Goal: Task Accomplishment & Management: Complete application form

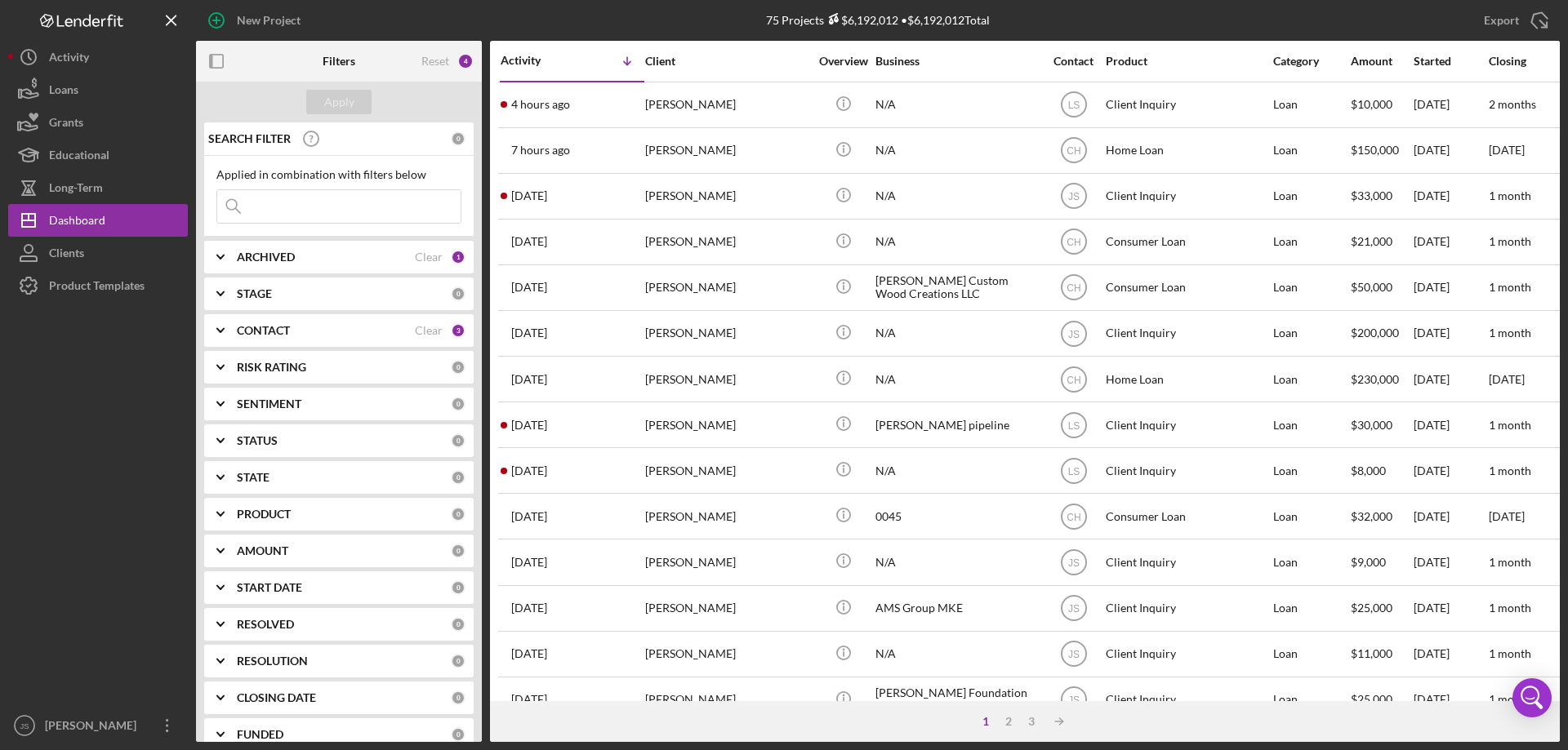
click at [271, 210] on input at bounding box center [338, 206] width 243 height 32
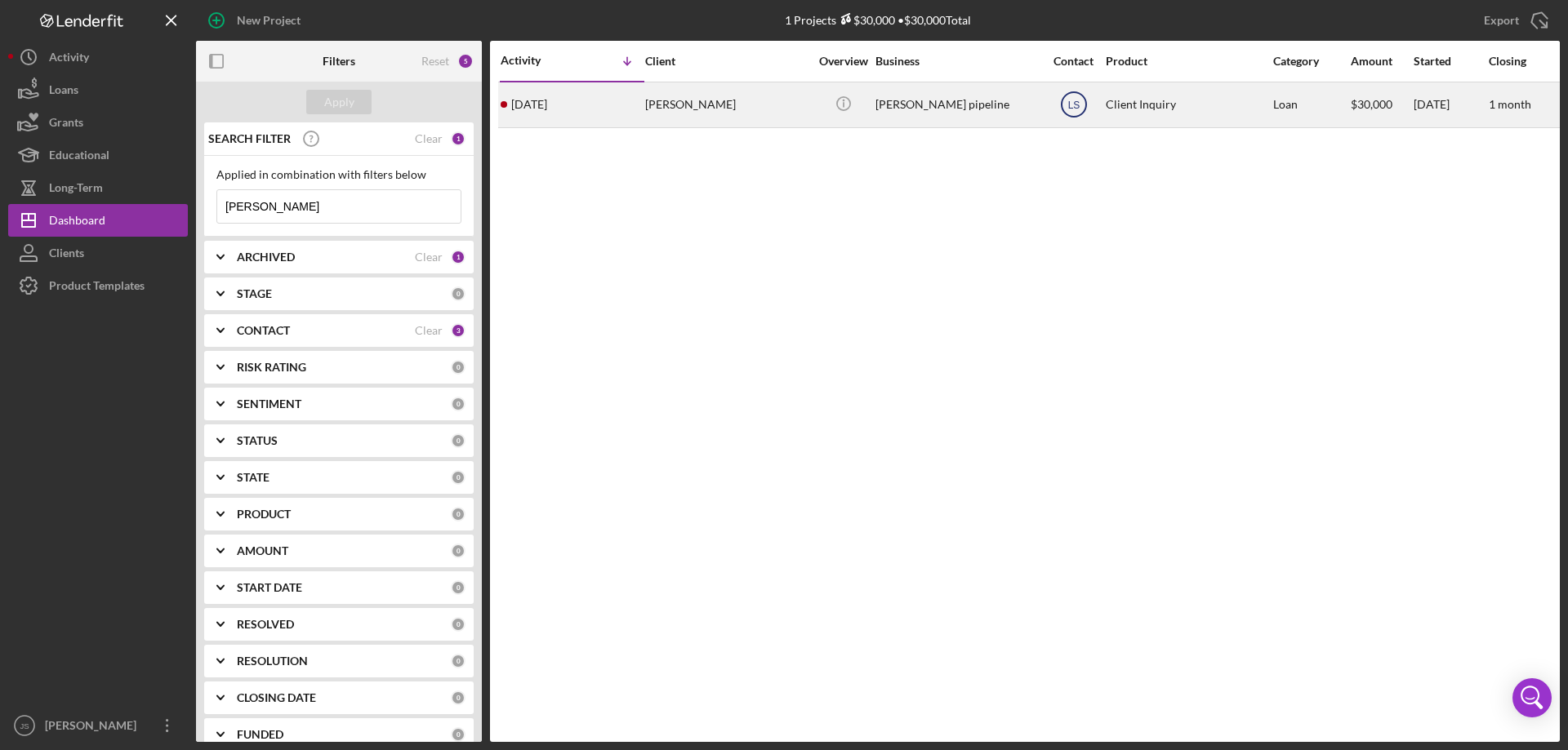
type input "[PERSON_NAME]"
click at [1070, 104] on text "LS" at bounding box center [1073, 105] width 12 height 11
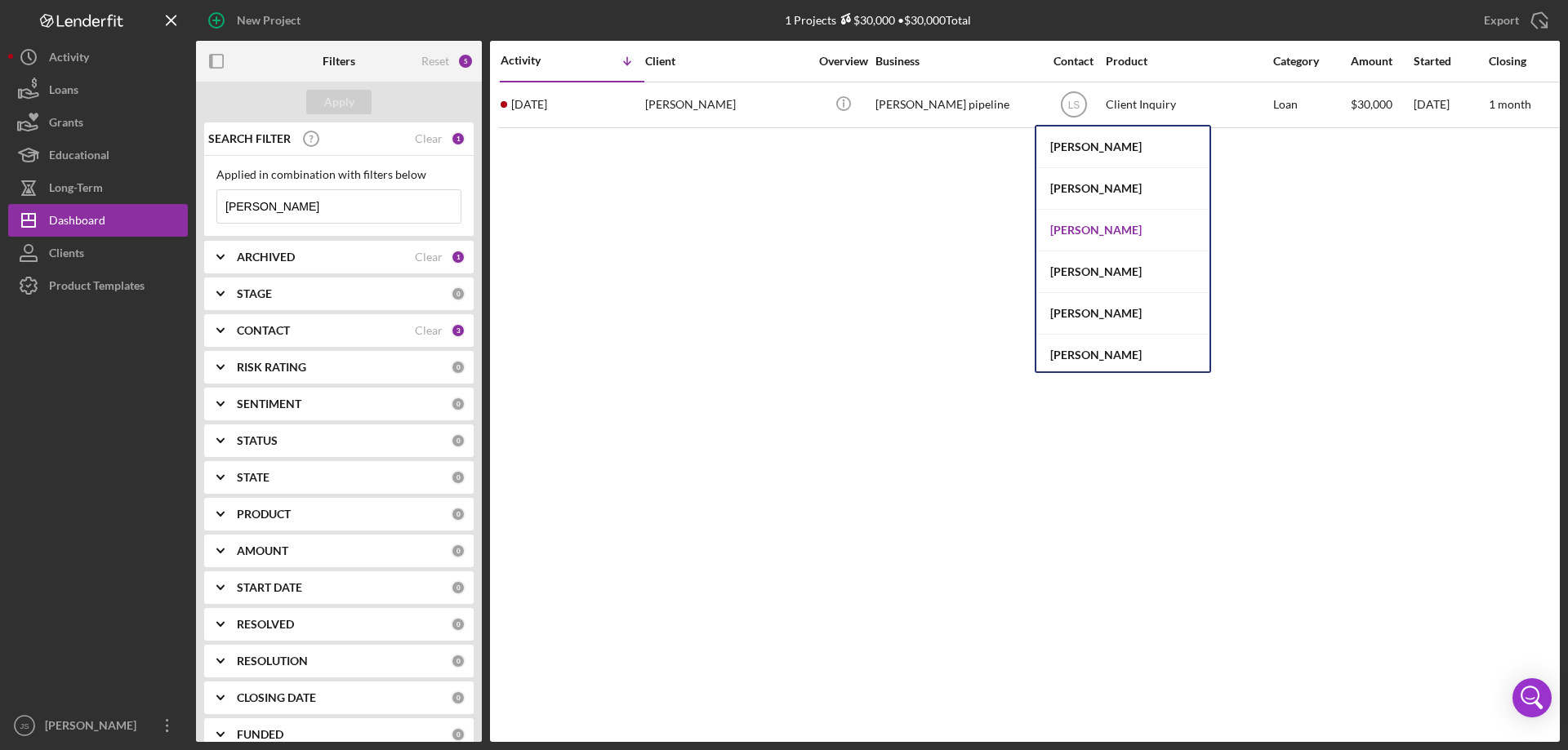
click at [1108, 230] on div "[PERSON_NAME]" at bounding box center [1123, 230] width 173 height 41
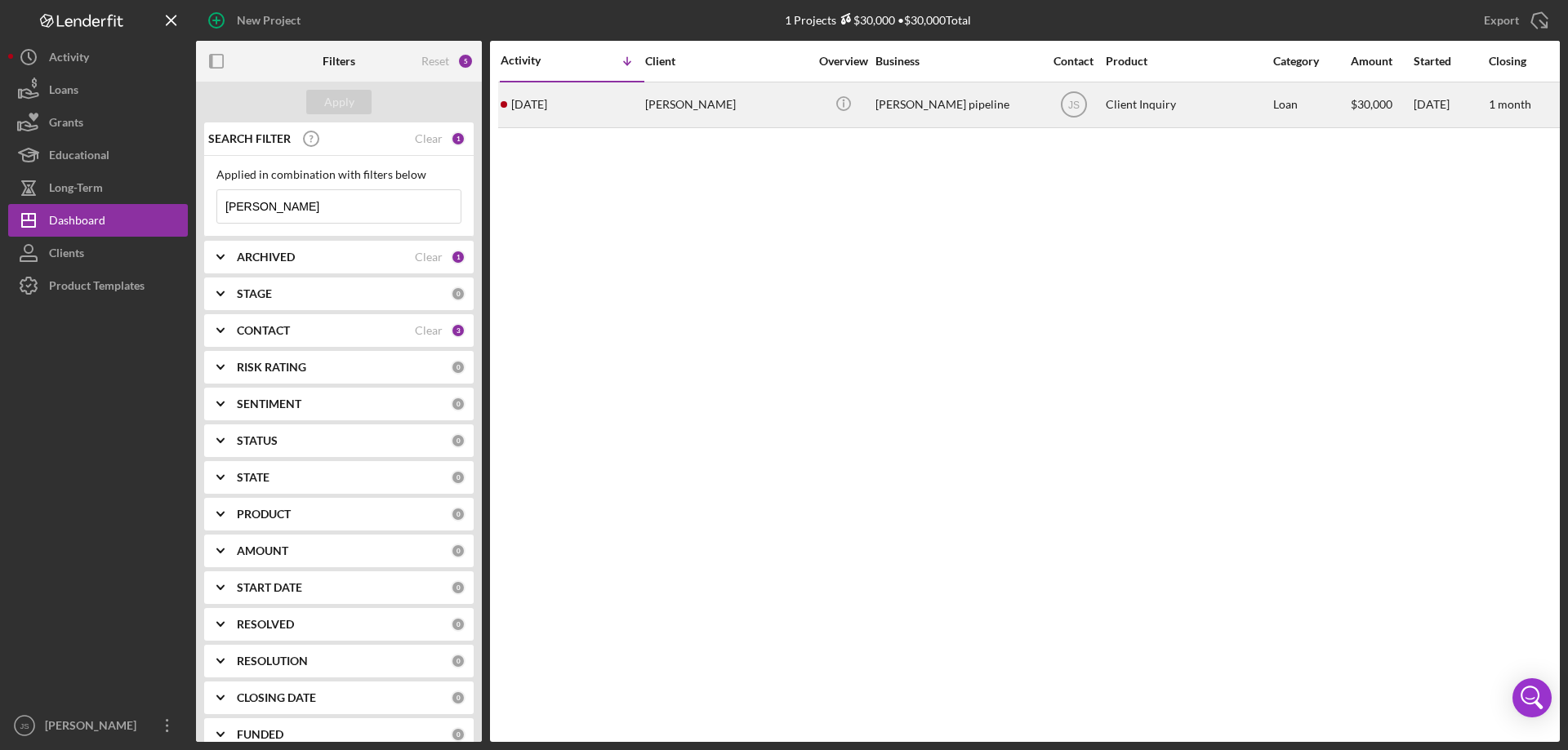
click at [758, 113] on div "[PERSON_NAME]" at bounding box center [726, 105] width 163 height 43
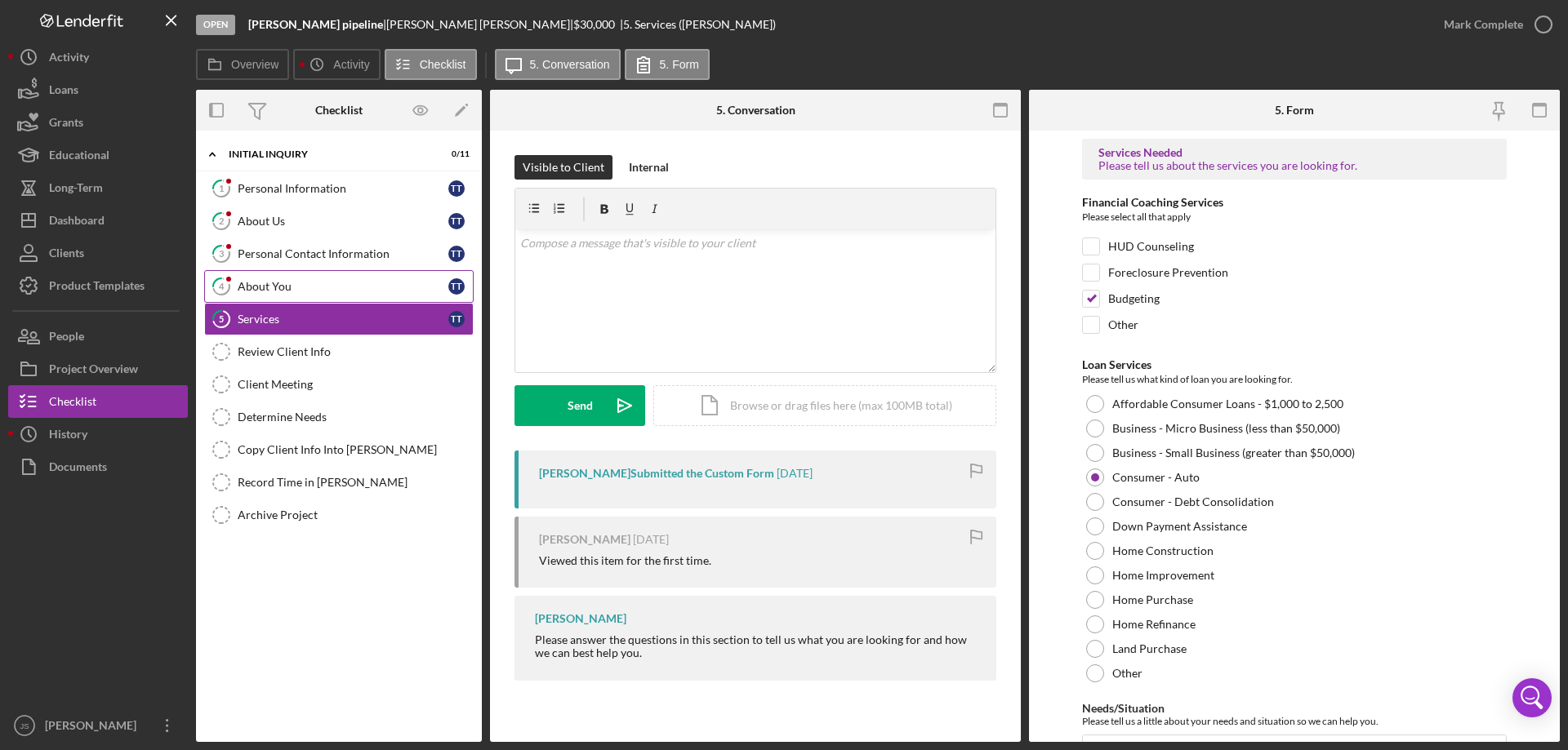
click at [331, 284] on div "About You" at bounding box center [343, 286] width 211 height 13
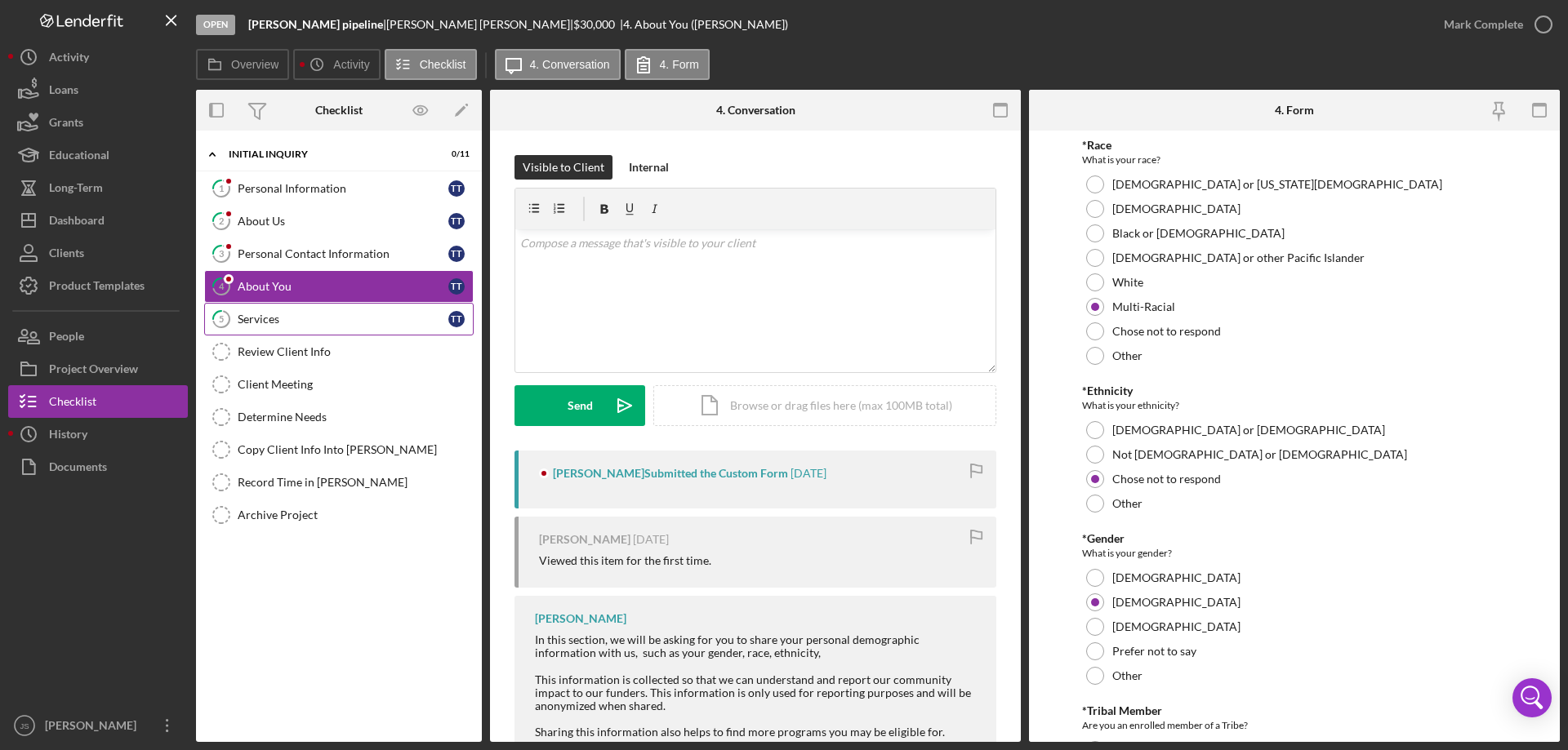
click at [314, 320] on div "Services" at bounding box center [343, 319] width 211 height 13
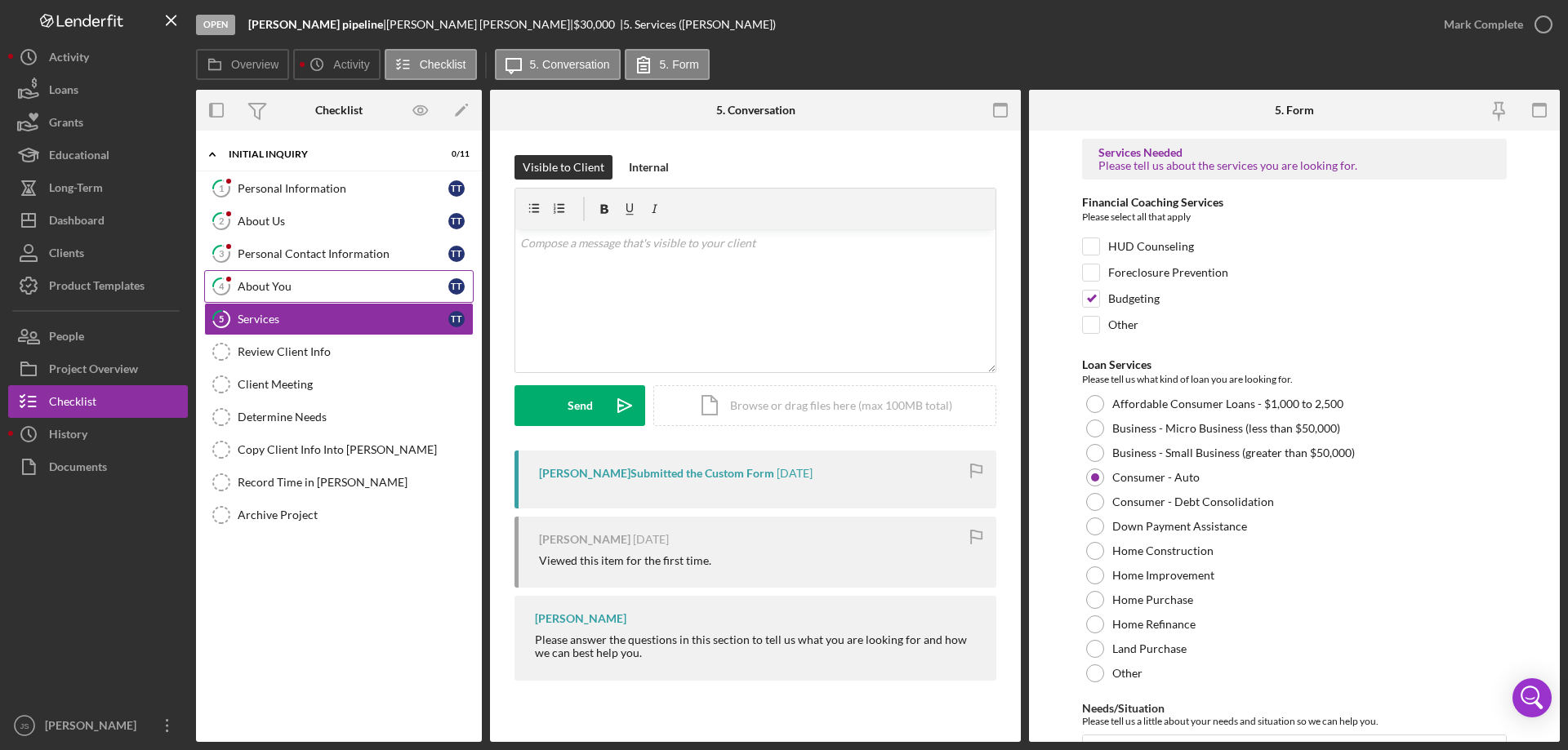
click at [348, 281] on div "About You" at bounding box center [343, 286] width 211 height 13
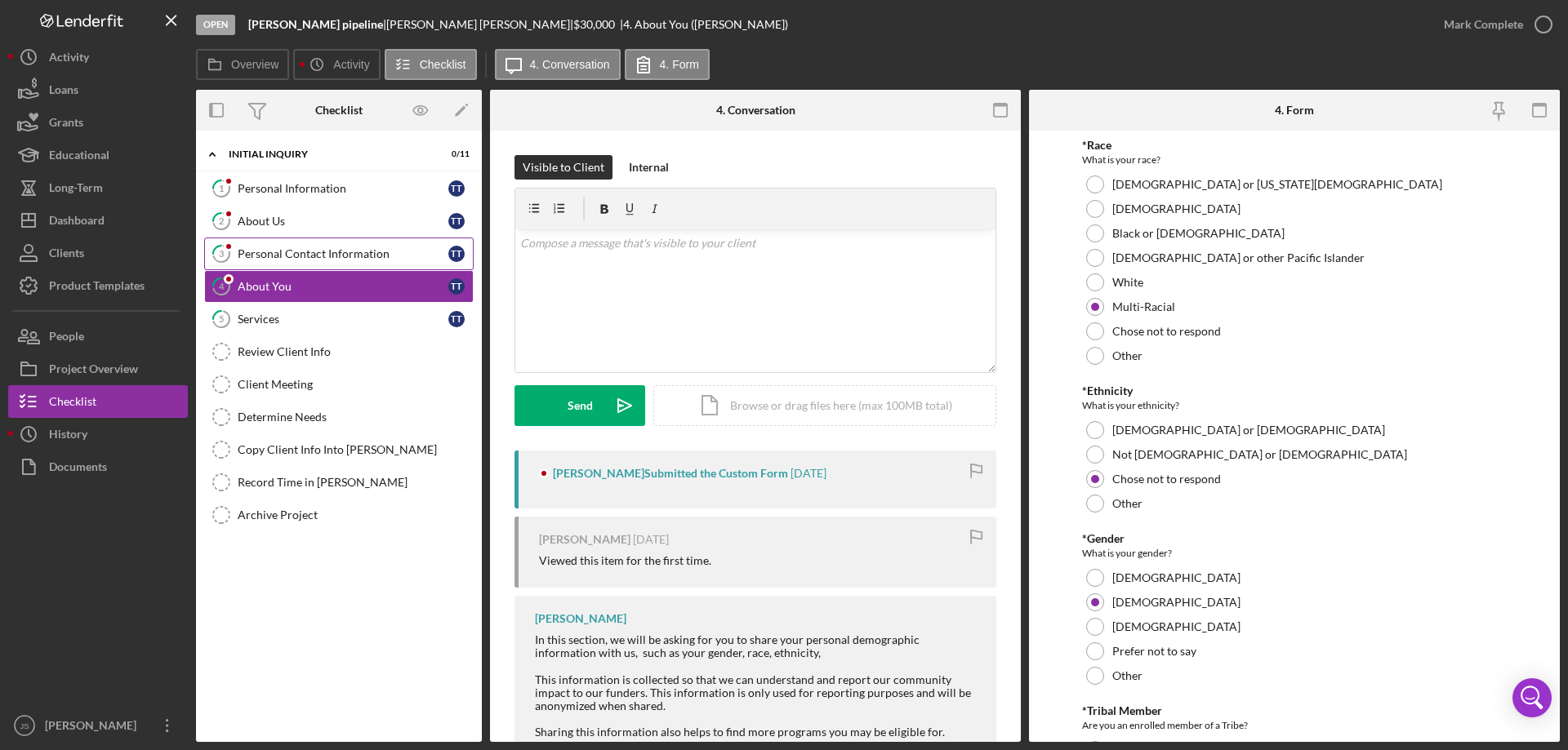
click at [399, 251] on div "Personal Contact Information" at bounding box center [343, 254] width 211 height 13
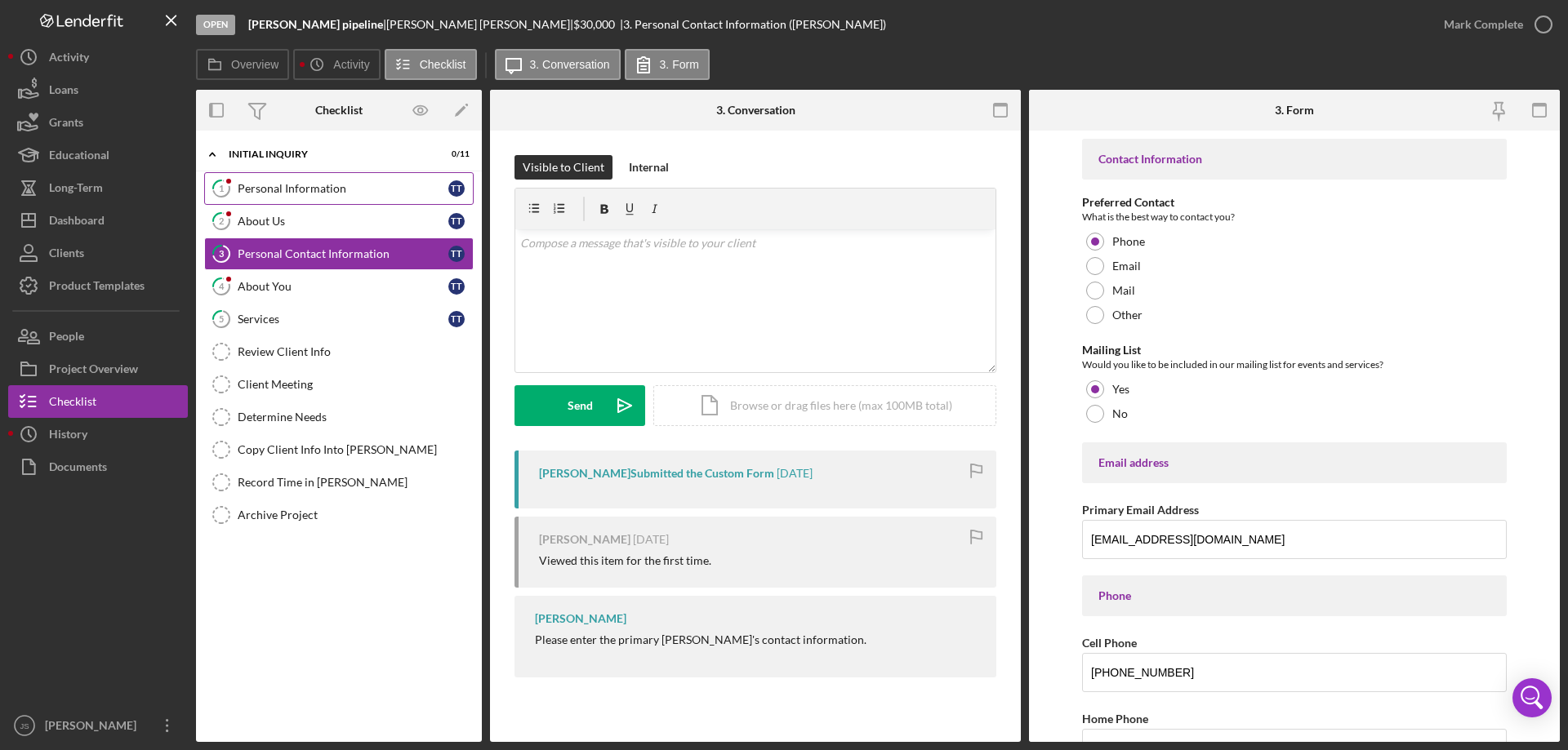
click at [361, 187] on div "Personal Information" at bounding box center [343, 188] width 211 height 13
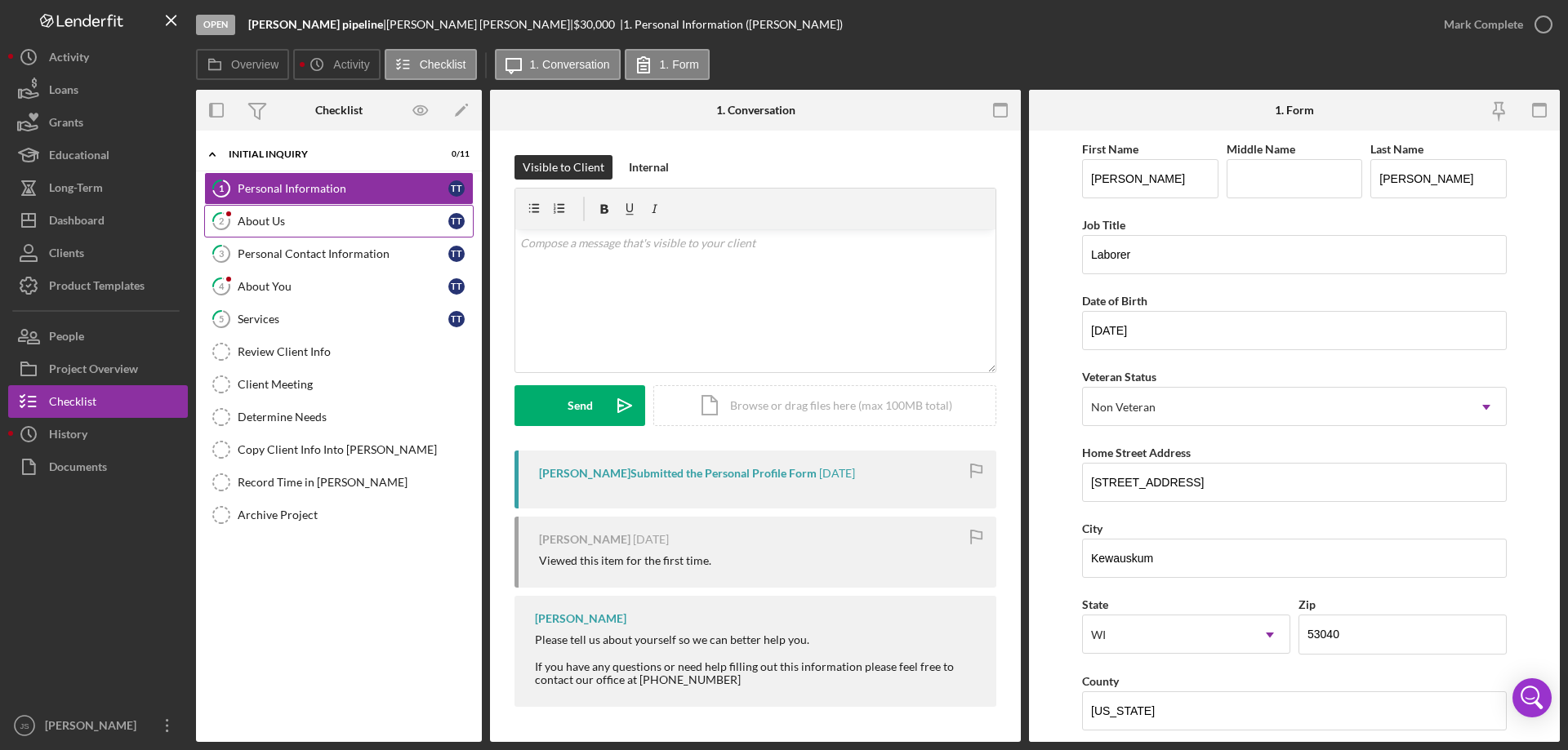
click at [316, 225] on div "About Us" at bounding box center [343, 220] width 211 height 13
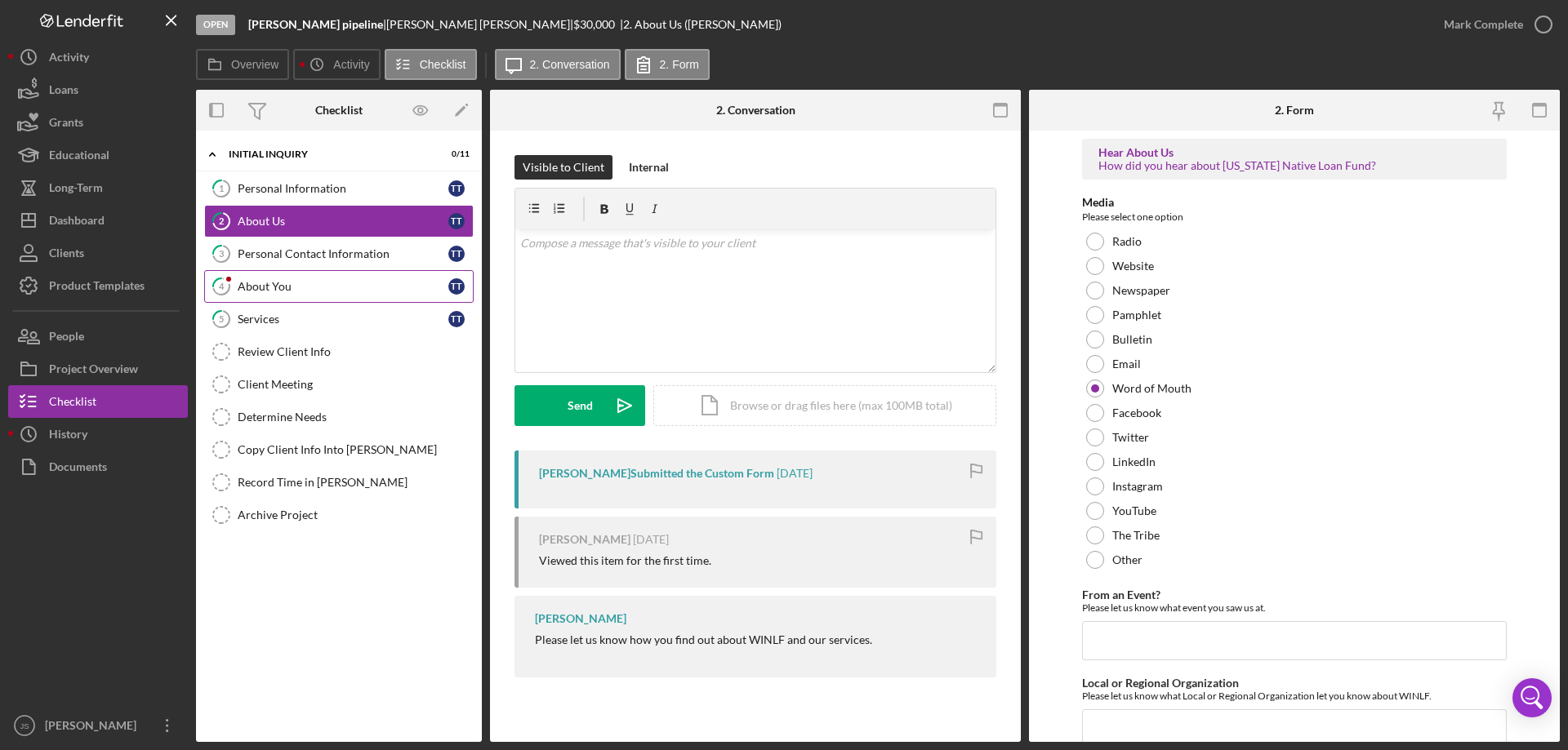
click at [309, 284] on div "About You" at bounding box center [343, 286] width 211 height 13
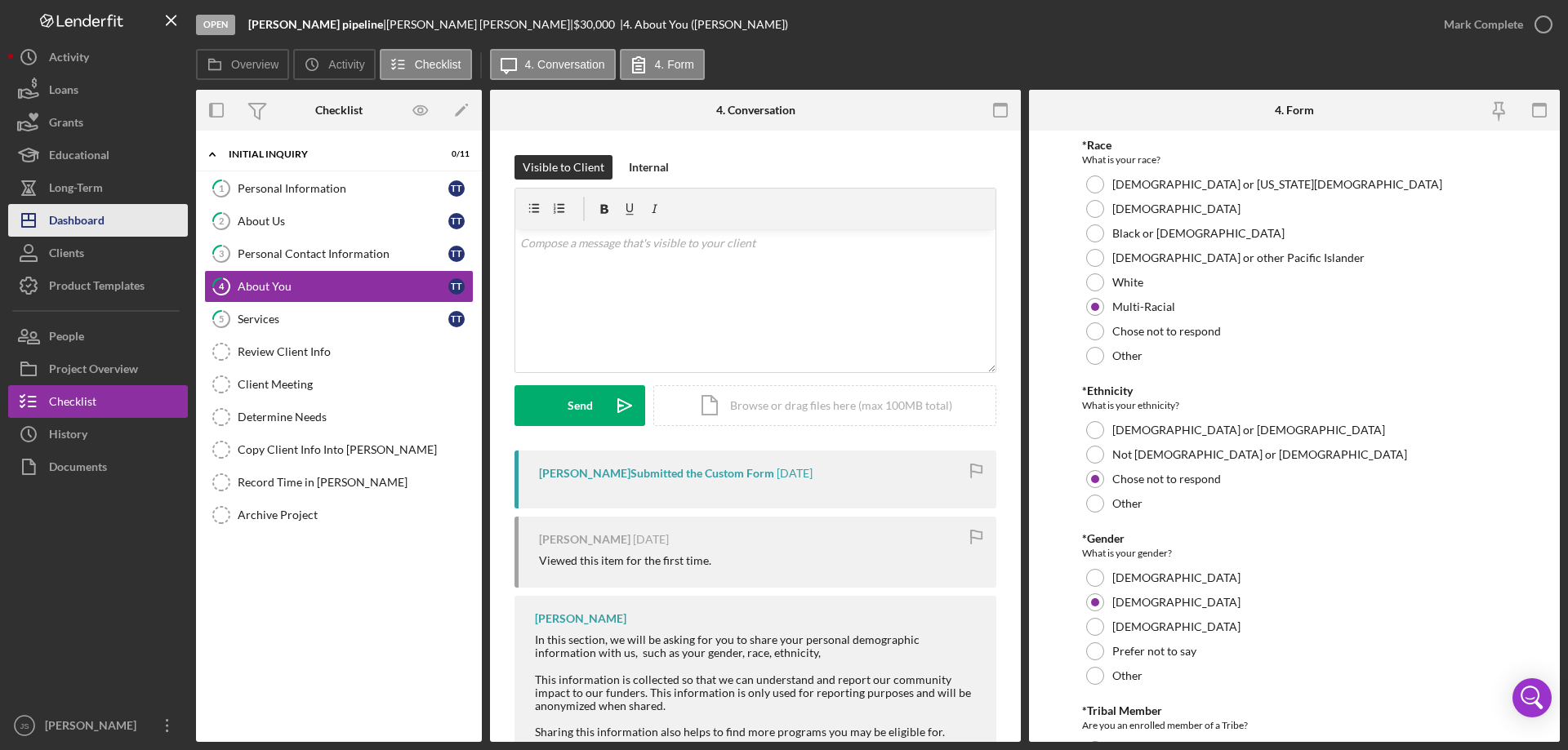
click at [96, 219] on div "Dashboard" at bounding box center [76, 222] width 55 height 37
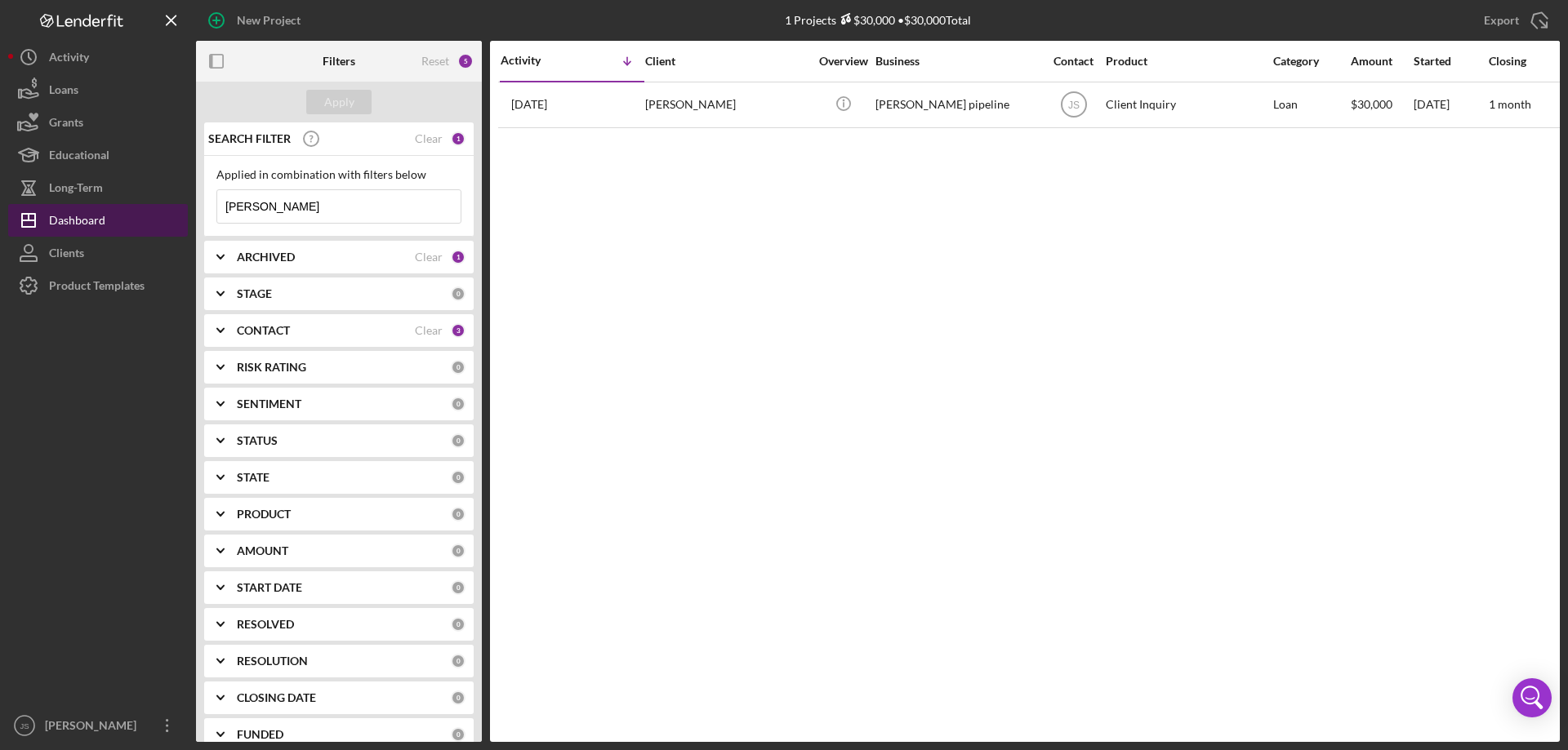
drag, startPoint x: 256, startPoint y: 202, endPoint x: 131, endPoint y: 212, distance: 125.4
click at [134, 212] on div "New Project 1 Projects $30,000 • $30,000 Total trevor Export Icon/Export Filter…" at bounding box center [784, 371] width 1551 height 742
click at [353, 103] on div "Apply" at bounding box center [339, 102] width 30 height 25
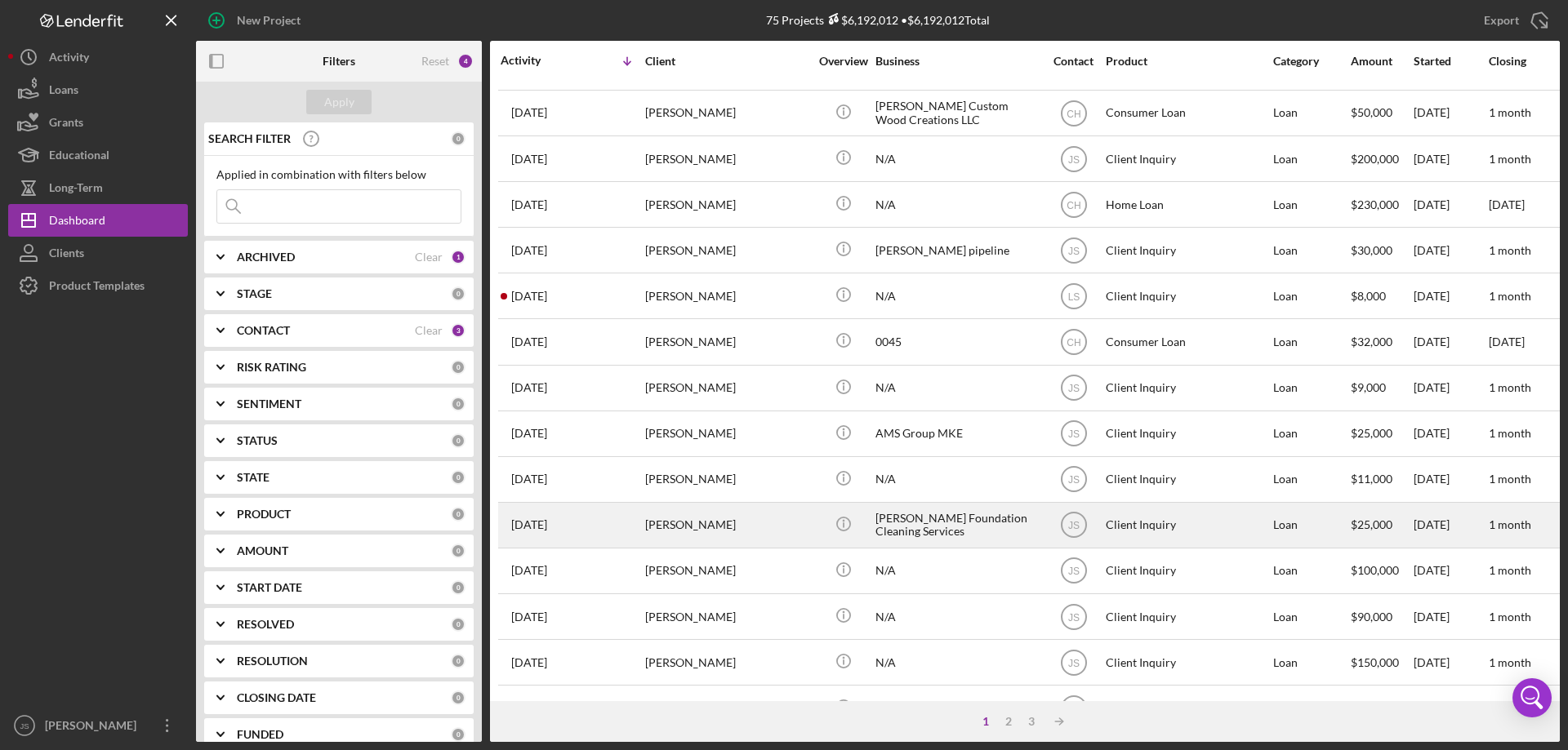
scroll to position [220, 0]
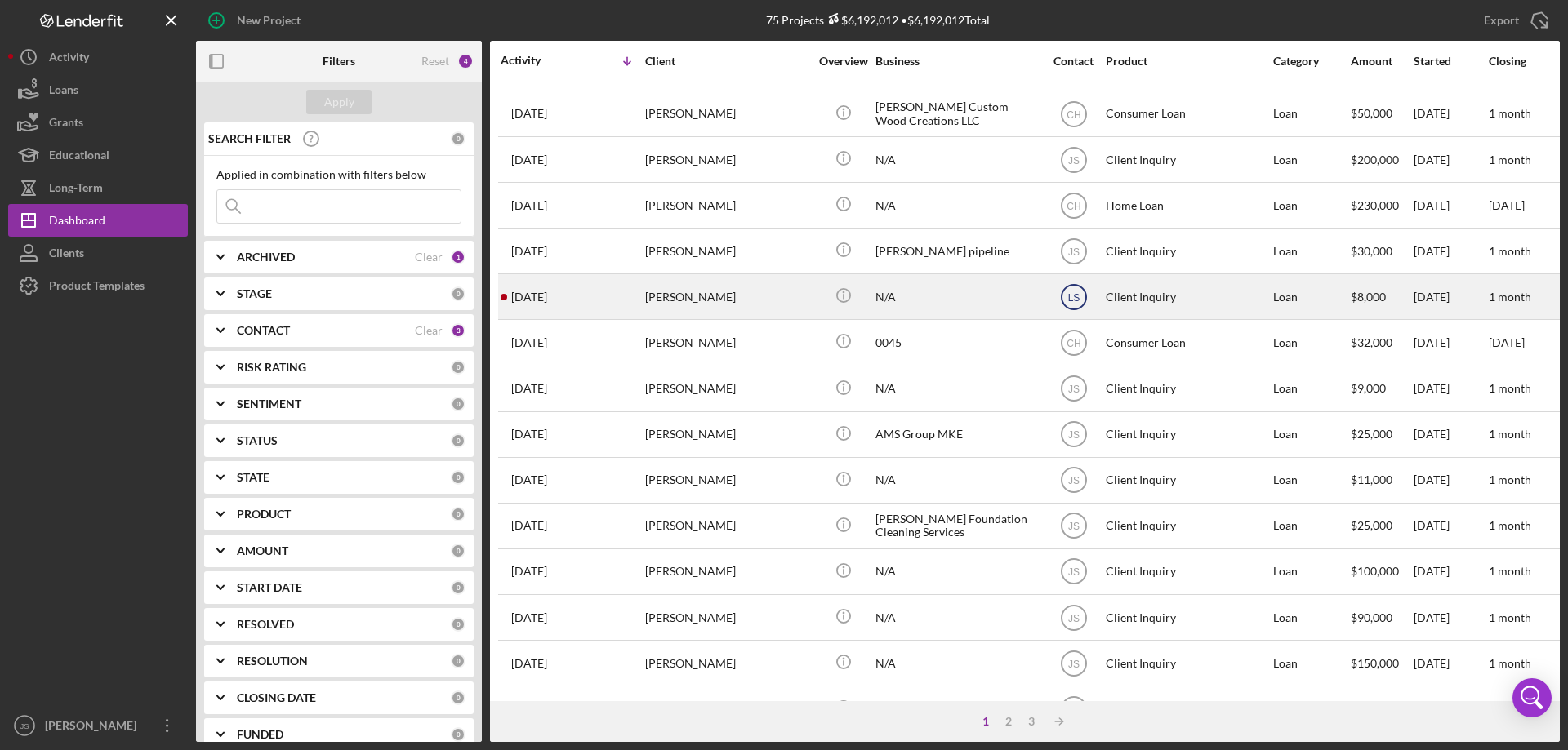
click at [1071, 296] on text "LS" at bounding box center [1073, 297] width 12 height 11
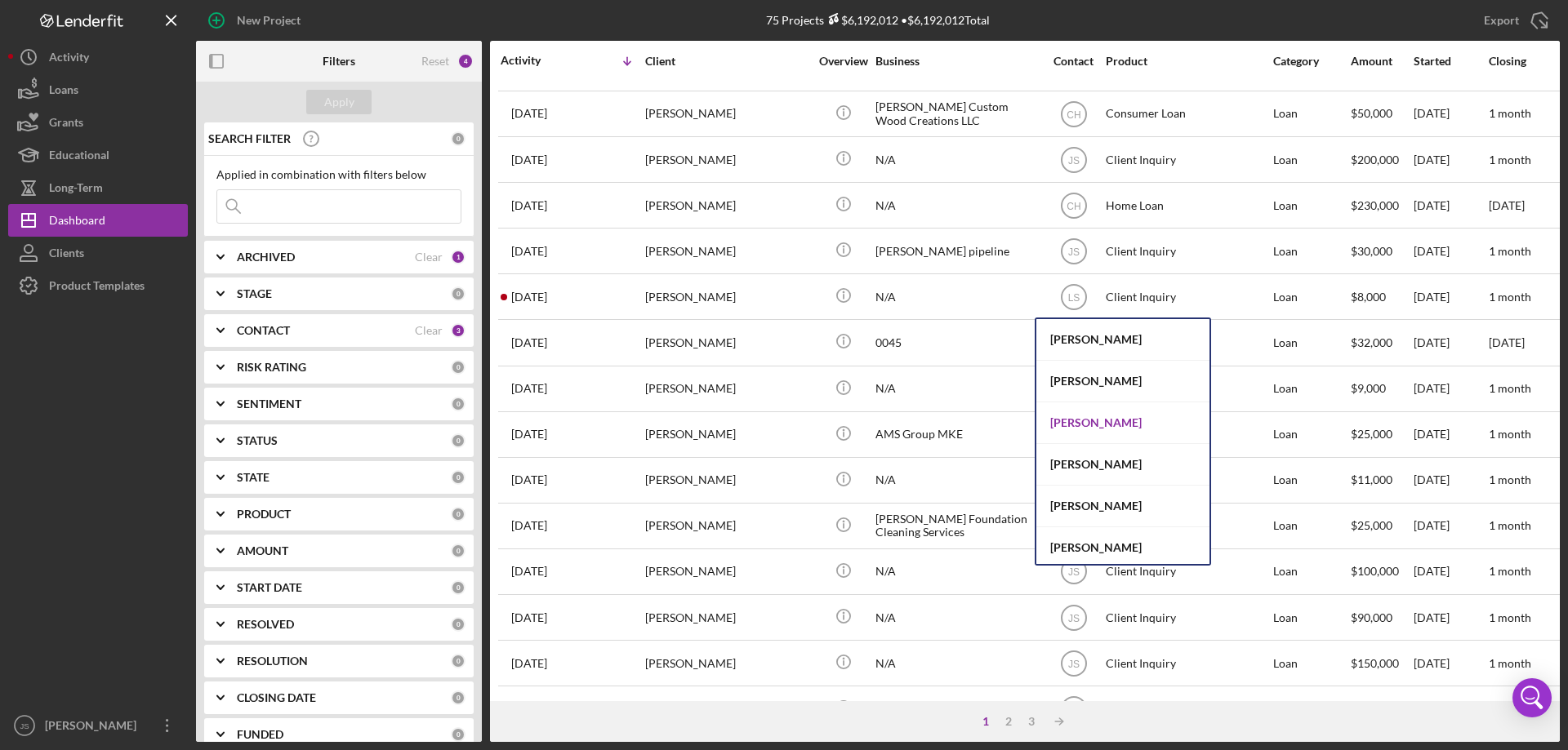
click at [1098, 421] on div "[PERSON_NAME]" at bounding box center [1123, 422] width 173 height 41
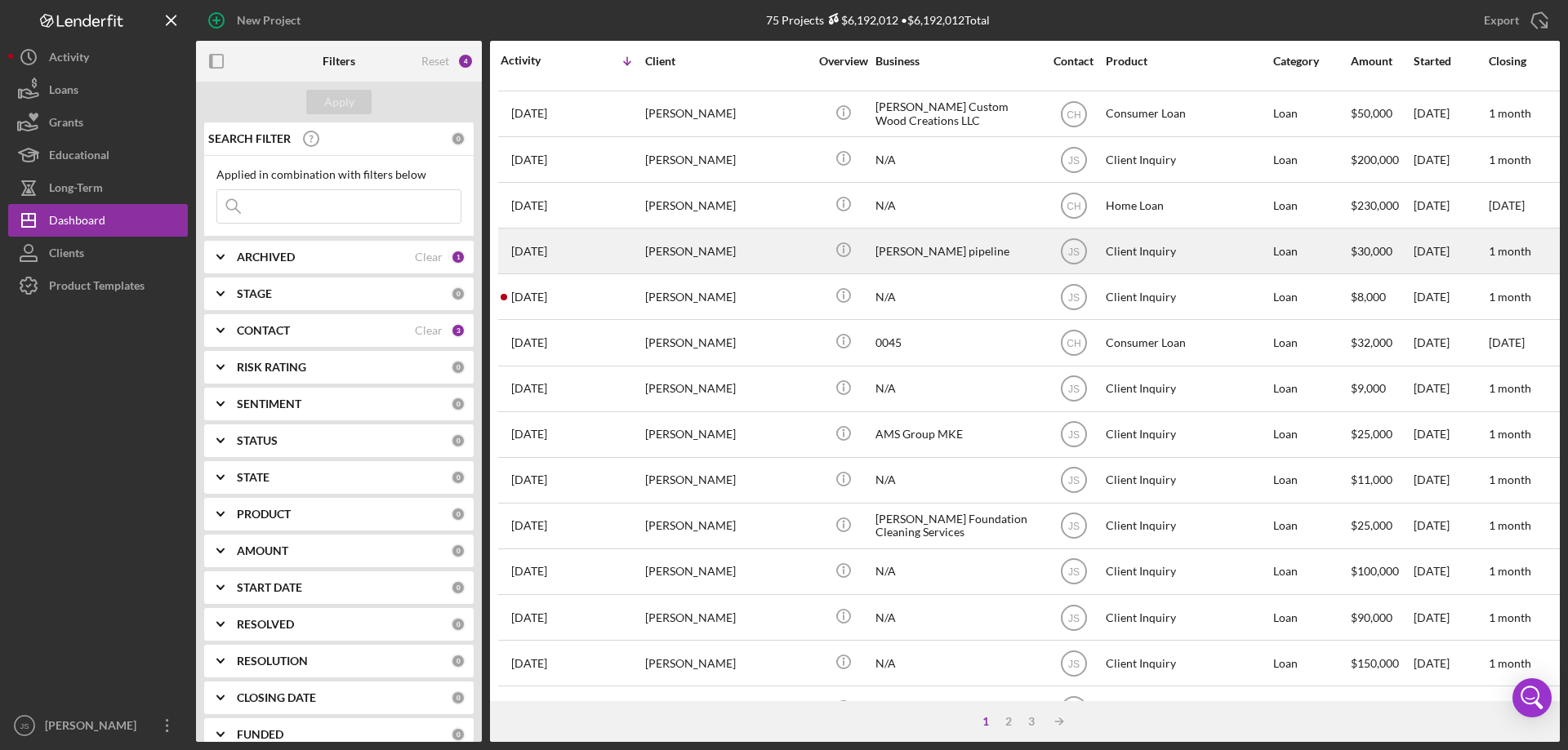
click at [786, 255] on div "[PERSON_NAME]" at bounding box center [726, 250] width 163 height 43
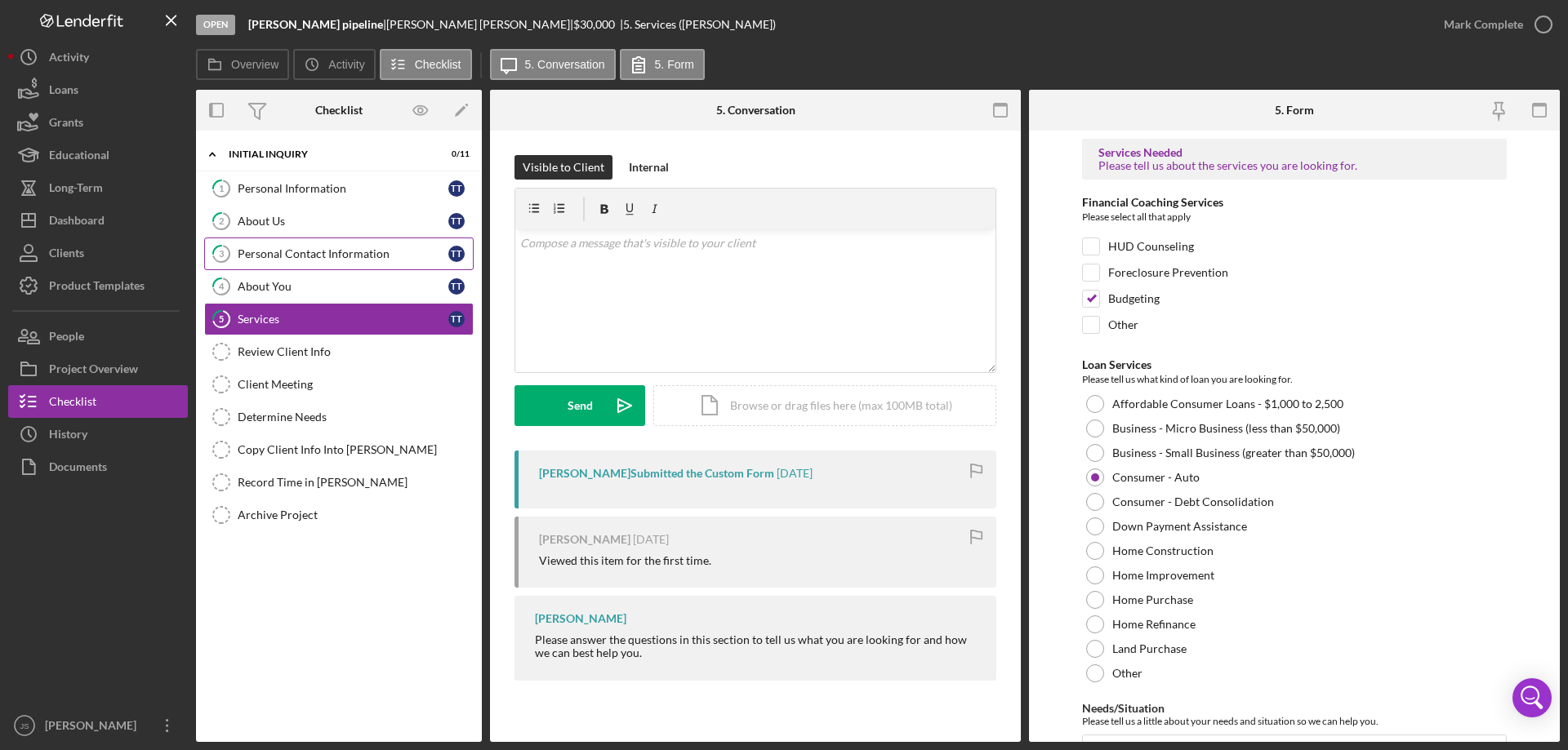
click at [323, 252] on div "Personal Contact Information" at bounding box center [343, 254] width 211 height 13
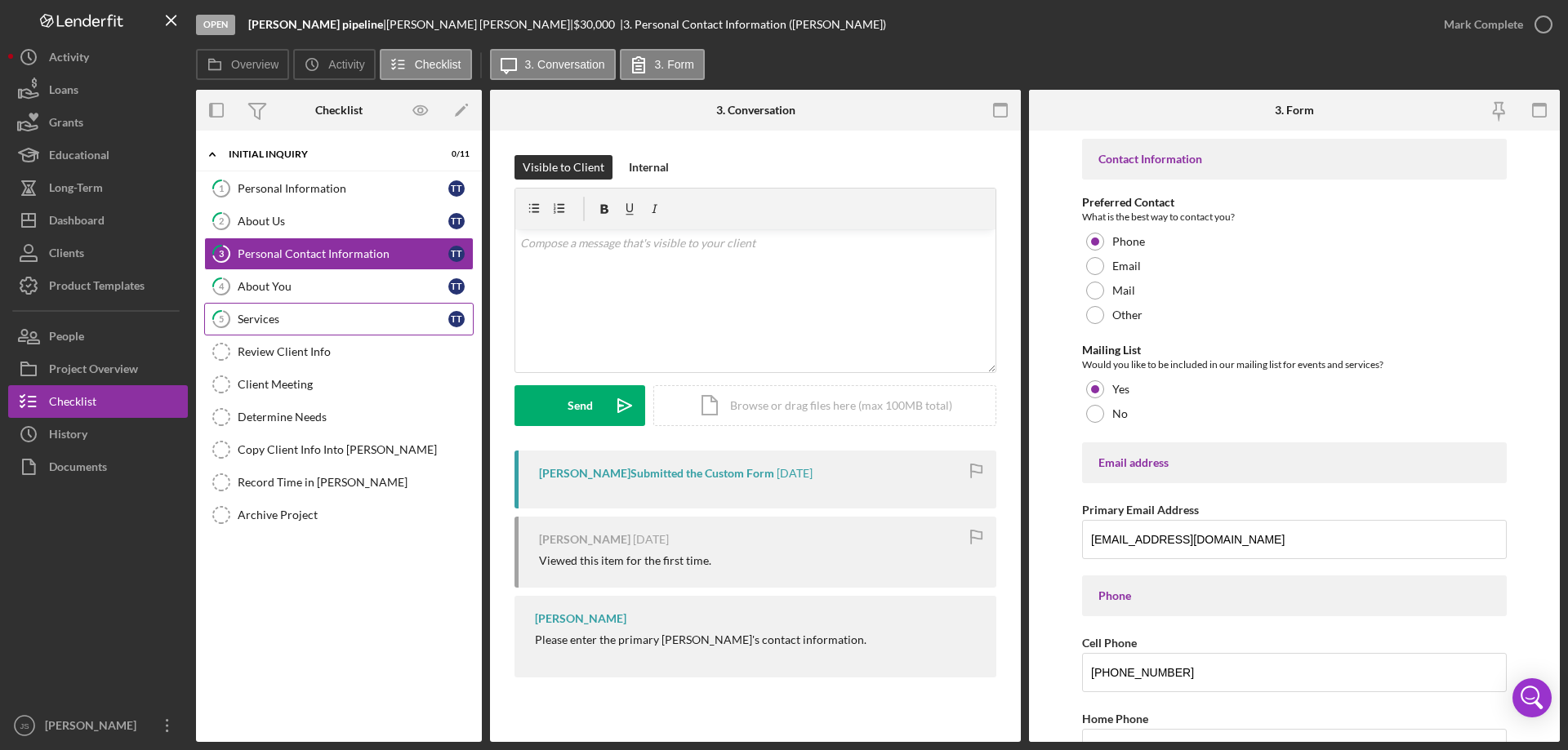
click at [313, 314] on div "Services" at bounding box center [343, 319] width 211 height 13
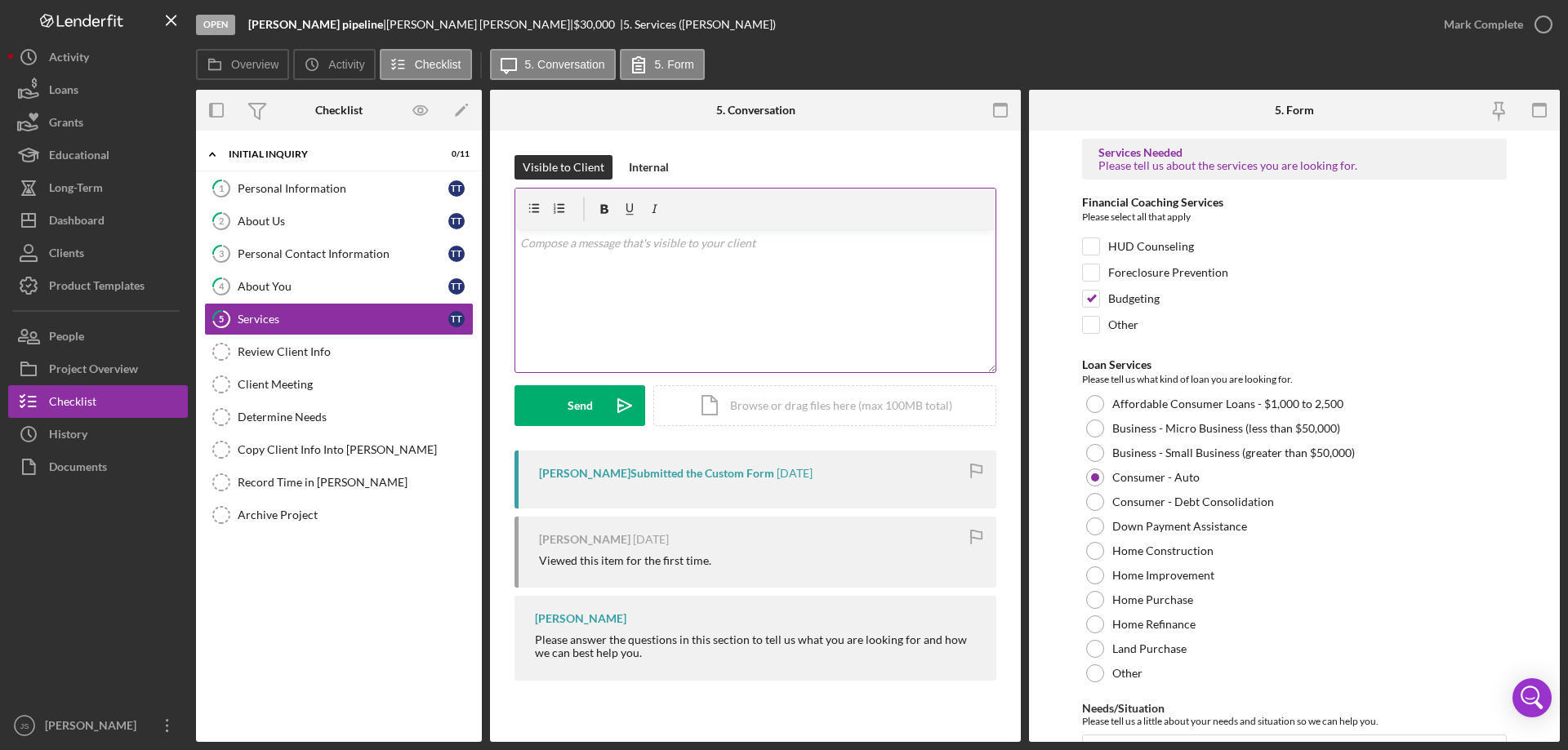
click at [613, 308] on div "v Color teal Color pink Remove color Add row above Add row below Add column bef…" at bounding box center [755, 300] width 481 height 143
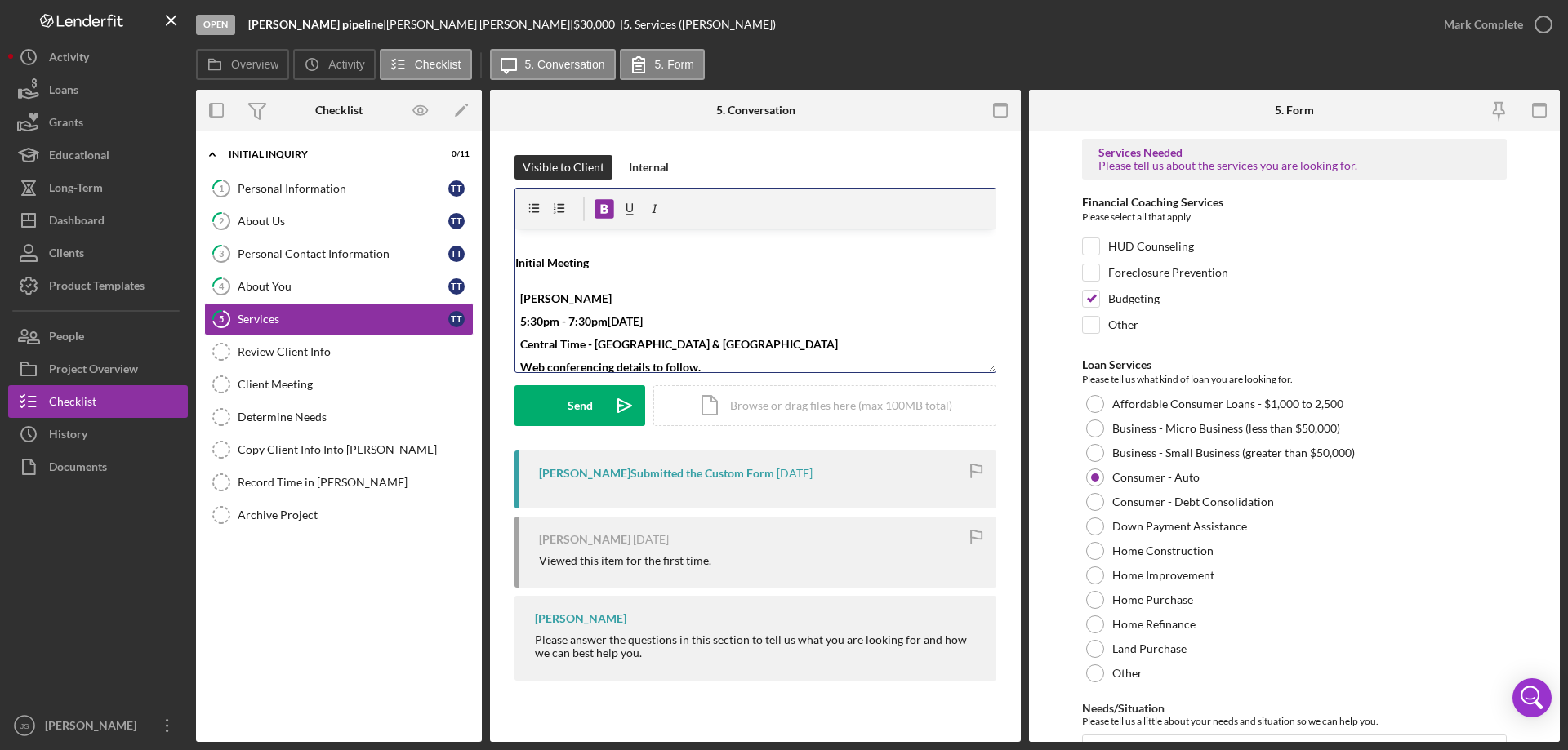
scroll to position [6, 0]
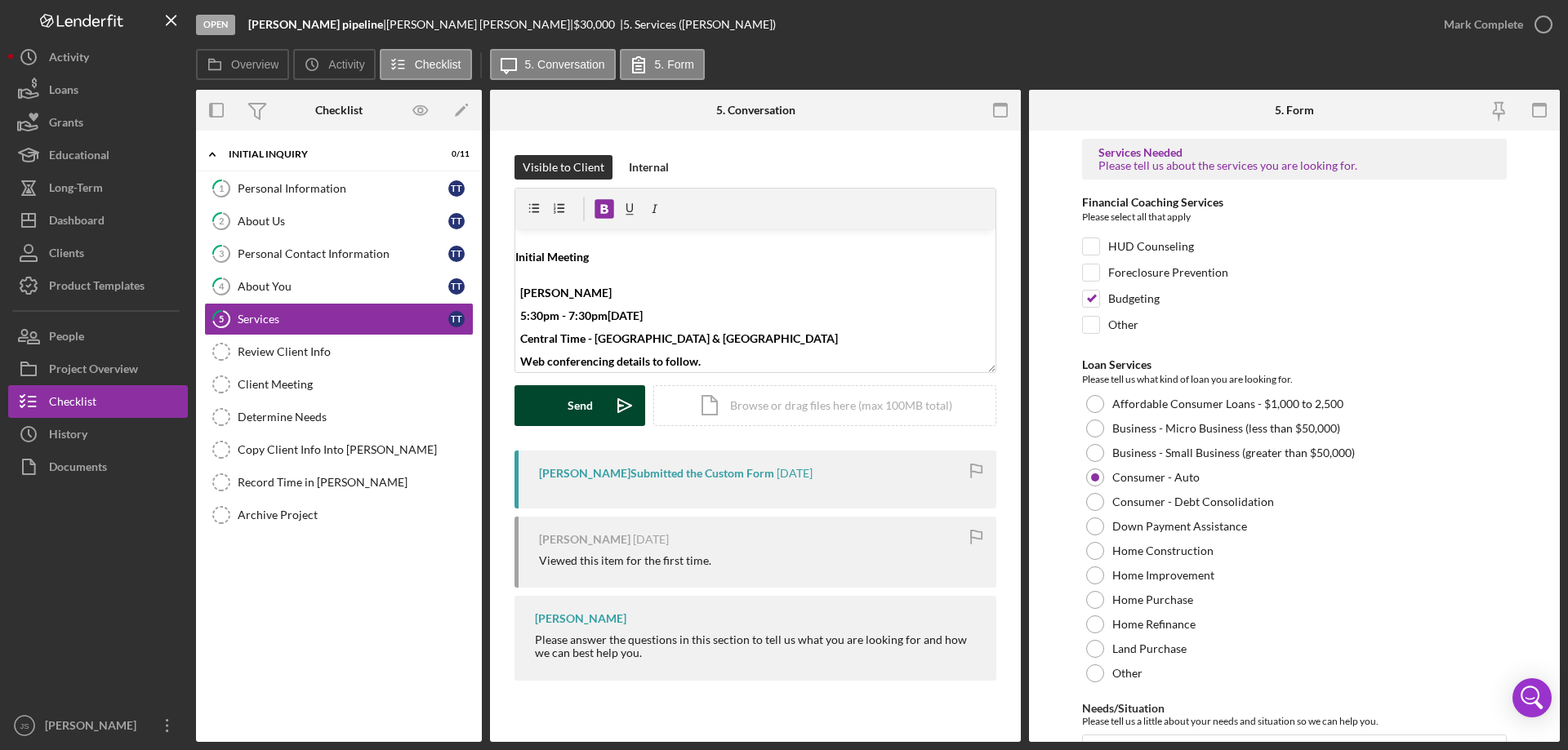
click at [577, 407] on div "Send" at bounding box center [580, 406] width 25 height 40
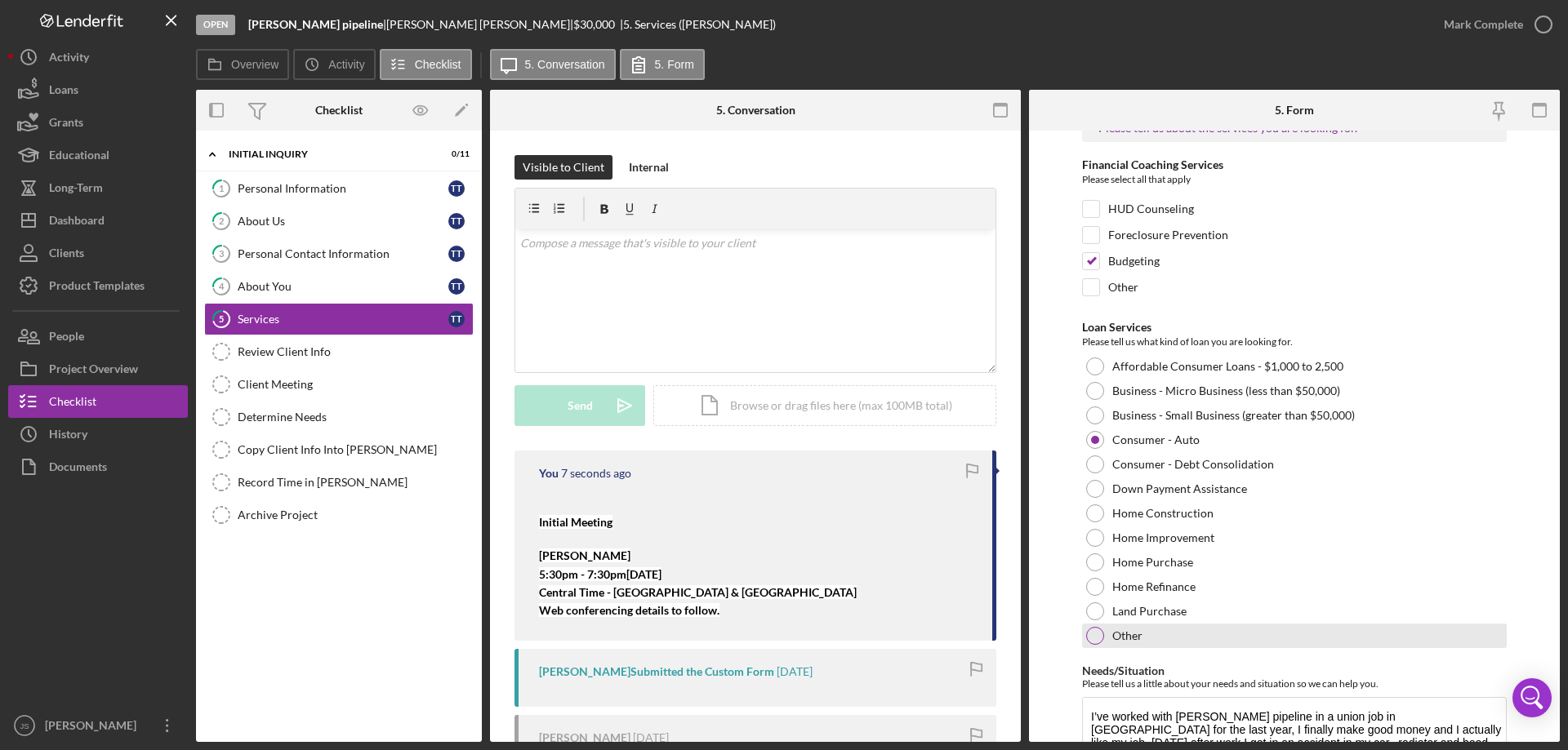
scroll to position [0, 0]
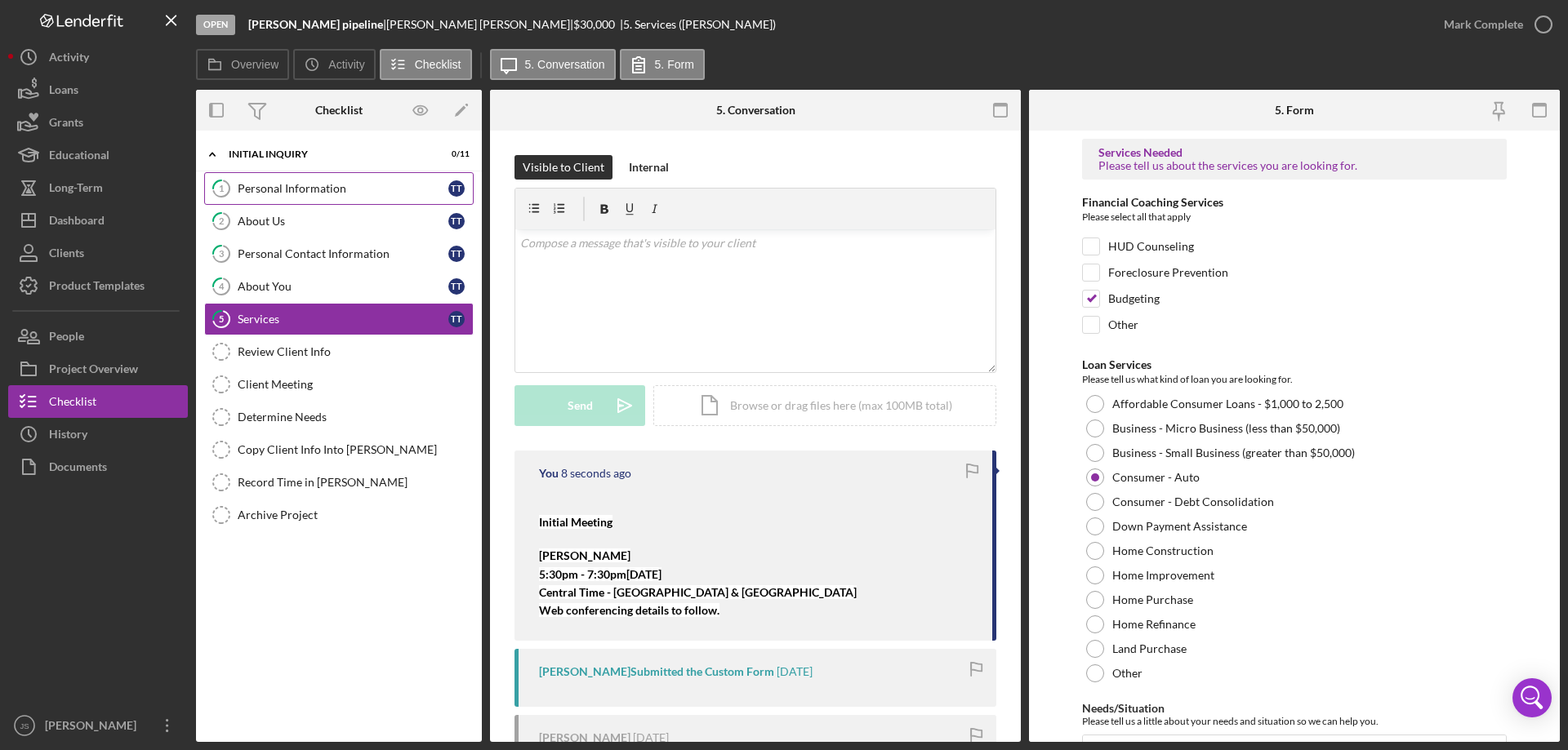
click at [351, 191] on div "Personal Information" at bounding box center [343, 188] width 211 height 13
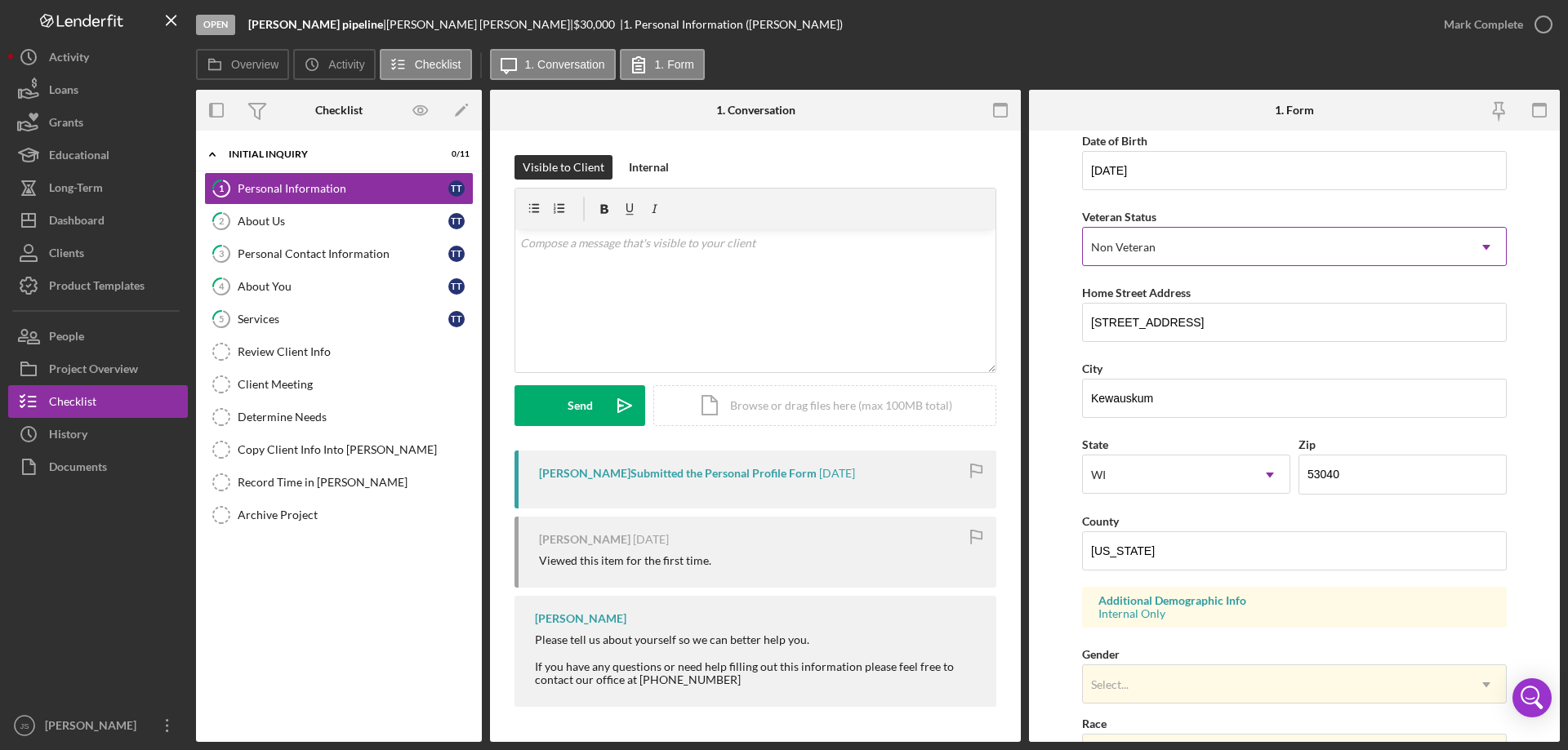
scroll to position [327, 0]
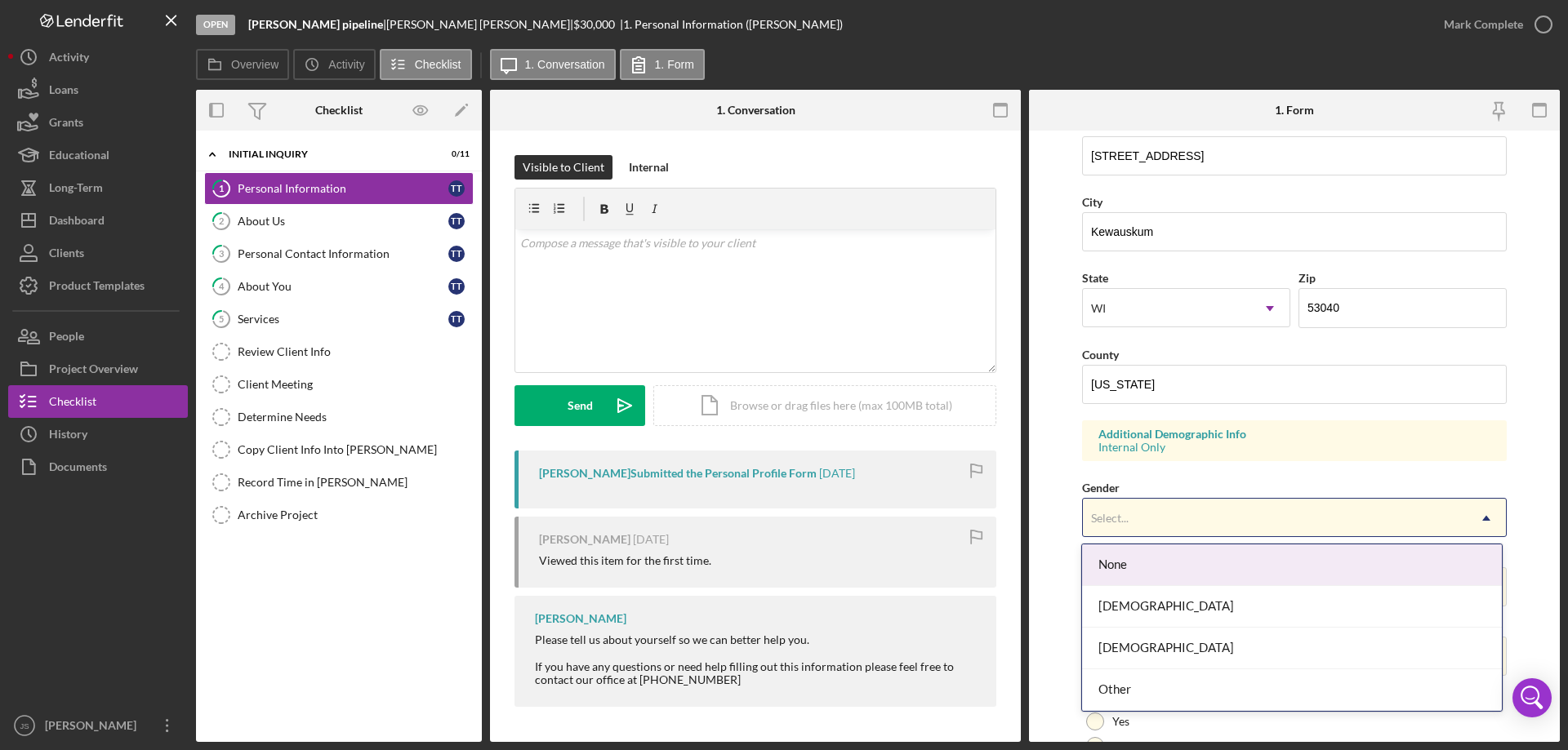
click at [1217, 509] on div "Select..." at bounding box center [1275, 518] width 384 height 38
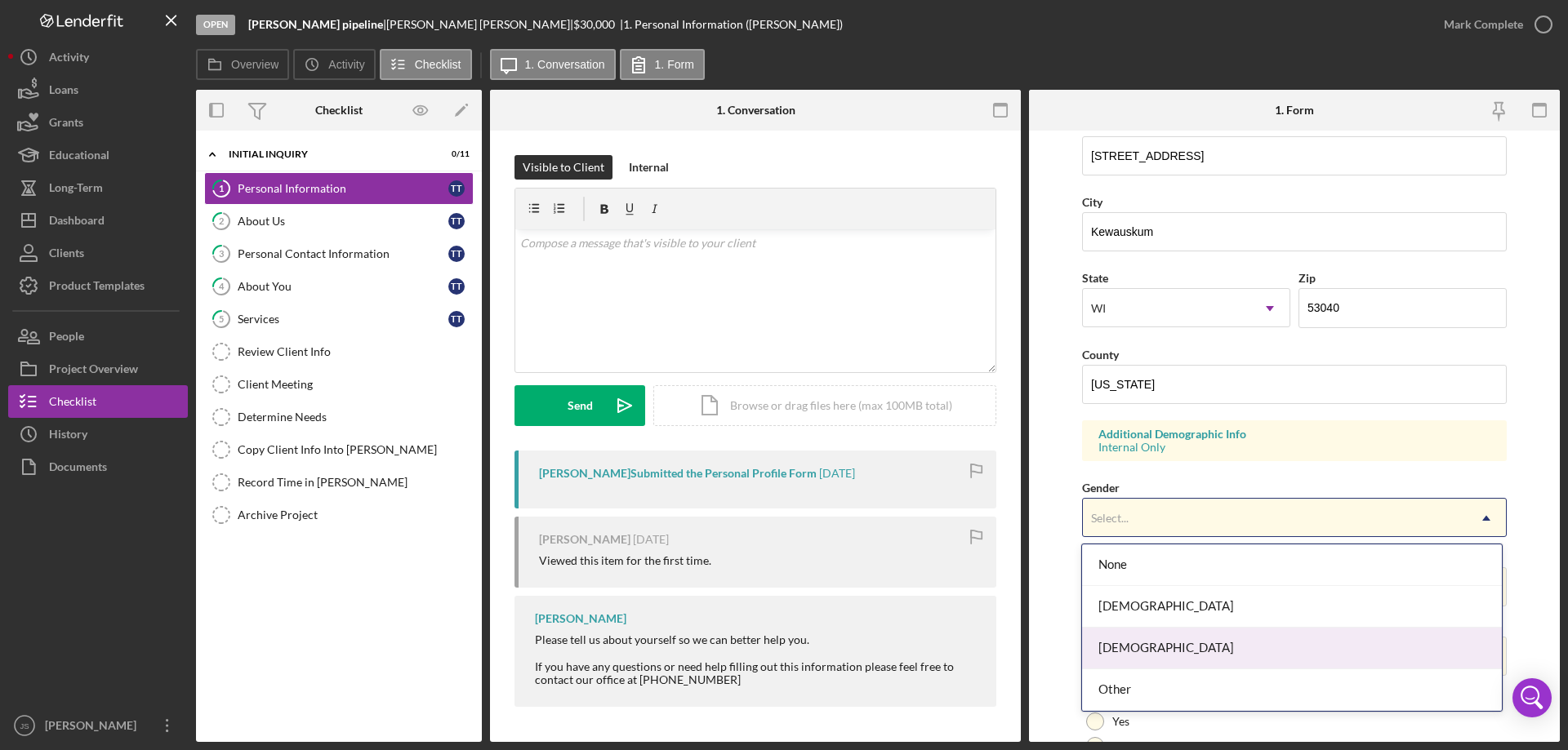
drag, startPoint x: 1184, startPoint y: 647, endPoint x: 1258, endPoint y: 511, distance: 154.8
click at [1185, 647] on div "[DEMOGRAPHIC_DATA]" at bounding box center [1291, 648] width 419 height 41
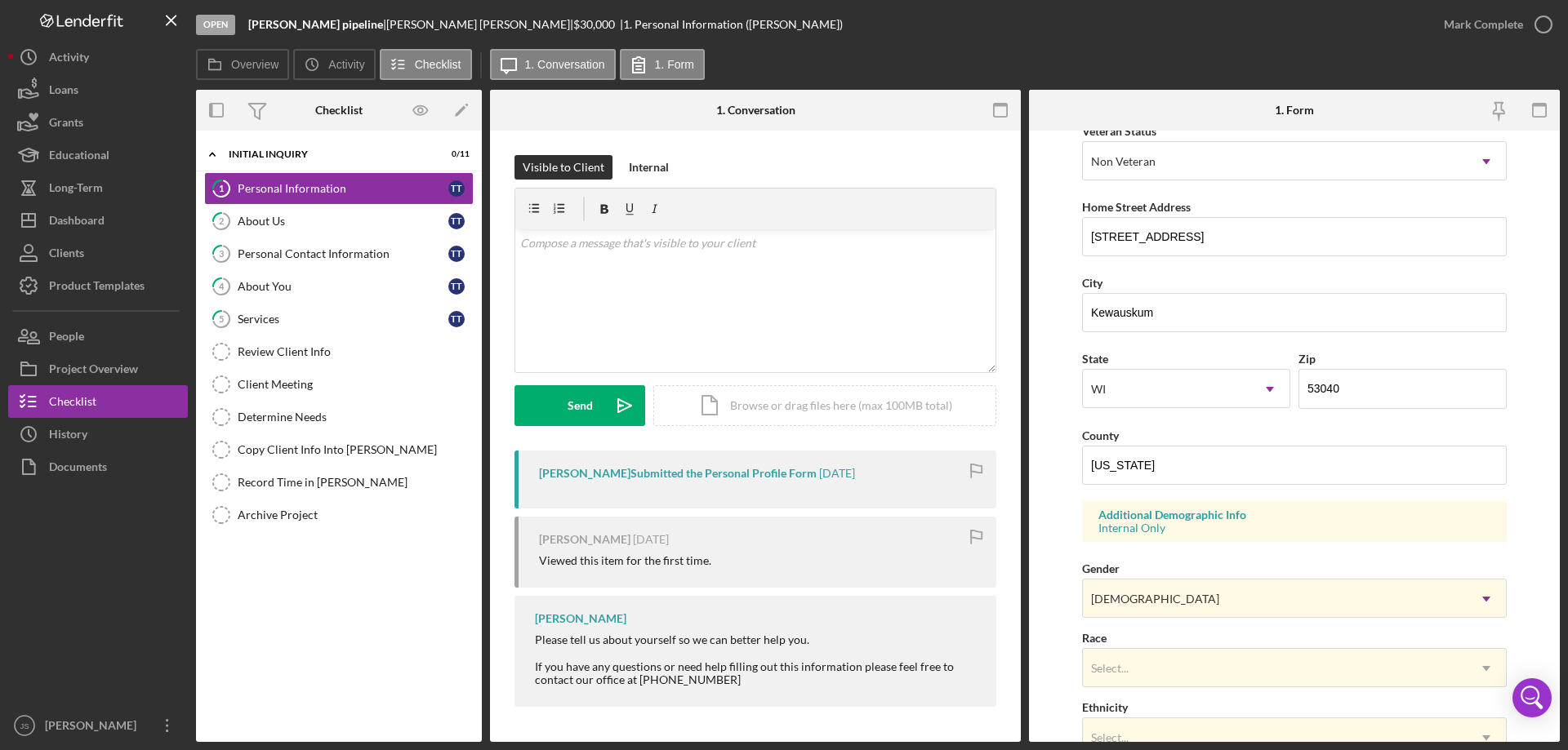
scroll to position [408, 0]
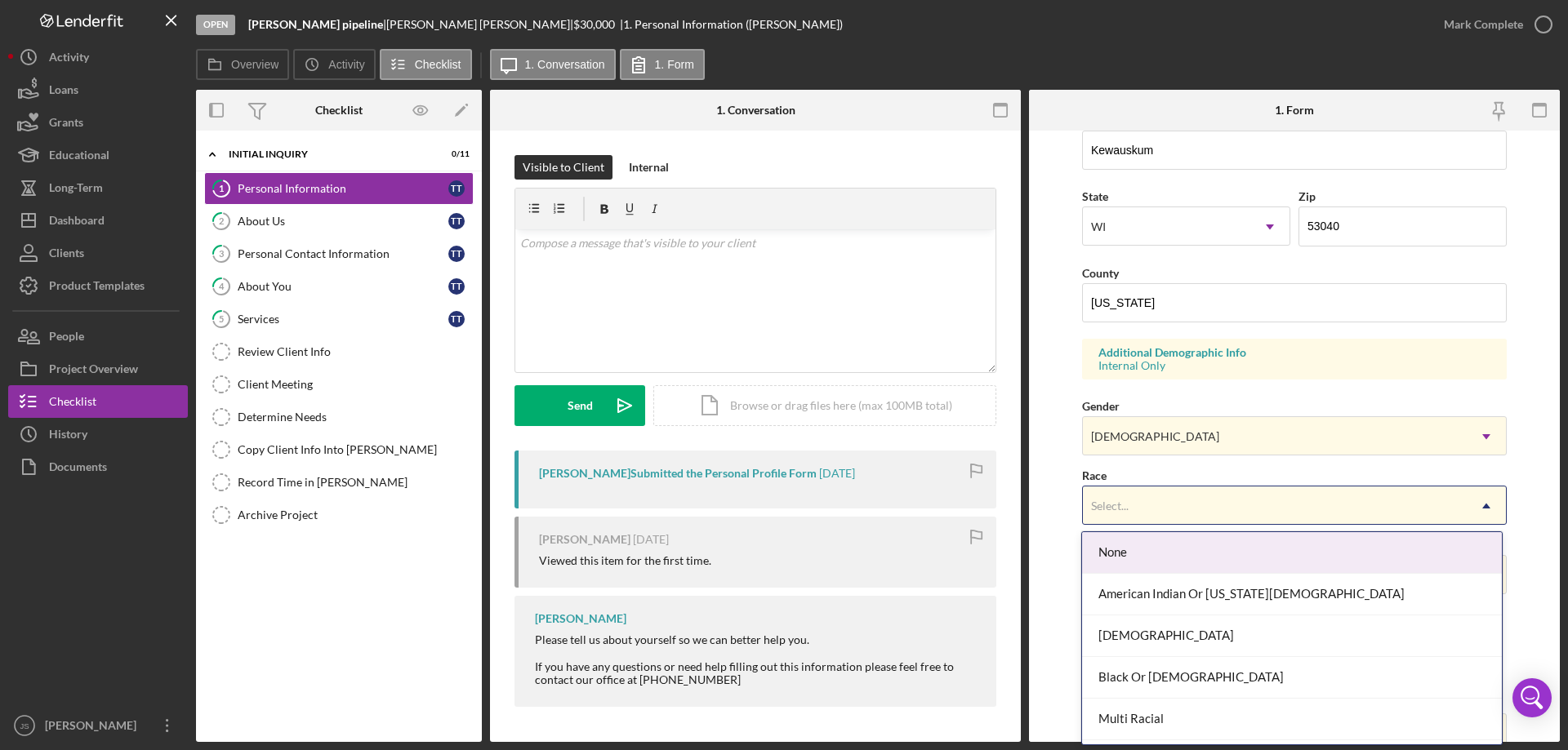
click at [1250, 497] on div "Select..." at bounding box center [1275, 506] width 384 height 38
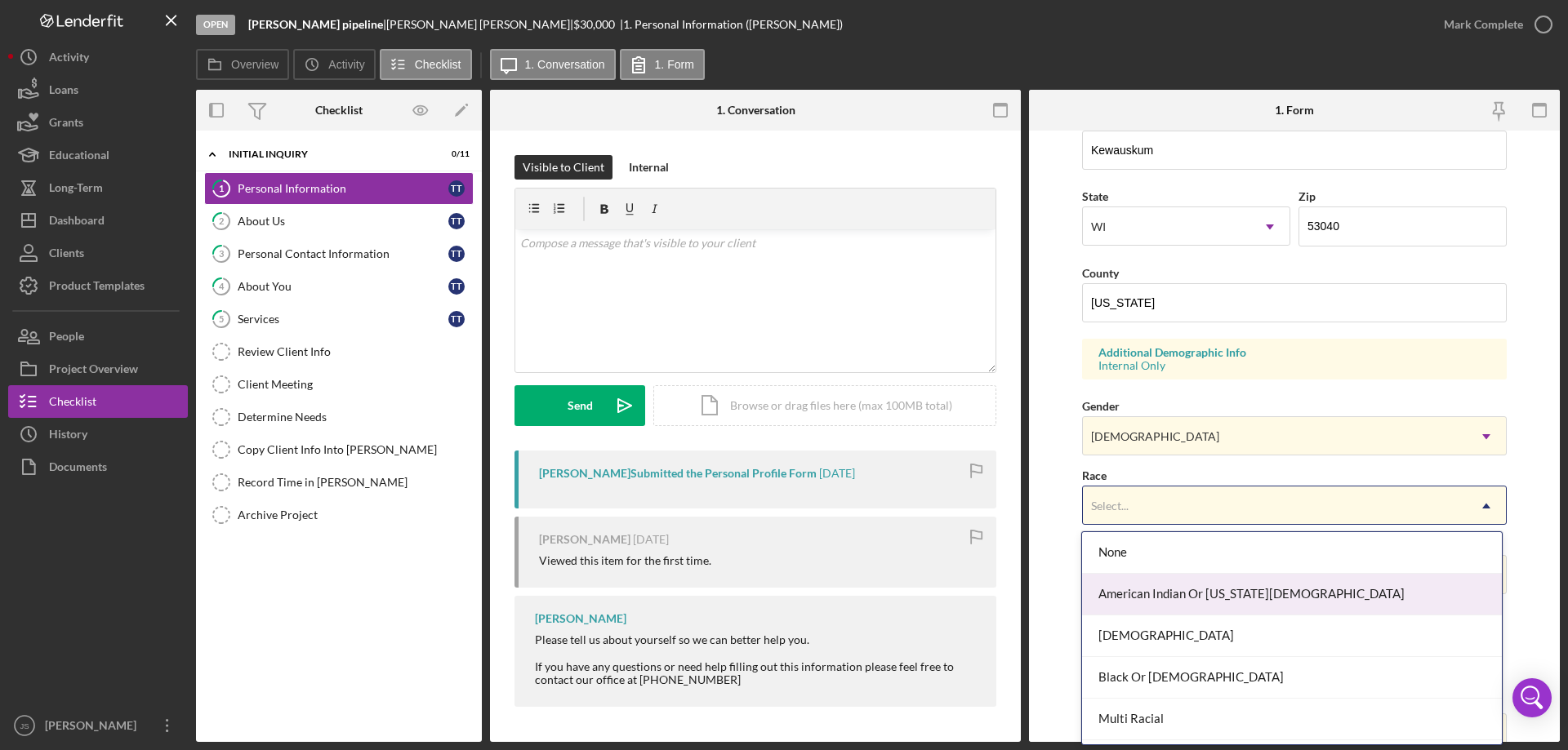
click at [1322, 595] on div "American Indian Or [US_STATE][DEMOGRAPHIC_DATA]" at bounding box center [1291, 594] width 419 height 41
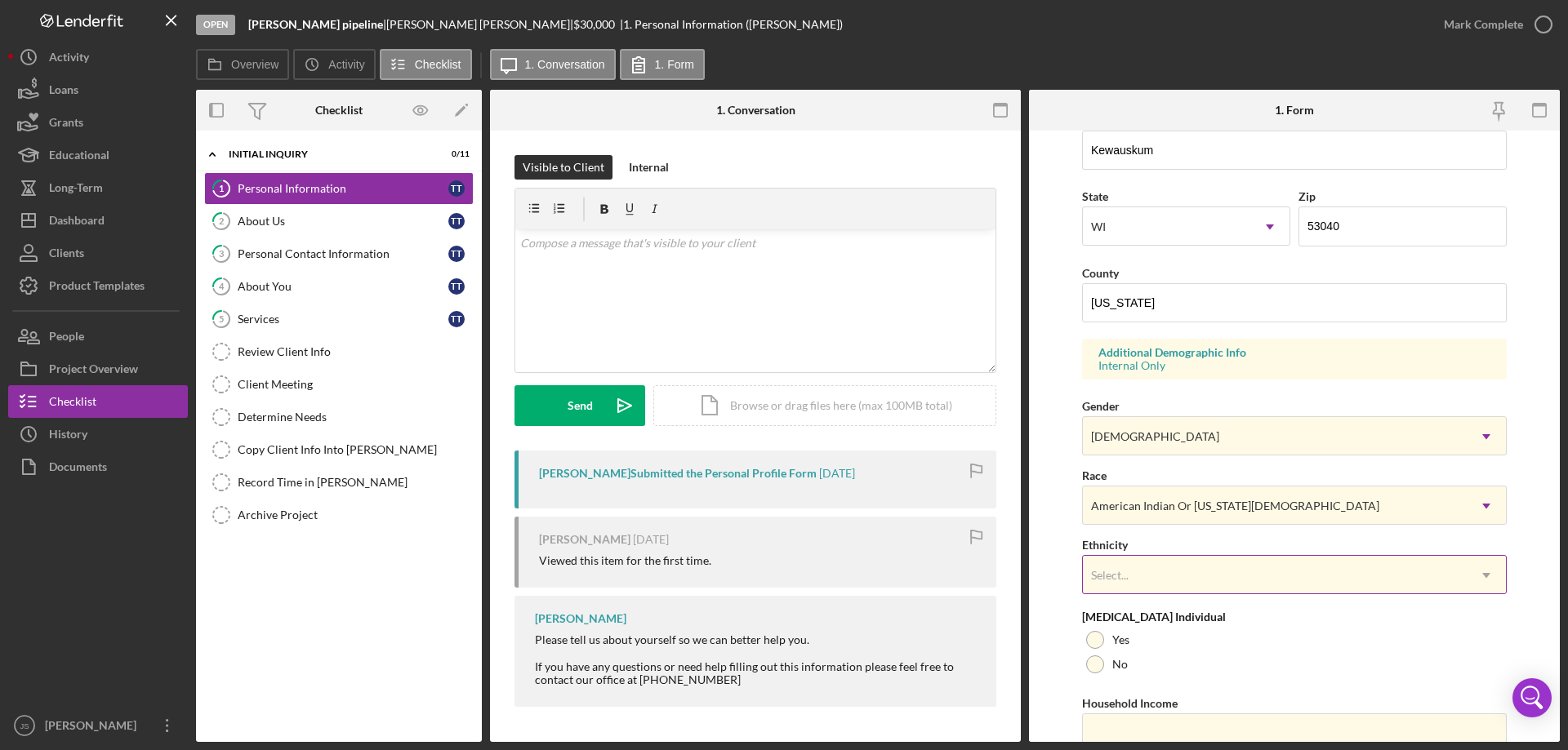
click at [1380, 578] on div "Select..." at bounding box center [1275, 575] width 384 height 38
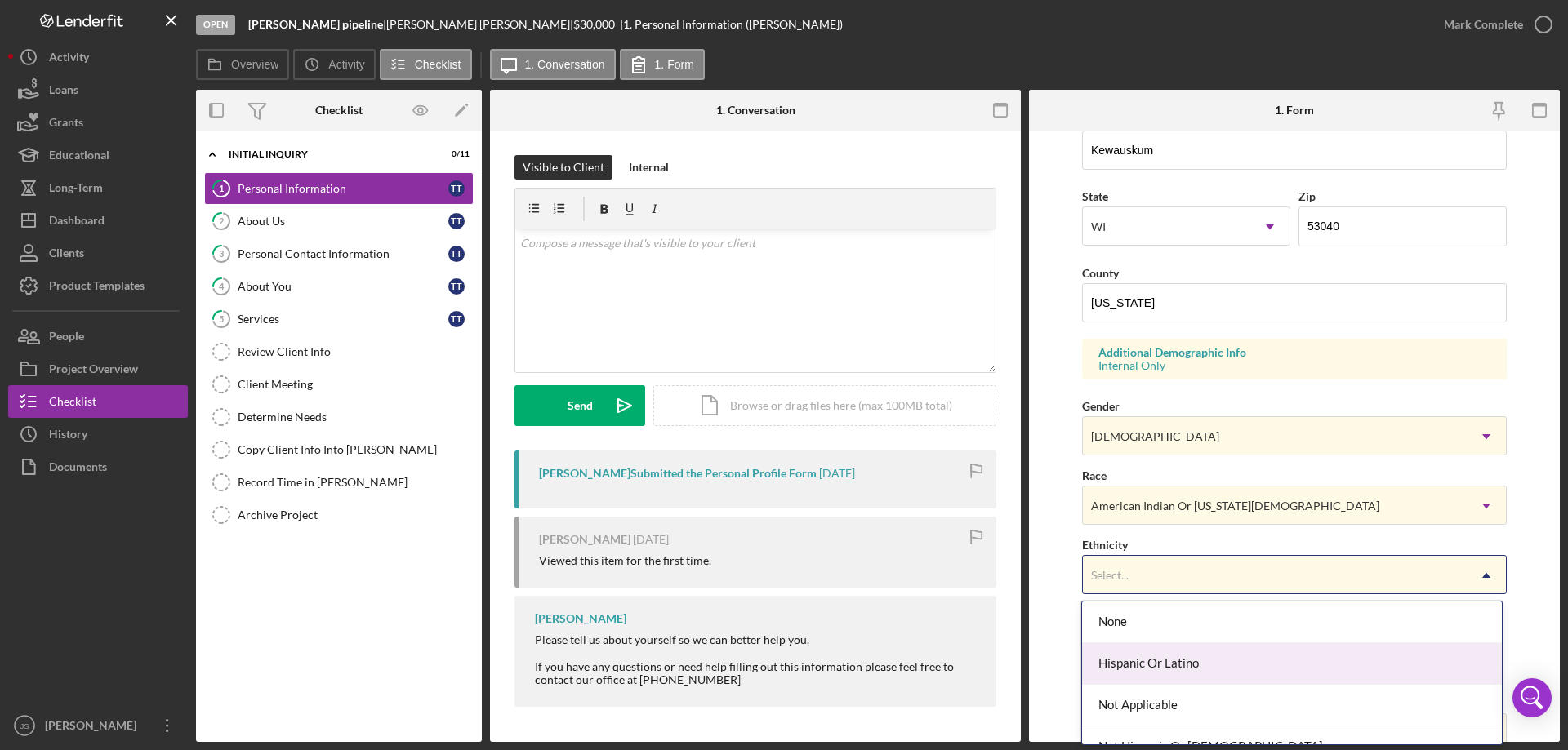
scroll to position [65, 0]
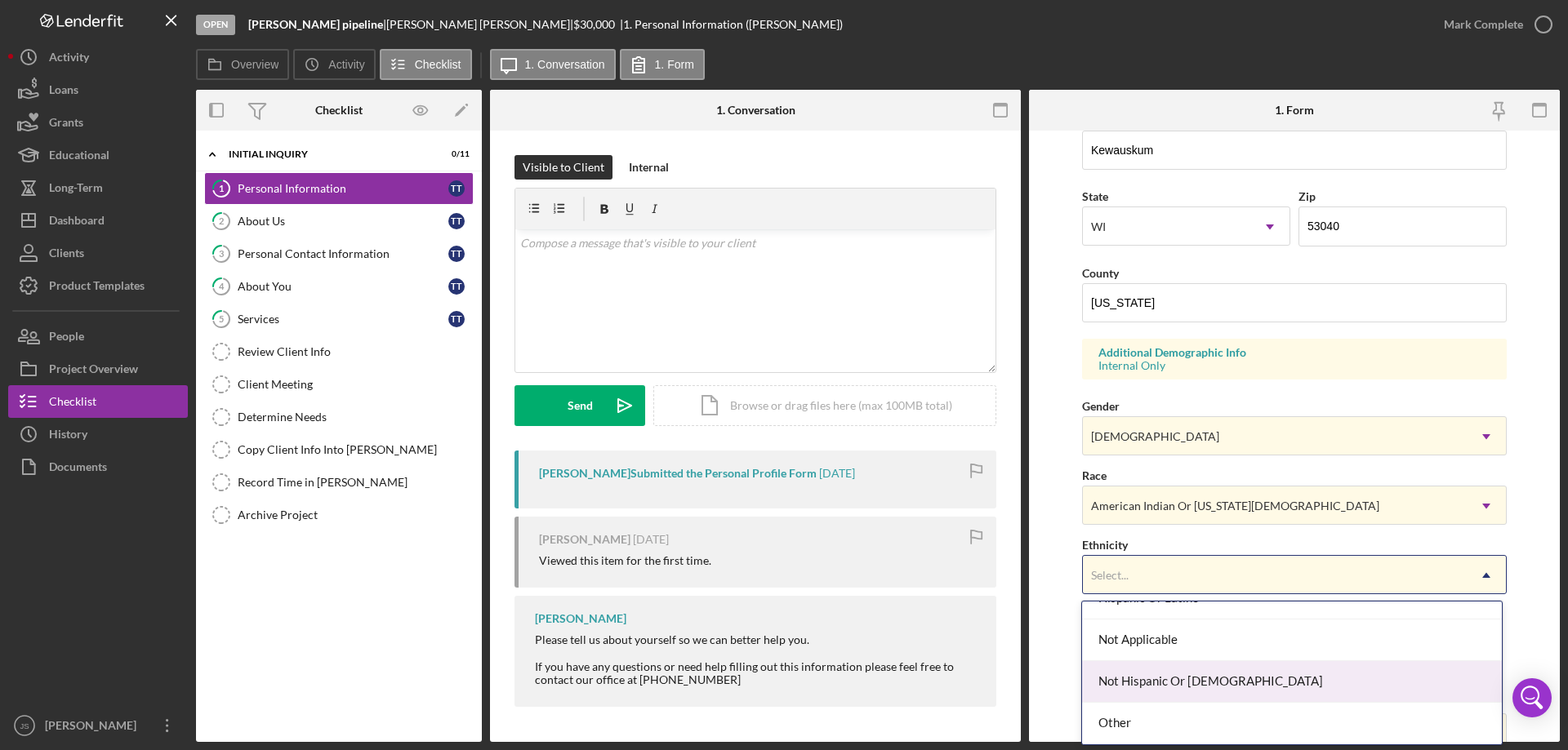
click at [1247, 683] on div "Not Hispanic Or [DEMOGRAPHIC_DATA]" at bounding box center [1291, 681] width 419 height 41
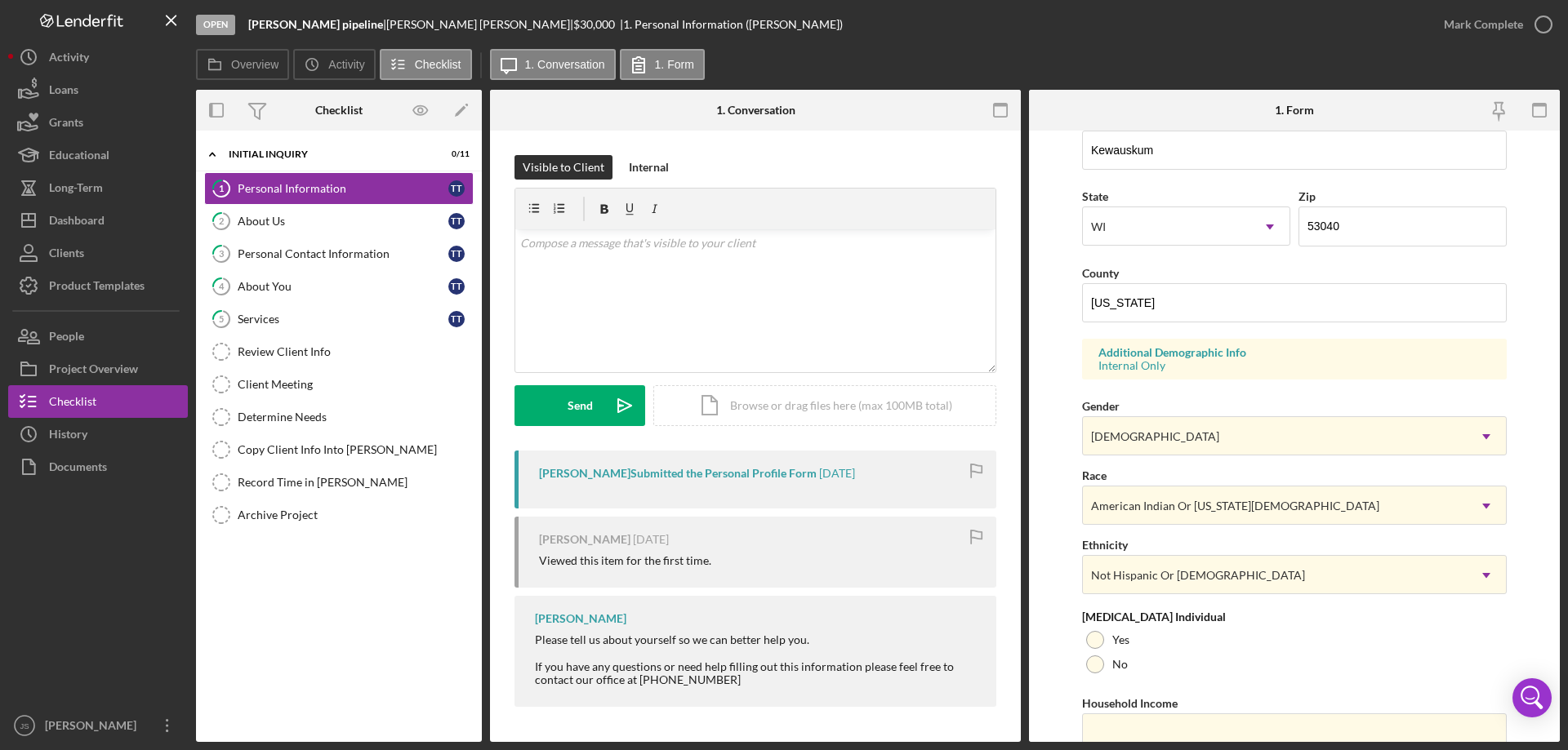
scroll to position [479, 0]
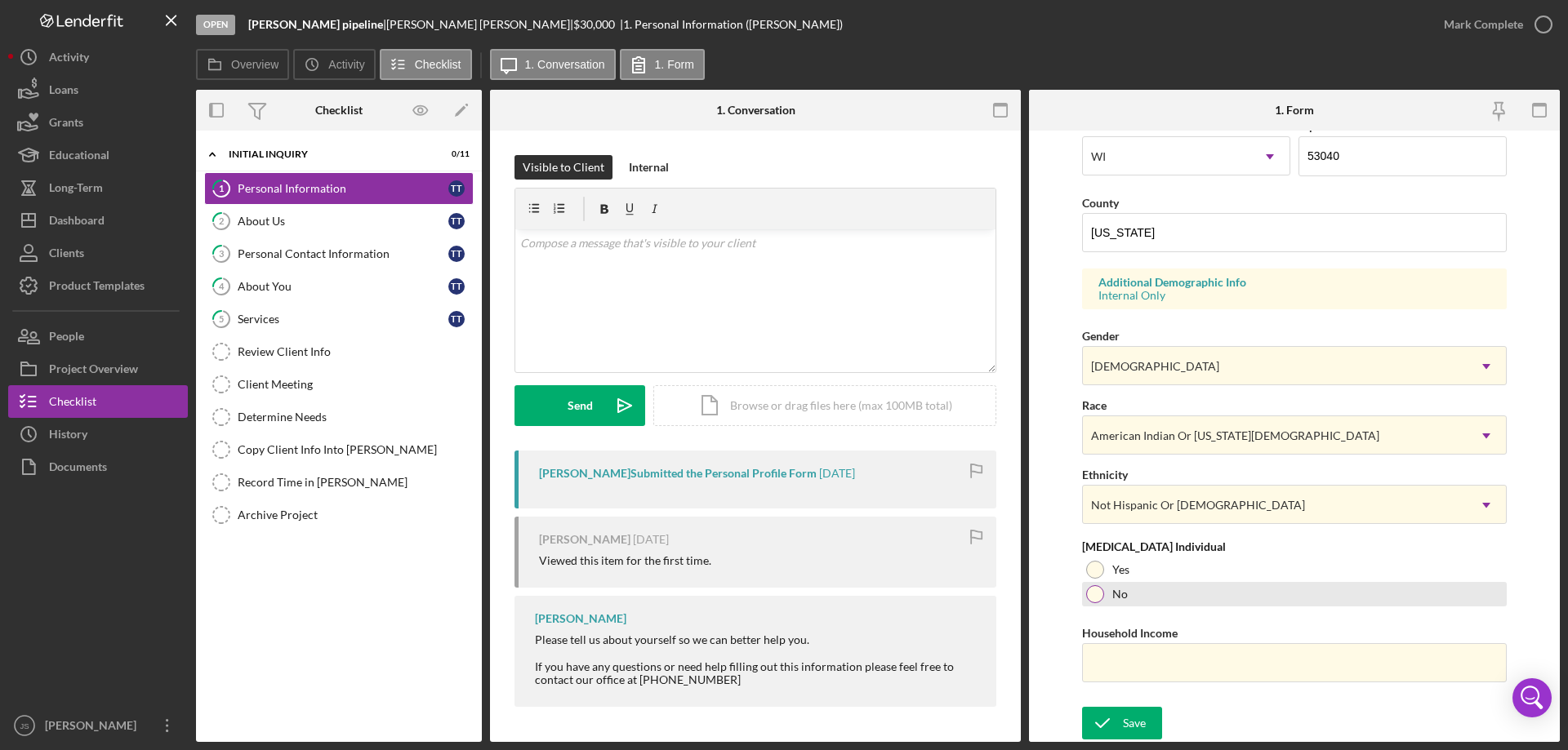
click at [1099, 600] on div at bounding box center [1095, 595] width 18 height 18
click at [1109, 667] on input "Household Income" at bounding box center [1294, 663] width 424 height 40
type input "$5"
type input "$60,000"
click at [1120, 720] on icon "submit" at bounding box center [1102, 723] width 40 height 40
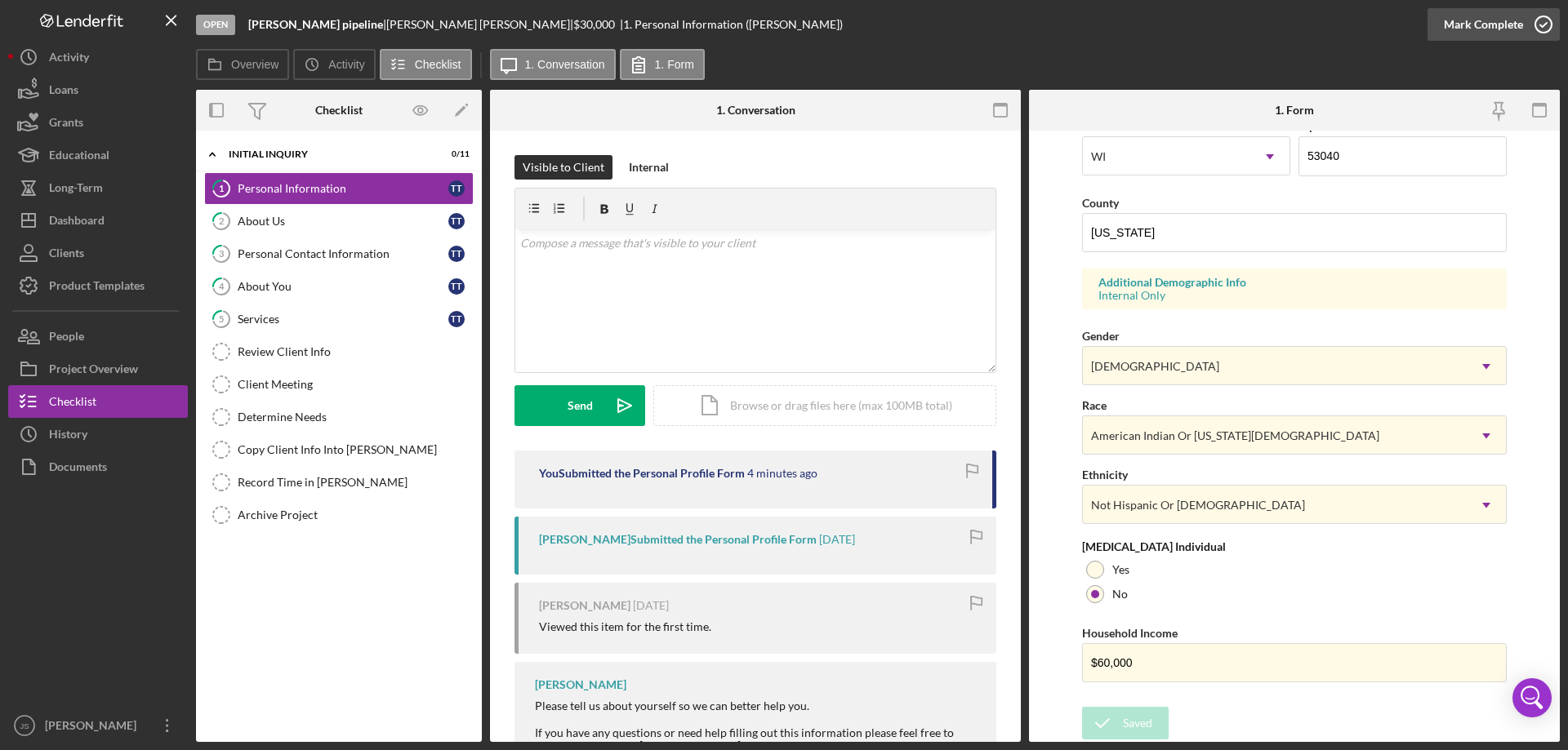
drag, startPoint x: 1546, startPoint y: 18, endPoint x: 1520, endPoint y: 30, distance: 28.6
click at [1546, 18] on icon "button" at bounding box center [1543, 25] width 40 height 40
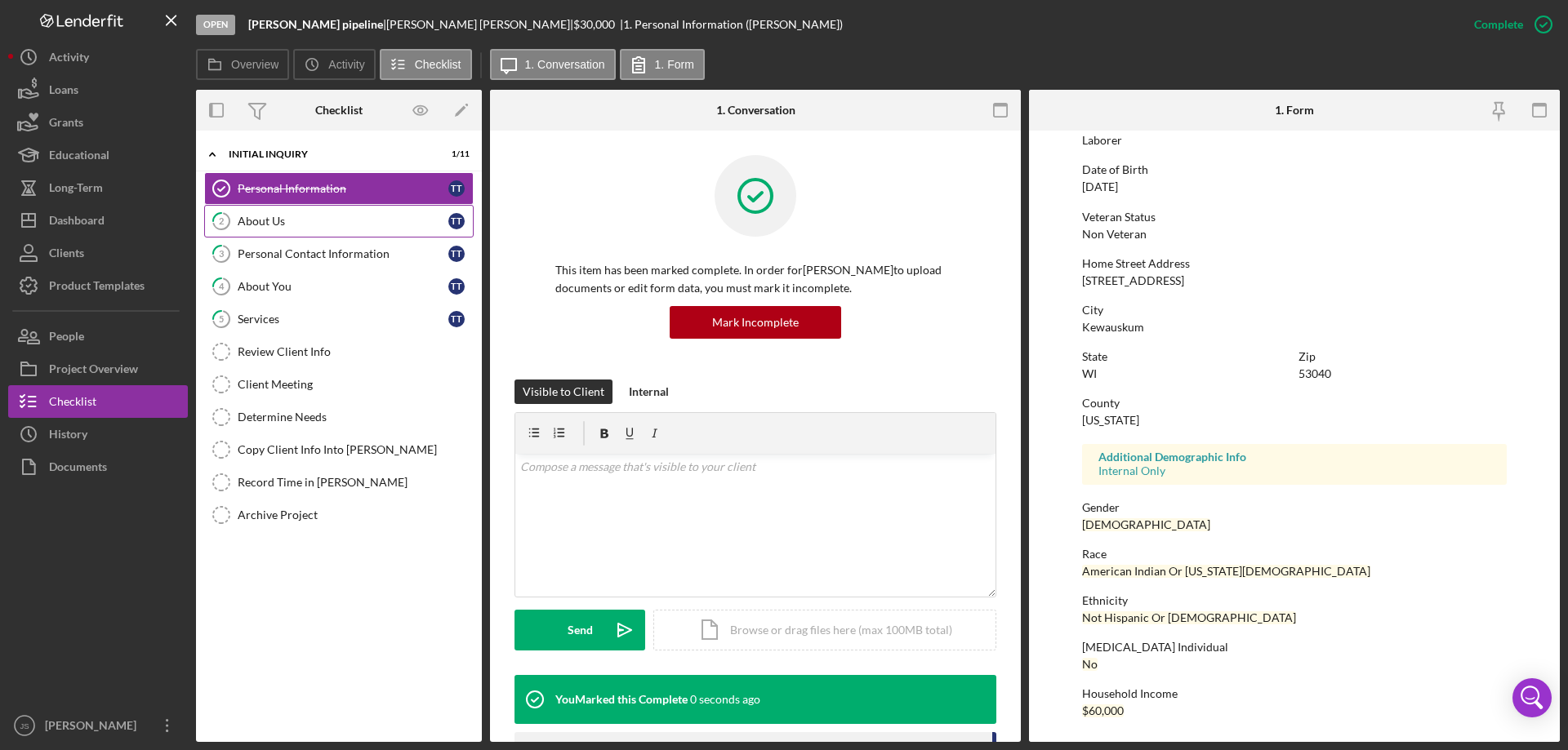
scroll to position [150, 0]
click at [296, 218] on div "About Us" at bounding box center [343, 220] width 211 height 13
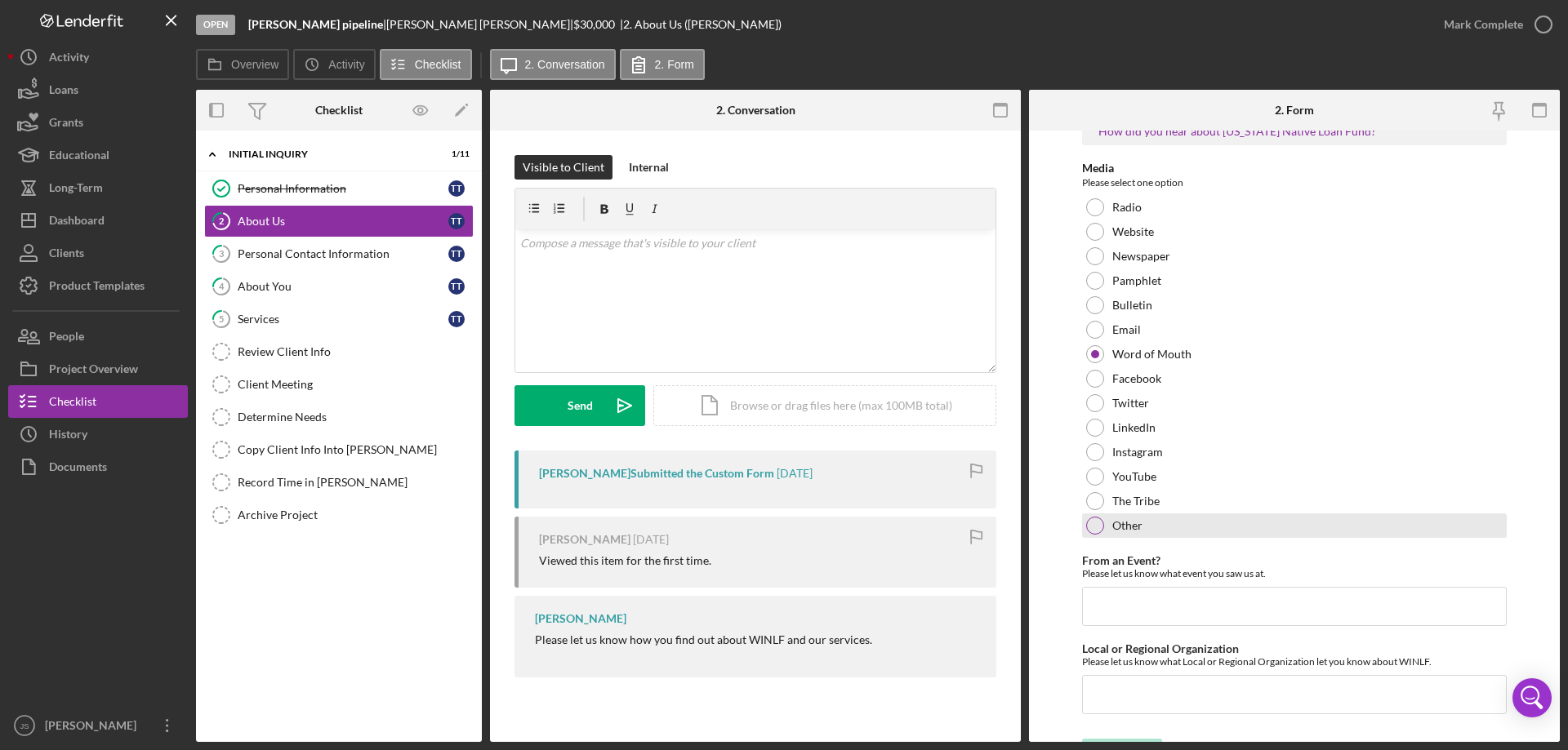
scroll to position [67, 0]
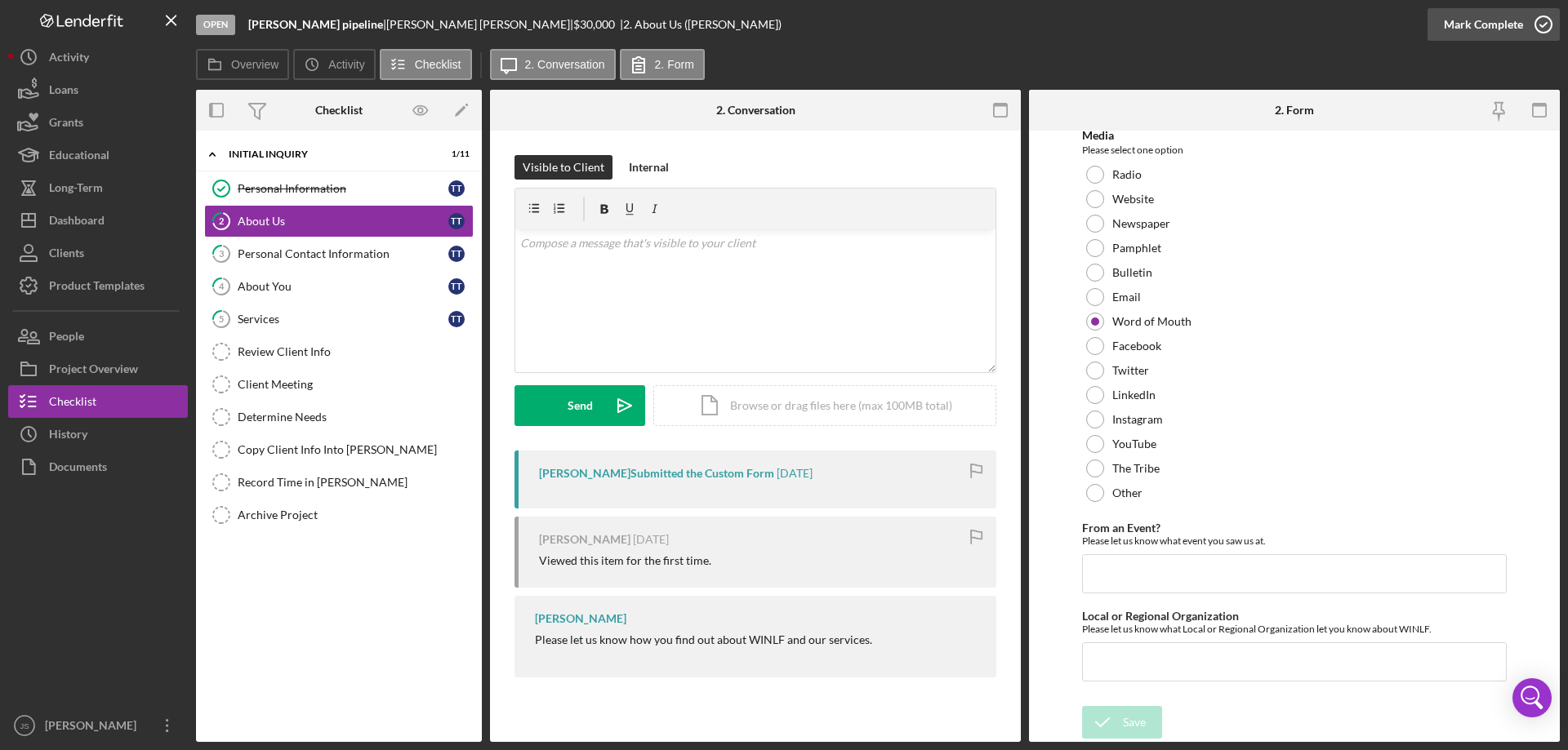
click at [1537, 21] on icon "button" at bounding box center [1543, 25] width 40 height 40
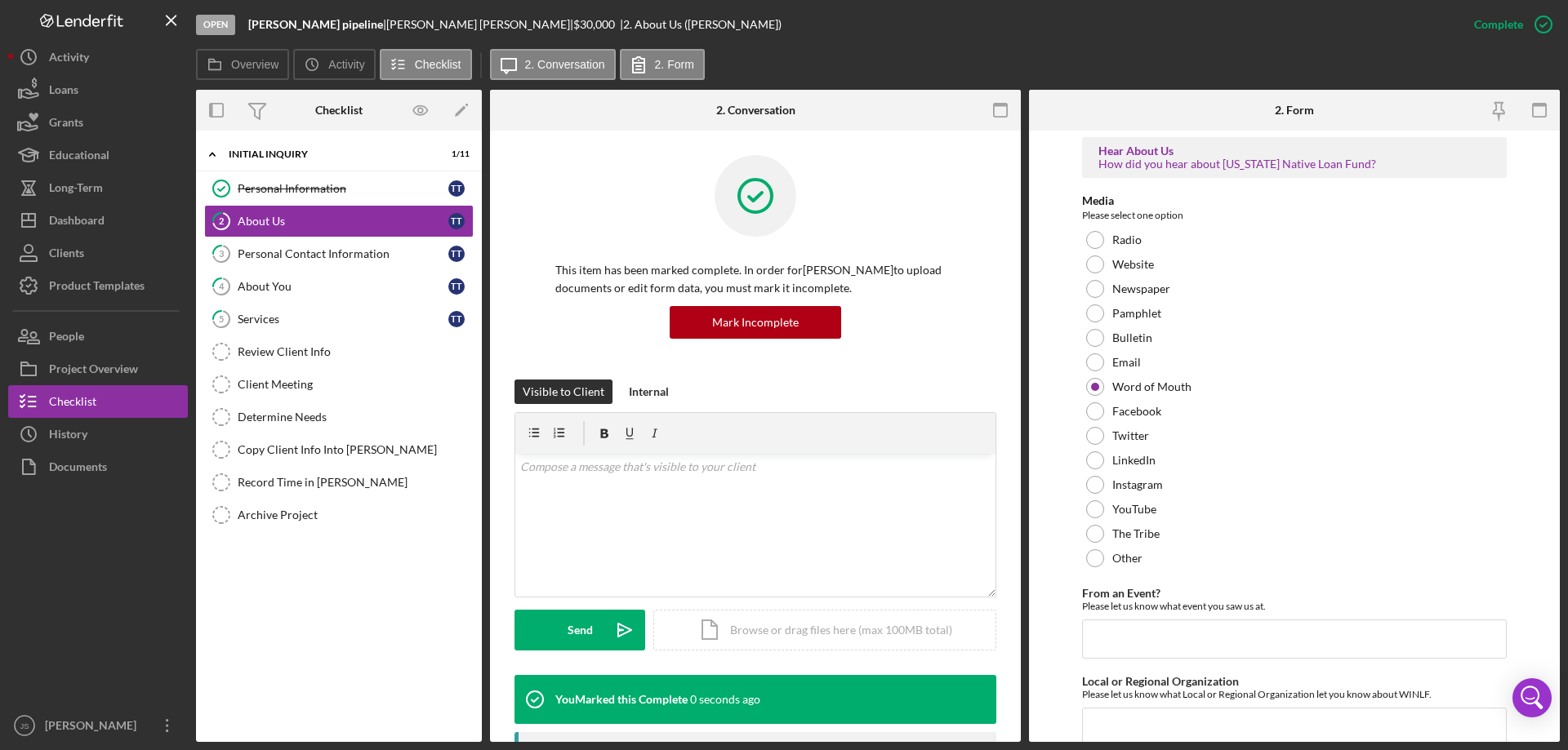
scroll to position [133, 0]
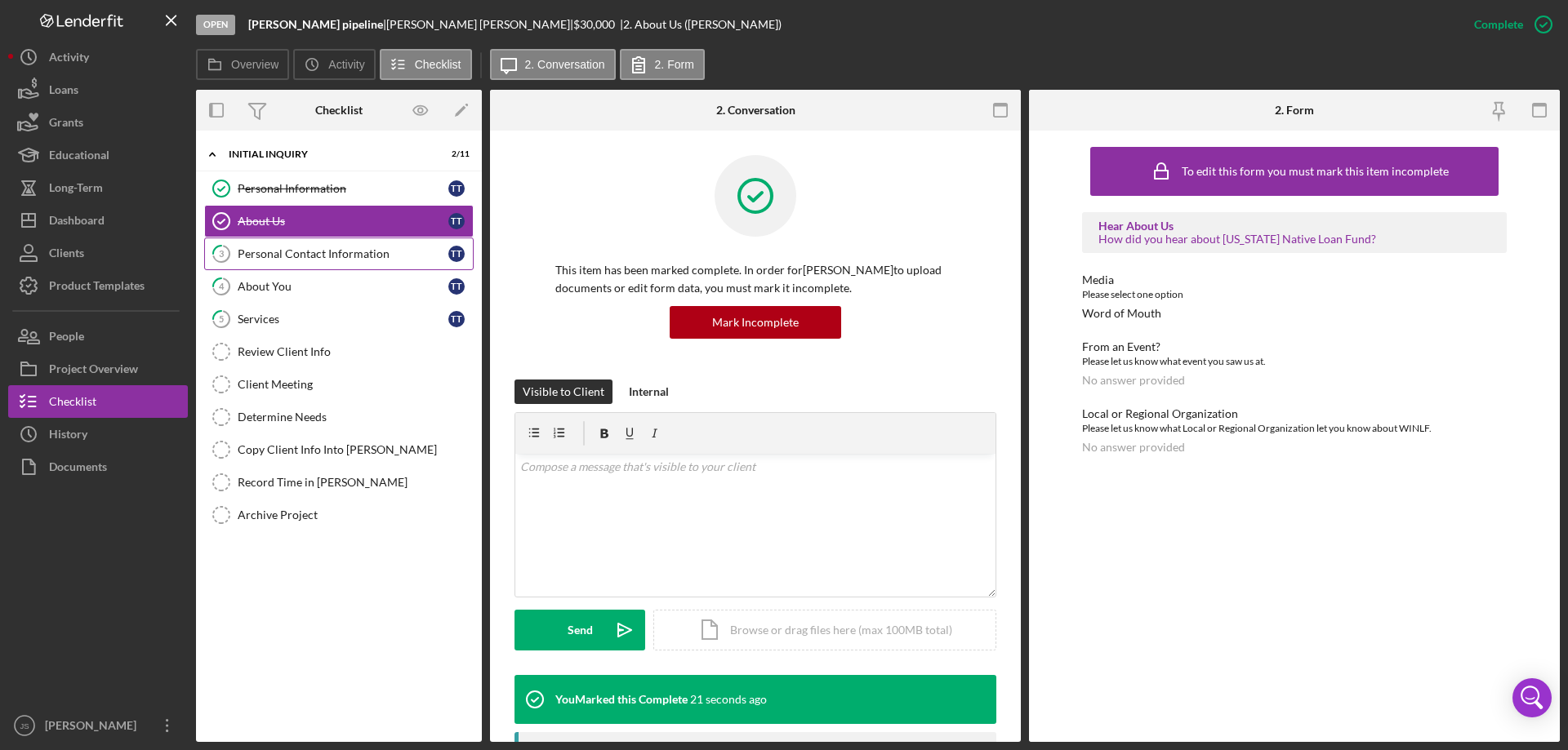
drag, startPoint x: 250, startPoint y: 259, endPoint x: 282, endPoint y: 257, distance: 32.1
click at [251, 259] on div "Personal Contact Information" at bounding box center [343, 254] width 211 height 13
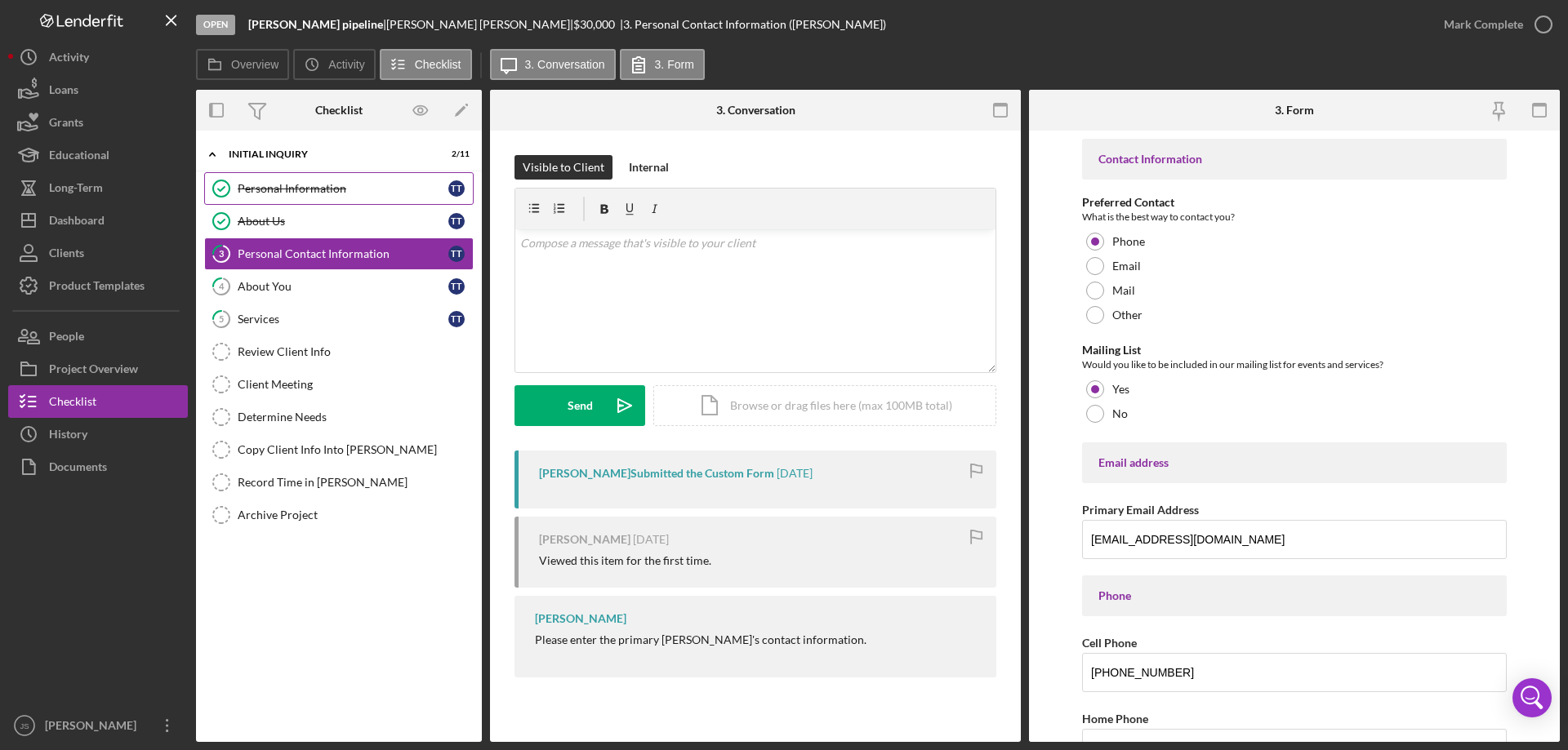
click at [349, 184] on div "Personal Information" at bounding box center [343, 188] width 211 height 13
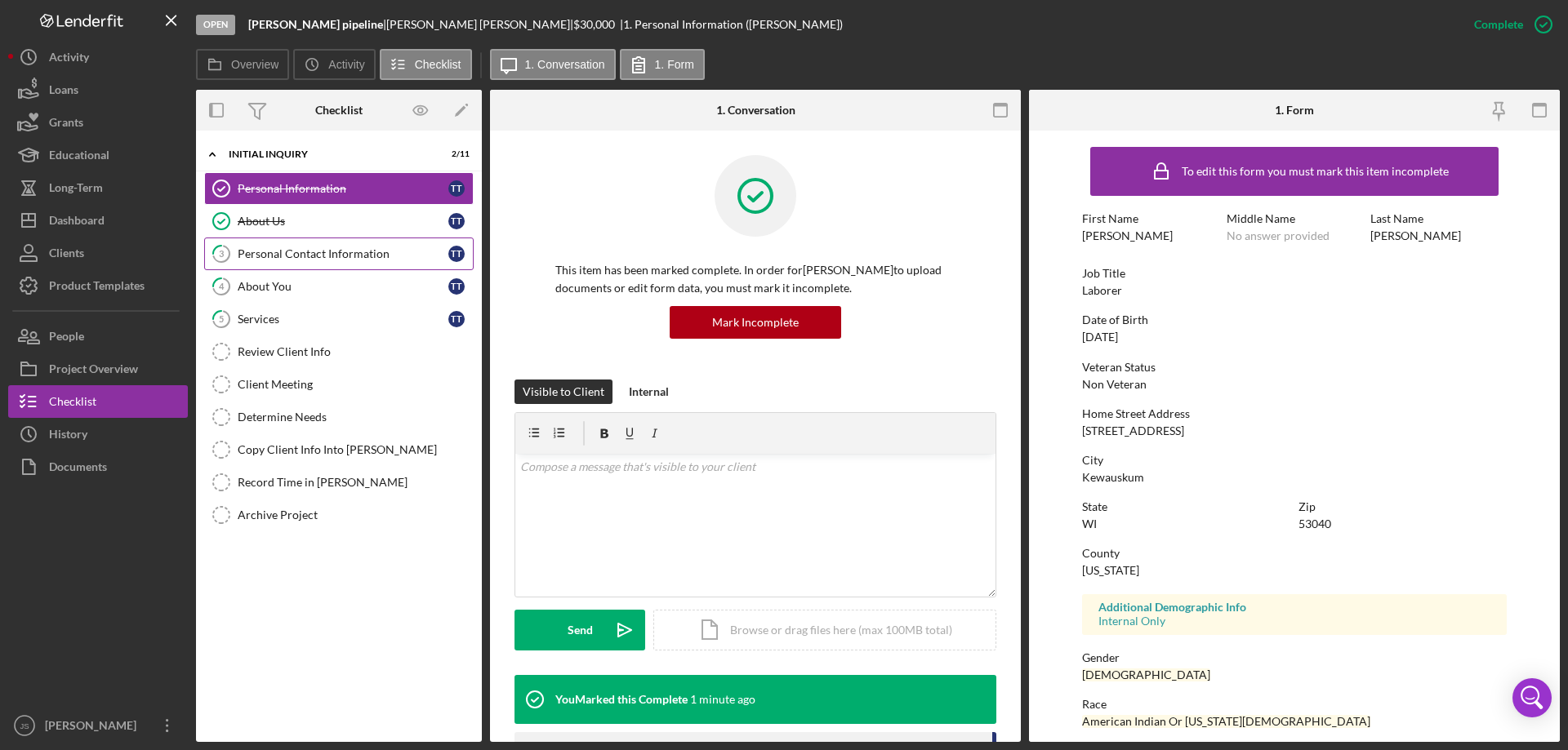
click at [315, 249] on div "Personal Contact Information" at bounding box center [343, 254] width 211 height 13
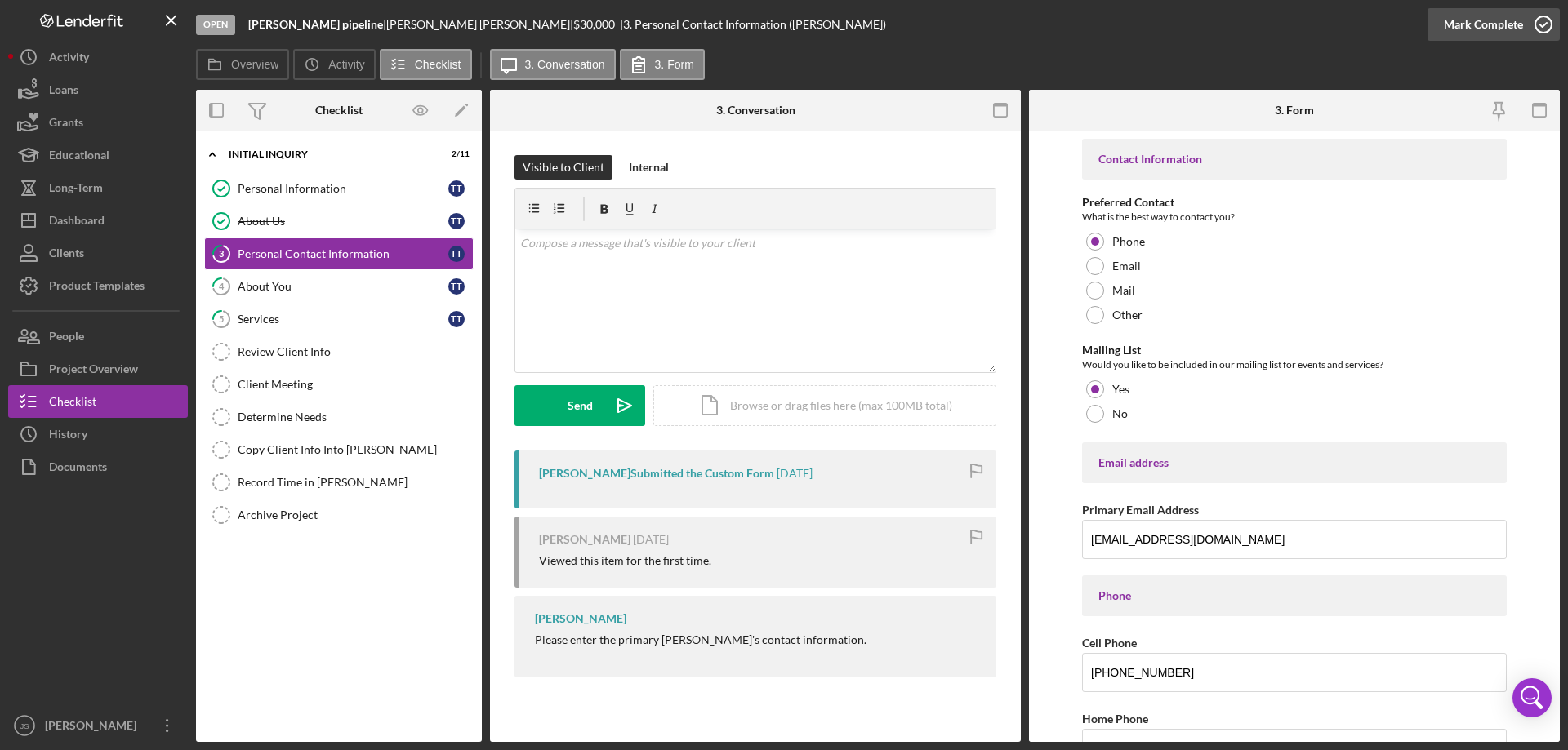
click at [1549, 22] on icon "button" at bounding box center [1543, 25] width 40 height 40
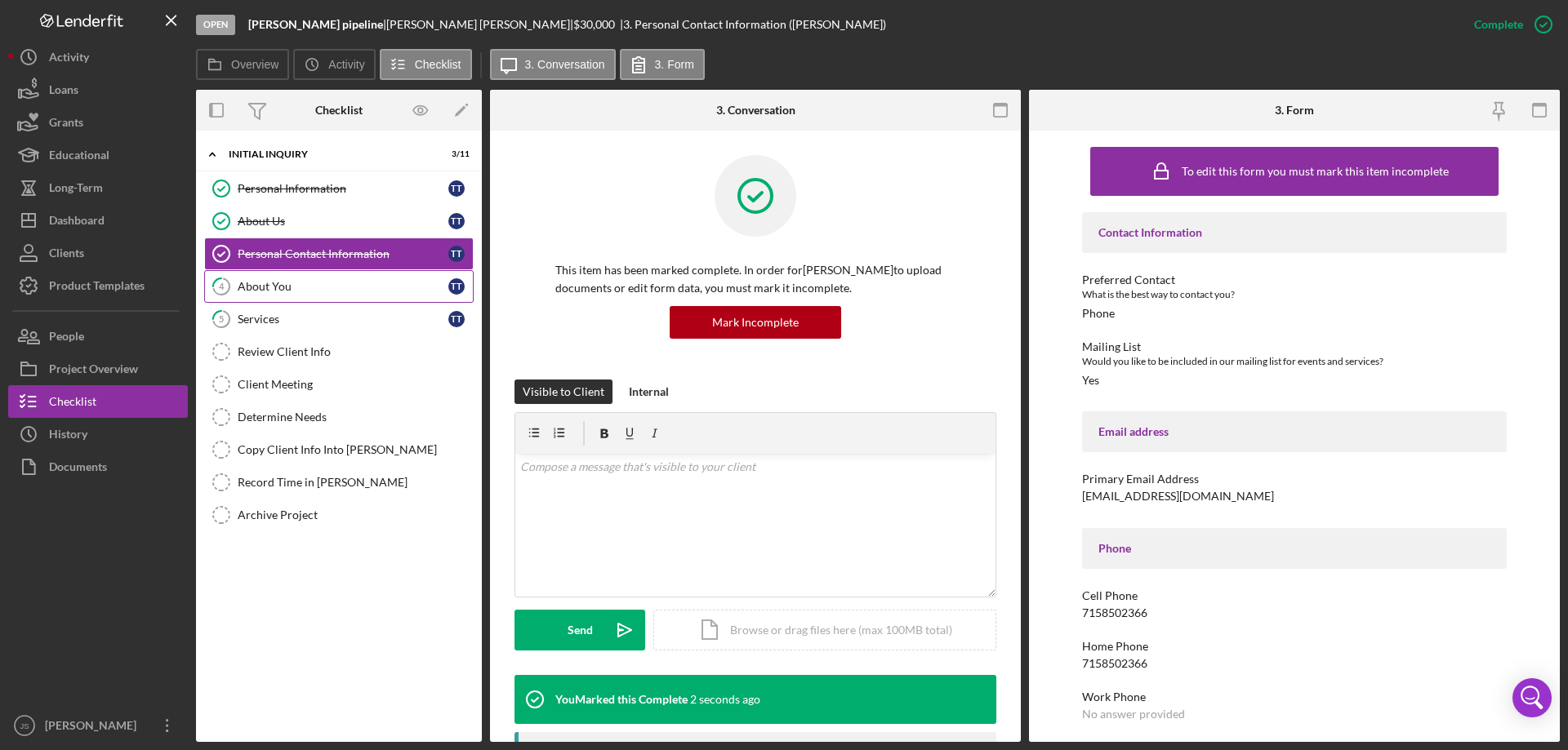
click at [307, 286] on div "About You" at bounding box center [343, 286] width 211 height 13
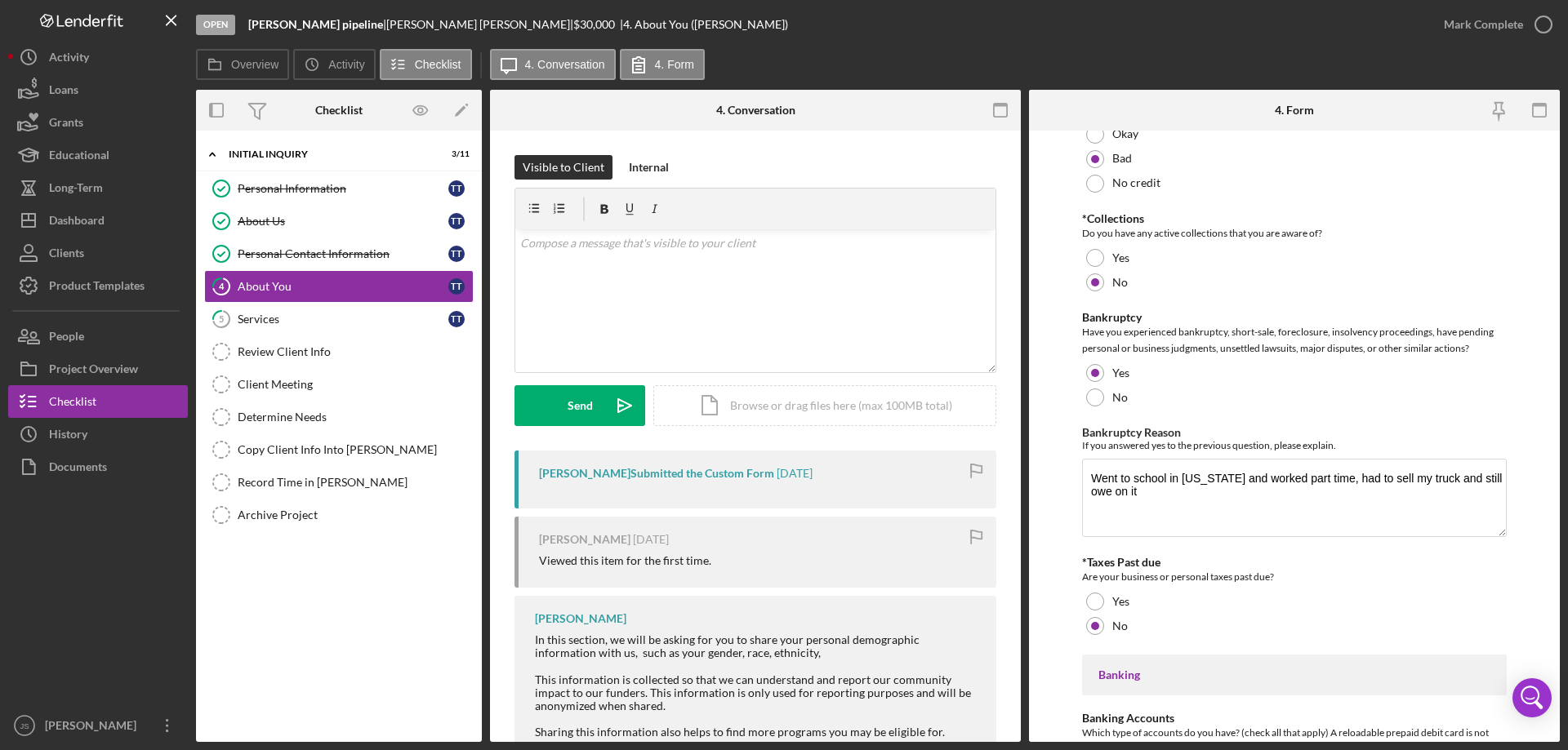
scroll to position [2531, 0]
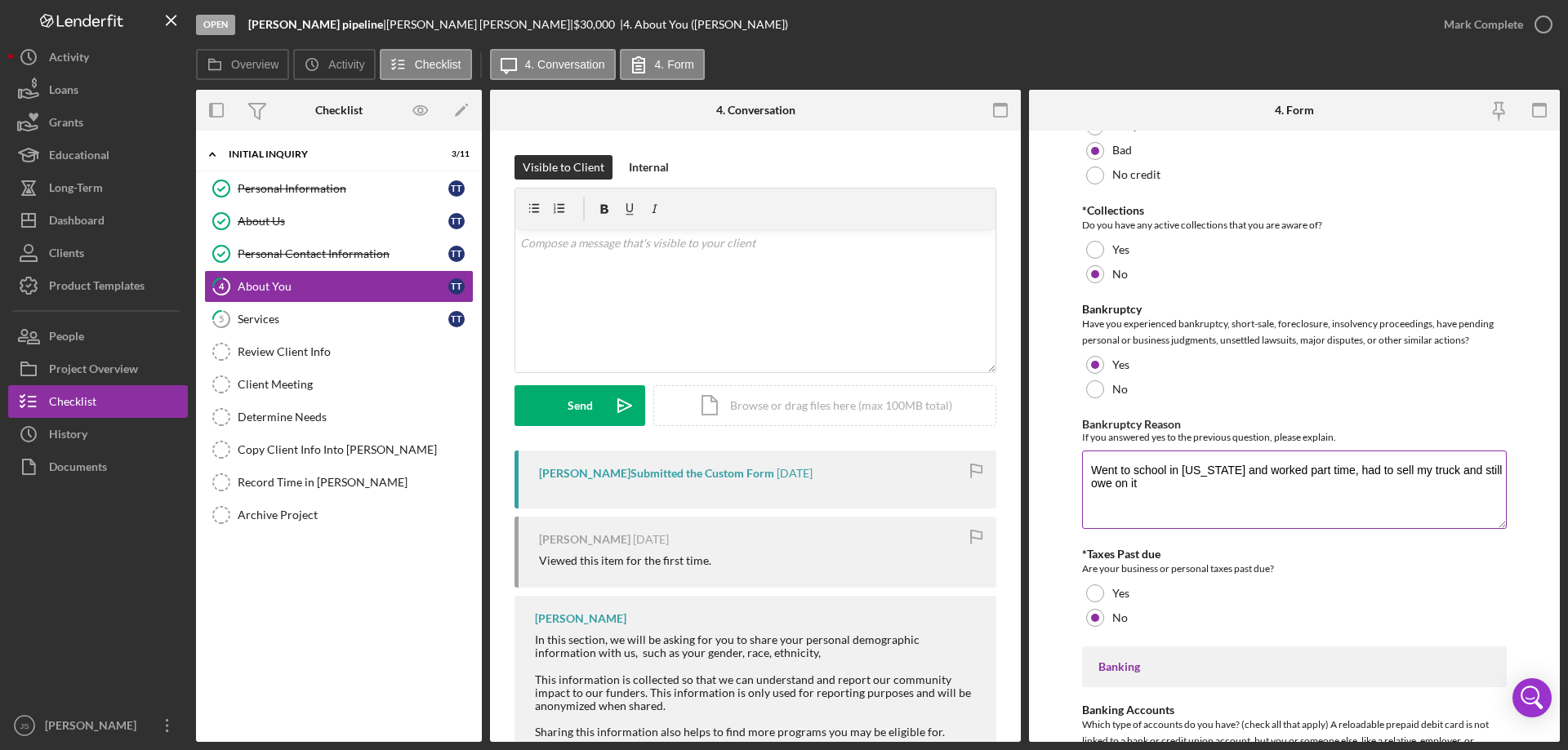
drag, startPoint x: 1089, startPoint y: 466, endPoint x: 1483, endPoint y: 472, distance: 394.0
click at [1499, 471] on textarea "Went to school in [US_STATE] and worked part time, had to sell my truck and sti…" at bounding box center [1294, 489] width 424 height 78
click at [1395, 494] on textarea "Went to school in [US_STATE] and worked part time, had to sell my truck and sti…" at bounding box center [1294, 489] width 424 height 78
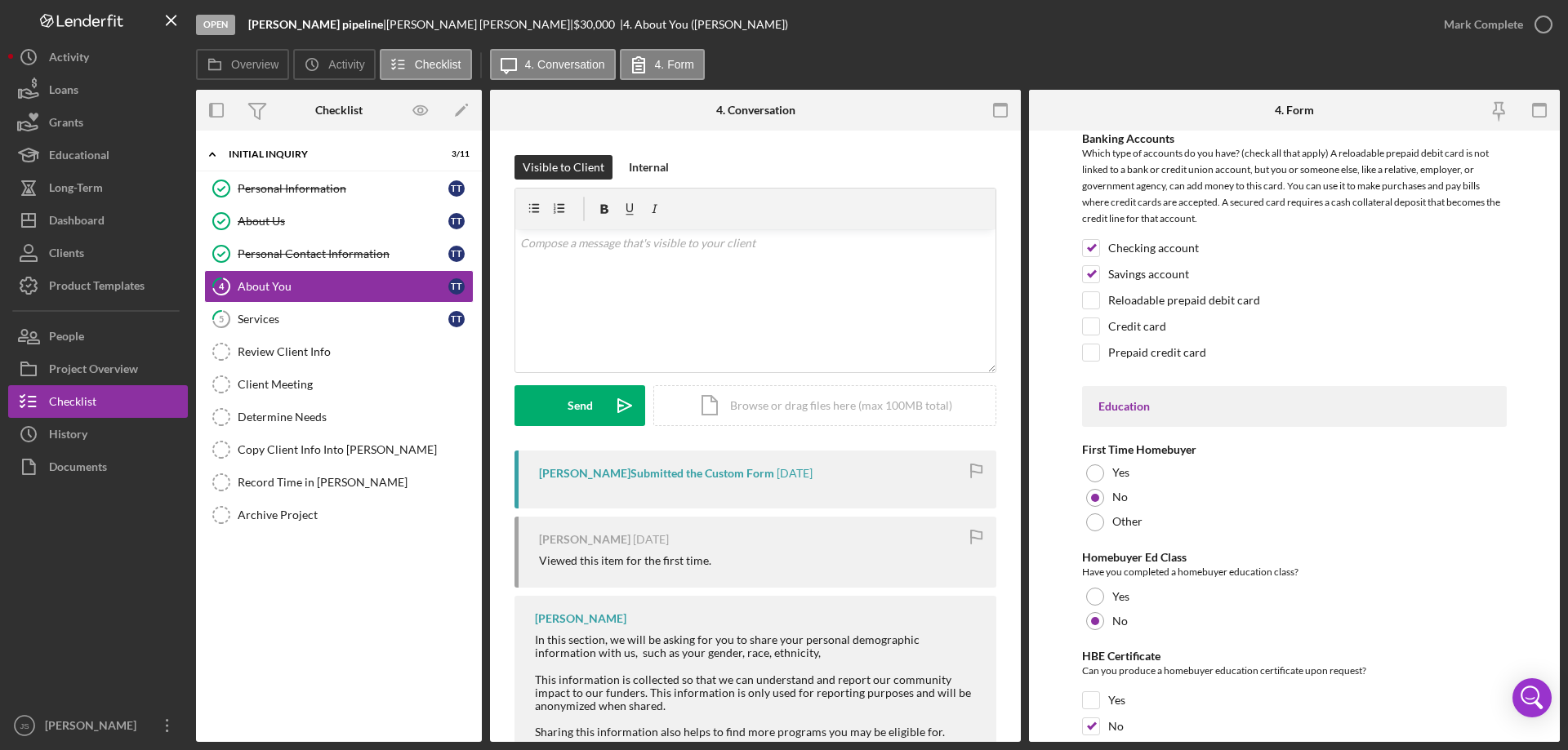
scroll to position [3394, 0]
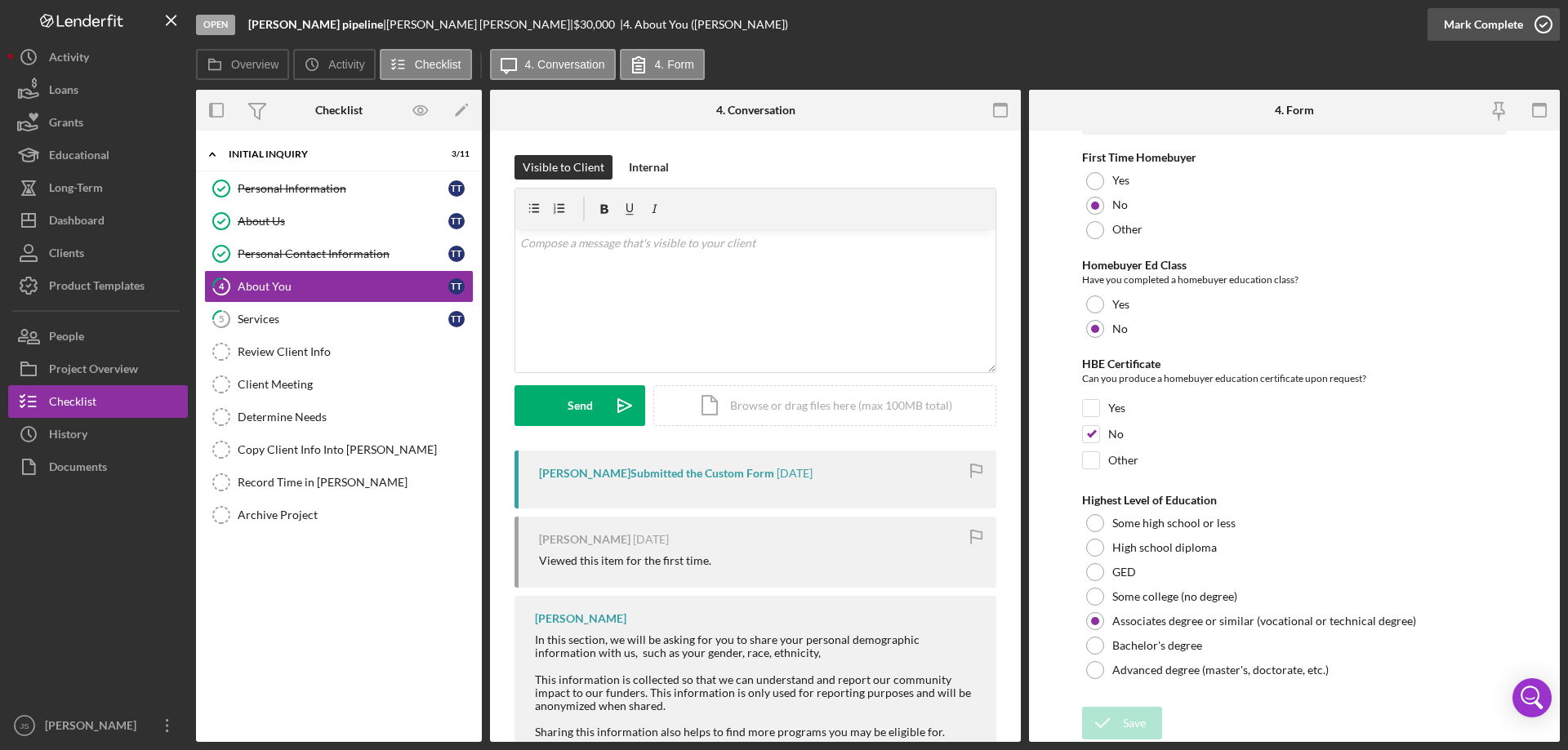
click at [1538, 20] on icon "button" at bounding box center [1543, 25] width 40 height 40
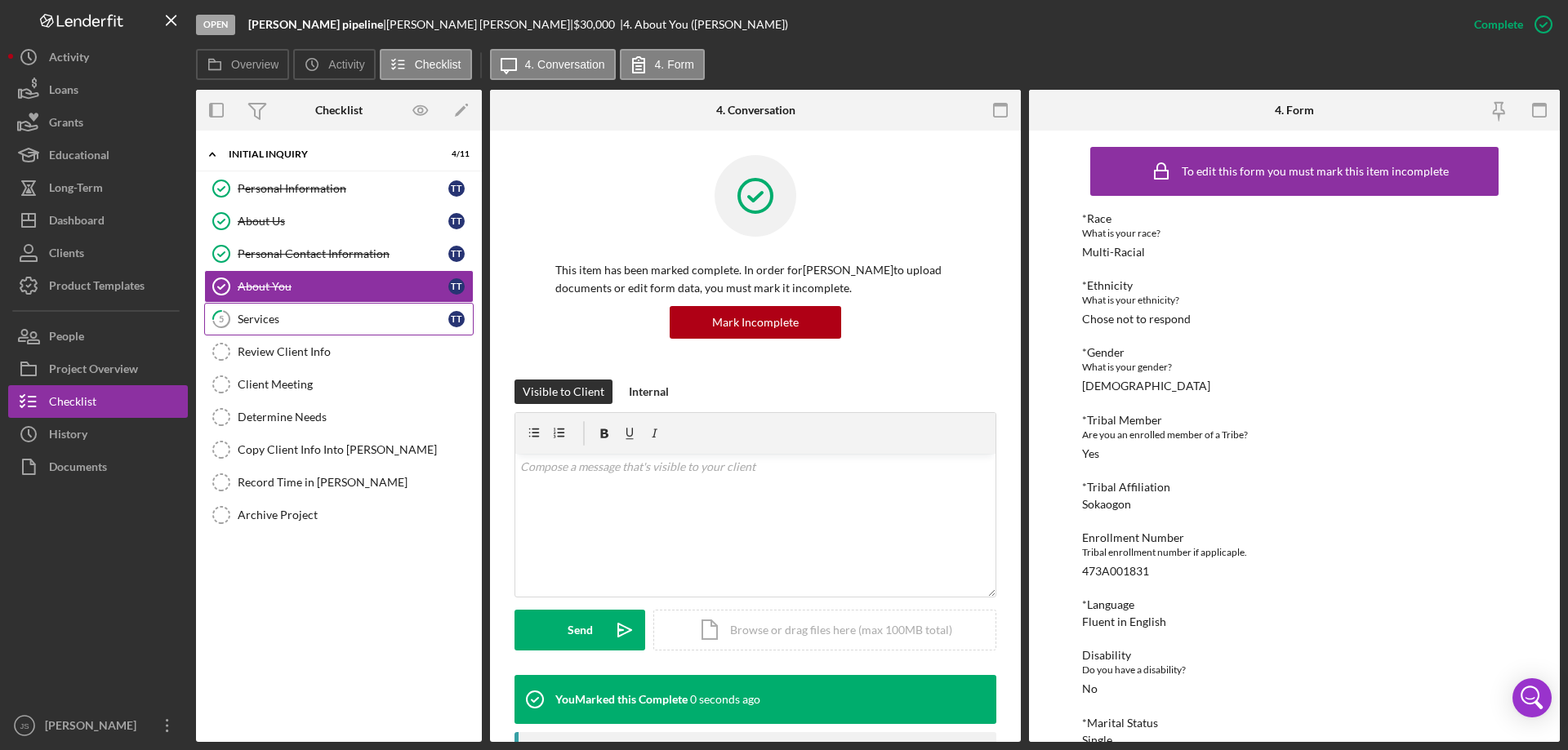
click at [314, 315] on div "Services" at bounding box center [343, 319] width 211 height 13
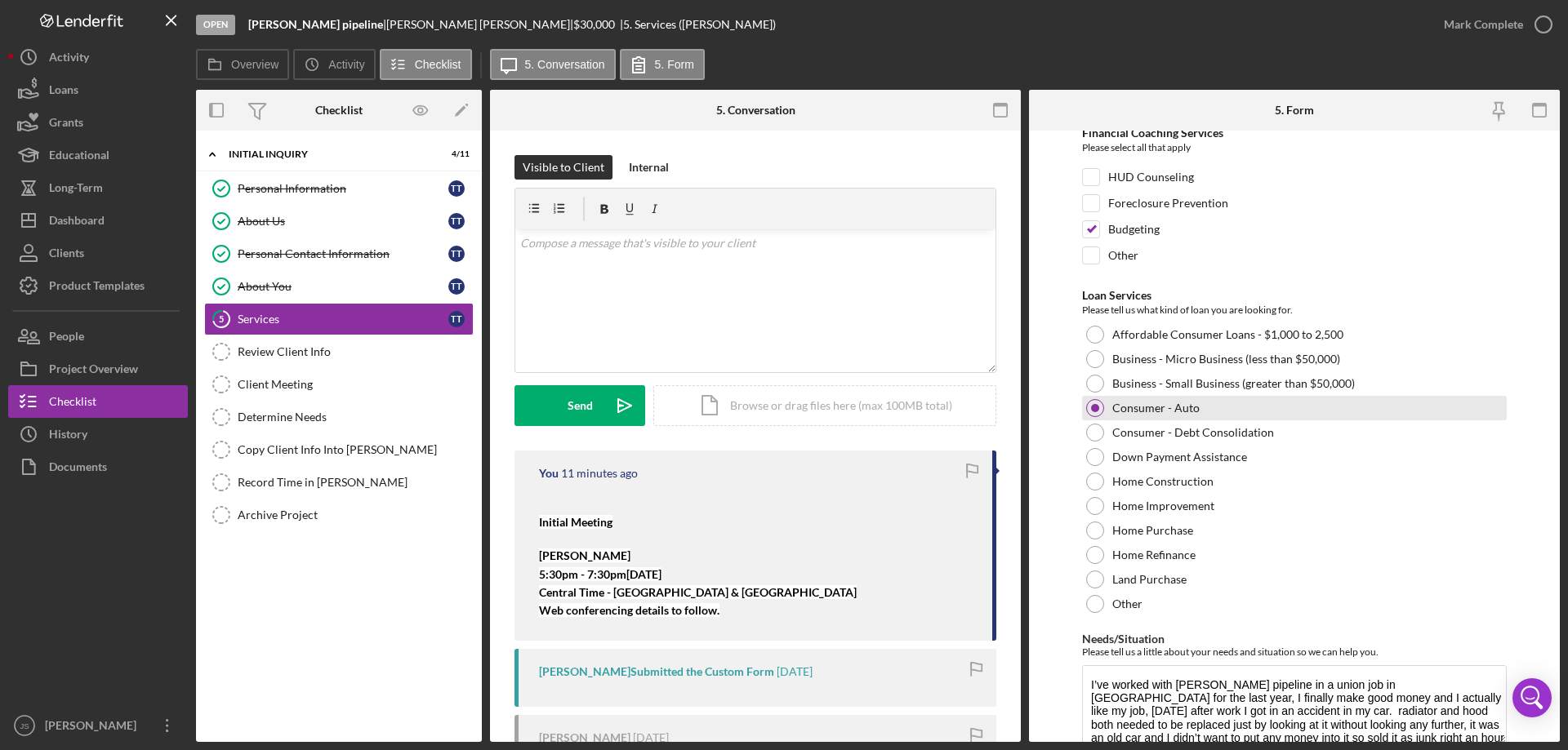
scroll to position [133, 0]
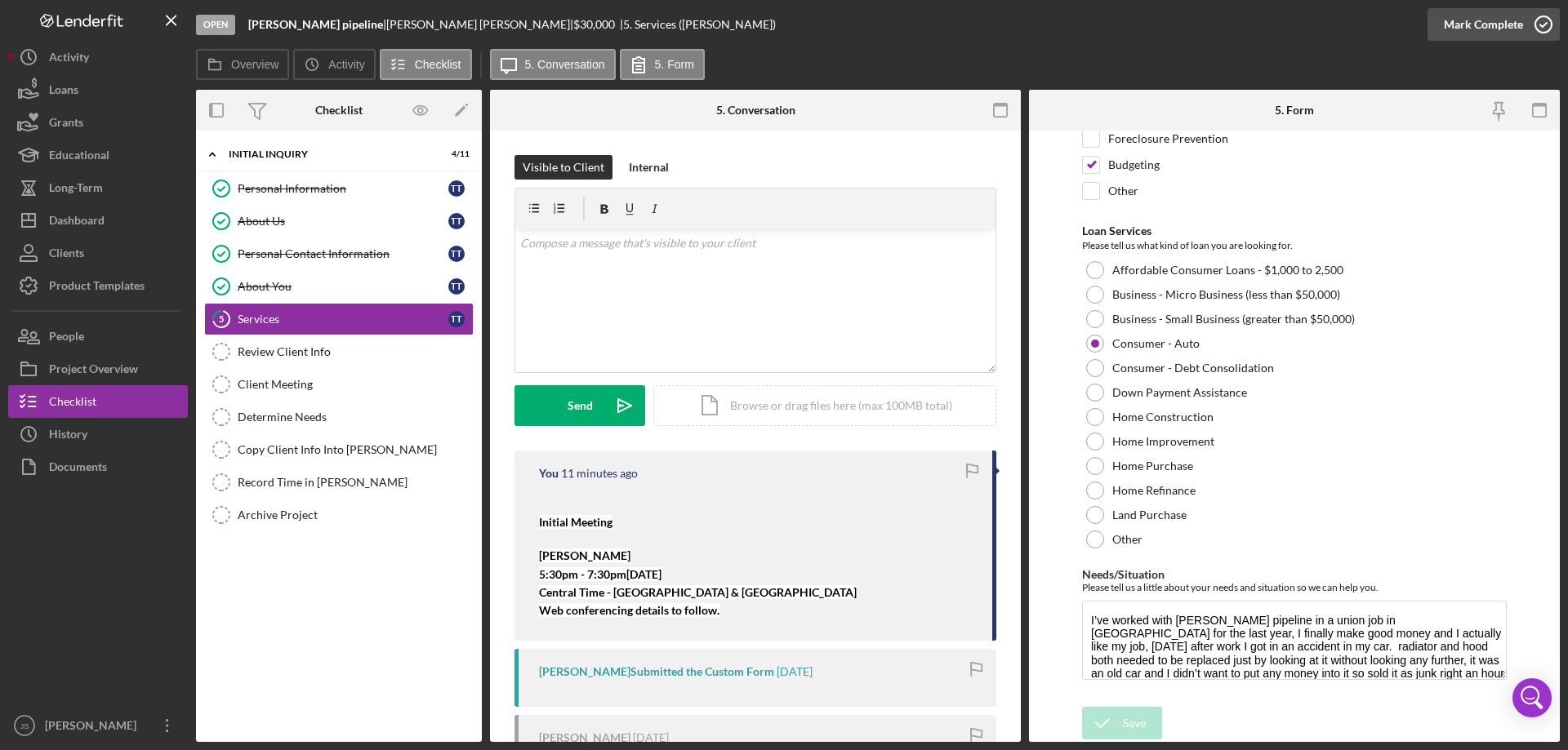
click at [1540, 24] on icon "button" at bounding box center [1543, 25] width 40 height 40
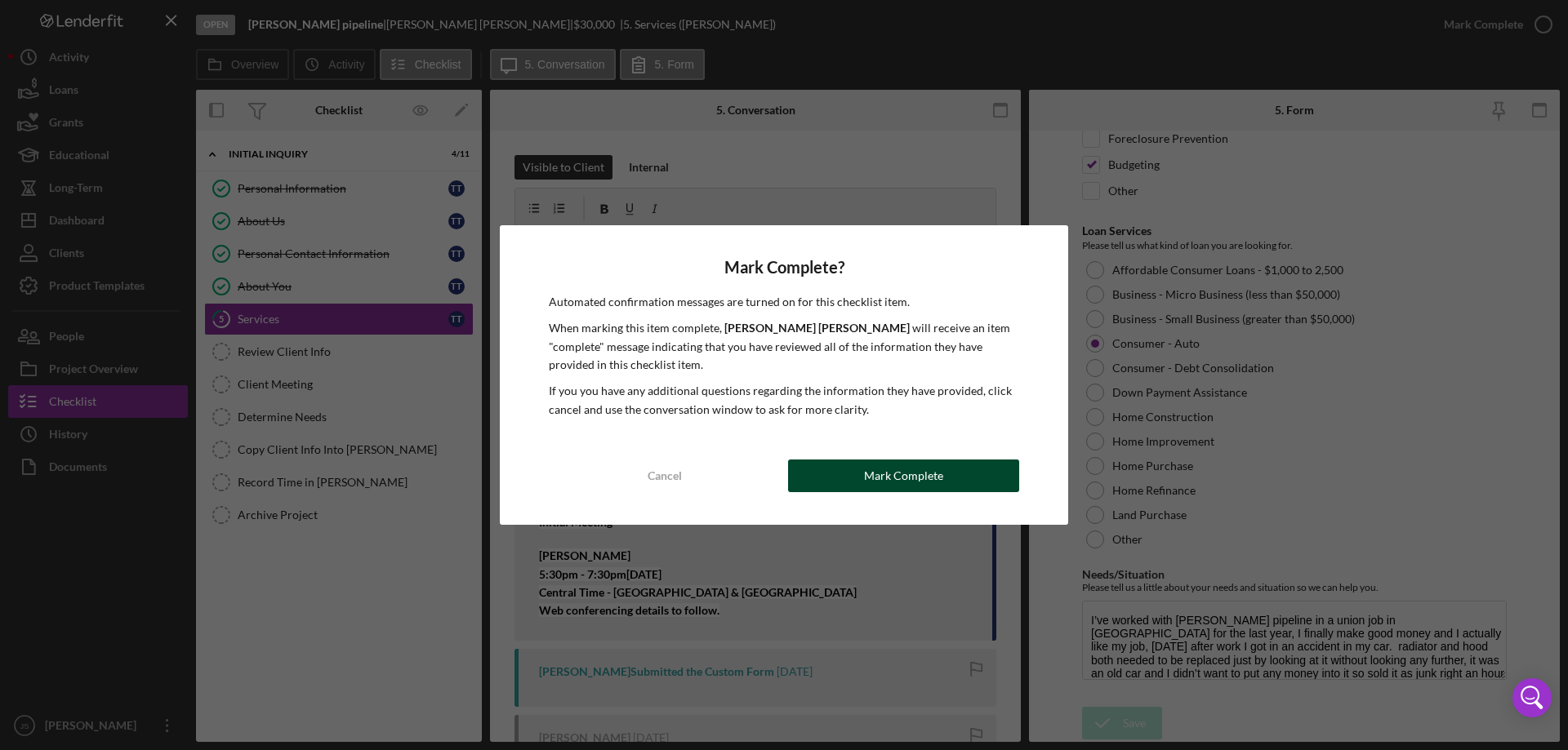
click at [885, 469] on div "Mark Complete" at bounding box center [903, 475] width 79 height 32
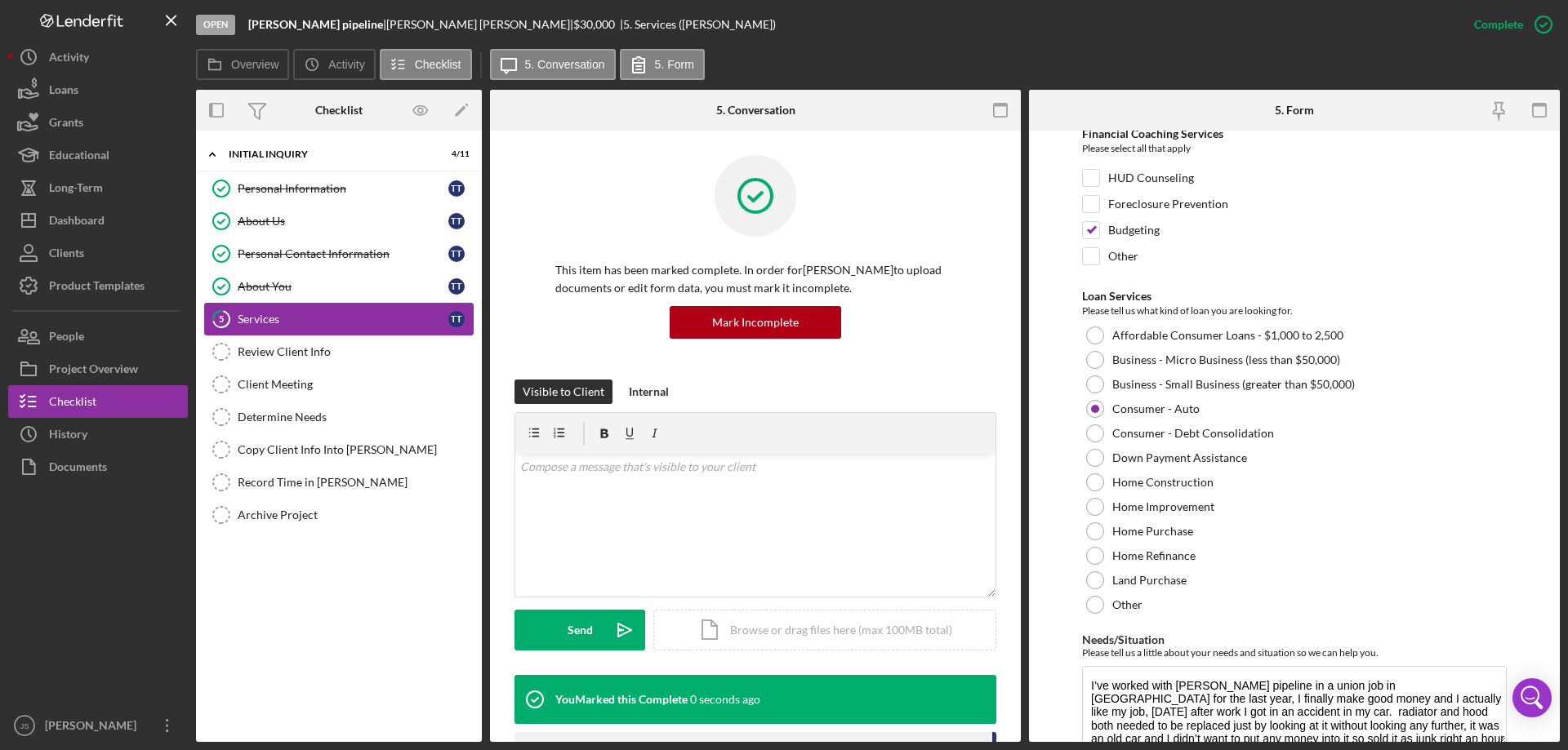
scroll to position [199, 0]
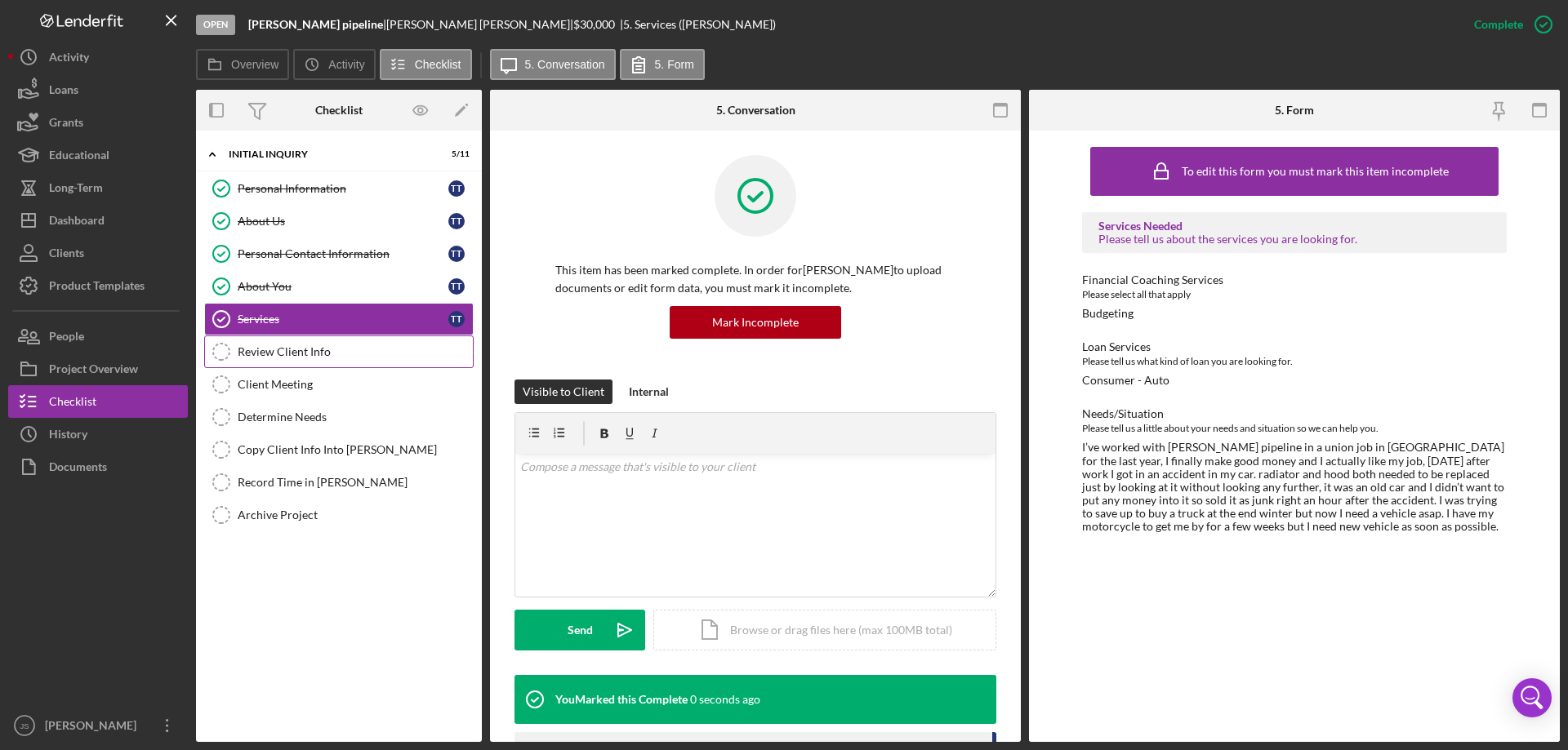
click at [264, 347] on div "Review Client Info" at bounding box center [356, 351] width 235 height 13
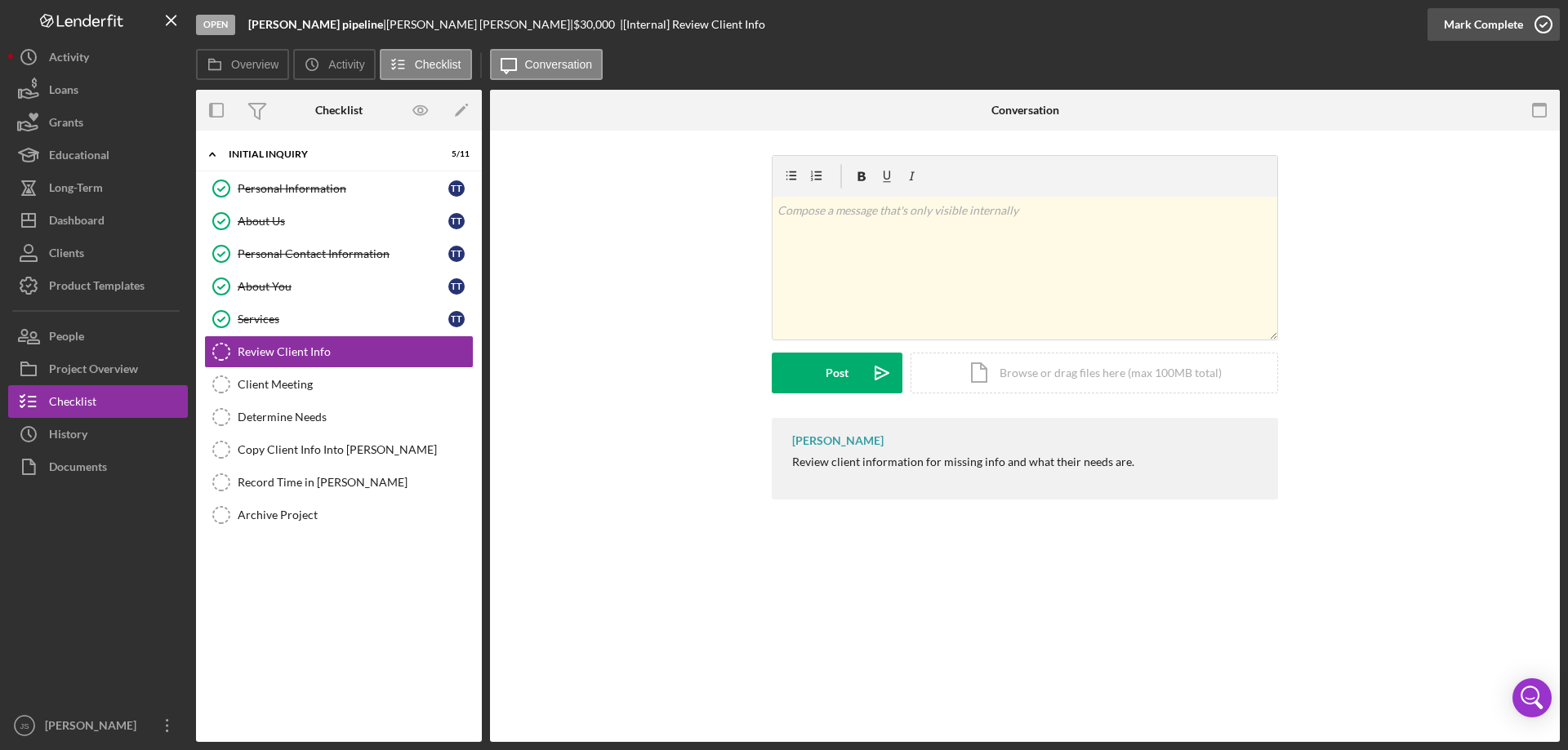
click at [1539, 25] on icon "button" at bounding box center [1543, 25] width 40 height 40
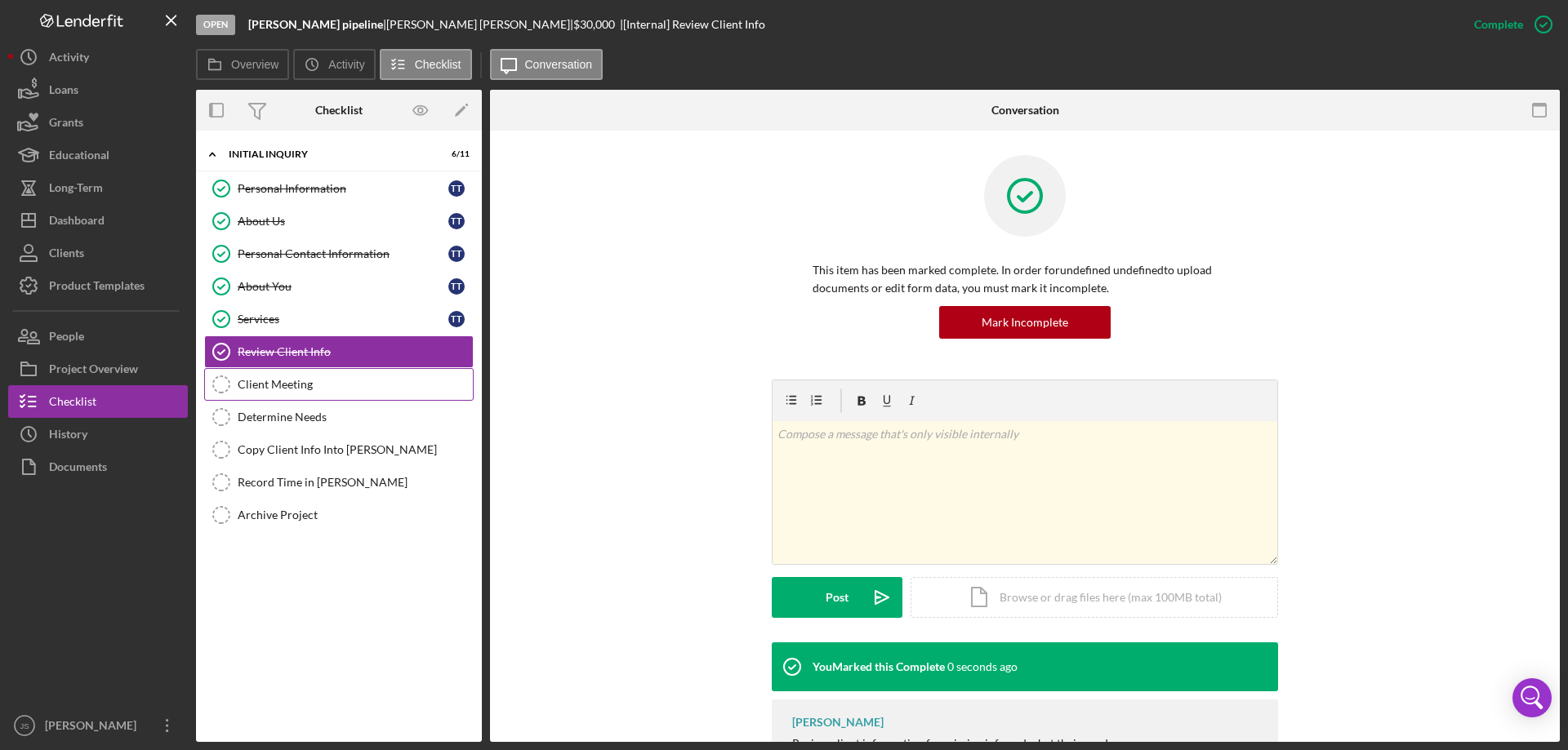
click at [285, 385] on div "Client Meeting" at bounding box center [356, 384] width 235 height 13
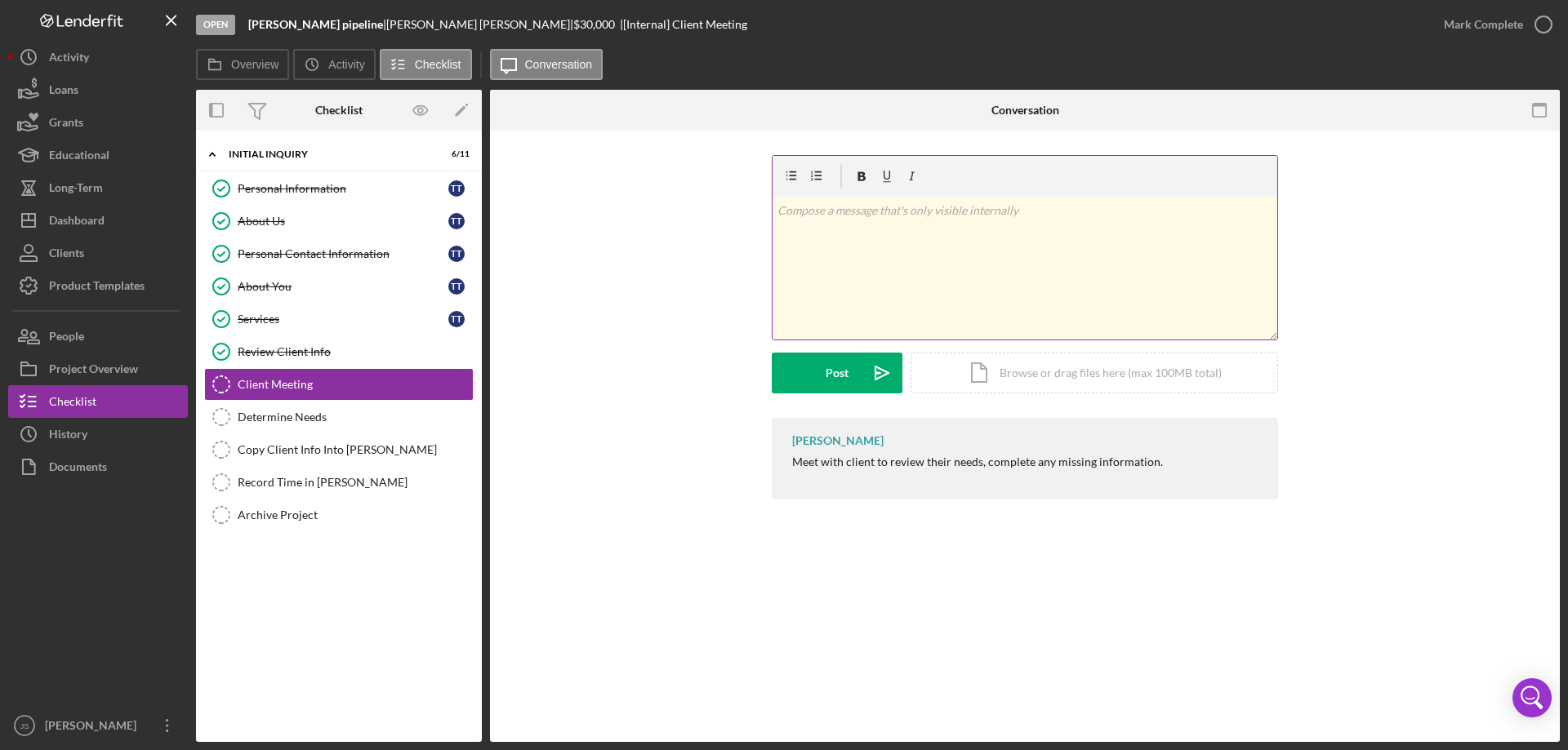
click at [831, 278] on div "v Color teal Color pink Remove color Add row above Add row below Add column bef…" at bounding box center [1024, 268] width 504 height 143
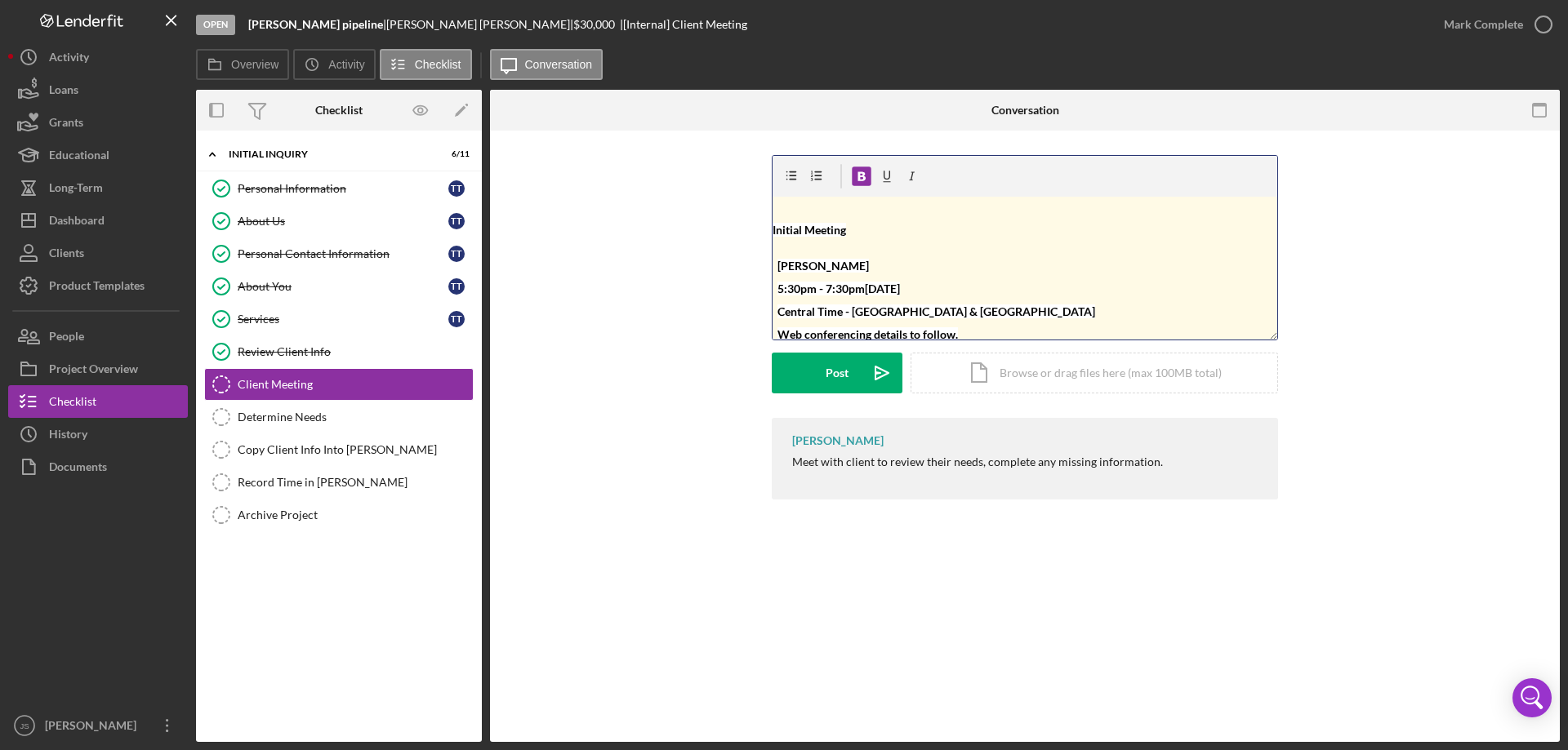
scroll to position [6, 0]
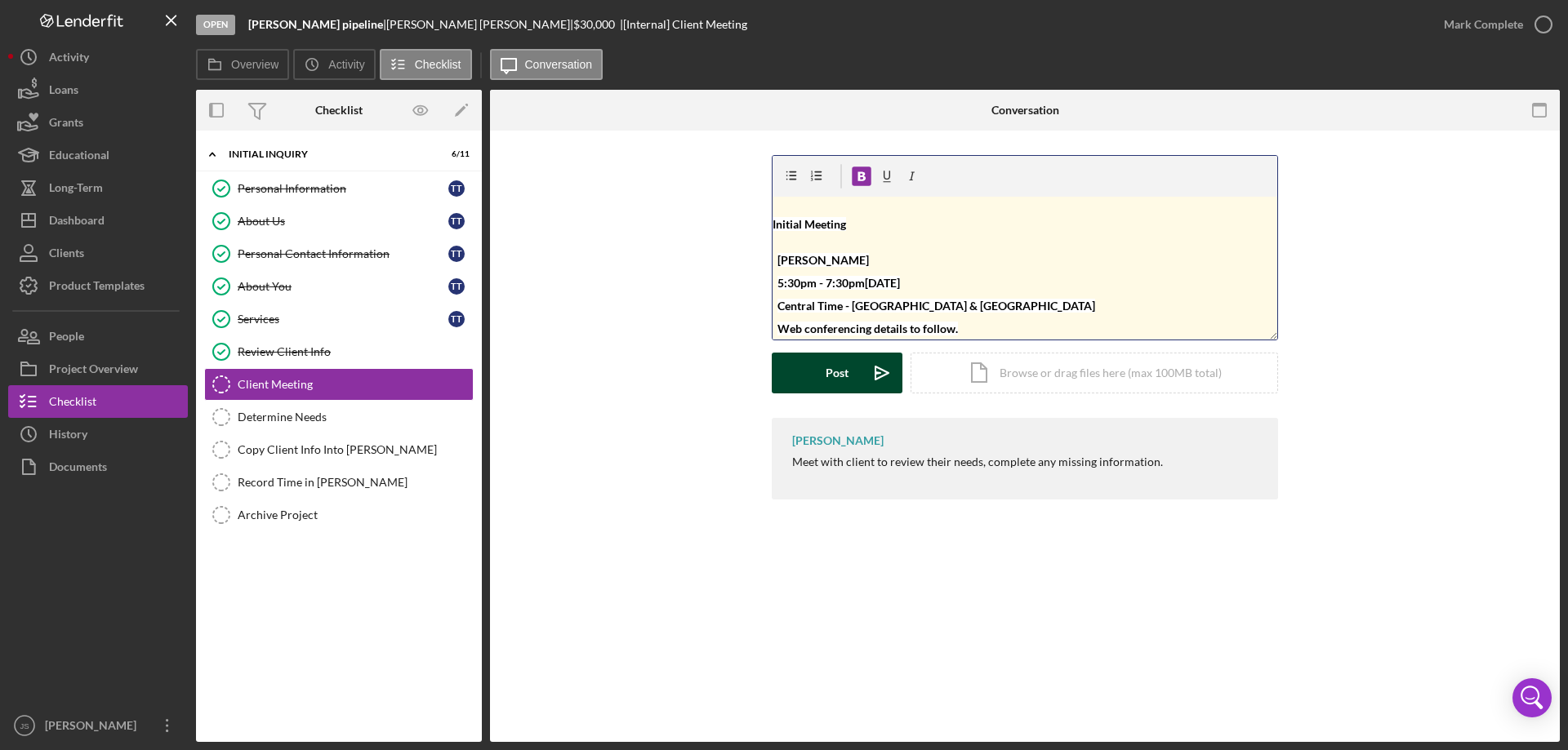
click at [822, 377] on button "Post Icon/icon-invite-send" at bounding box center [836, 373] width 131 height 40
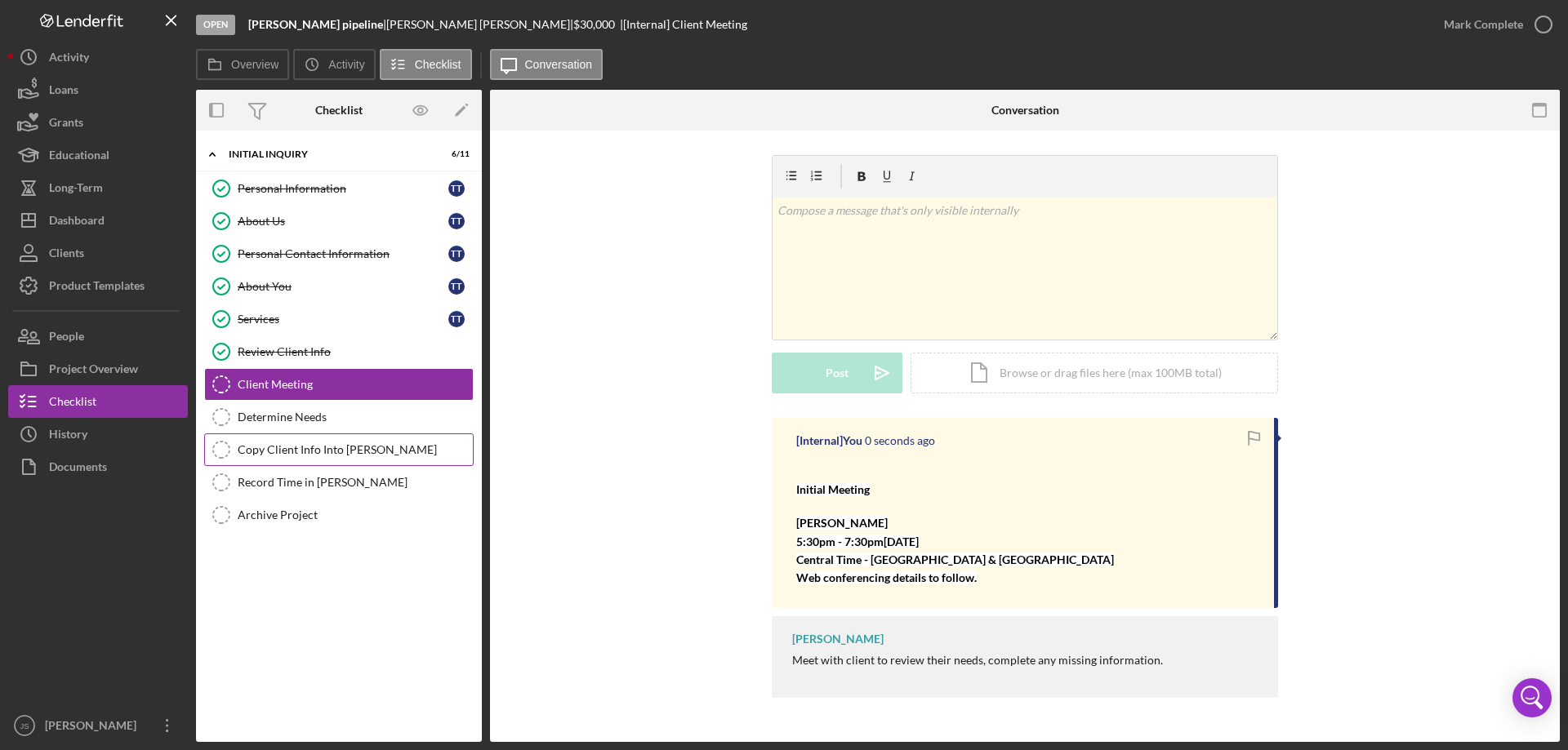
scroll to position [0, 0]
click at [293, 419] on div "Determine Needs" at bounding box center [356, 417] width 235 height 13
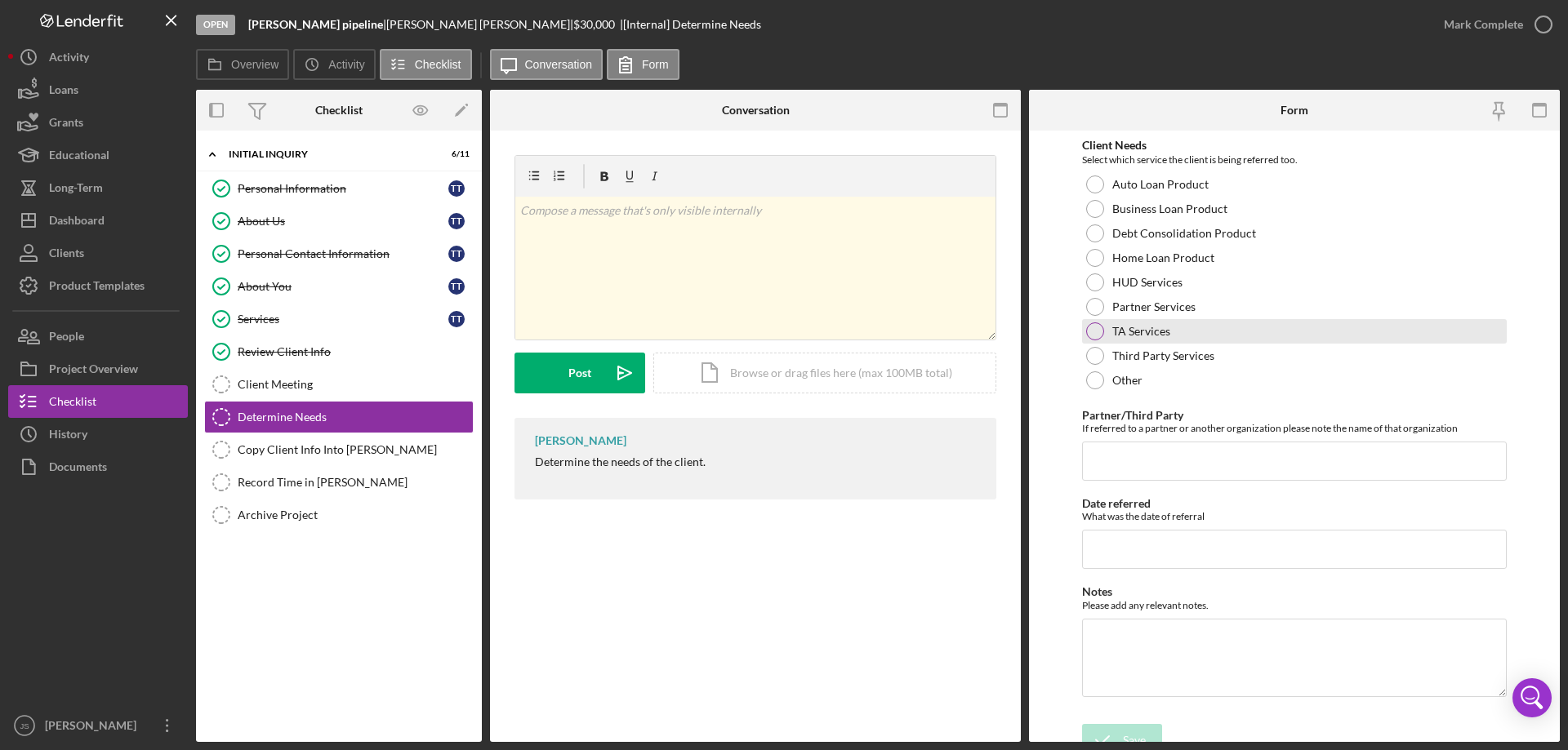
click at [1095, 332] on div at bounding box center [1095, 331] width 18 height 18
click at [1134, 736] on div "Save" at bounding box center [1134, 740] width 23 height 32
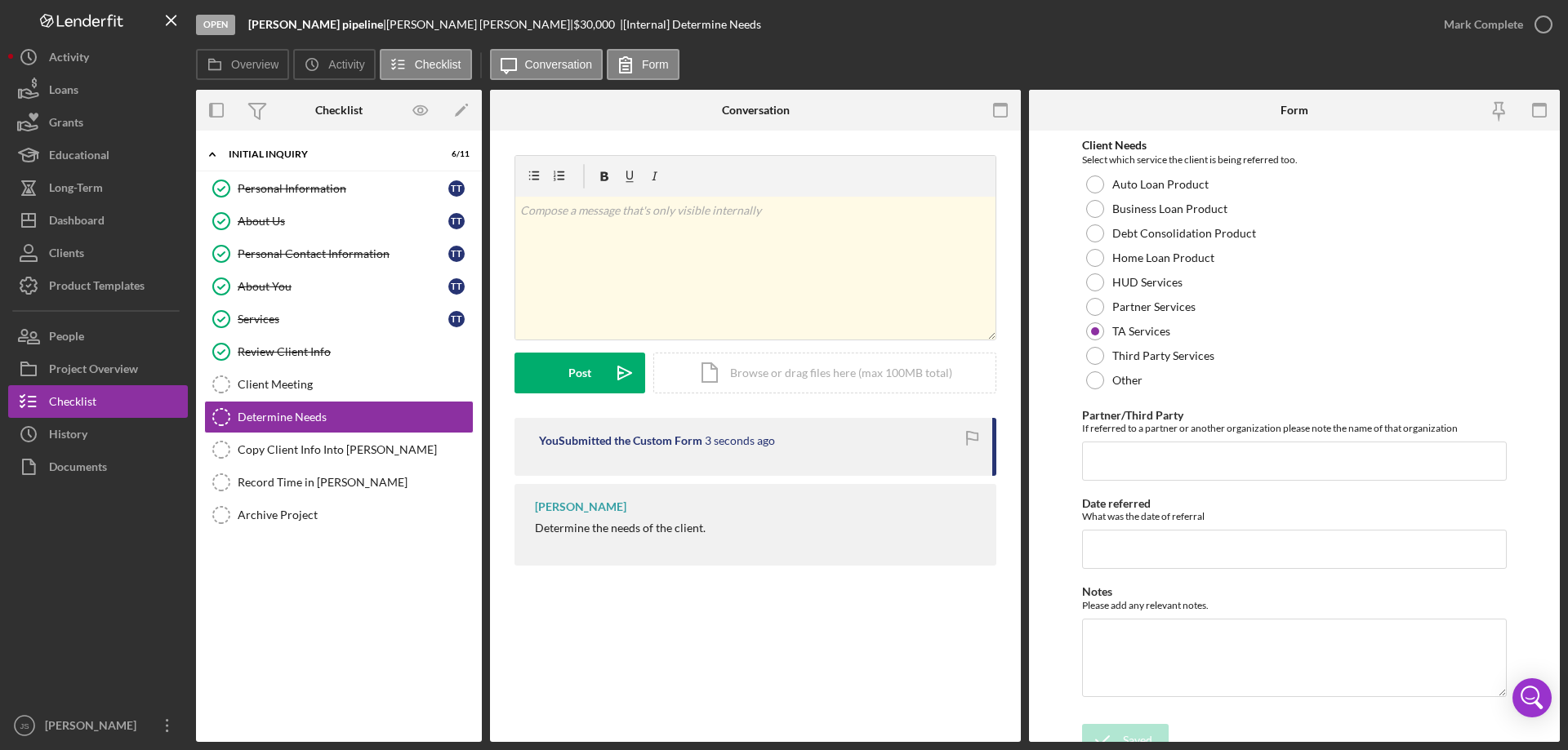
click at [0, 0] on icon "button" at bounding box center [0, 0] width 0 height 0
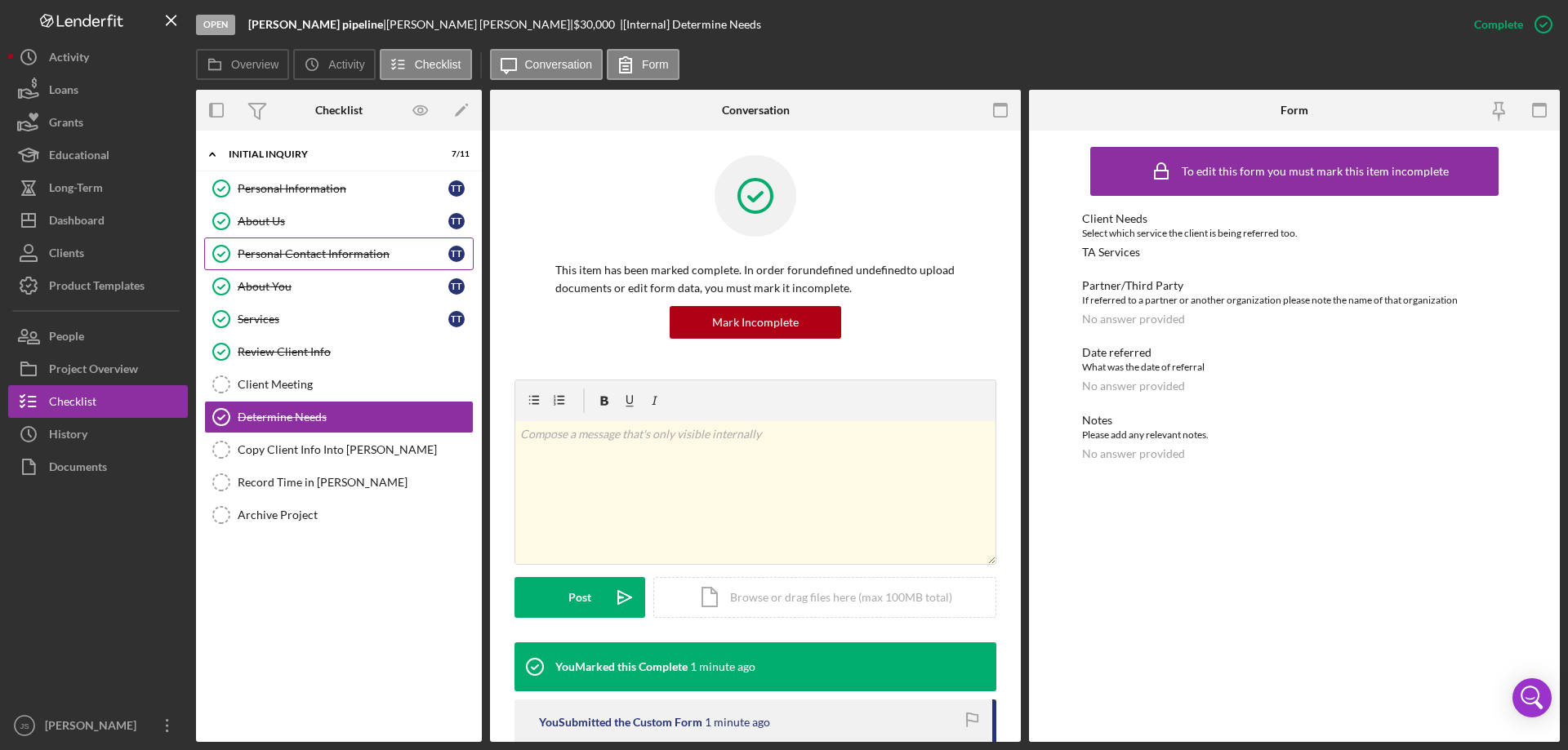
click at [331, 254] on div "Personal Contact Information" at bounding box center [343, 254] width 211 height 13
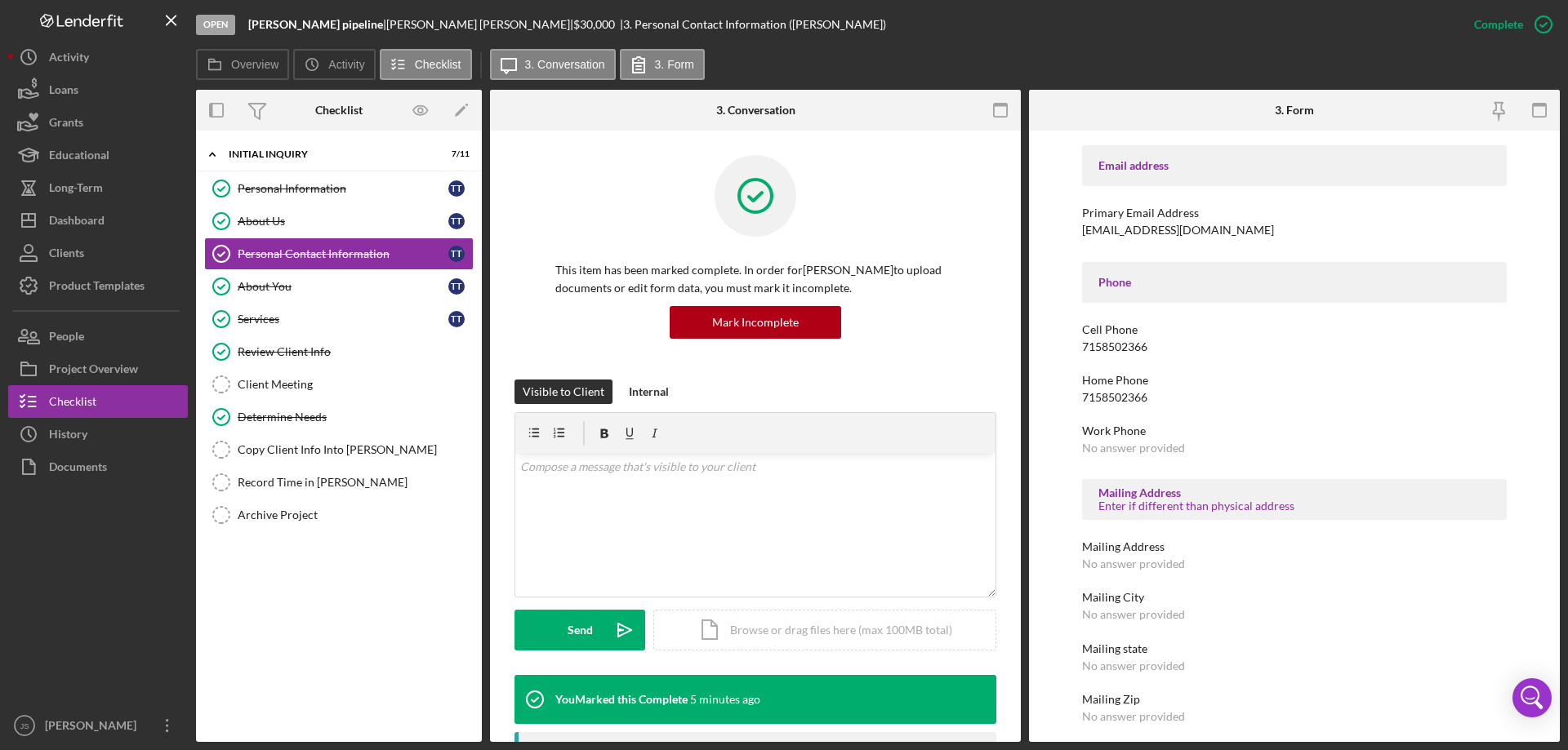
scroll to position [272, 0]
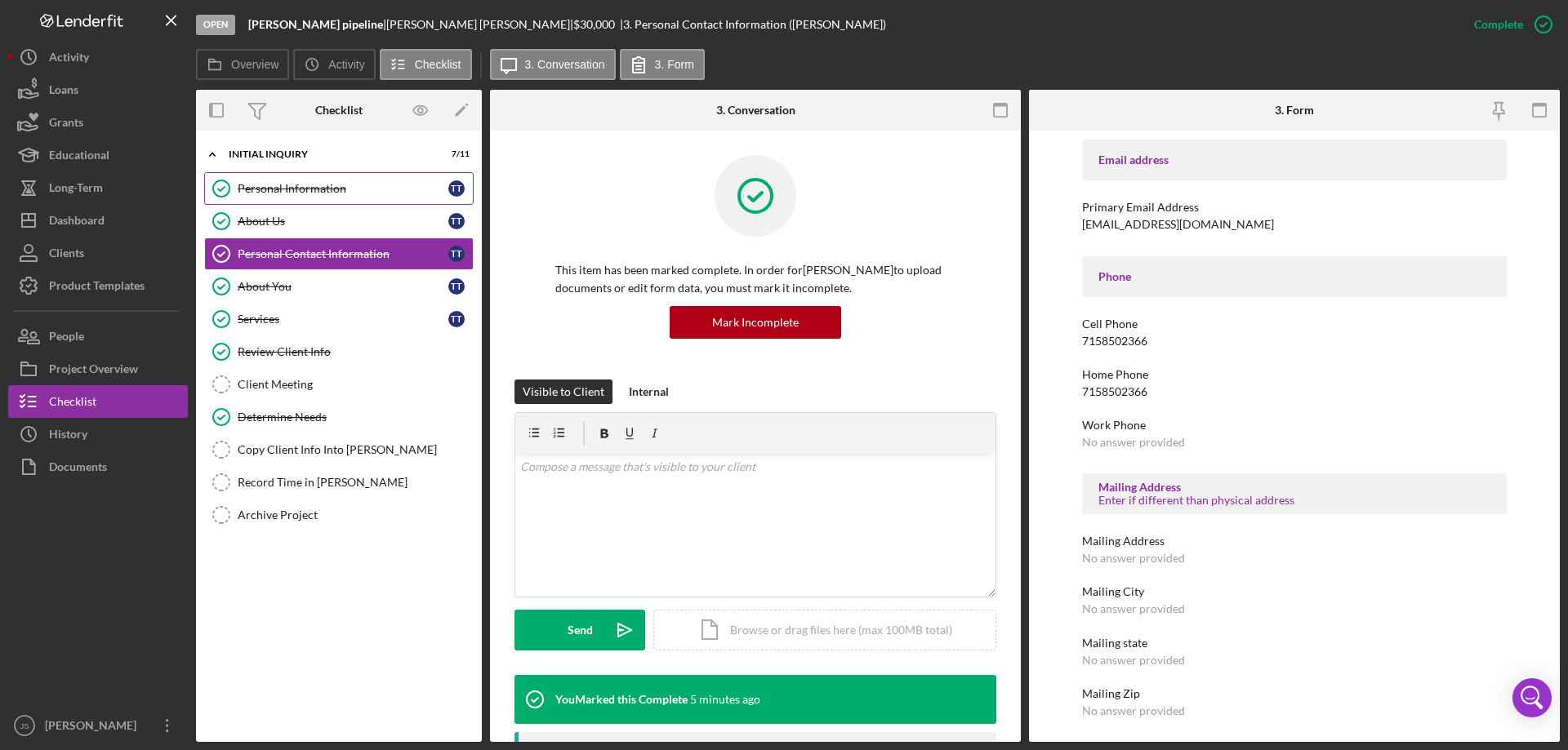
click at [365, 178] on link "Personal Information Personal Information T T" at bounding box center [338, 188] width 270 height 32
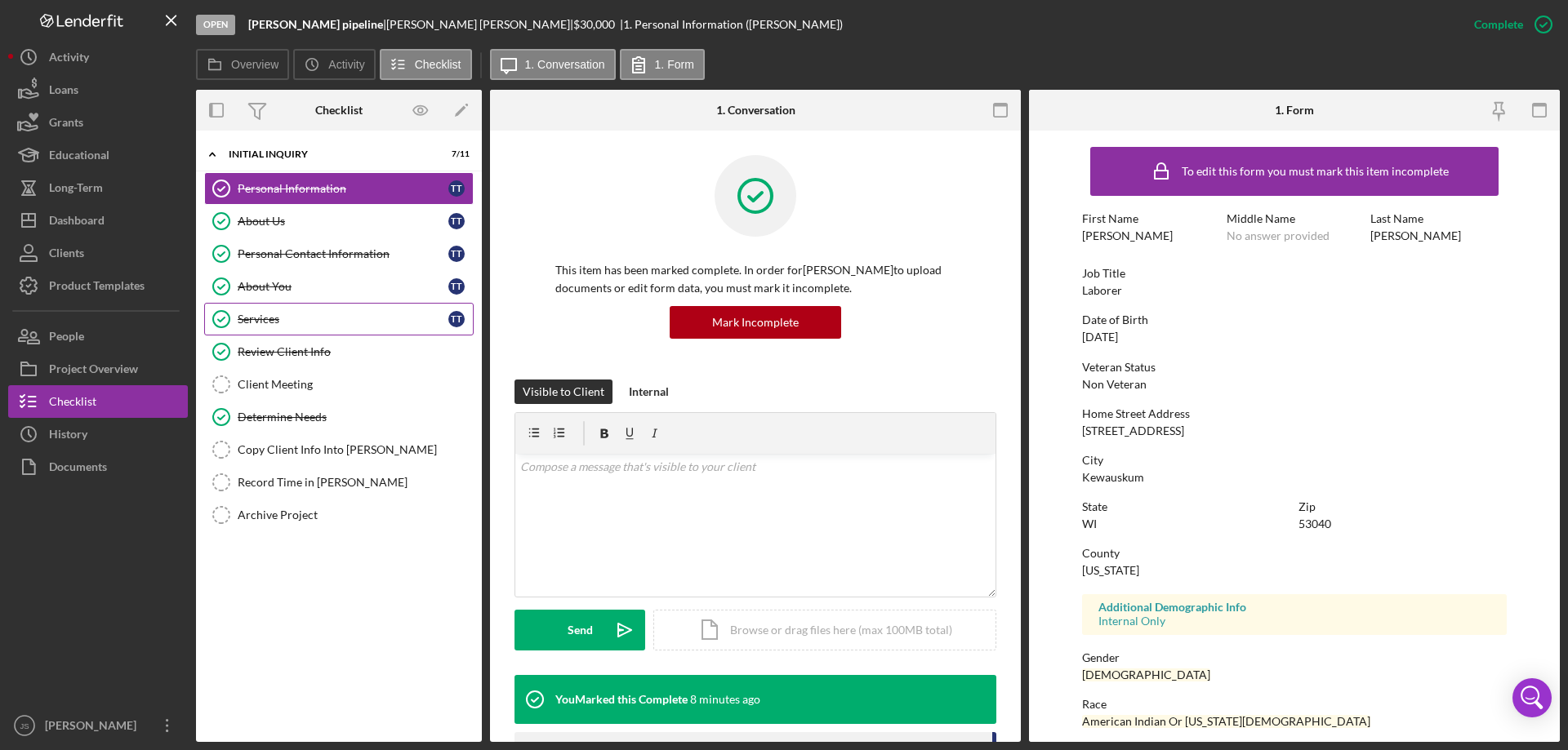
click at [311, 317] on div "Services" at bounding box center [343, 319] width 211 height 13
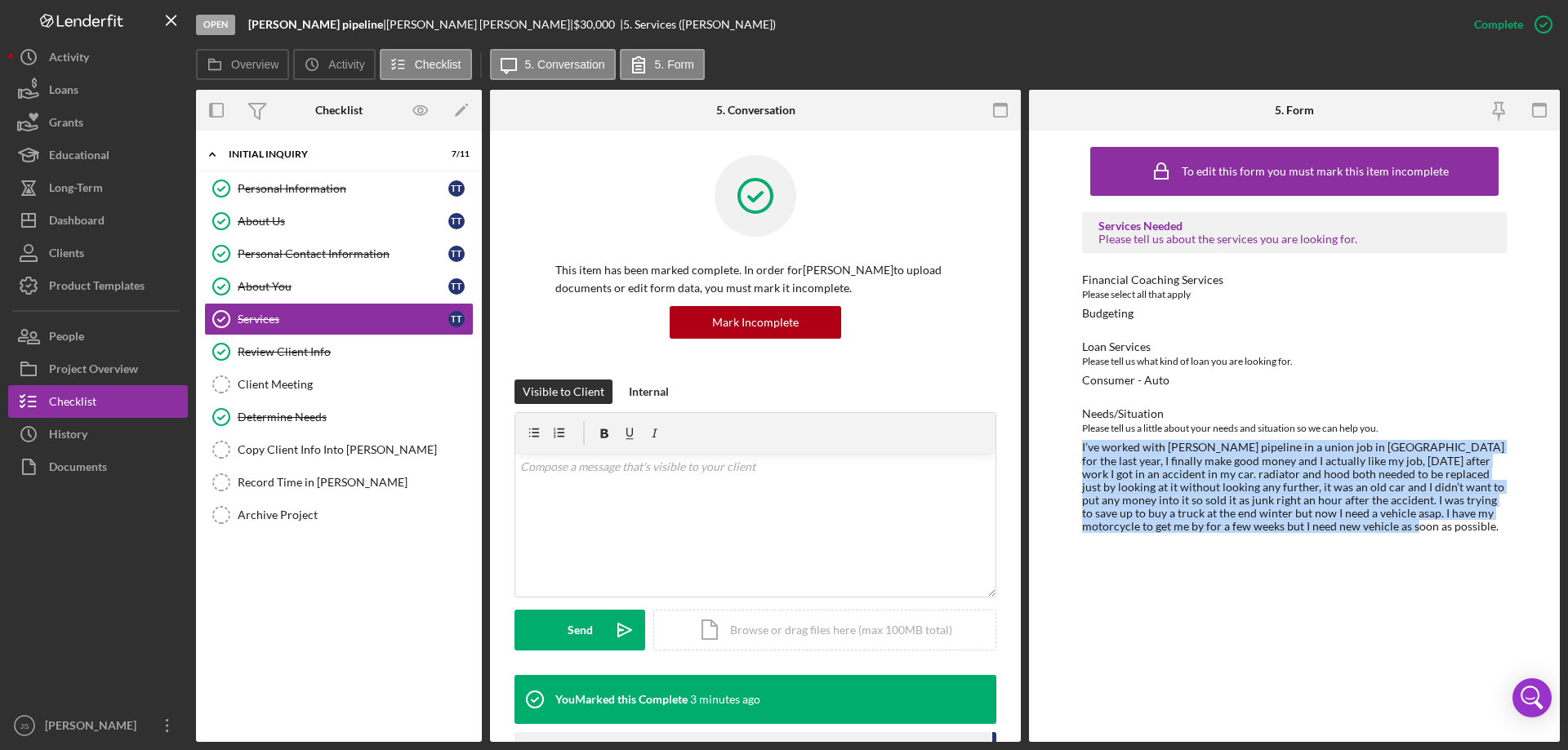
drag, startPoint x: 1080, startPoint y: 446, endPoint x: 1488, endPoint y: 530, distance: 416.6
click at [1492, 530] on div "To edit this form you must mark this item incomplete Services Needed Please tel…" at bounding box center [1294, 436] width 531 height 611
copy div "I’ve worked with [PERSON_NAME] pipeline in a union job in [GEOGRAPHIC_DATA] for…"
click at [69, 213] on div "Dashboard" at bounding box center [76, 222] width 55 height 37
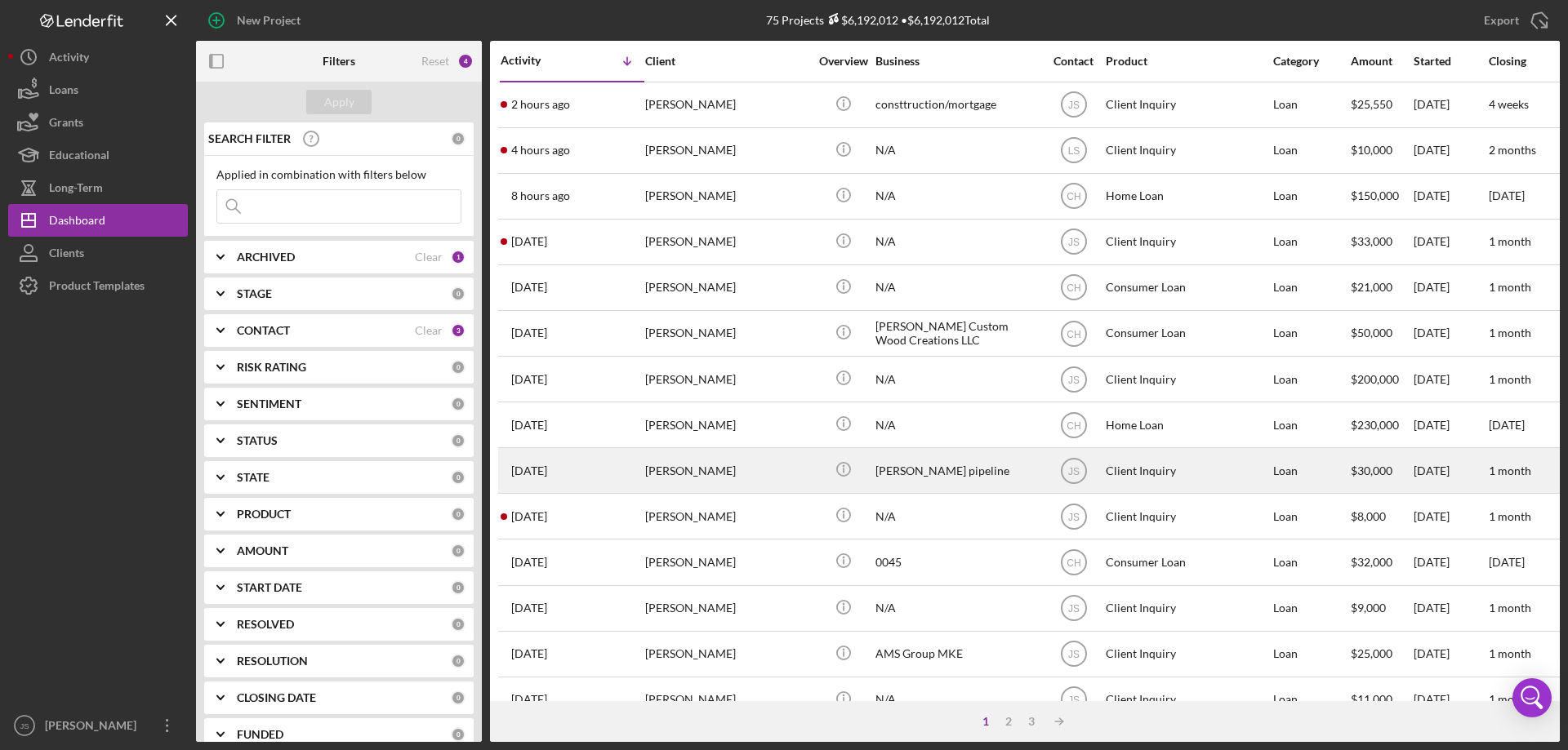
click at [762, 475] on div "[PERSON_NAME]" at bounding box center [726, 470] width 163 height 43
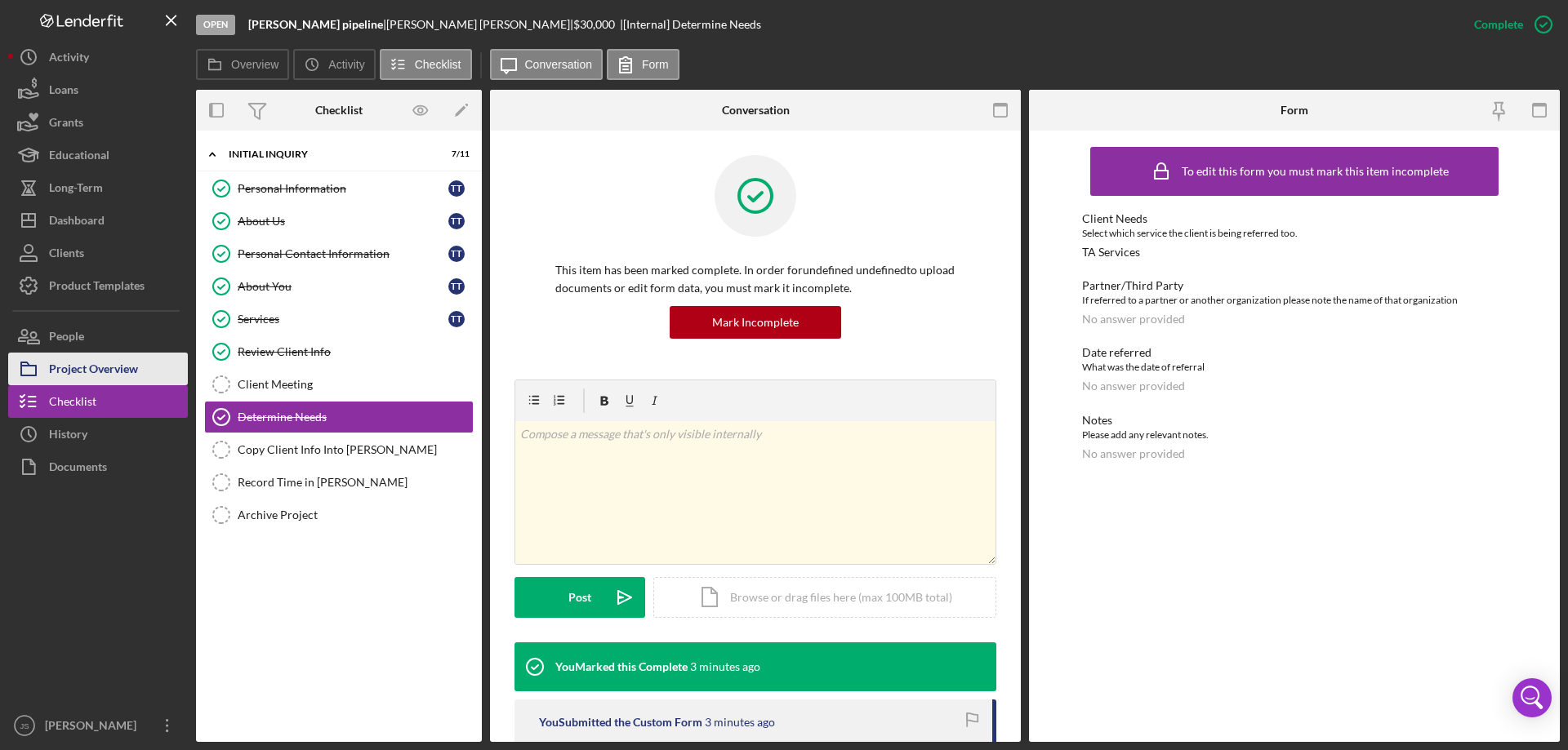
click at [65, 367] on div "Project Overview" at bounding box center [93, 371] width 89 height 37
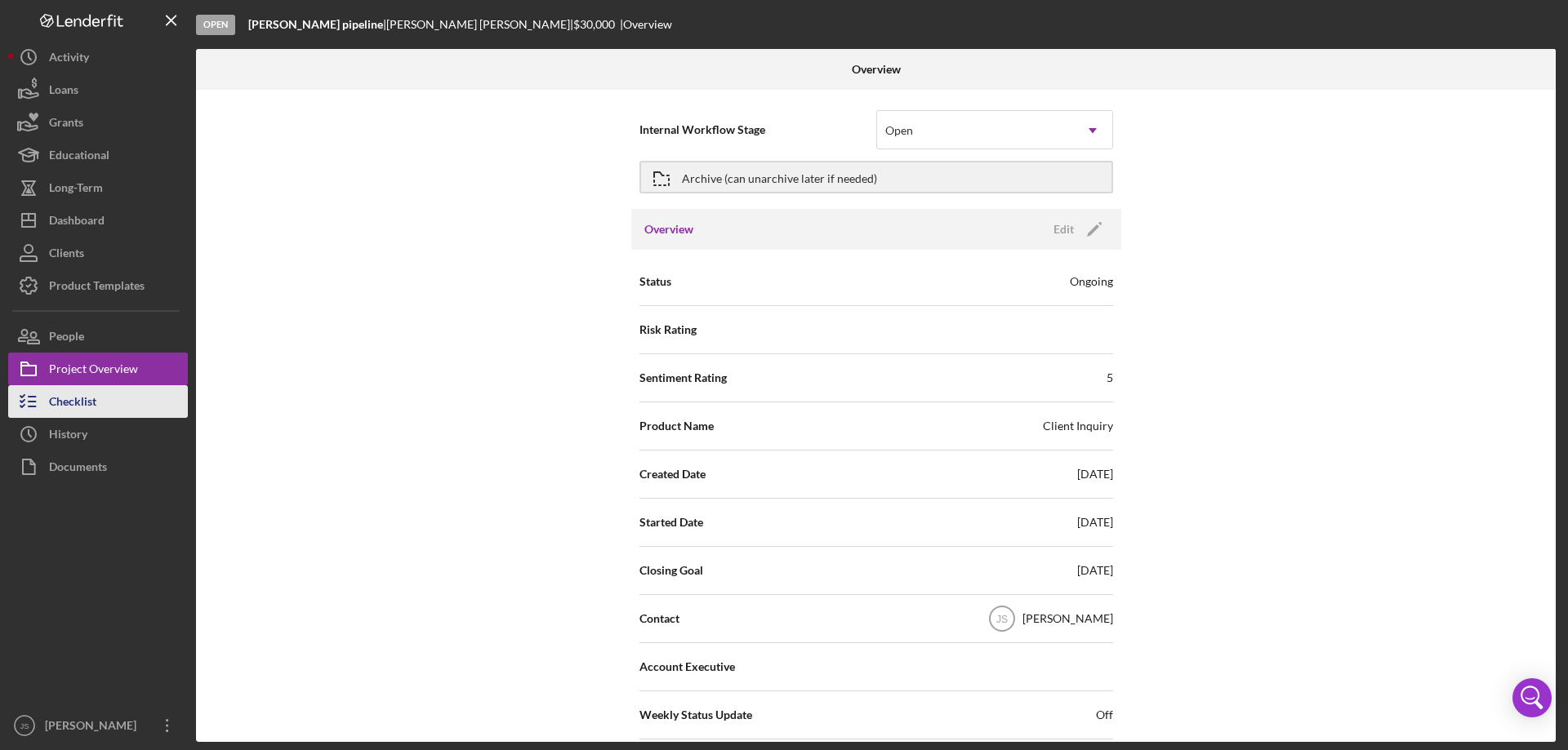
click at [69, 398] on div "Checklist" at bounding box center [73, 404] width 47 height 37
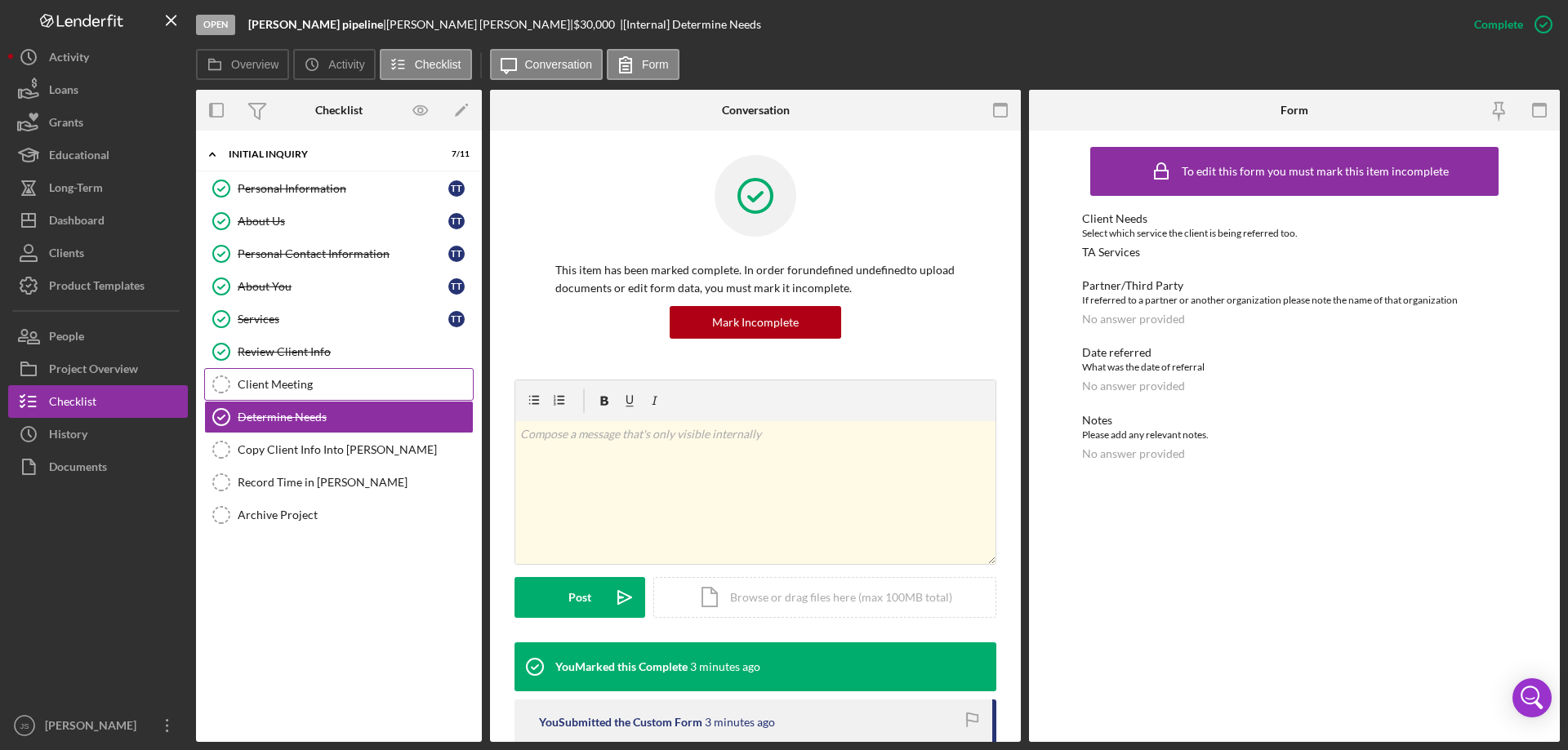
click at [318, 386] on div "Client Meeting" at bounding box center [356, 384] width 235 height 13
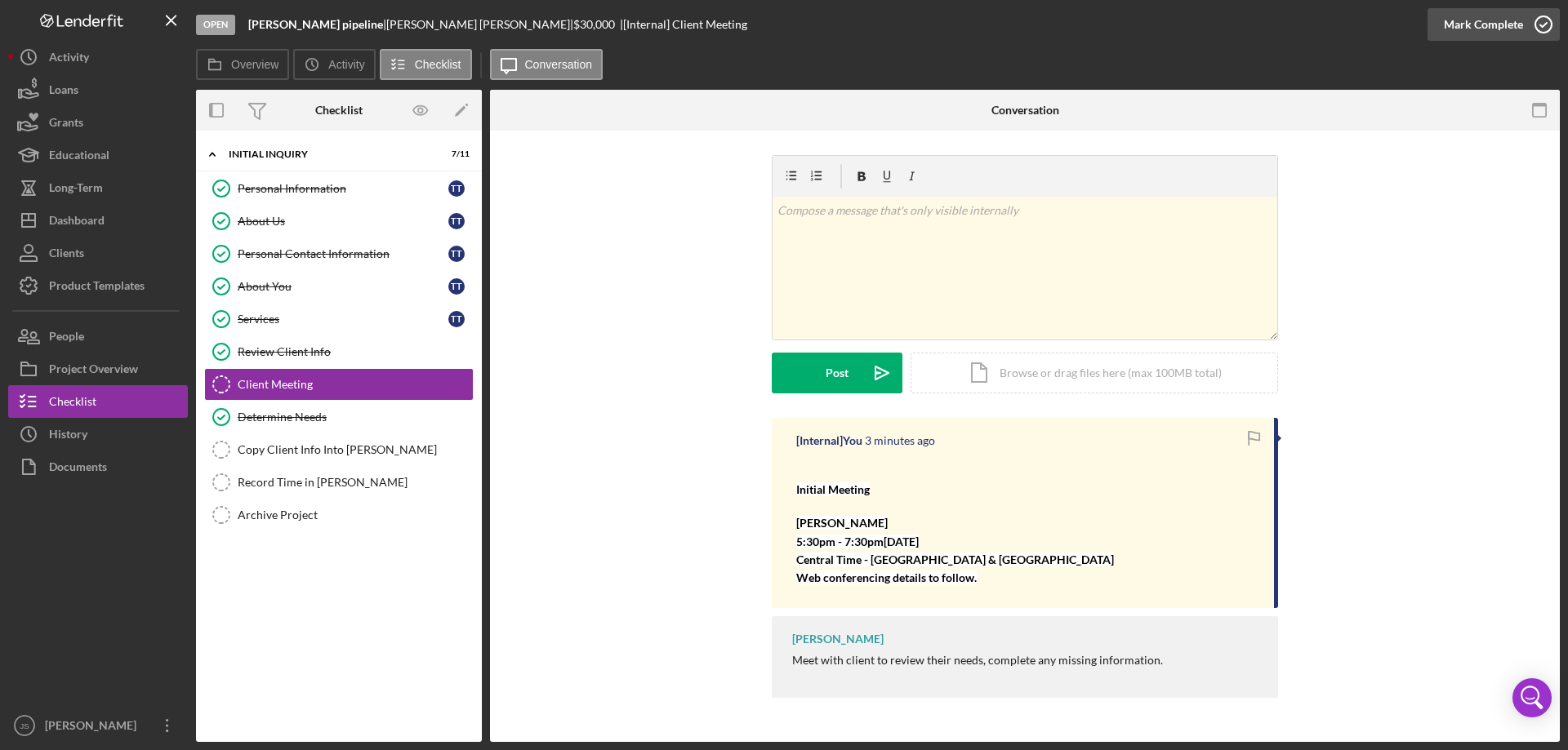
click at [1546, 23] on icon "button" at bounding box center [1543, 25] width 40 height 40
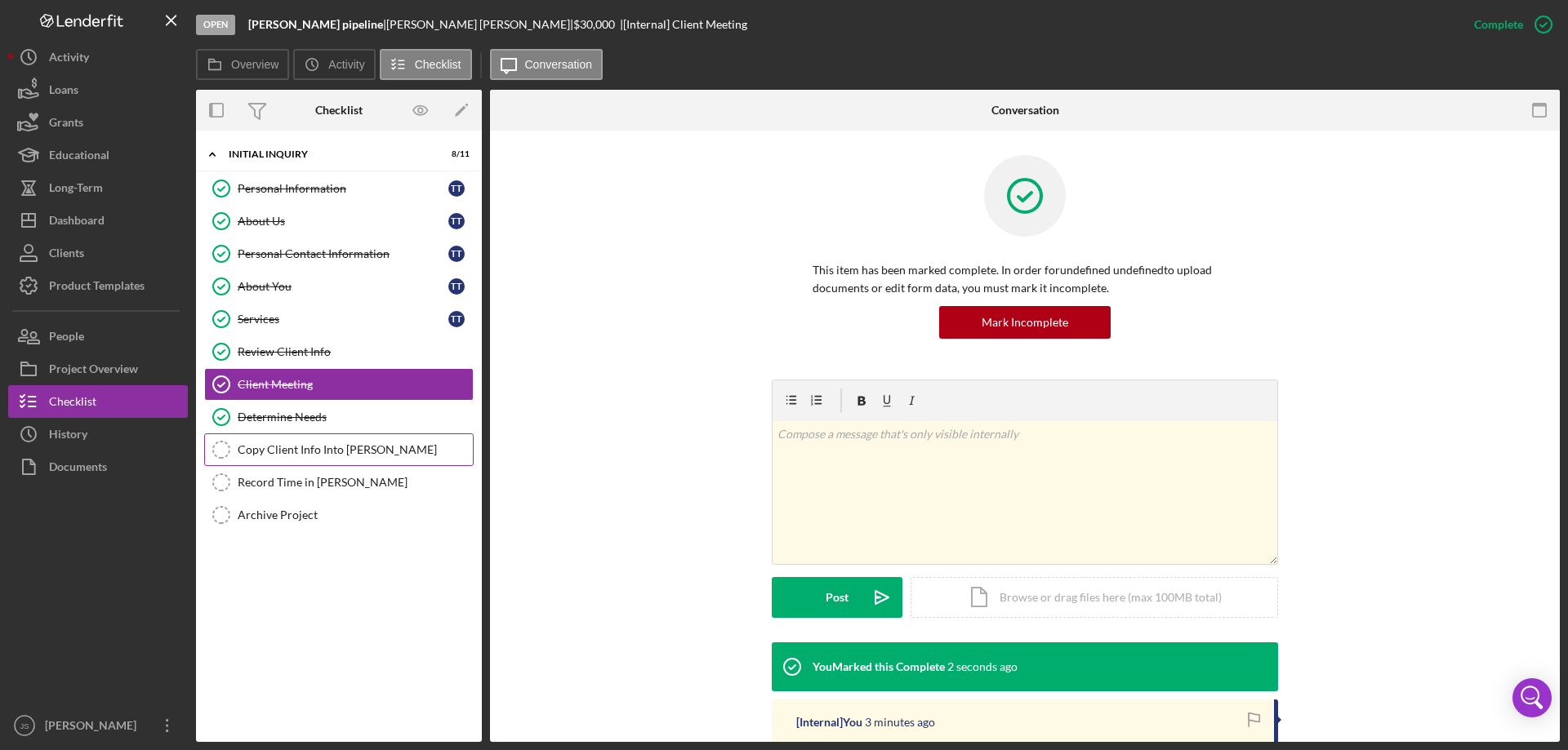
click at [322, 445] on div "Copy Client Info Into [PERSON_NAME]" at bounding box center [356, 450] width 235 height 13
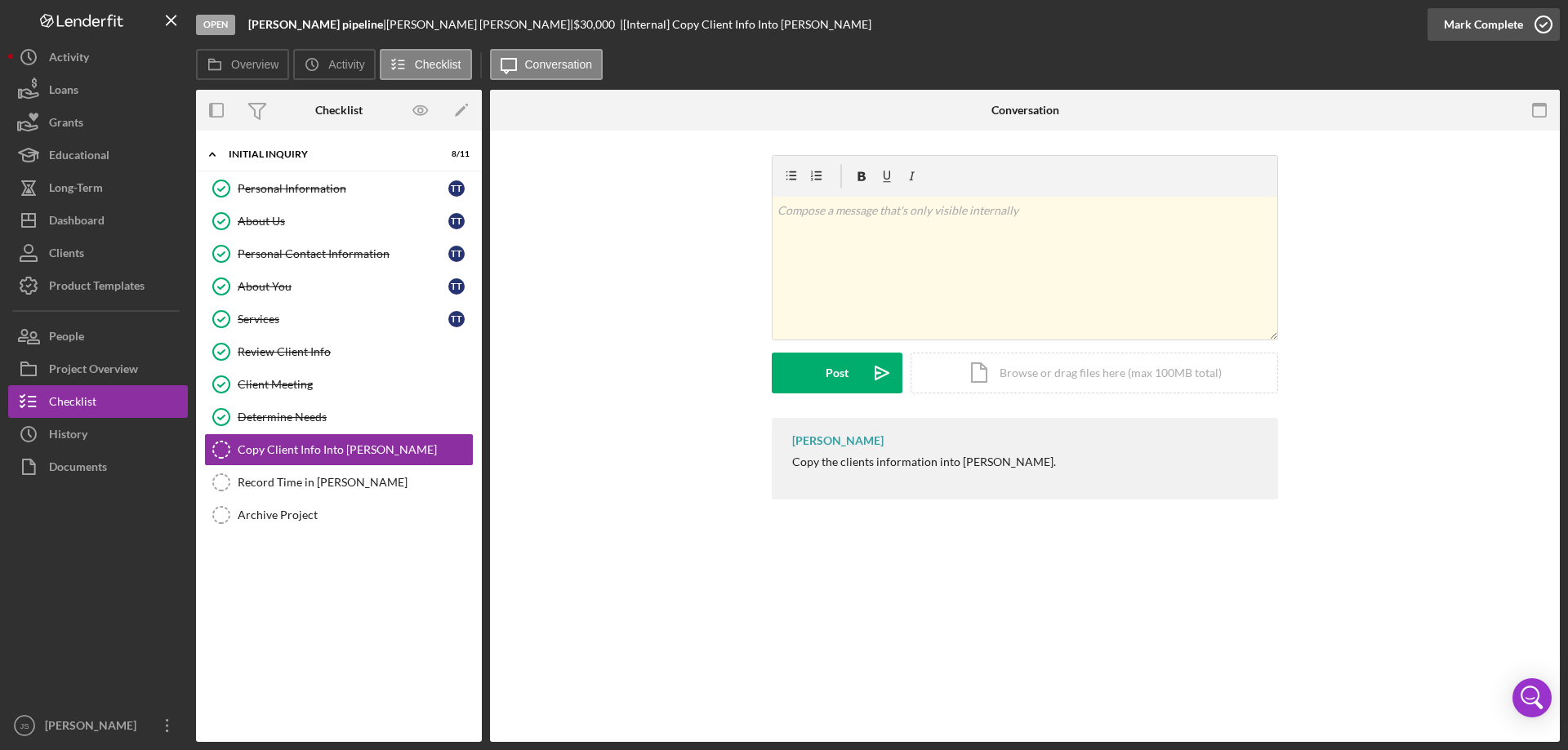
click at [1537, 22] on icon "button" at bounding box center [1543, 25] width 40 height 40
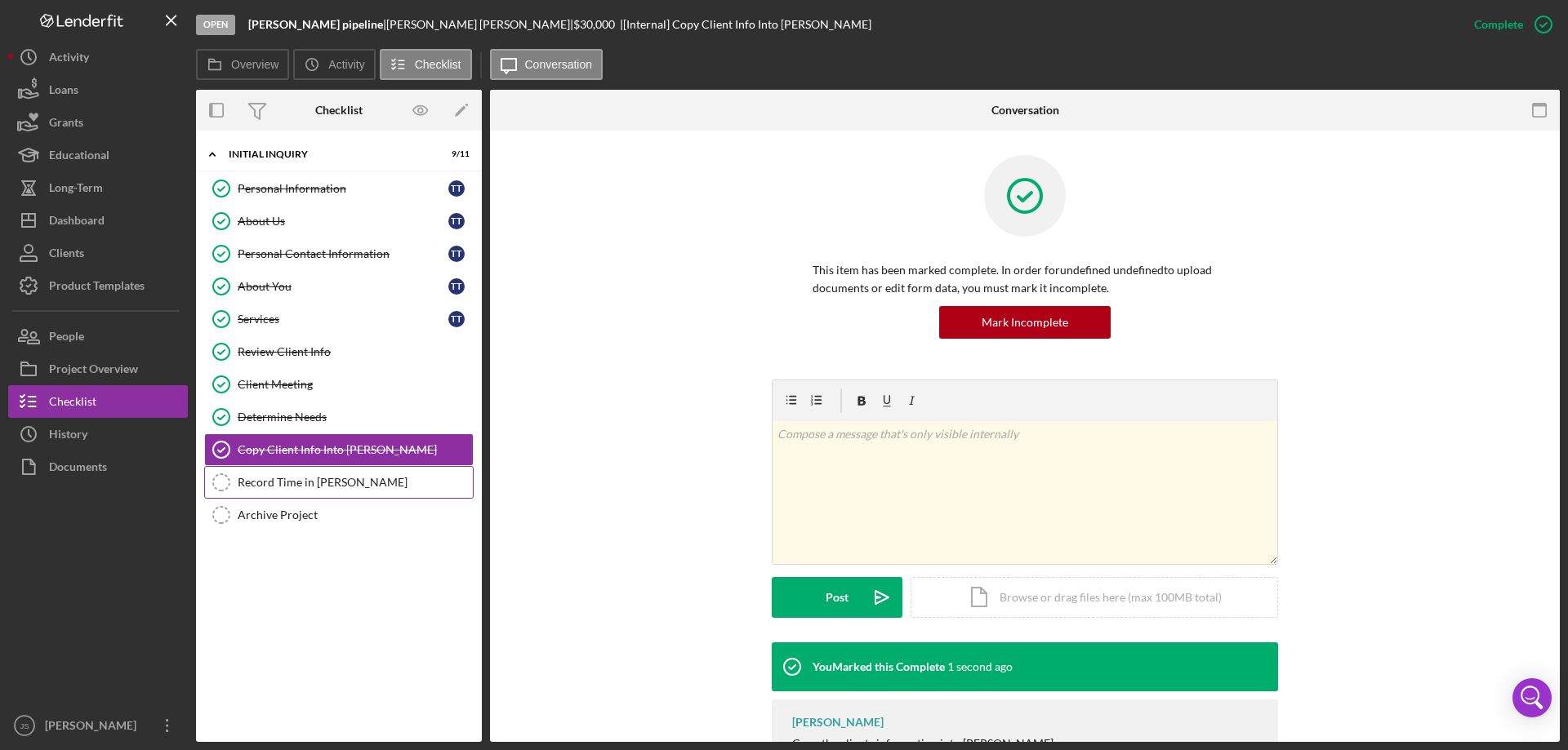
click at [266, 485] on div "Record Time in [PERSON_NAME]" at bounding box center [356, 482] width 235 height 13
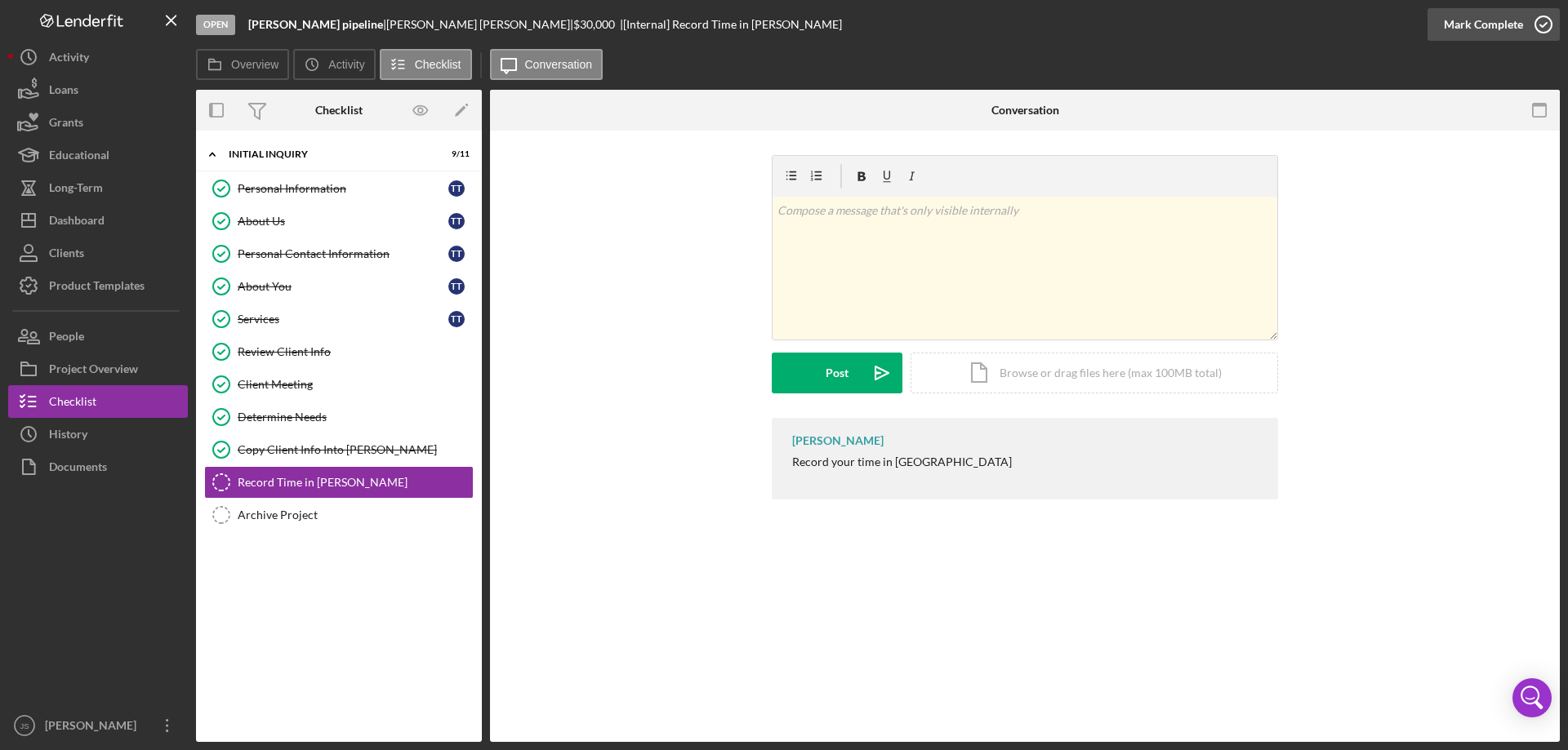
drag, startPoint x: 1539, startPoint y: 18, endPoint x: 1524, endPoint y: 26, distance: 17.0
click at [1540, 18] on icon "button" at bounding box center [1543, 25] width 40 height 40
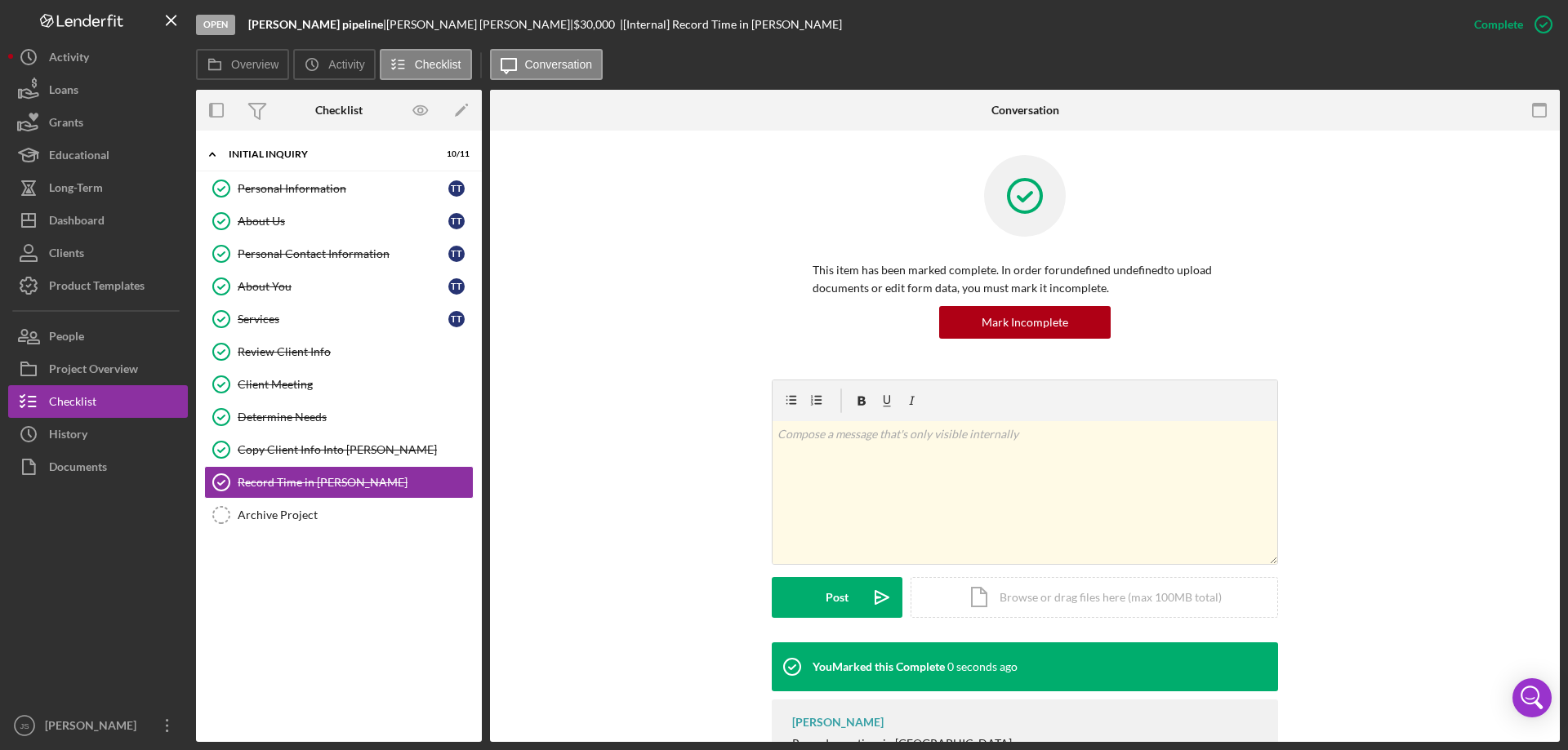
drag, startPoint x: 275, startPoint y: 516, endPoint x: 478, endPoint y: 501, distance: 203.6
click at [278, 516] on div "Archive Project" at bounding box center [356, 515] width 235 height 13
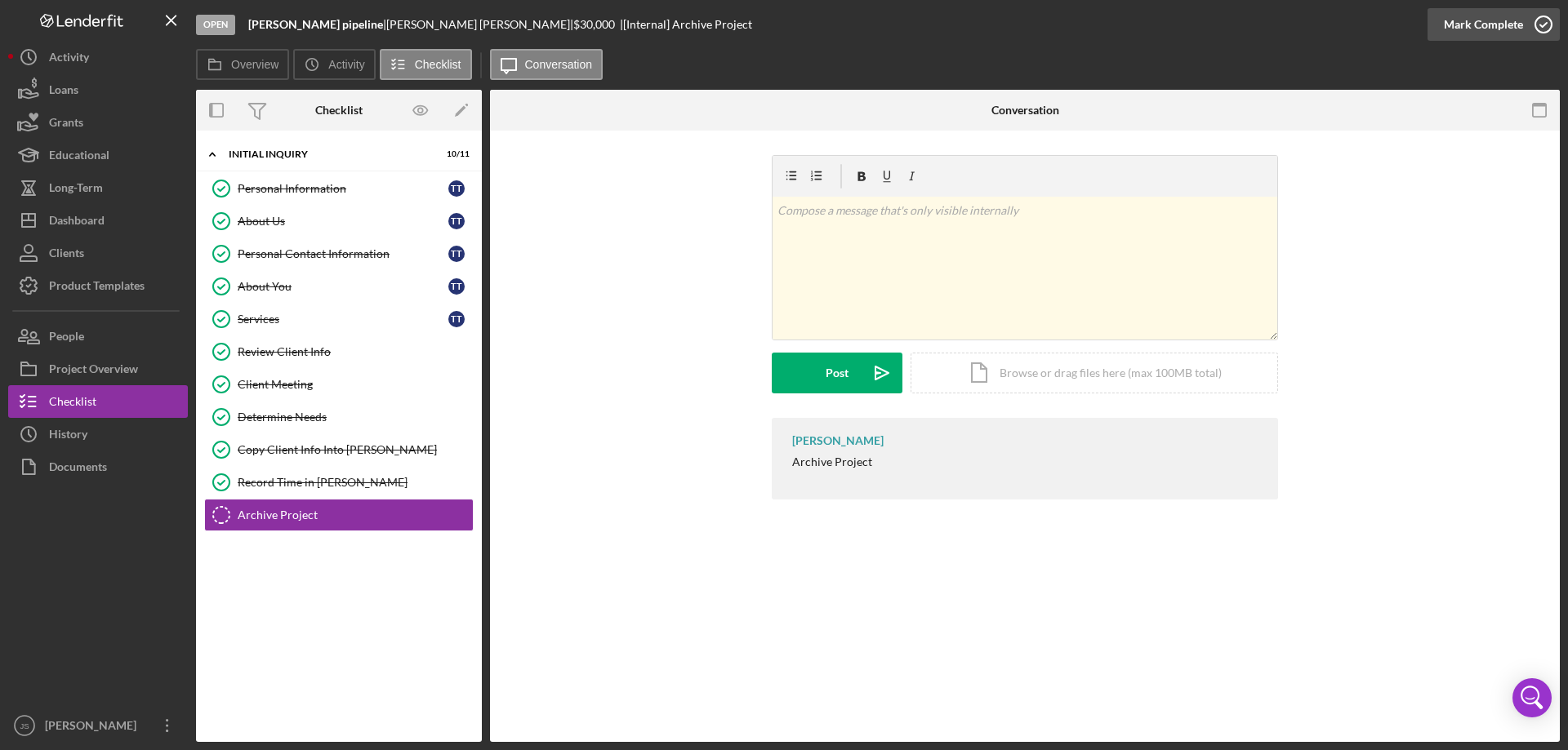
click at [1548, 25] on icon "button" at bounding box center [1543, 25] width 40 height 40
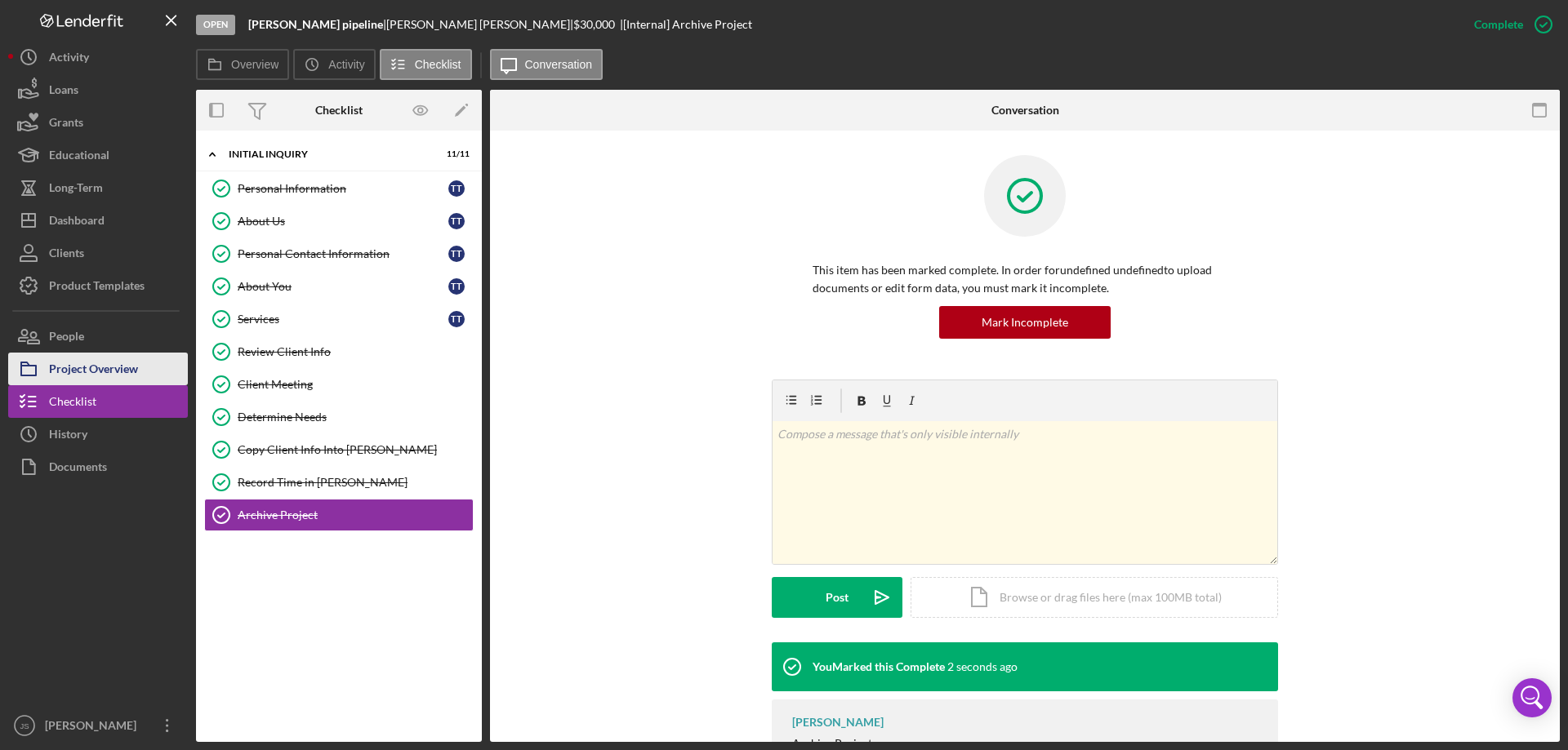
click at [91, 368] on div "Project Overview" at bounding box center [93, 371] width 89 height 37
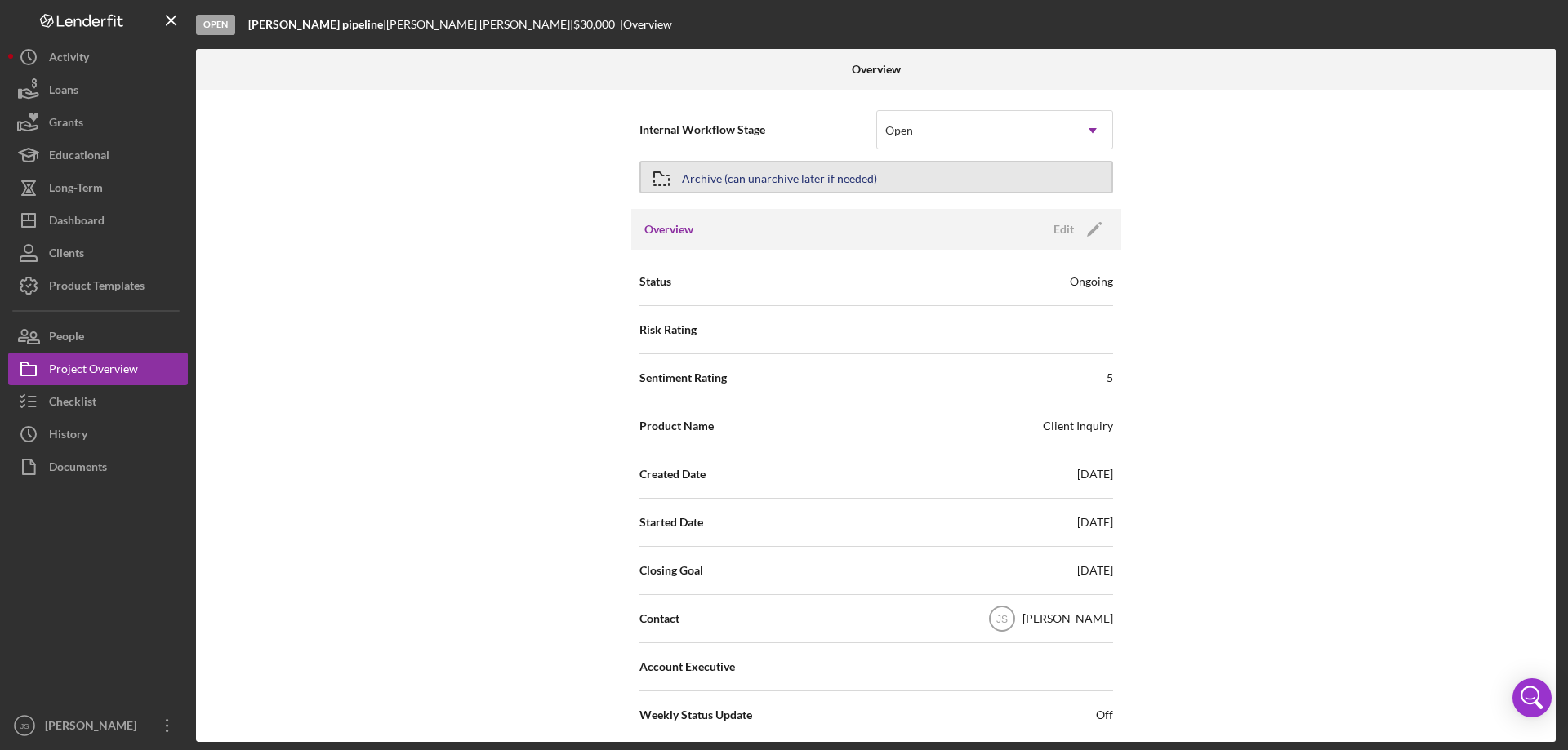
click at [937, 174] on button "Archive (can unarchive later if needed)" at bounding box center [876, 177] width 473 height 32
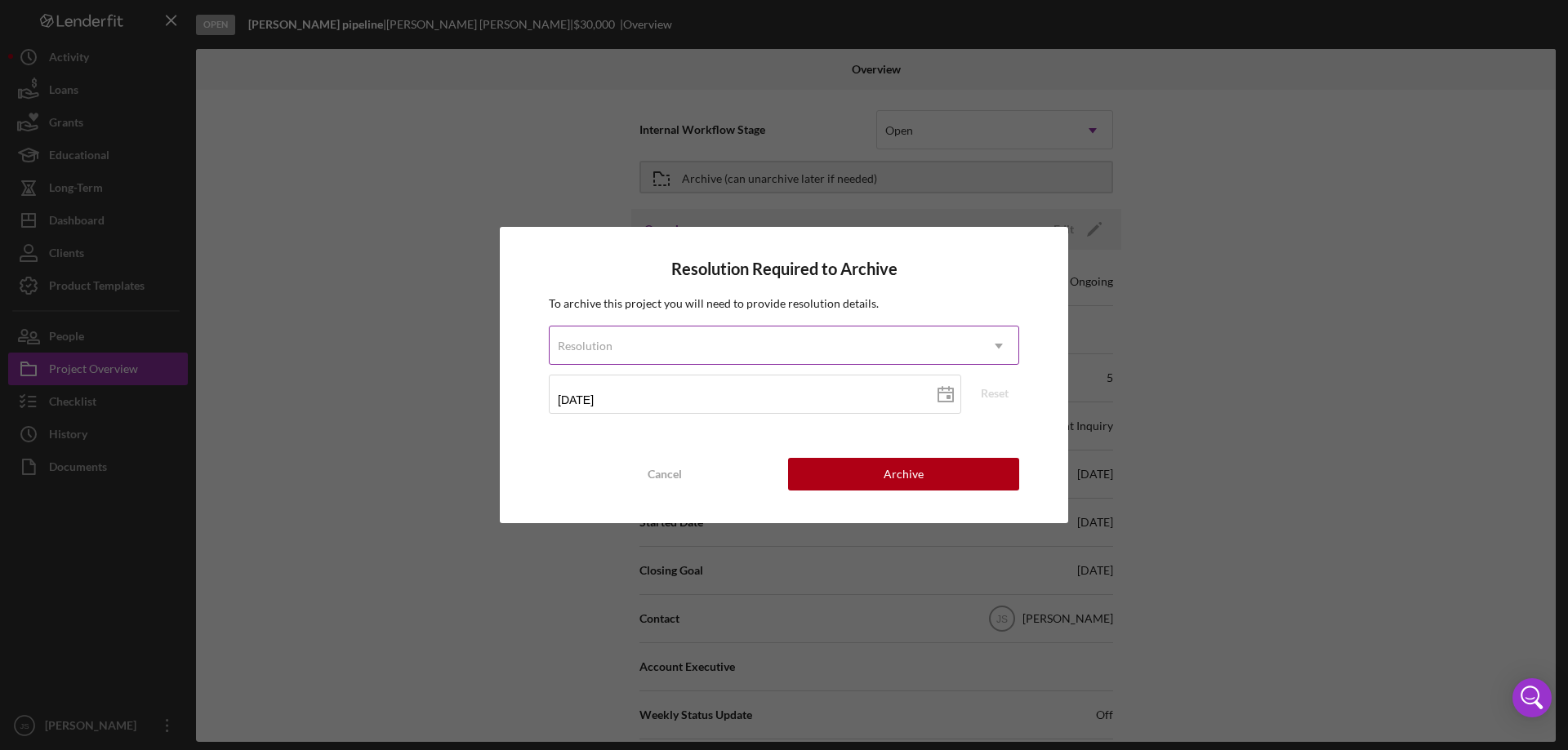
click at [724, 342] on div "Resolution" at bounding box center [764, 346] width 430 height 38
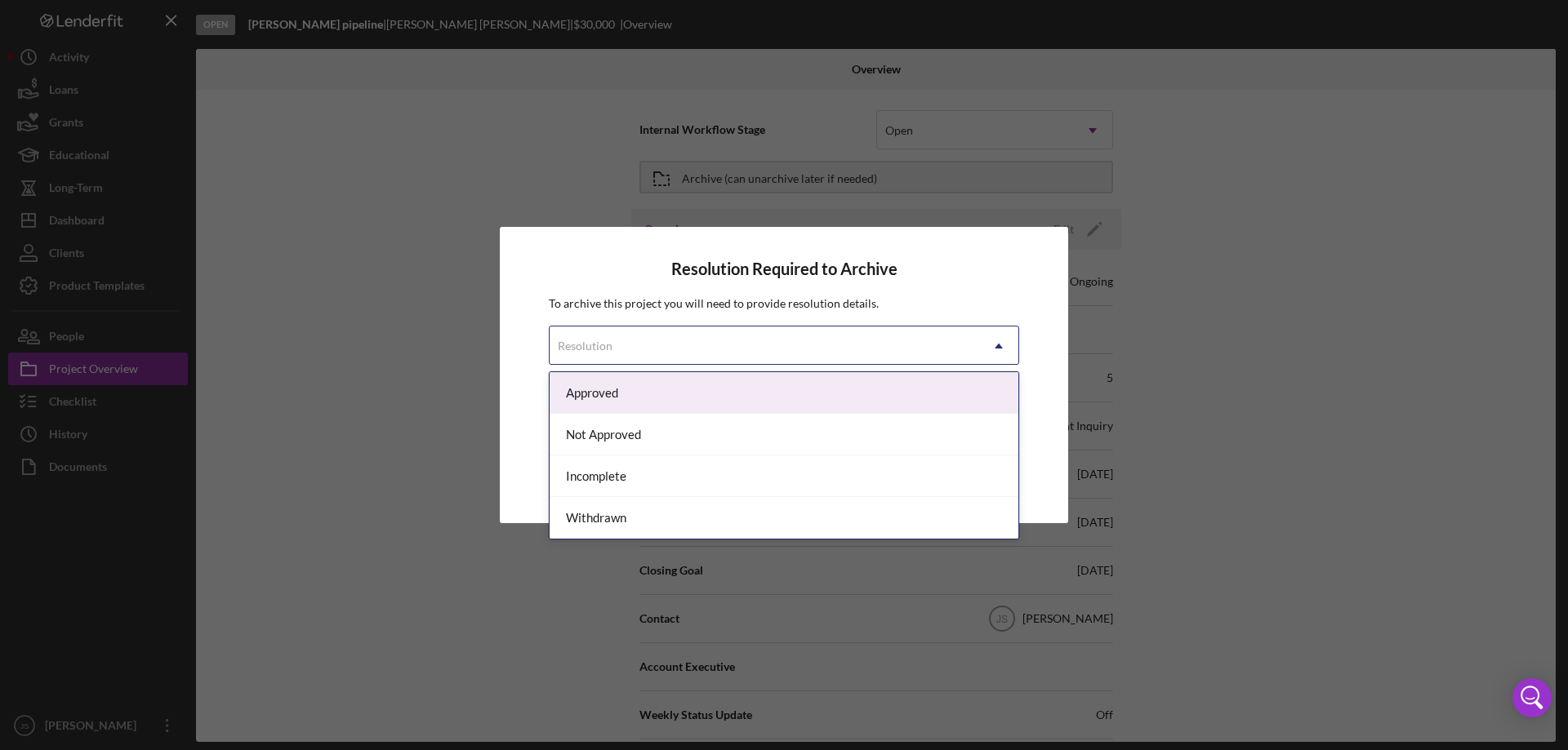
click at [695, 388] on div "Approved" at bounding box center [784, 393] width 469 height 41
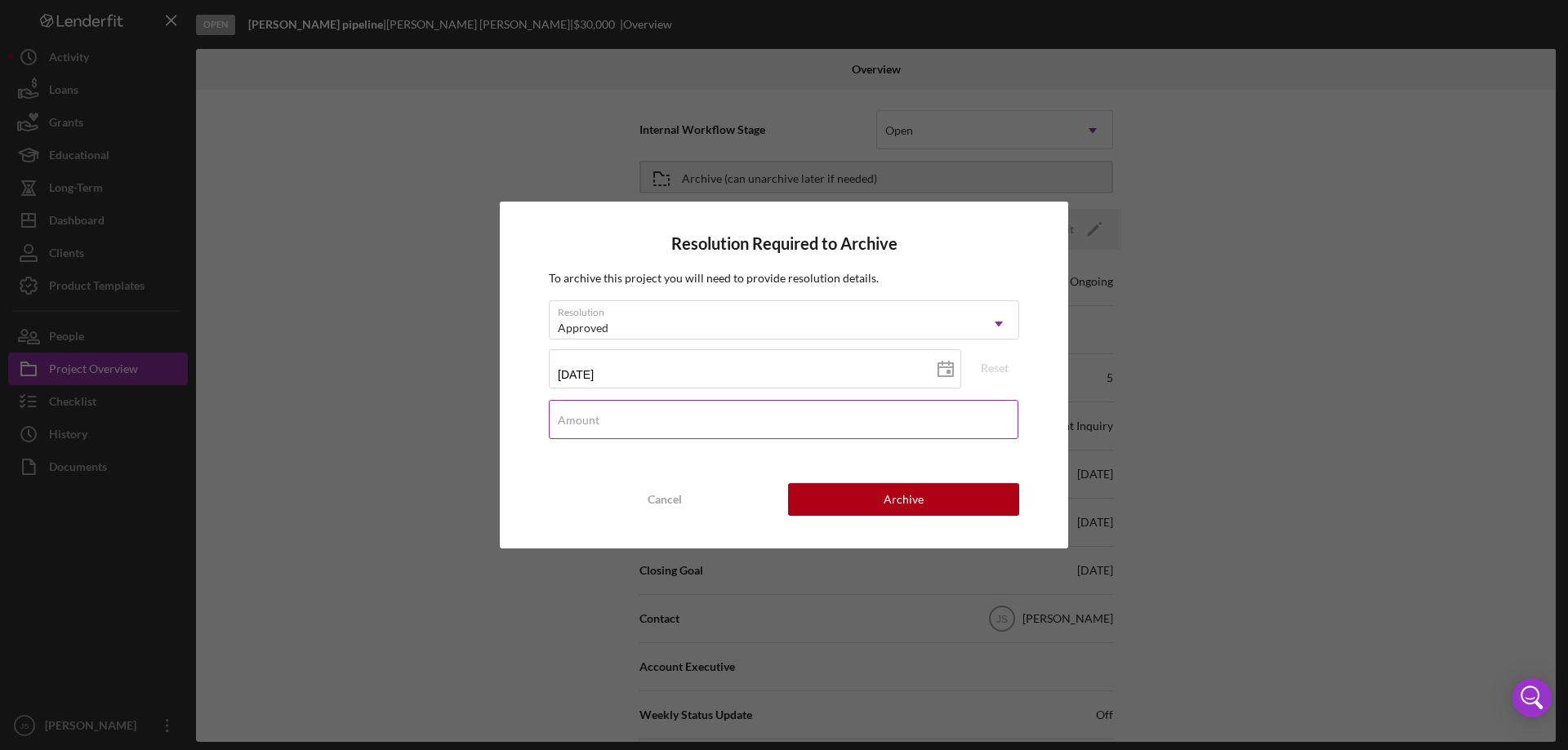
drag, startPoint x: 661, startPoint y: 431, endPoint x: 649, endPoint y: 433, distance: 12.2
click at [661, 431] on input "Amount" at bounding box center [784, 419] width 470 height 40
type input "$0"
click at [841, 504] on button "Archive" at bounding box center [903, 499] width 231 height 32
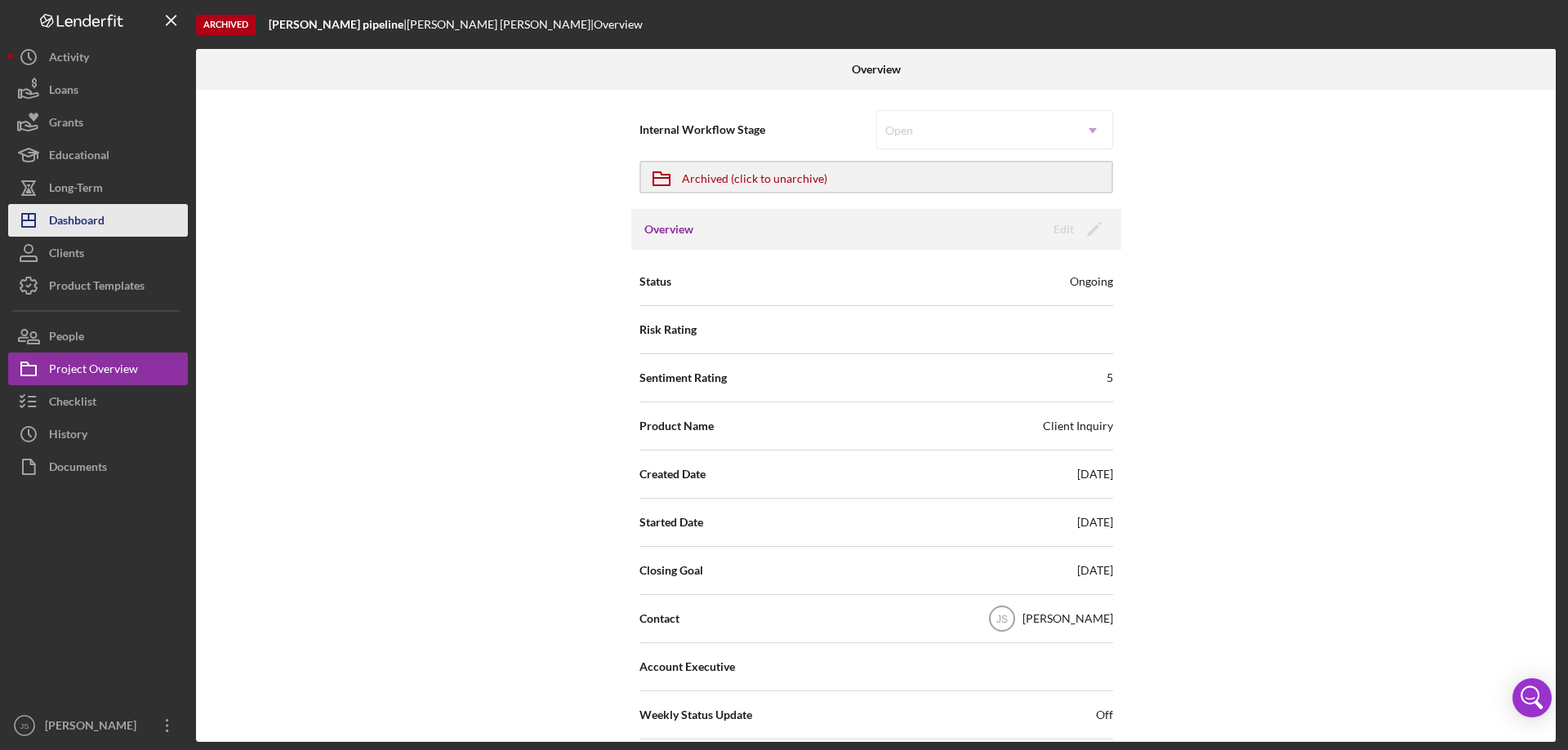
click at [90, 213] on div "Dashboard" at bounding box center [76, 222] width 55 height 37
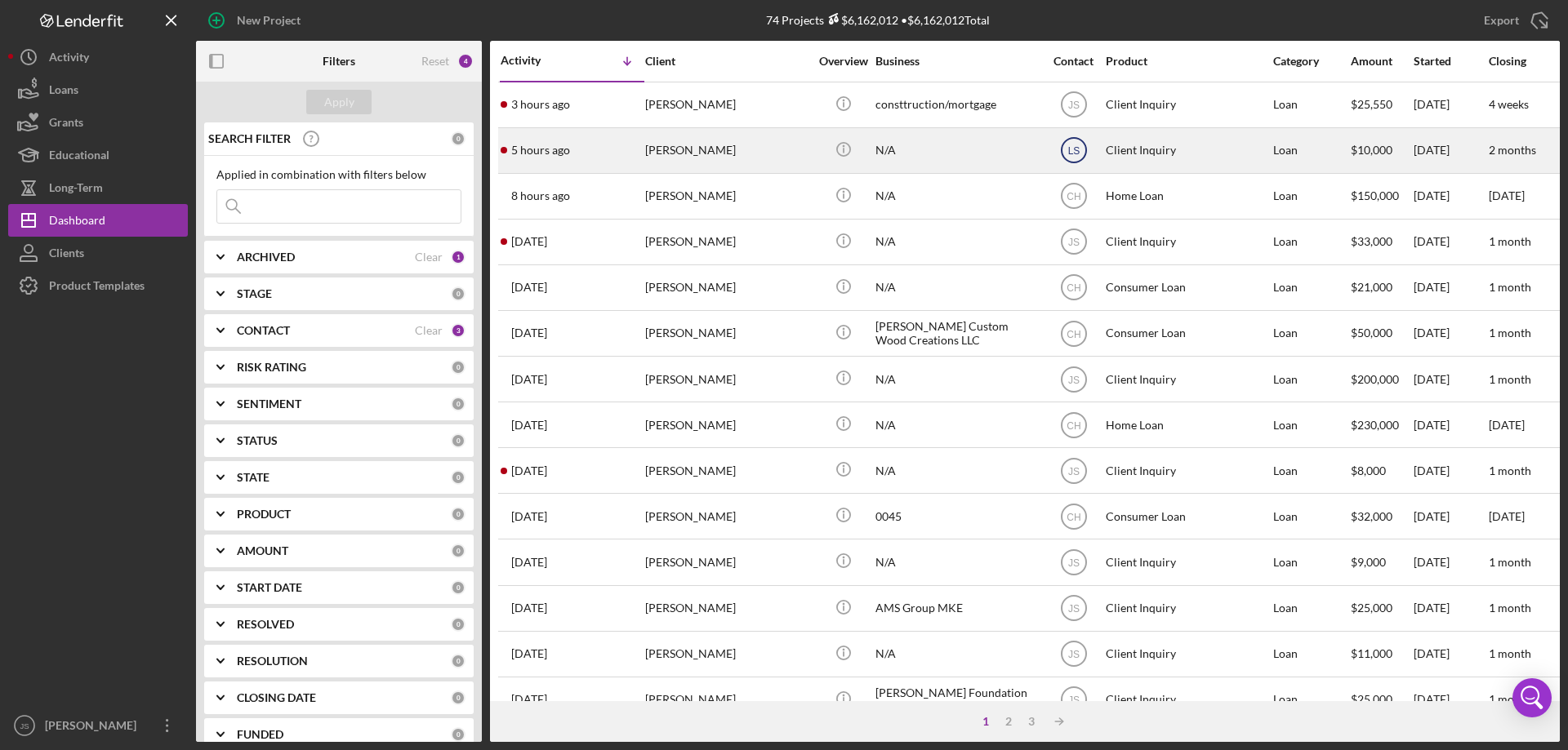
click at [1075, 148] on text "LS" at bounding box center [1073, 150] width 12 height 11
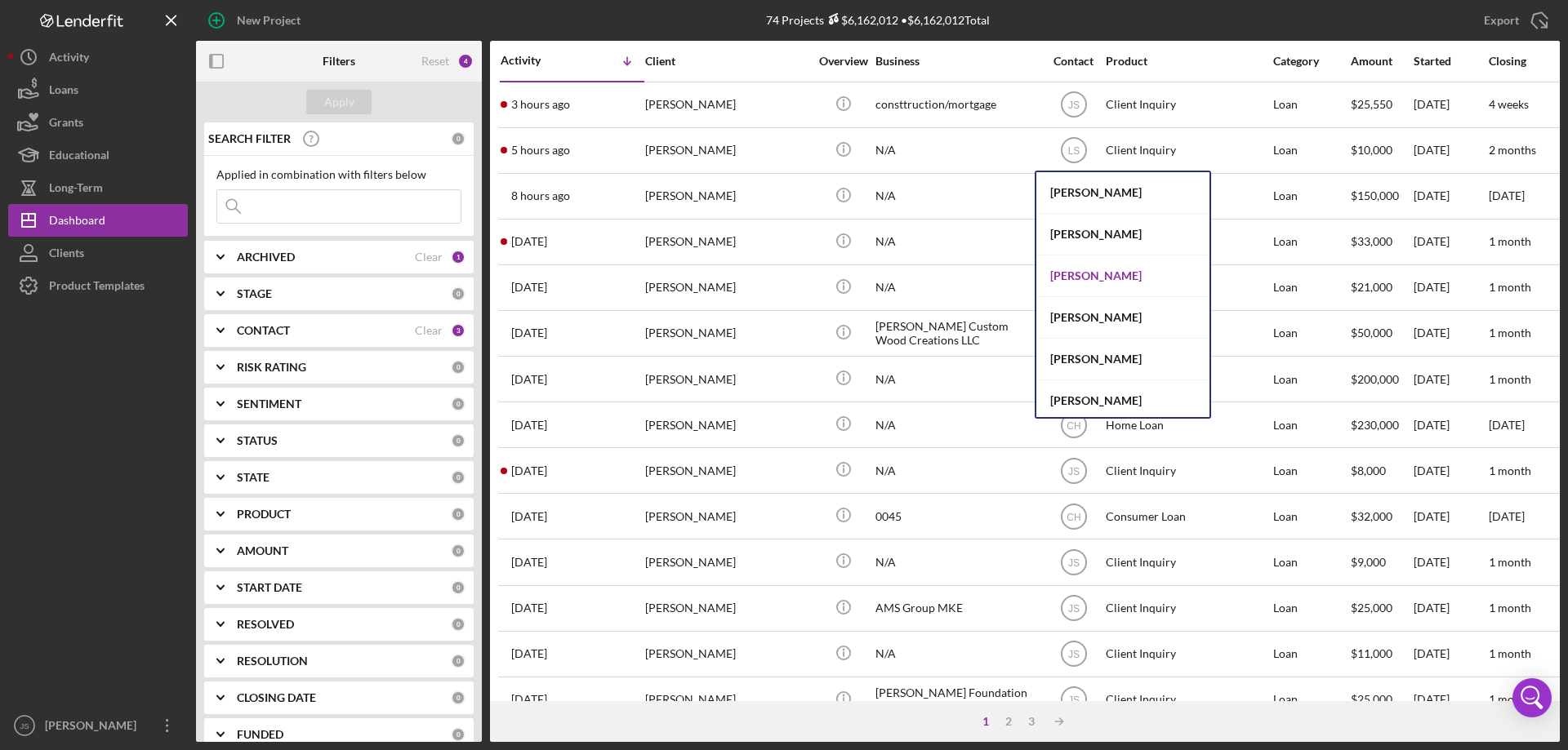
click at [1058, 276] on div "[PERSON_NAME]" at bounding box center [1123, 276] width 173 height 41
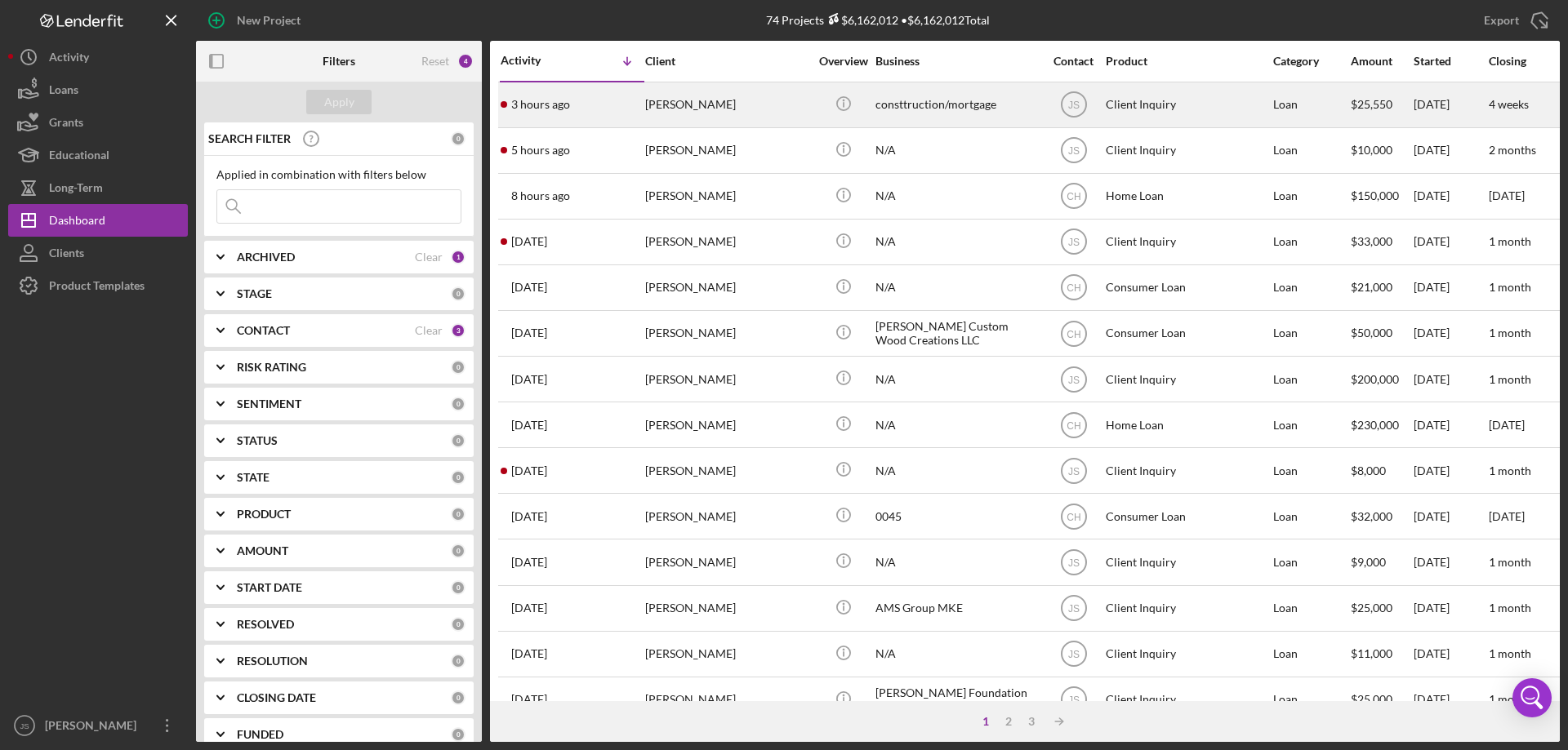
click at [794, 108] on div "[PERSON_NAME]" at bounding box center [726, 105] width 163 height 43
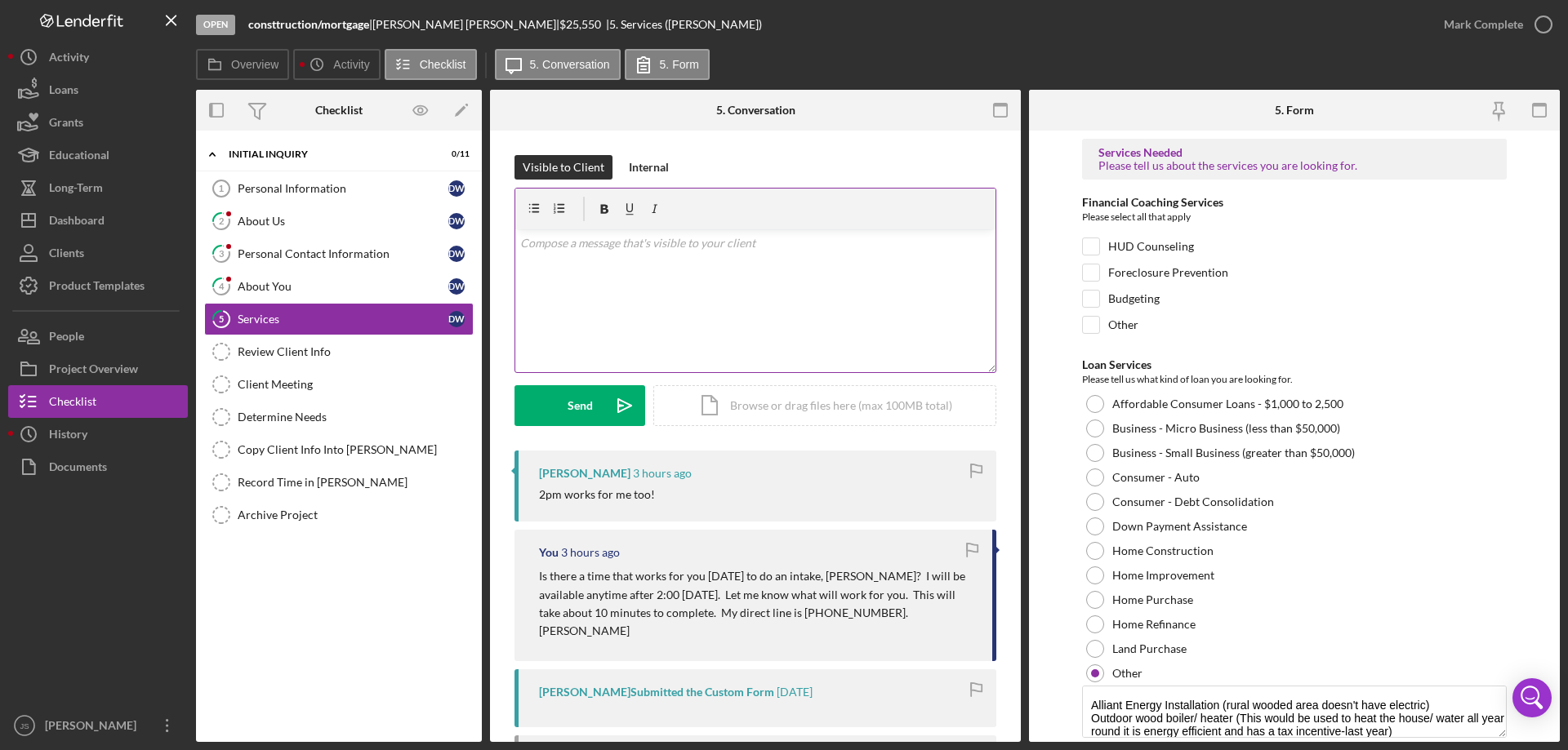
drag, startPoint x: 618, startPoint y: 266, endPoint x: 606, endPoint y: 266, distance: 12.0
click at [617, 266] on div "v Color teal Color pink Remove color Add row above Add row below Add column bef…" at bounding box center [755, 300] width 481 height 143
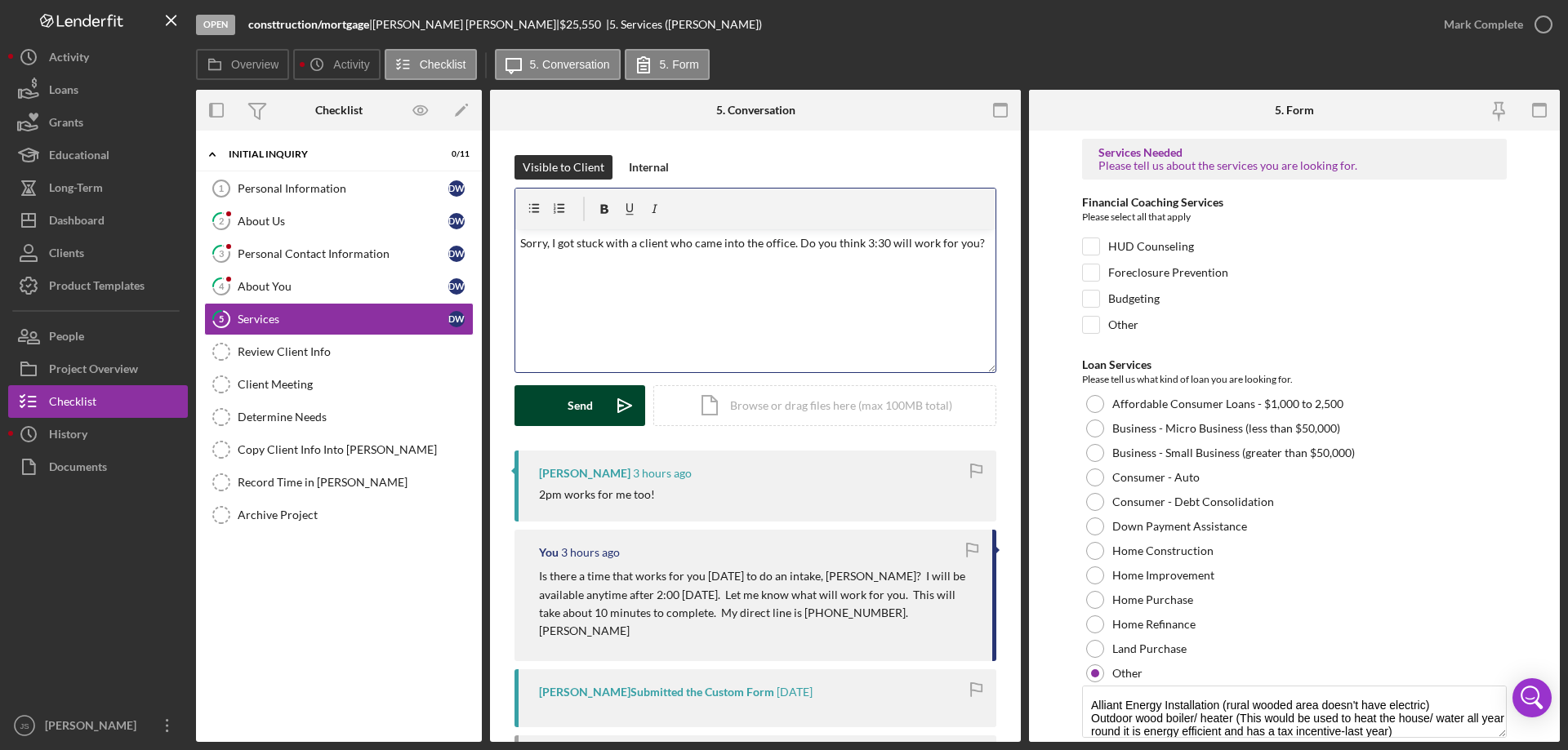
click at [578, 410] on div "Send" at bounding box center [580, 406] width 25 height 40
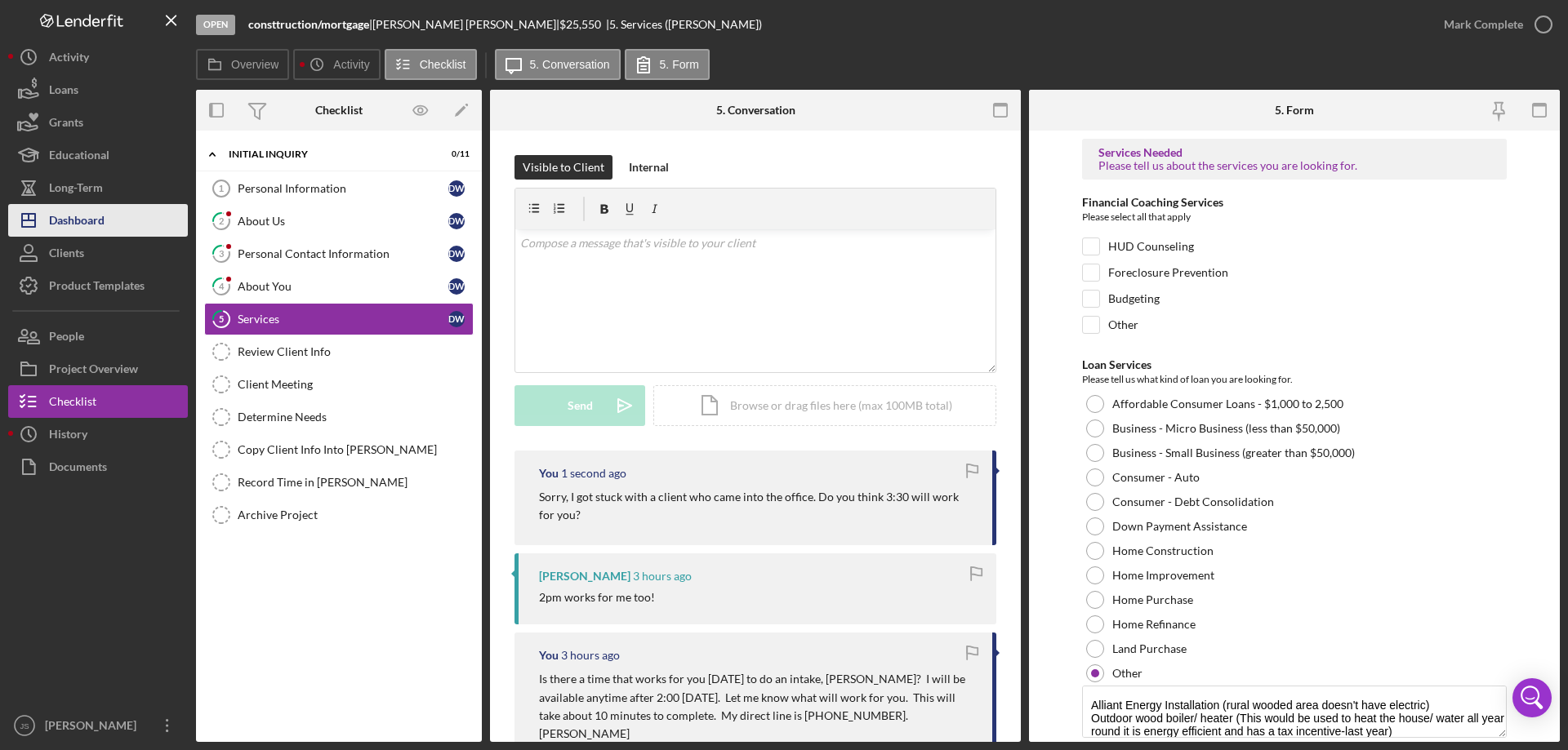
click at [64, 223] on div "Dashboard" at bounding box center [76, 222] width 55 height 37
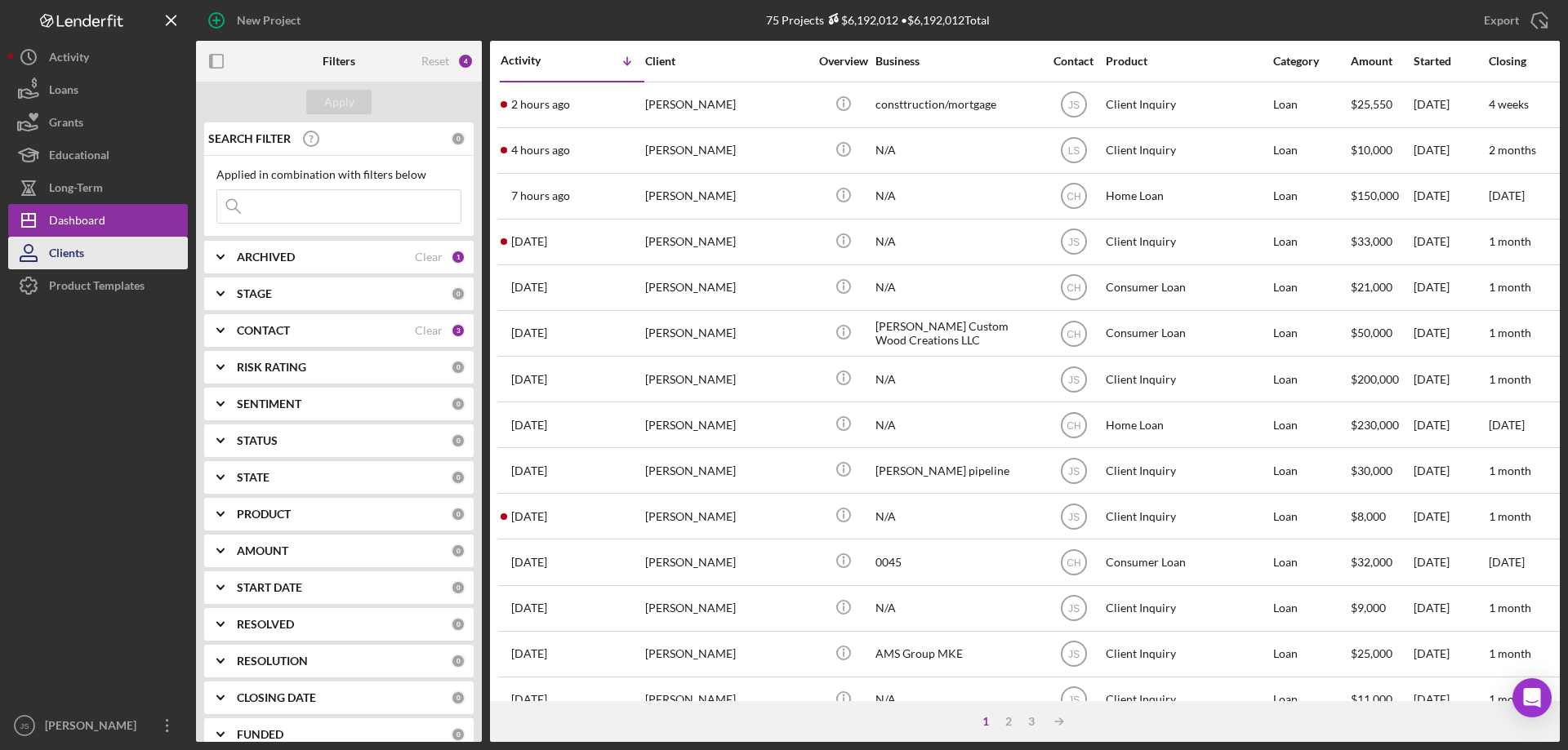
click at [87, 257] on button "Clients" at bounding box center [98, 253] width 180 height 32
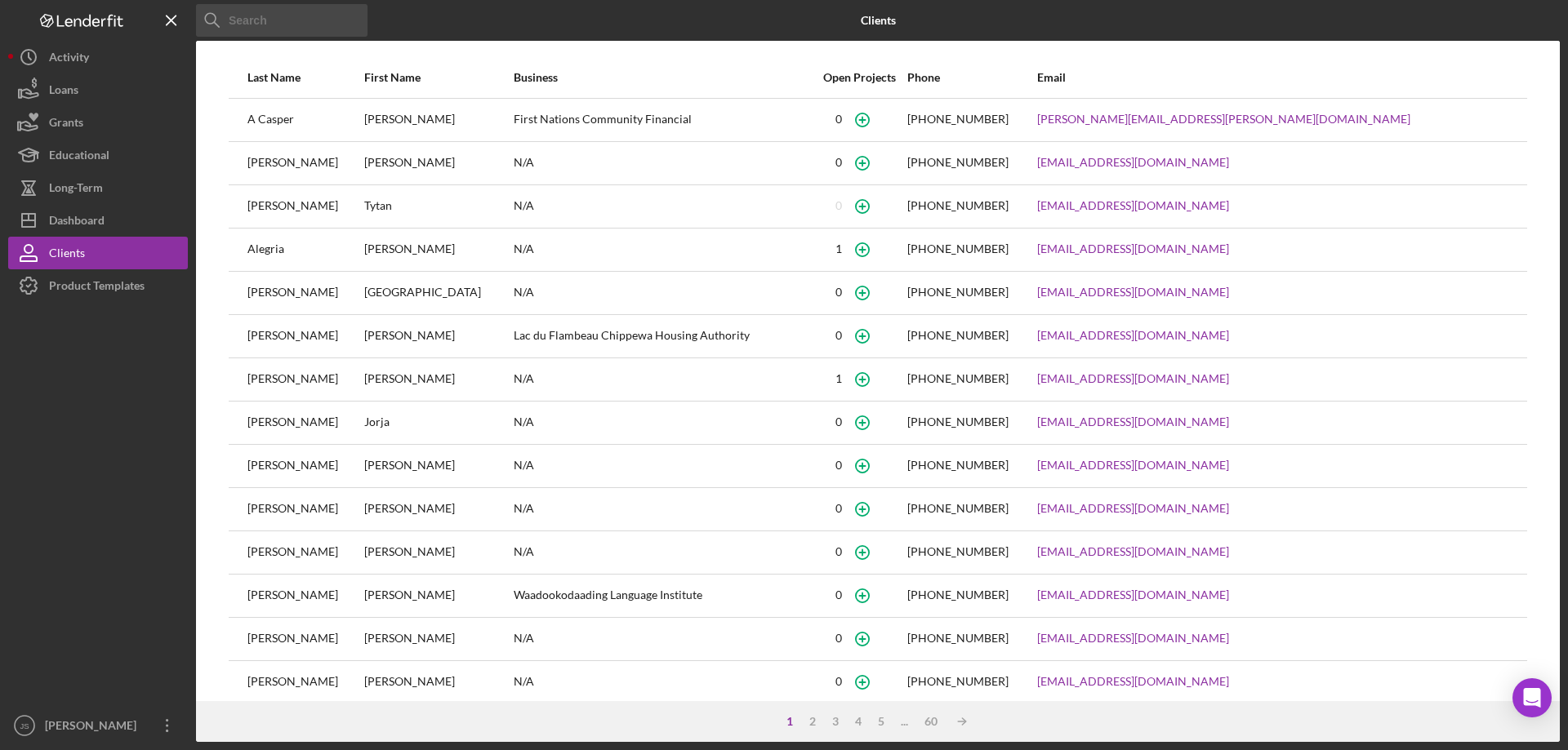
click at [272, 23] on input at bounding box center [281, 20] width 171 height 32
type input "tucker"
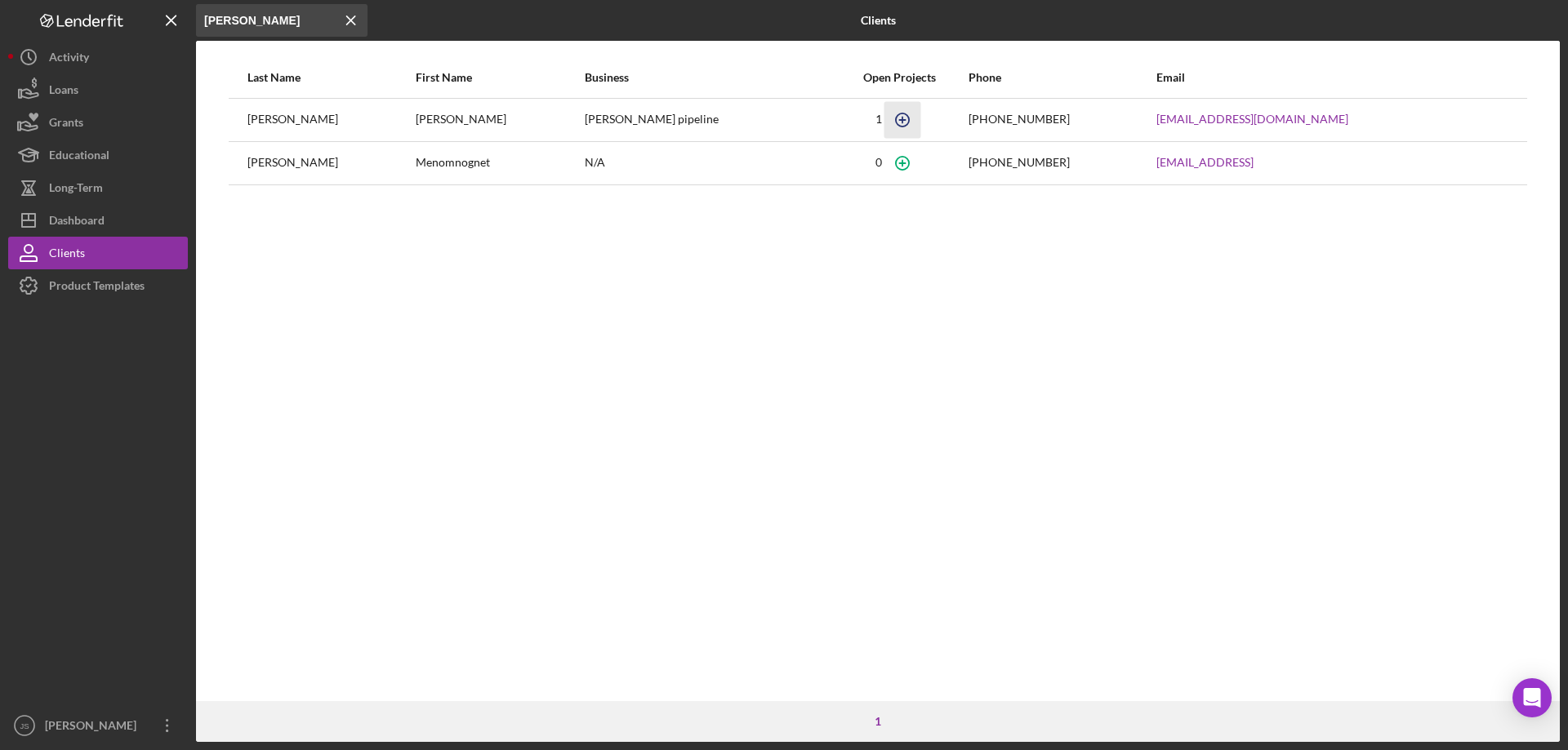
click at [885, 122] on icon "button" at bounding box center [903, 119] width 37 height 37
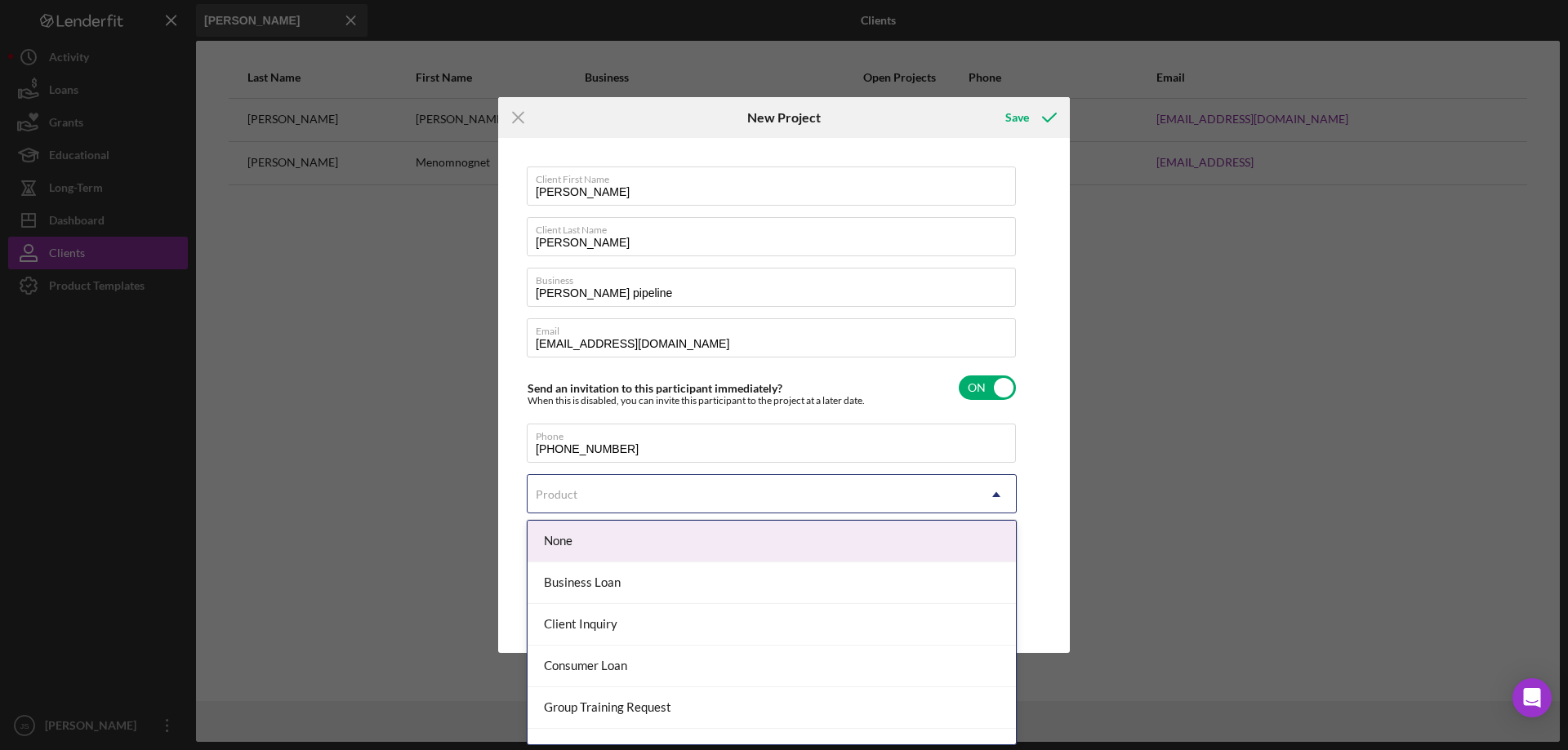
click at [676, 493] on div "Product" at bounding box center [752, 494] width 449 height 38
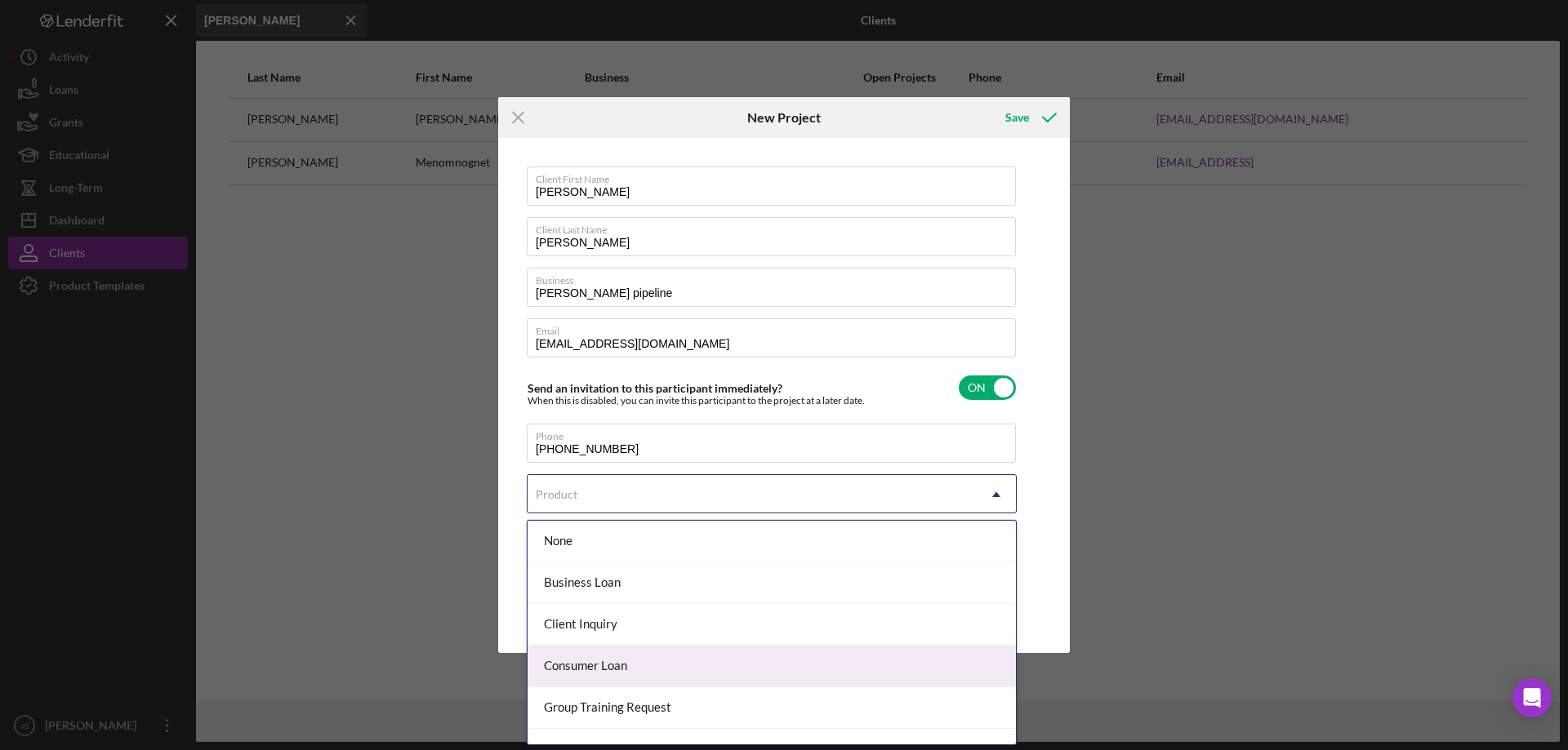
click at [675, 666] on div "Consumer Loan" at bounding box center [772, 666] width 488 height 41
checkbox input "true"
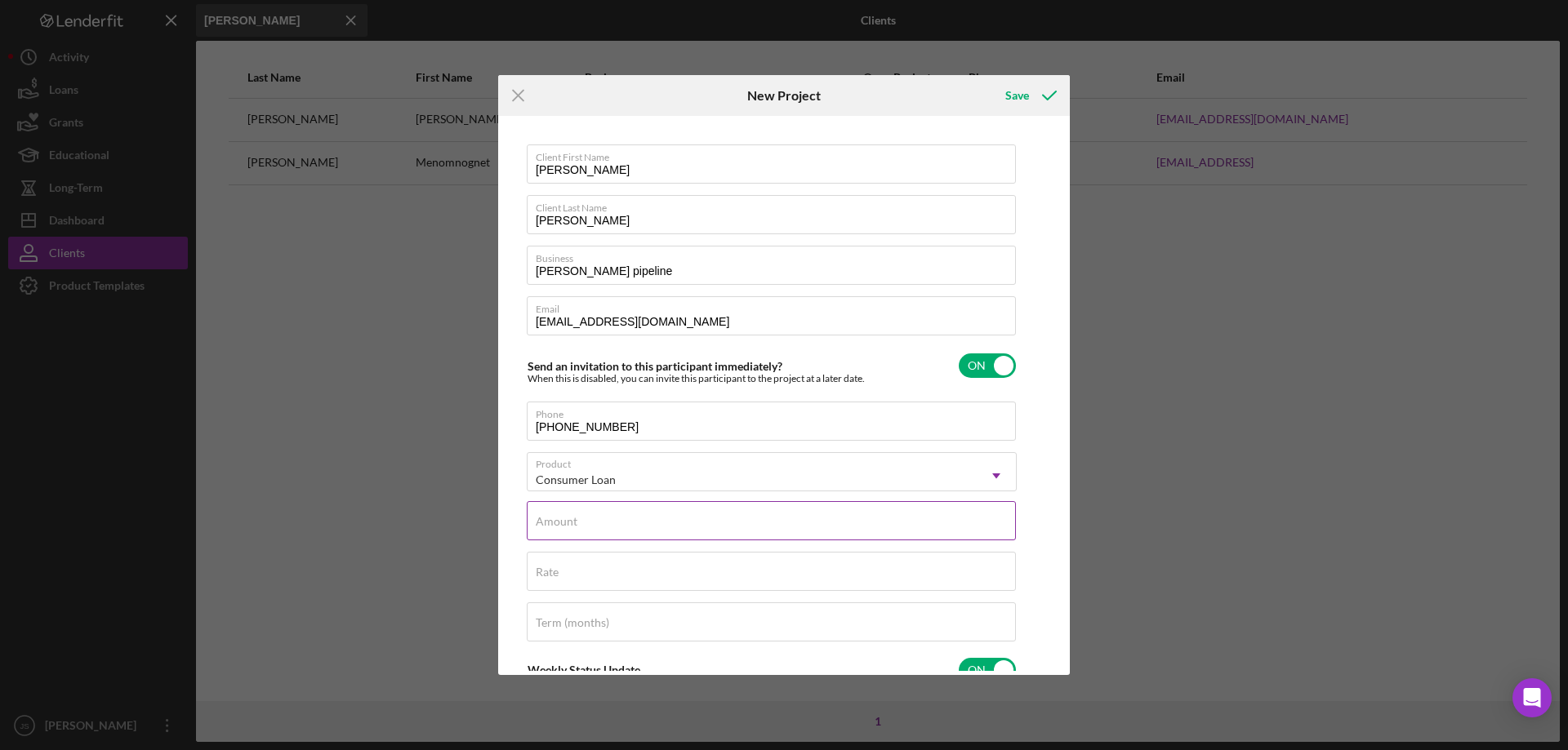
click at [744, 518] on div "Amount" at bounding box center [772, 522] width 490 height 40
type input "$30,000"
click at [614, 577] on input "Rate" at bounding box center [771, 571] width 489 height 40
type input "8.000%"
click at [588, 631] on input "Term (months)" at bounding box center [771, 622] width 489 height 40
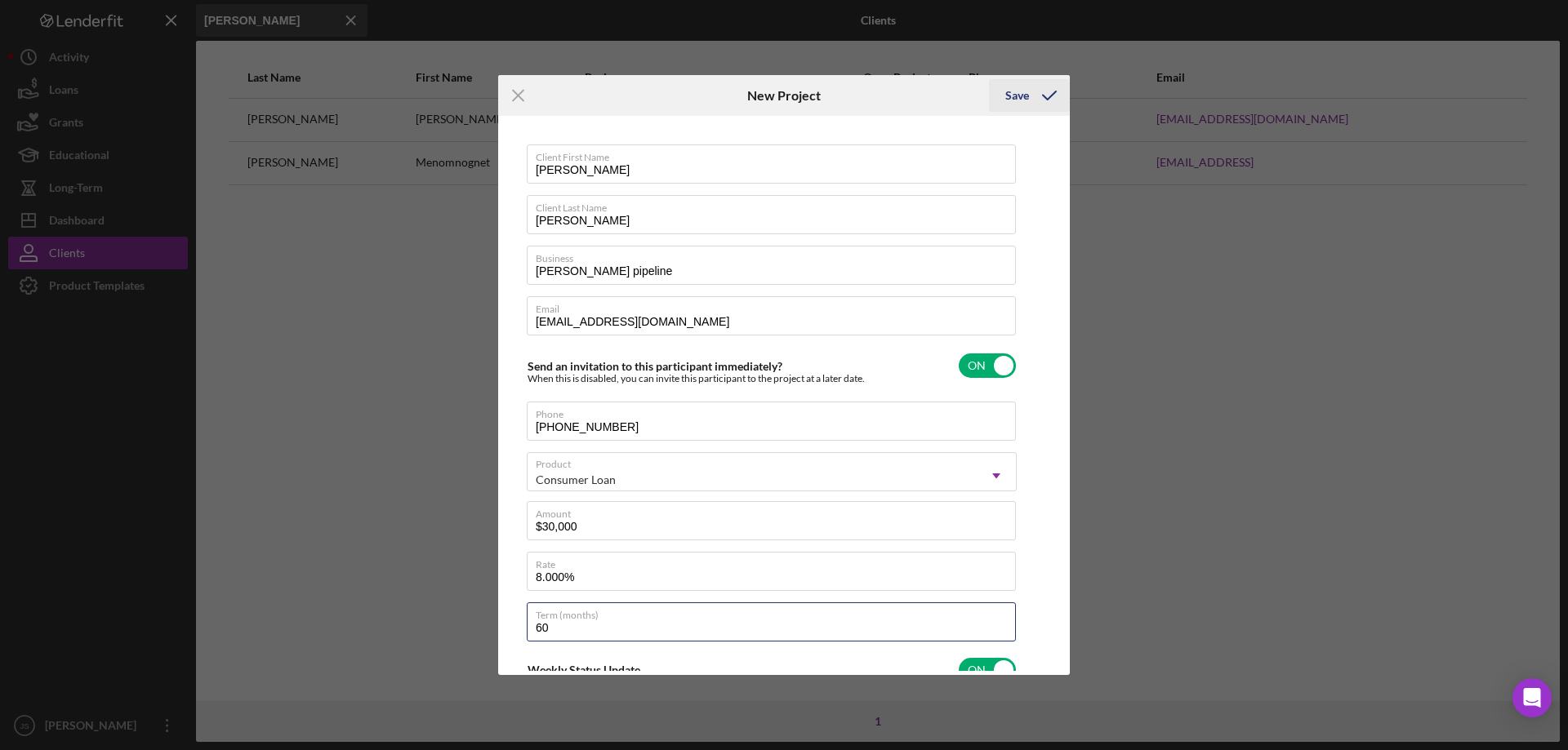
type input "60"
click at [1010, 93] on div "Save" at bounding box center [1016, 95] width 24 height 32
checkbox input "false"
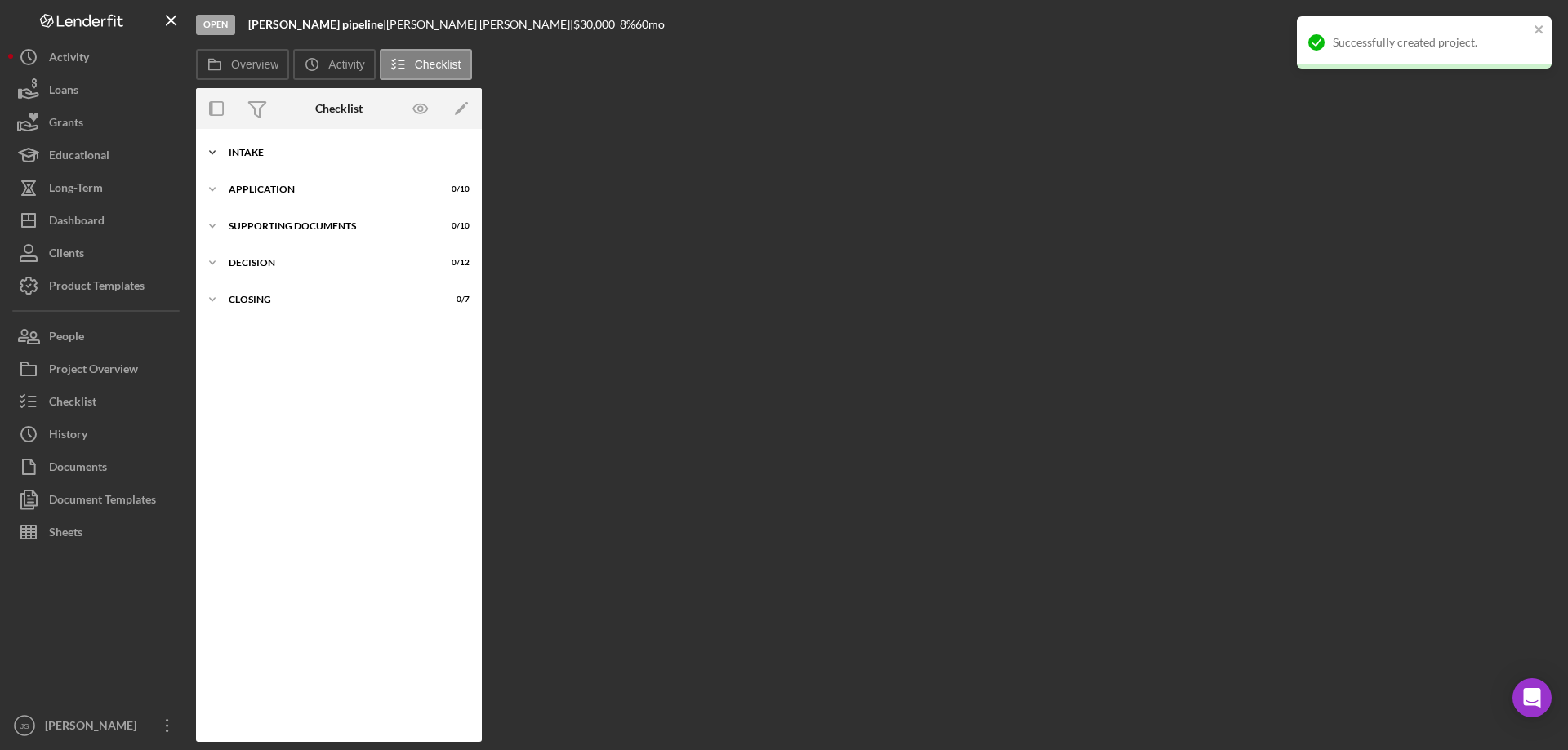
click at [207, 150] on icon "Icon/Expander" at bounding box center [212, 152] width 33 height 32
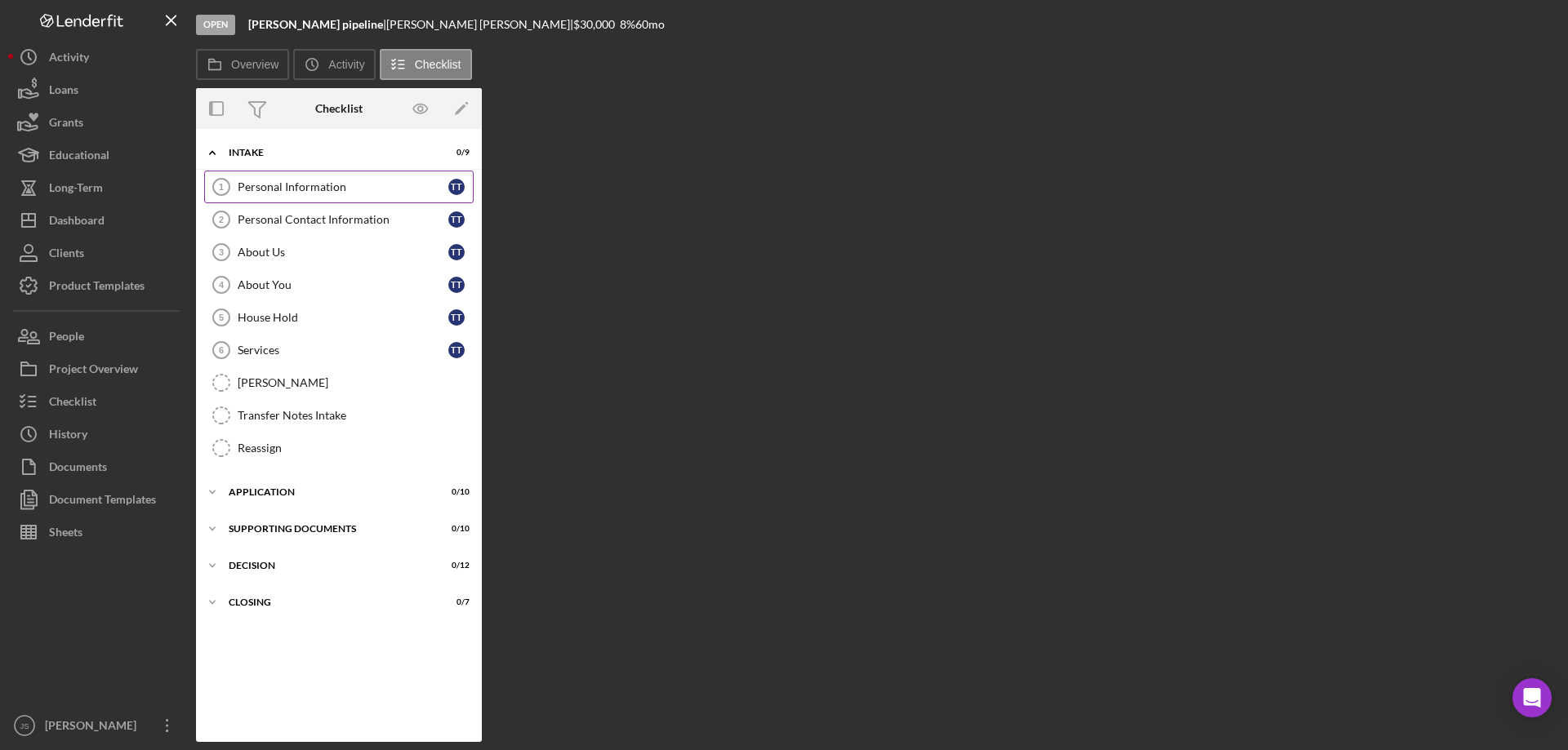
click at [257, 180] on div "Personal Information" at bounding box center [343, 186] width 211 height 13
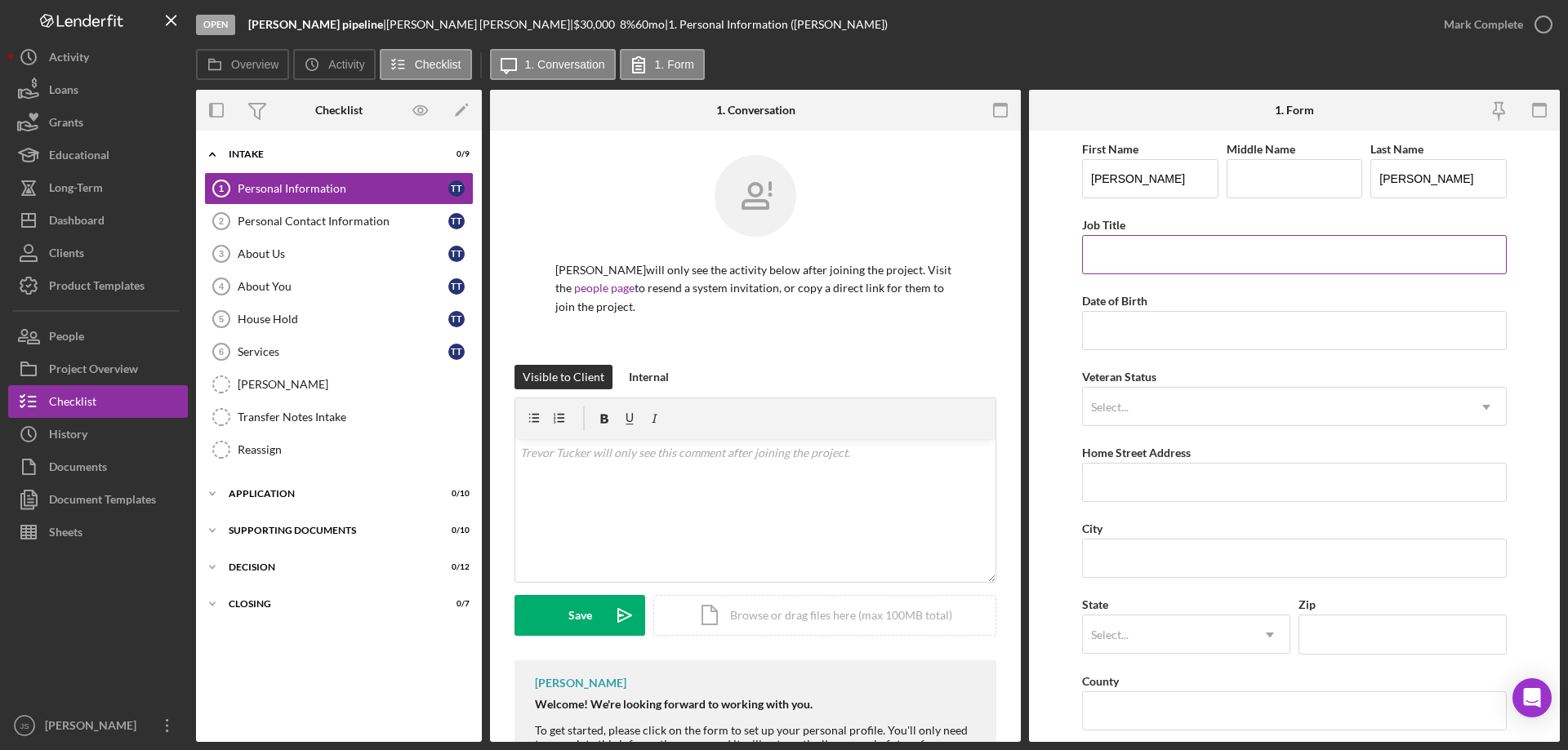
click at [1172, 256] on input "Job Title" at bounding box center [1294, 255] width 424 height 40
type input "Laborer"
click at [1108, 330] on input "Date of Birth" at bounding box center [1294, 330] width 424 height 40
type input "[DATE]"
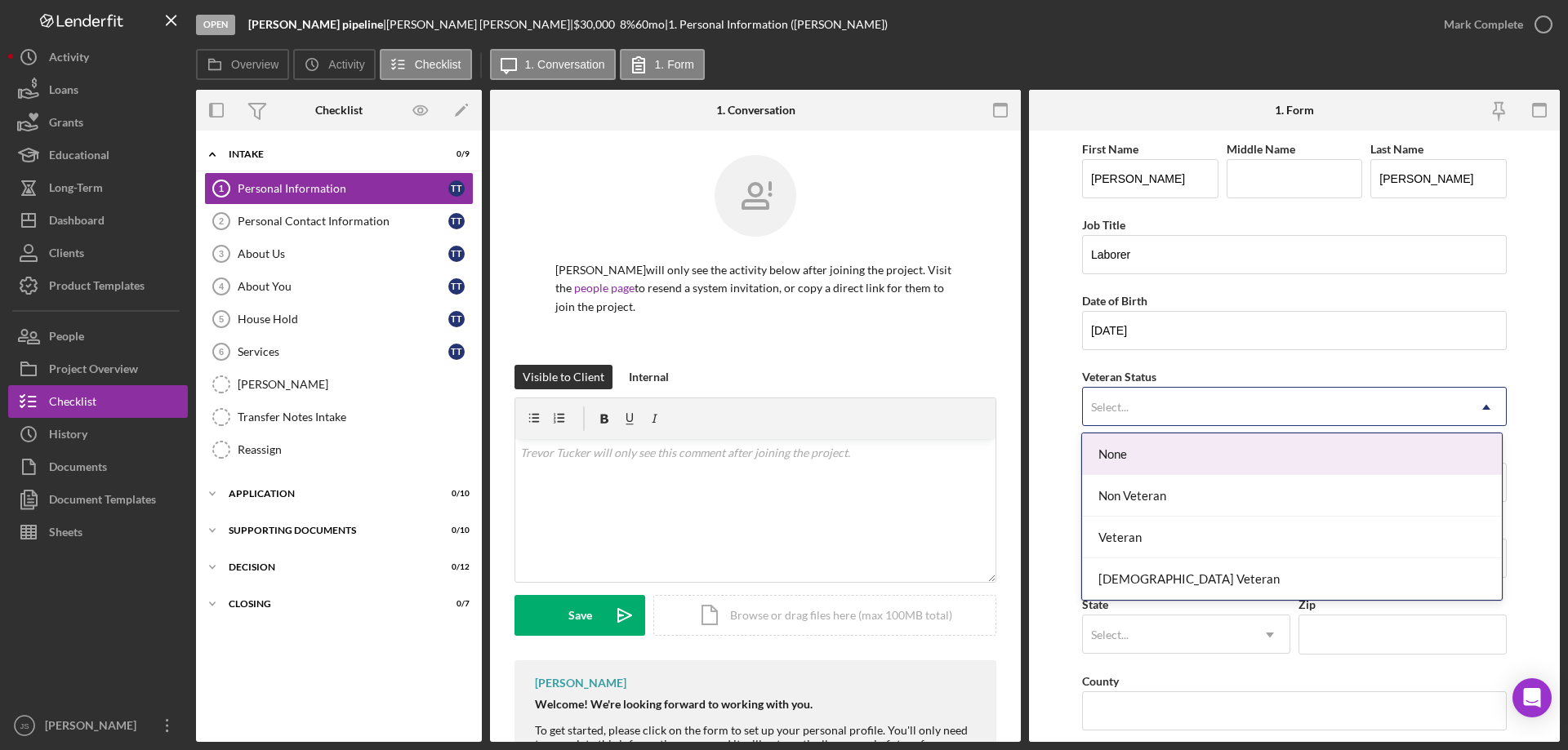
click at [1146, 400] on div "Select..." at bounding box center [1275, 407] width 384 height 38
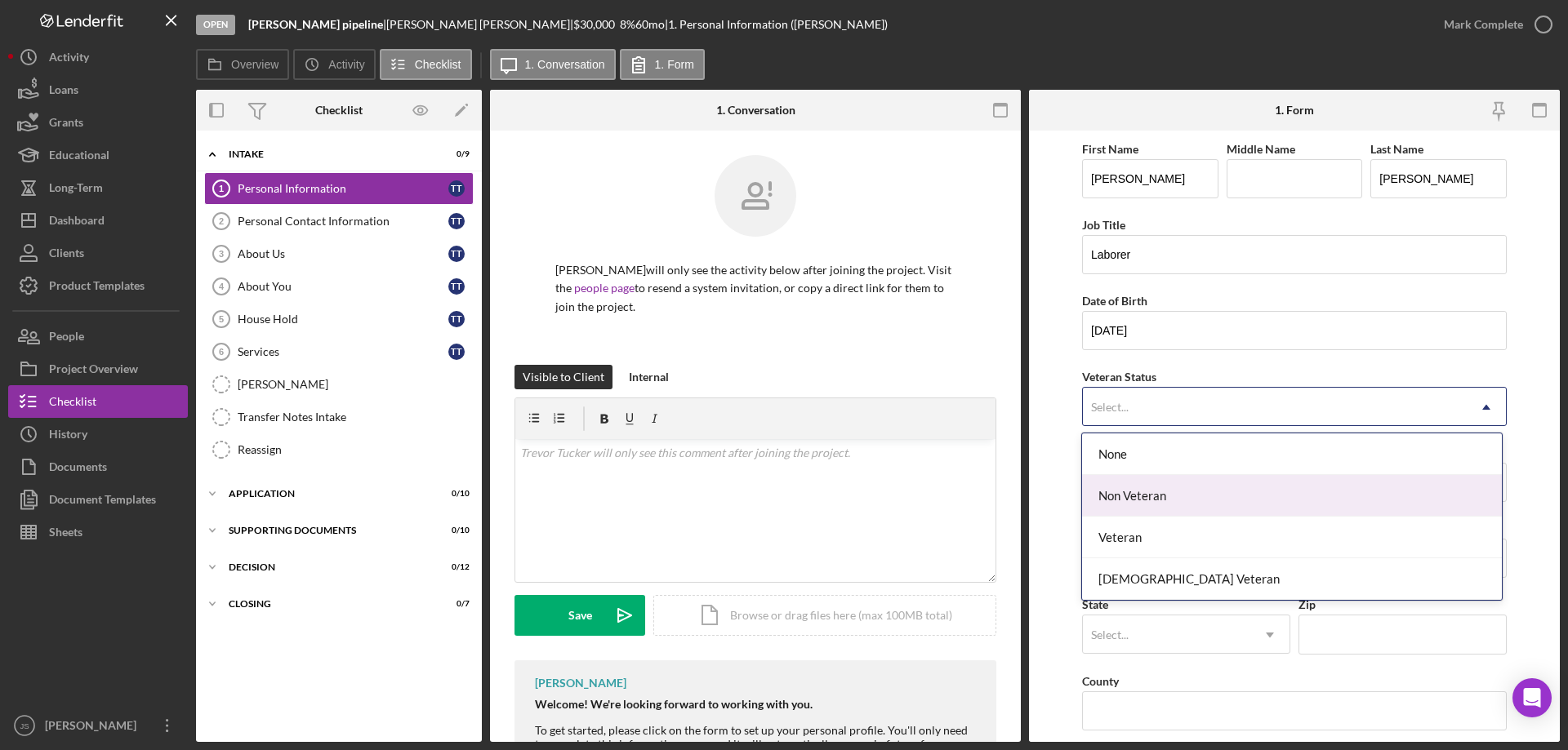
click at [1133, 493] on div "Non Veteran" at bounding box center [1291, 495] width 419 height 41
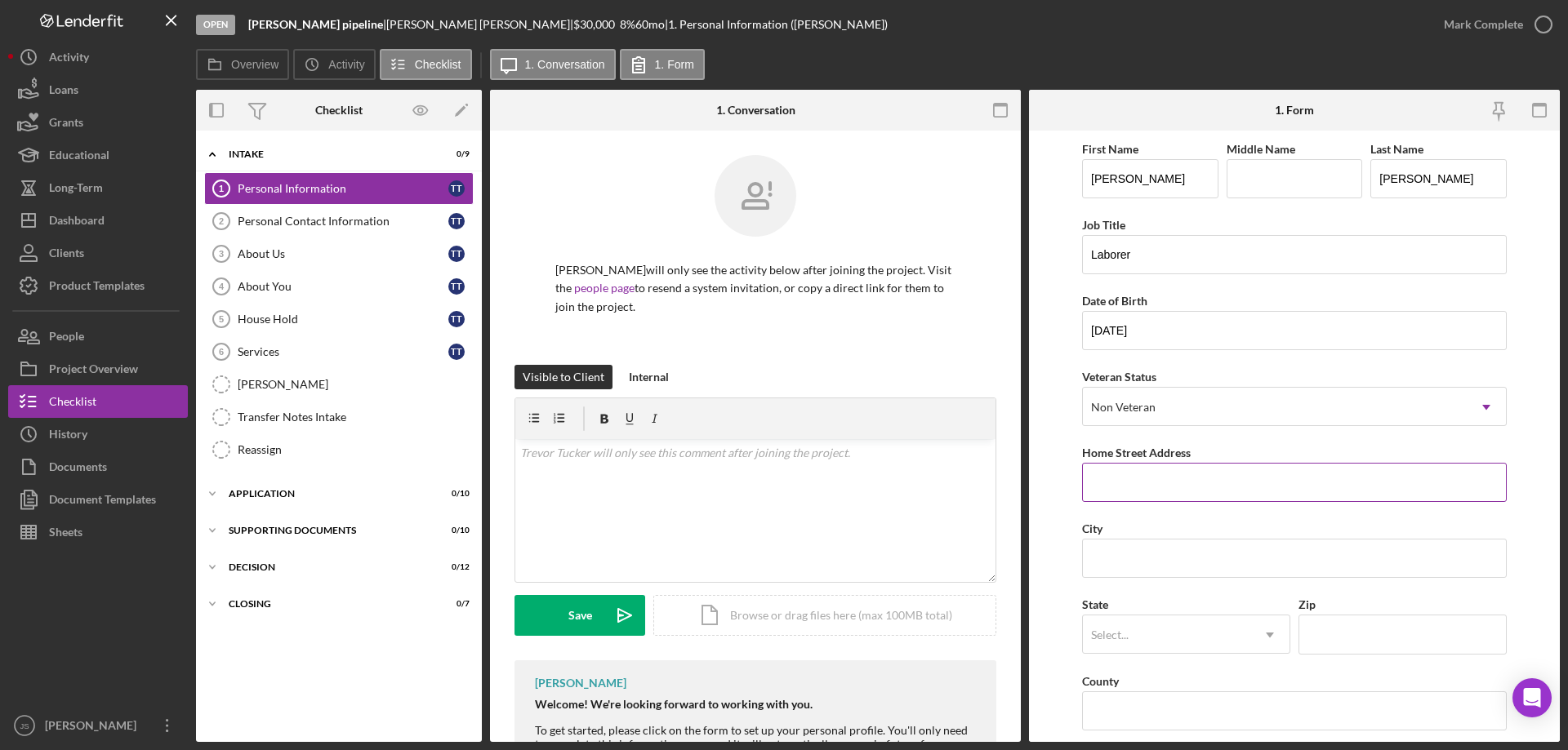
click at [1161, 491] on input "Home Street Address" at bounding box center [1294, 482] width 424 height 40
type input "1038 Fon du Lac Ave Apt 308"
click at [1106, 562] on input "City" at bounding box center [1294, 559] width 424 height 40
type input "Kewauskum"
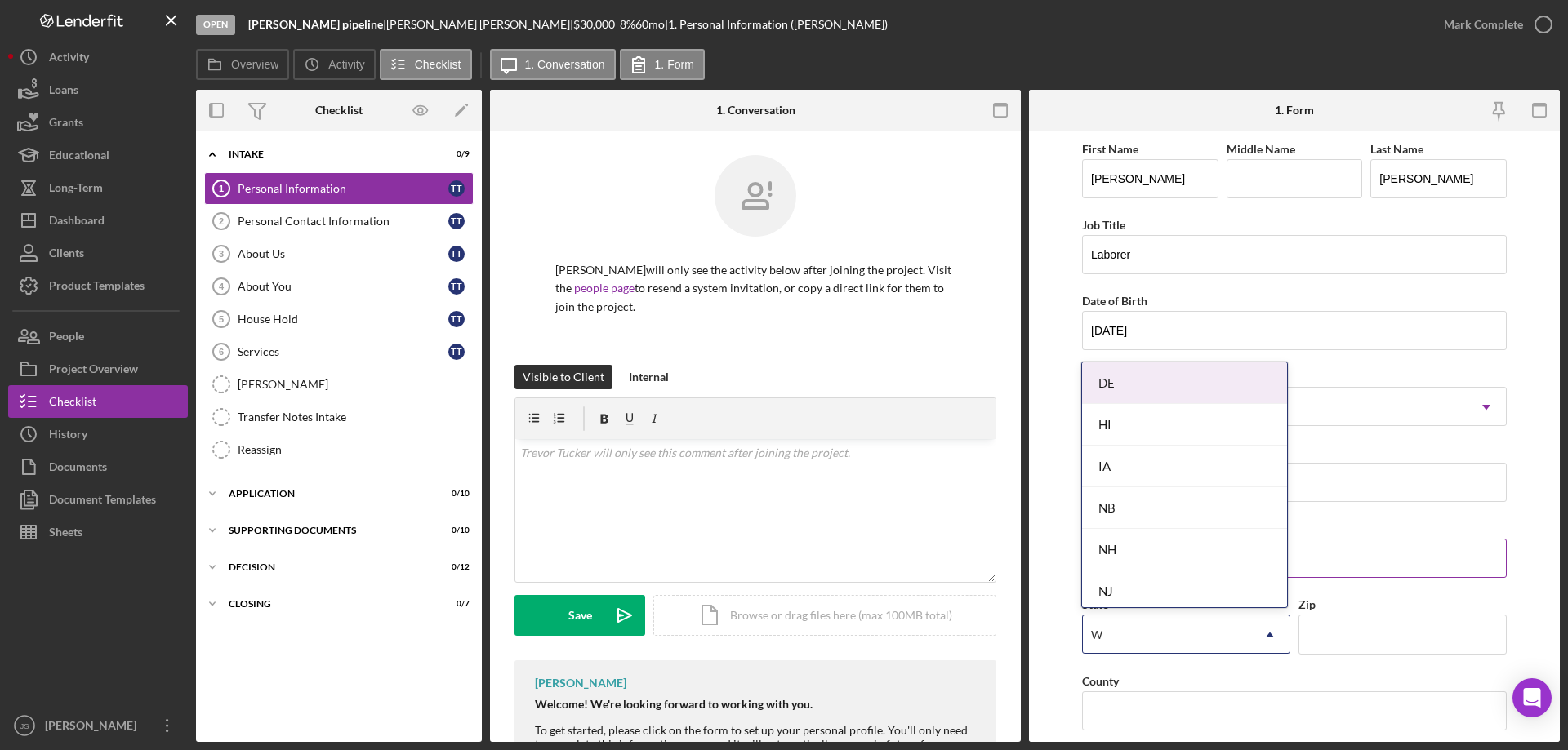
type input "WI"
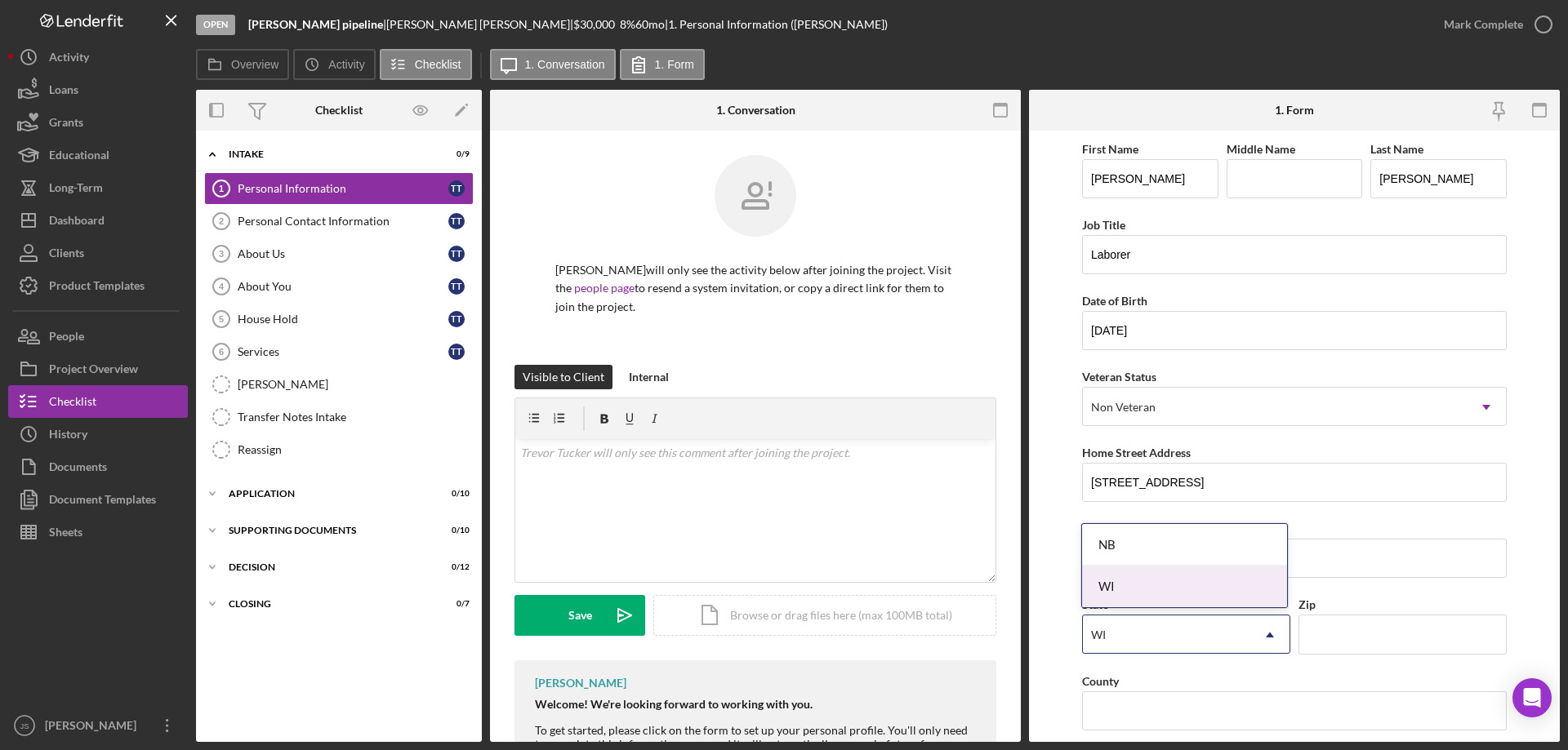
click at [1150, 581] on div "WI" at bounding box center [1184, 586] width 205 height 41
click at [1354, 638] on input "Zip" at bounding box center [1402, 634] width 208 height 40
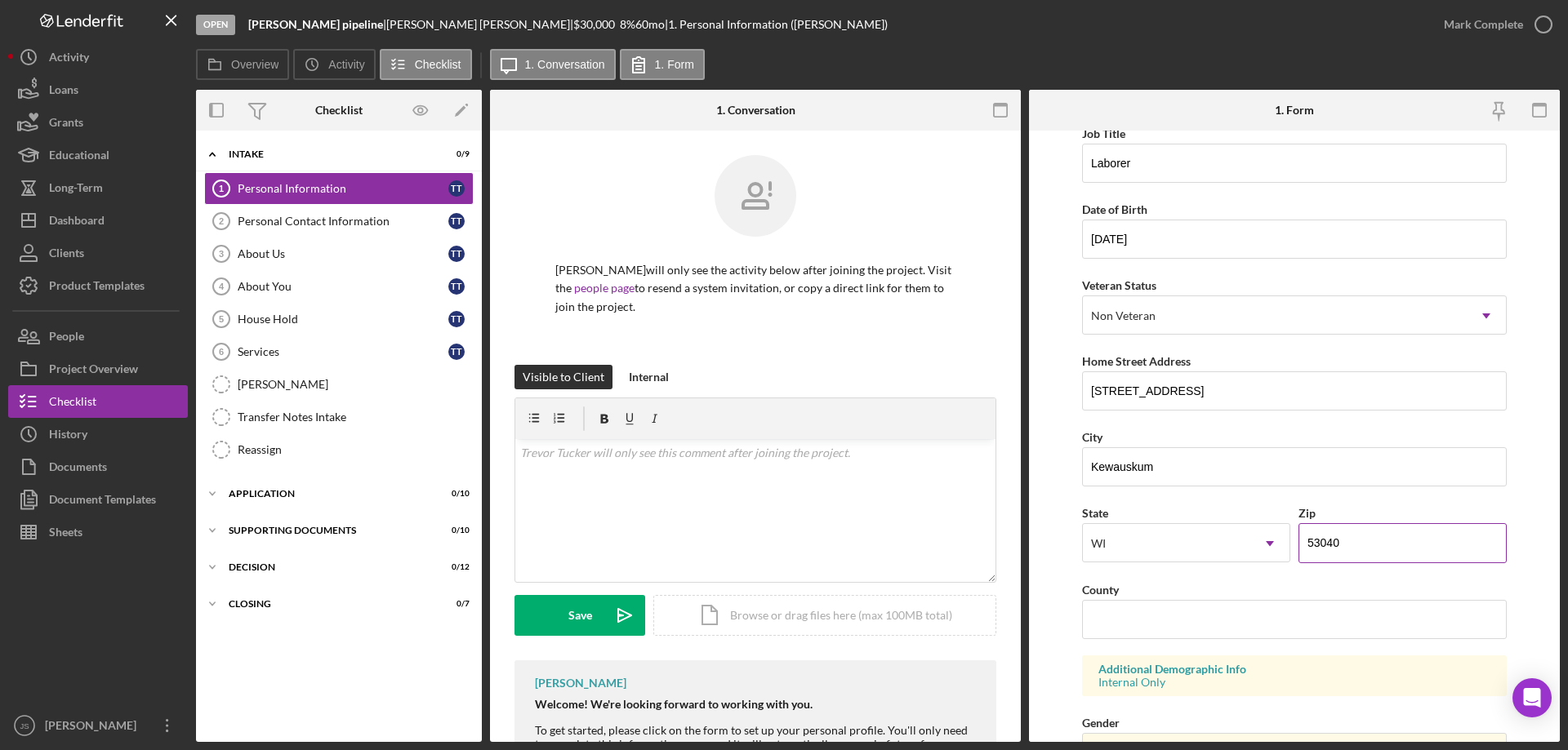
scroll to position [245, 0]
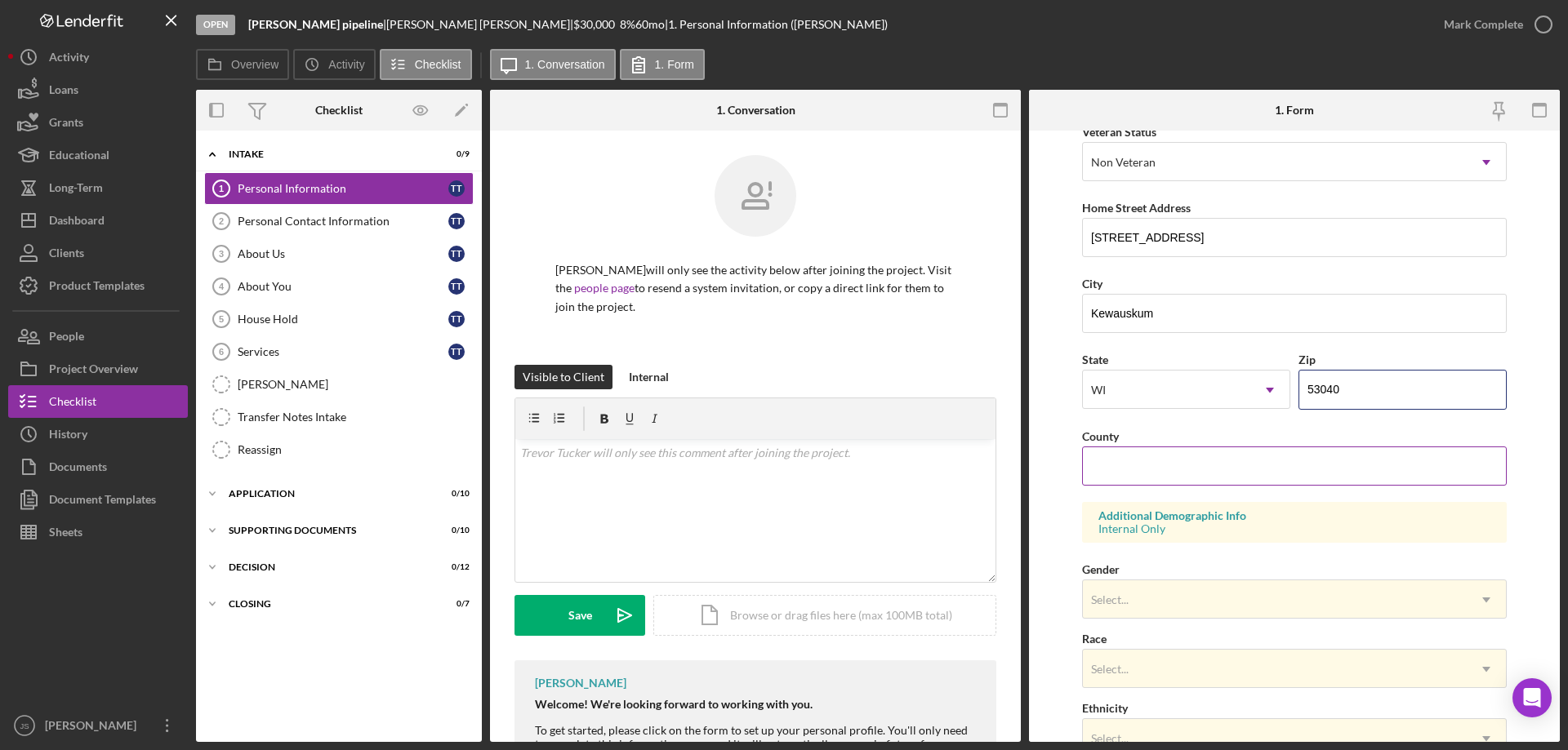
type input "53040"
click at [1158, 465] on input "County" at bounding box center [1294, 465] width 424 height 40
type input "[US_STATE]"
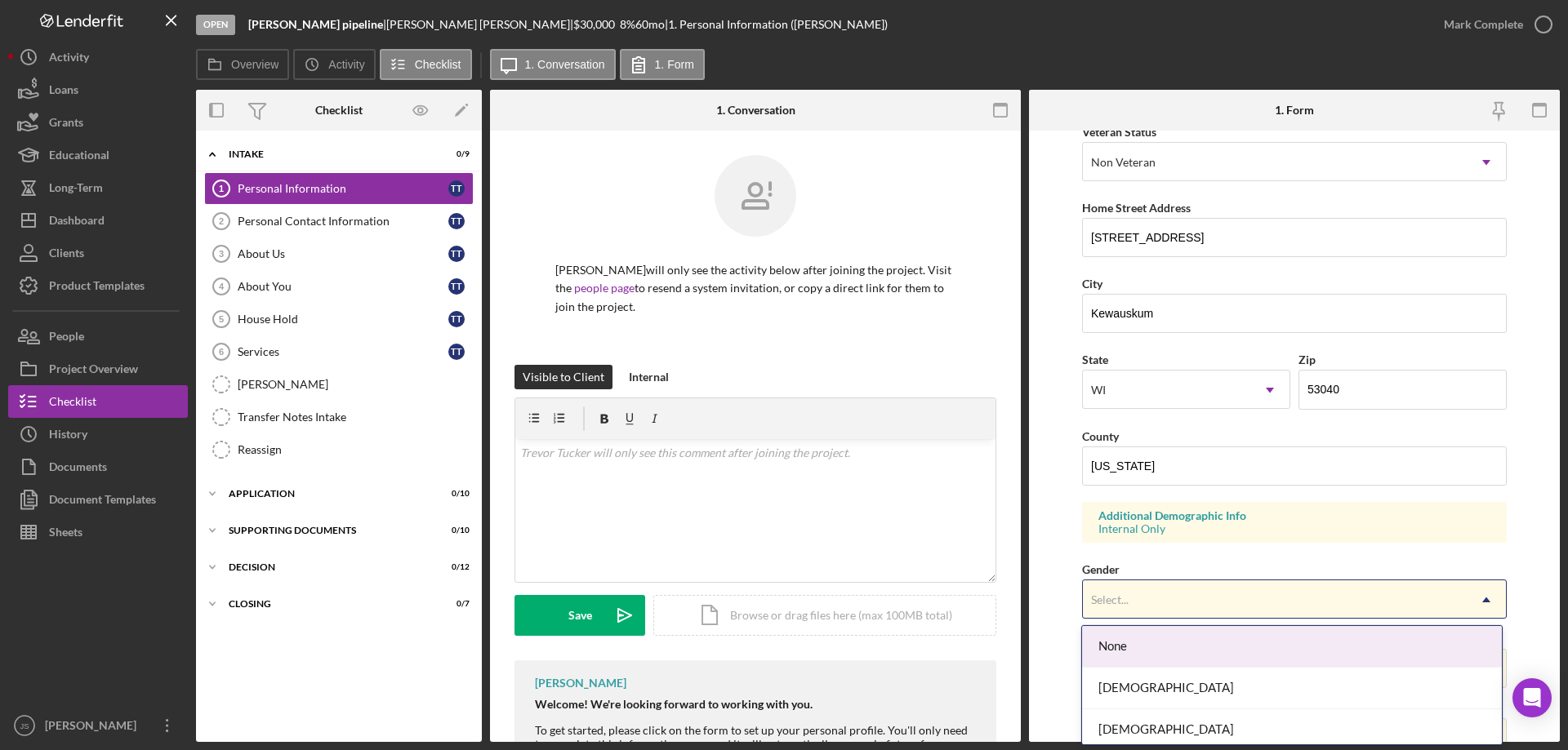
click at [1152, 598] on div "Select..." at bounding box center [1275, 600] width 384 height 38
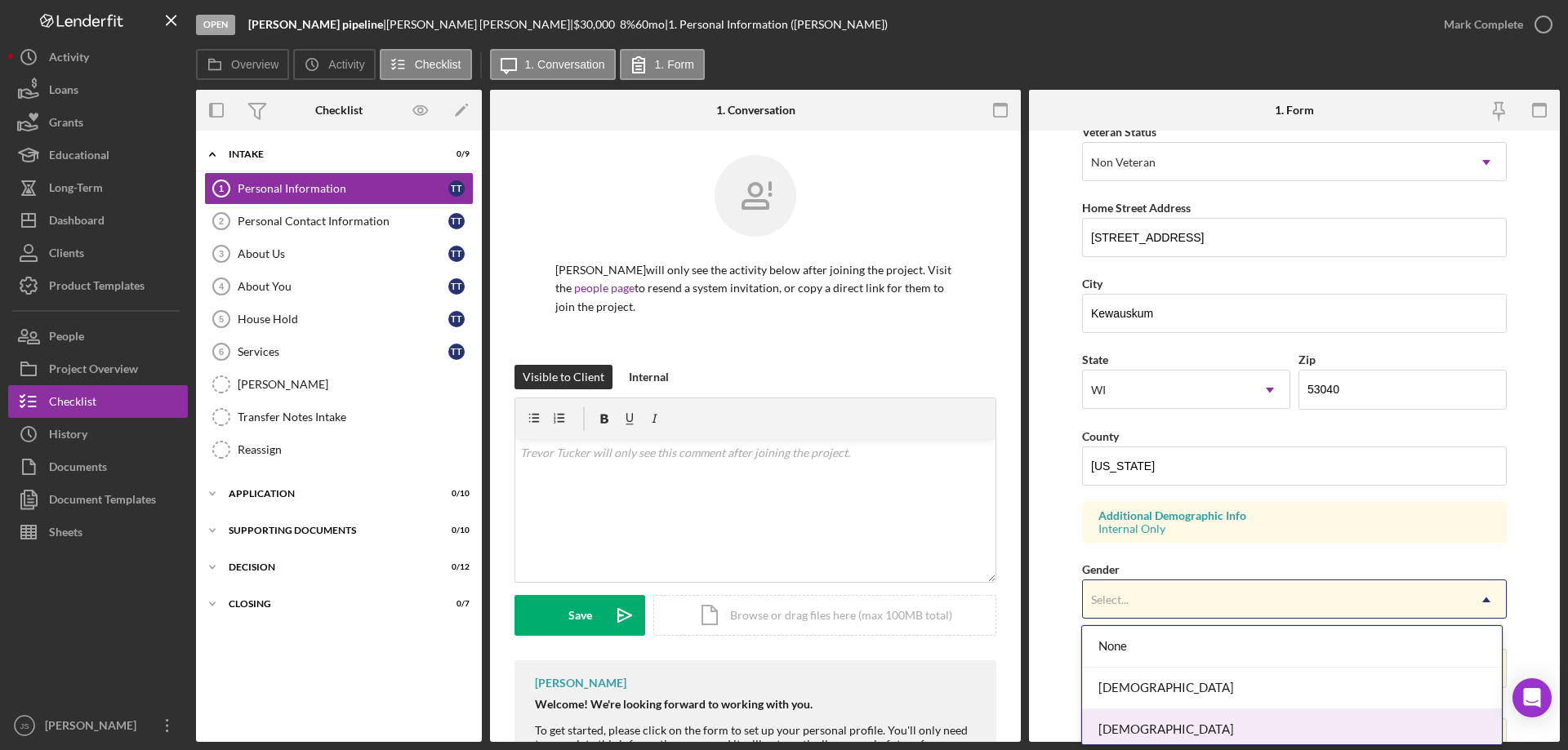
click at [1149, 731] on div "[DEMOGRAPHIC_DATA]" at bounding box center [1291, 730] width 419 height 41
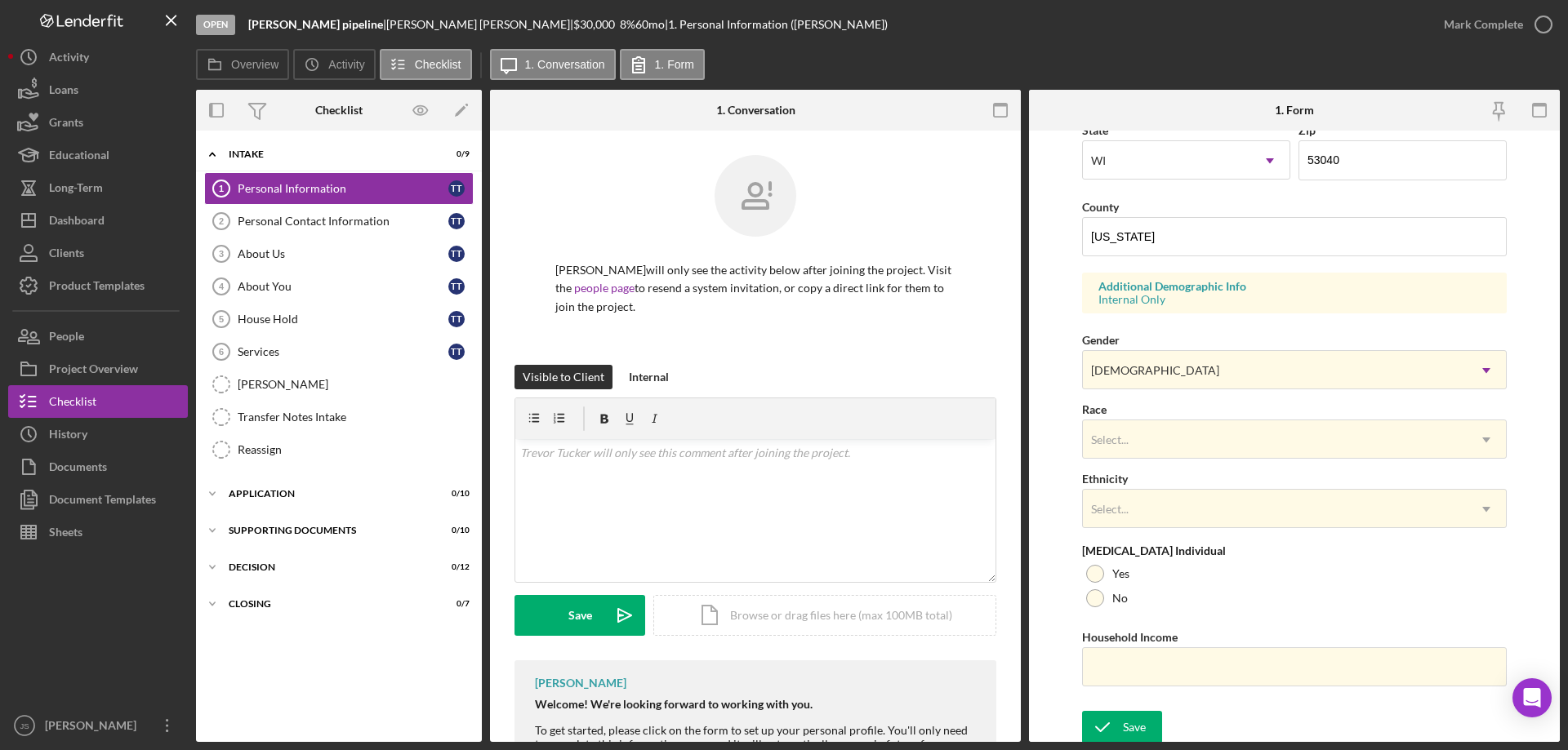
scroll to position [479, 0]
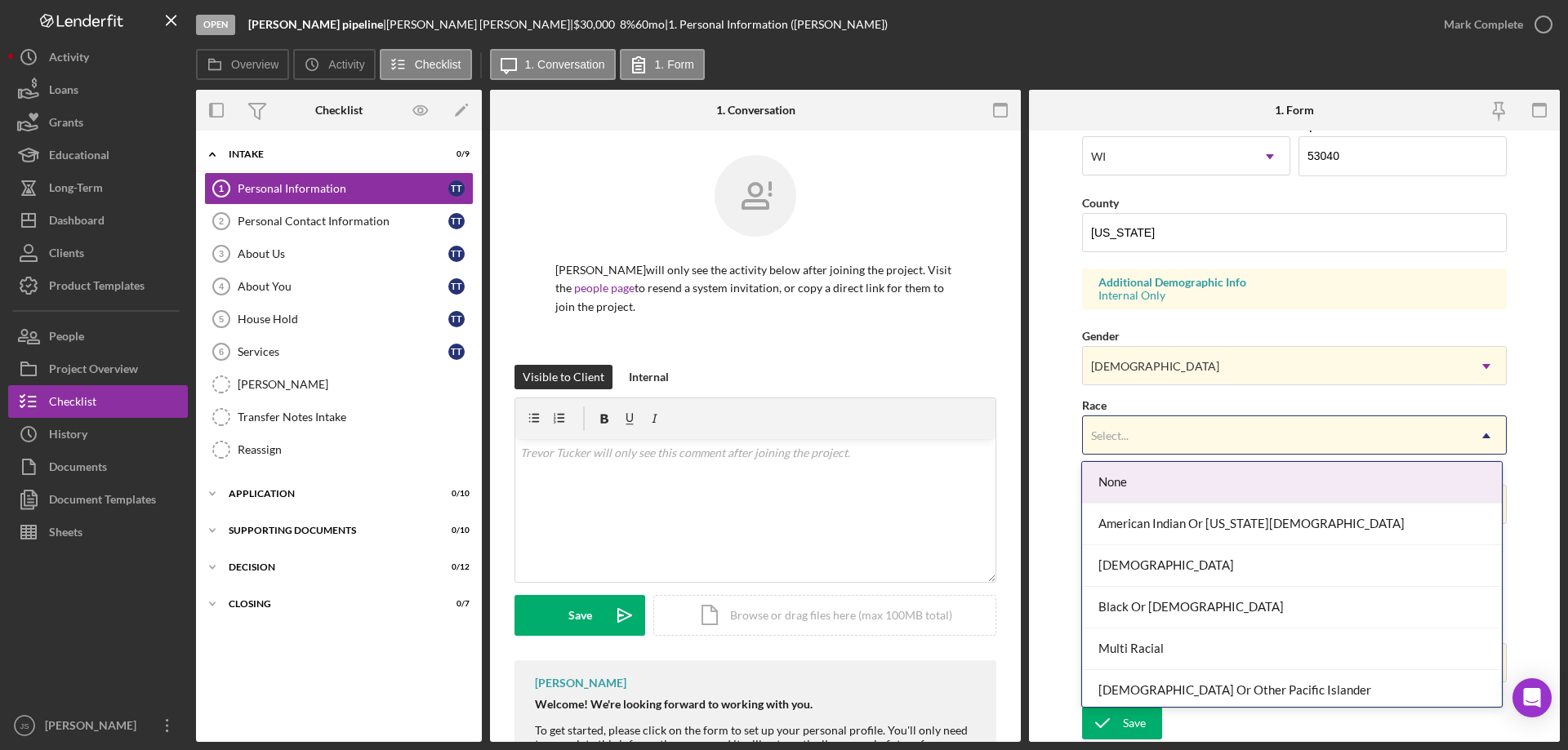
click at [1174, 433] on div "Select..." at bounding box center [1275, 436] width 384 height 38
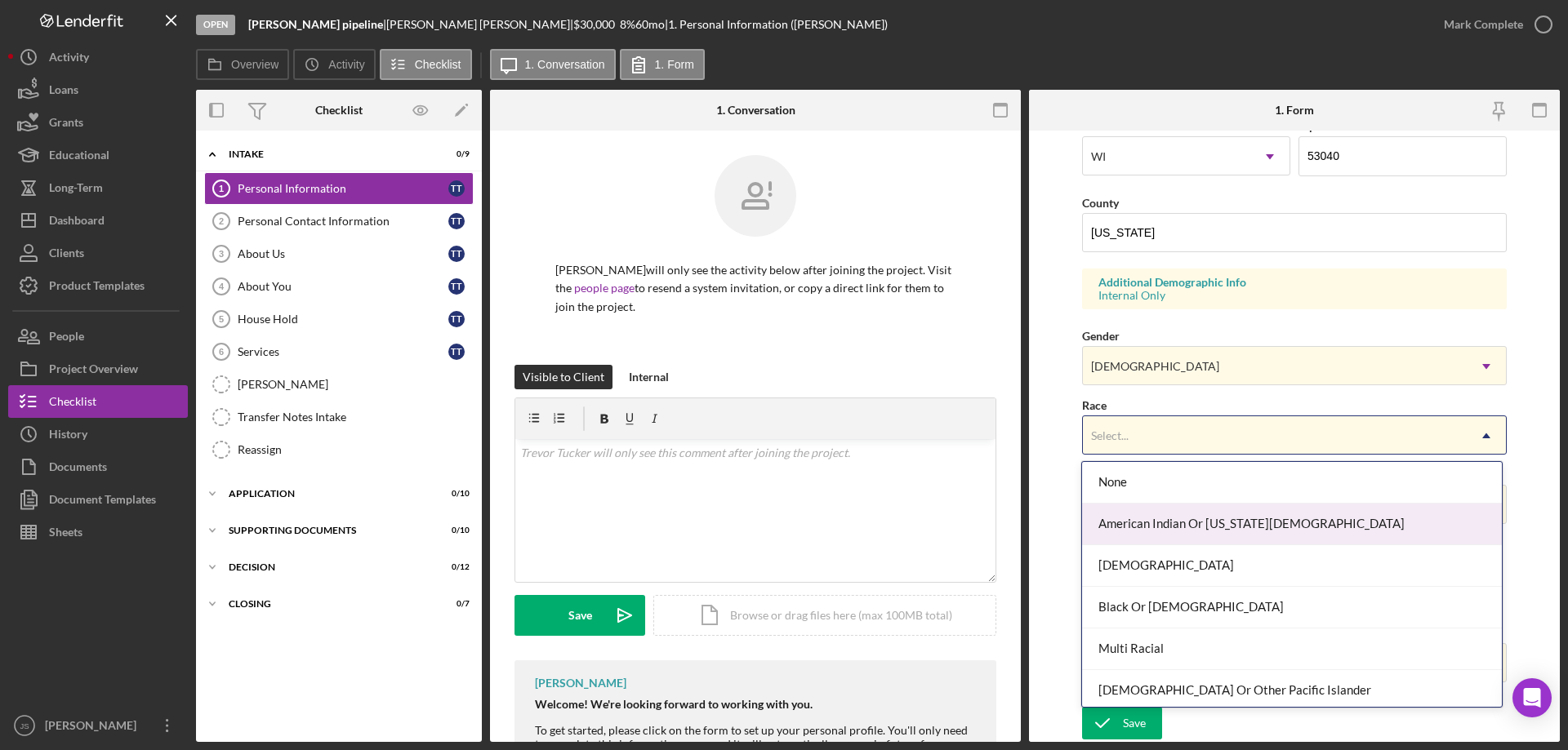
click at [1197, 516] on div "American Indian Or [US_STATE][DEMOGRAPHIC_DATA]" at bounding box center [1291, 524] width 419 height 41
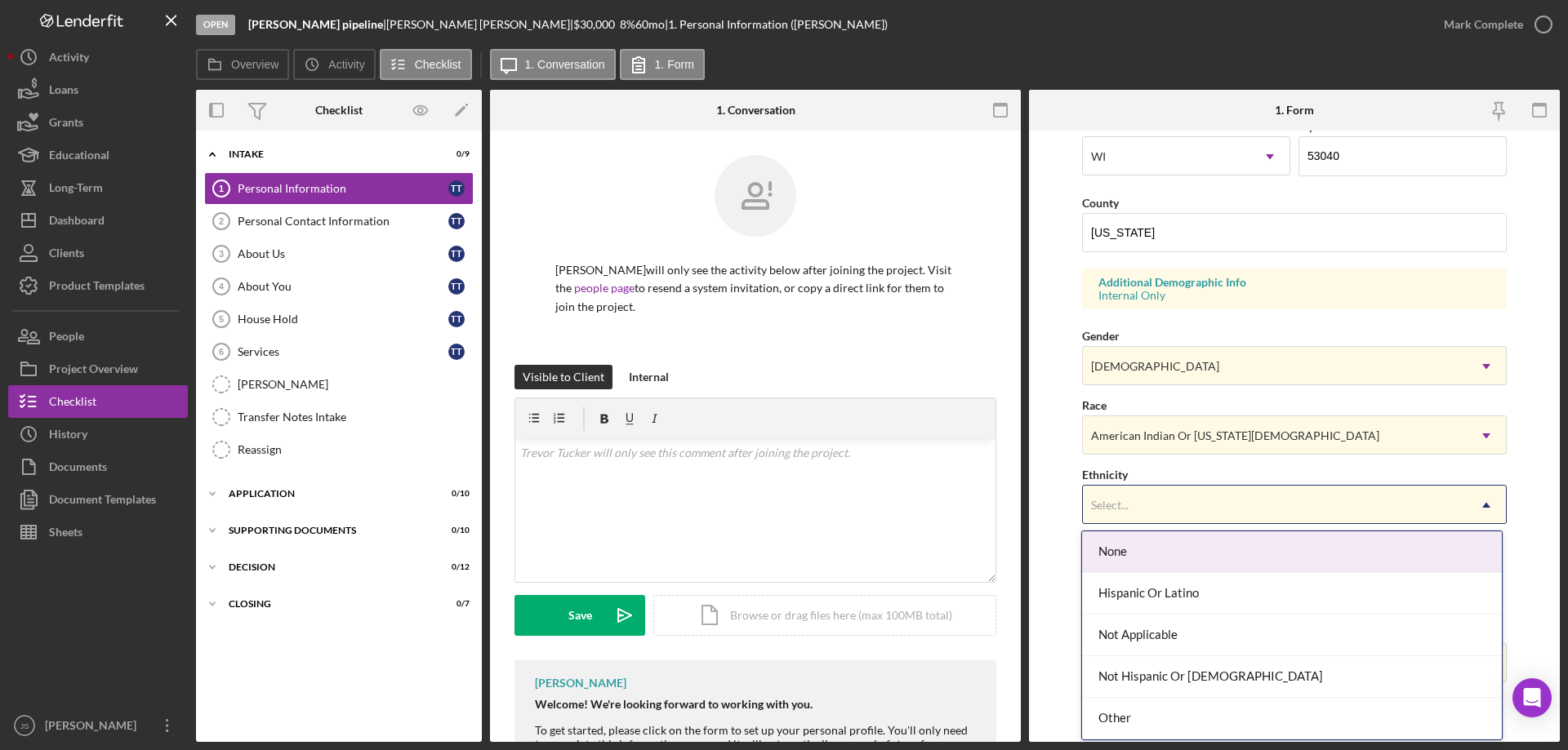
click at [1170, 501] on div "Select..." at bounding box center [1275, 505] width 384 height 38
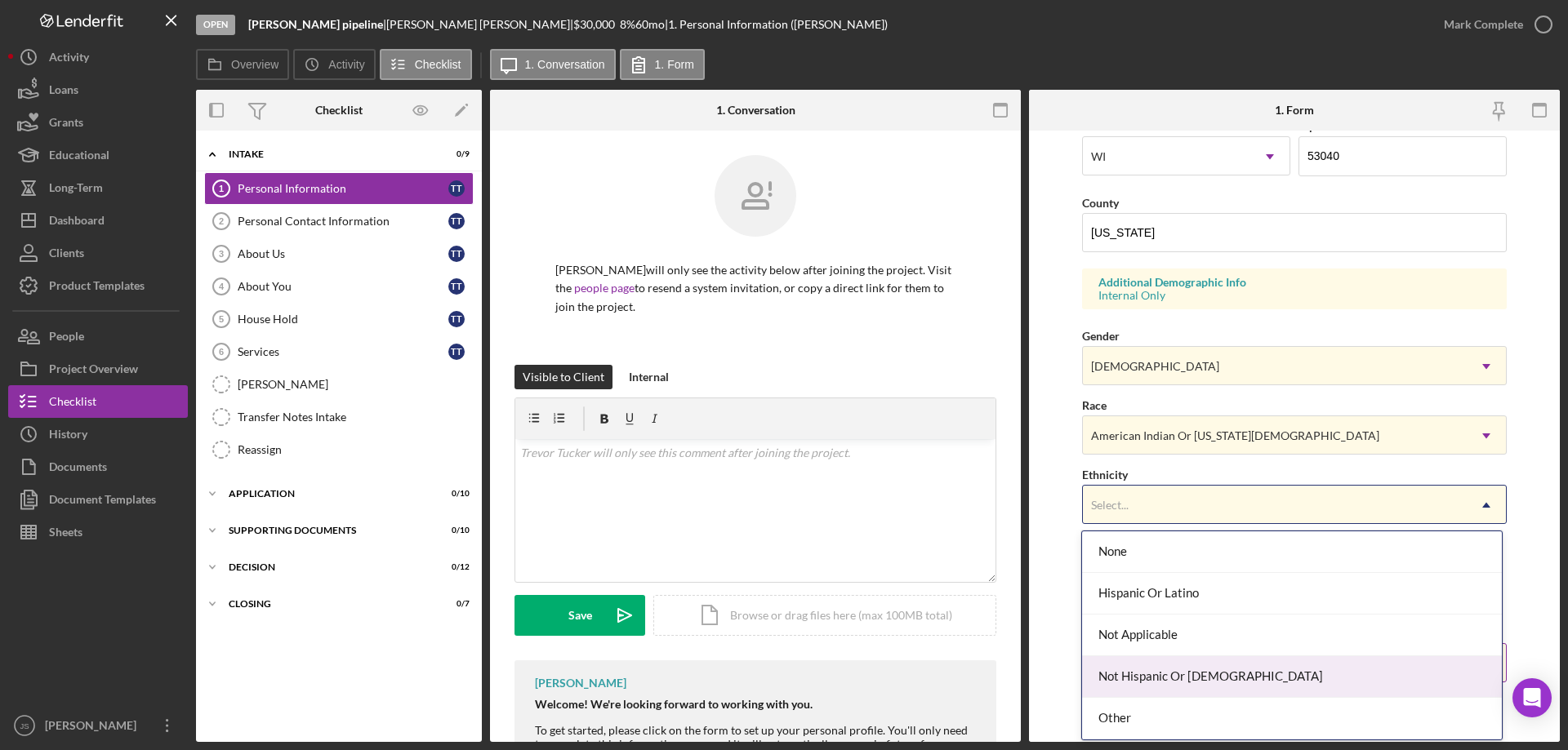
click at [1237, 671] on div "Not Hispanic Or [DEMOGRAPHIC_DATA]" at bounding box center [1291, 676] width 419 height 41
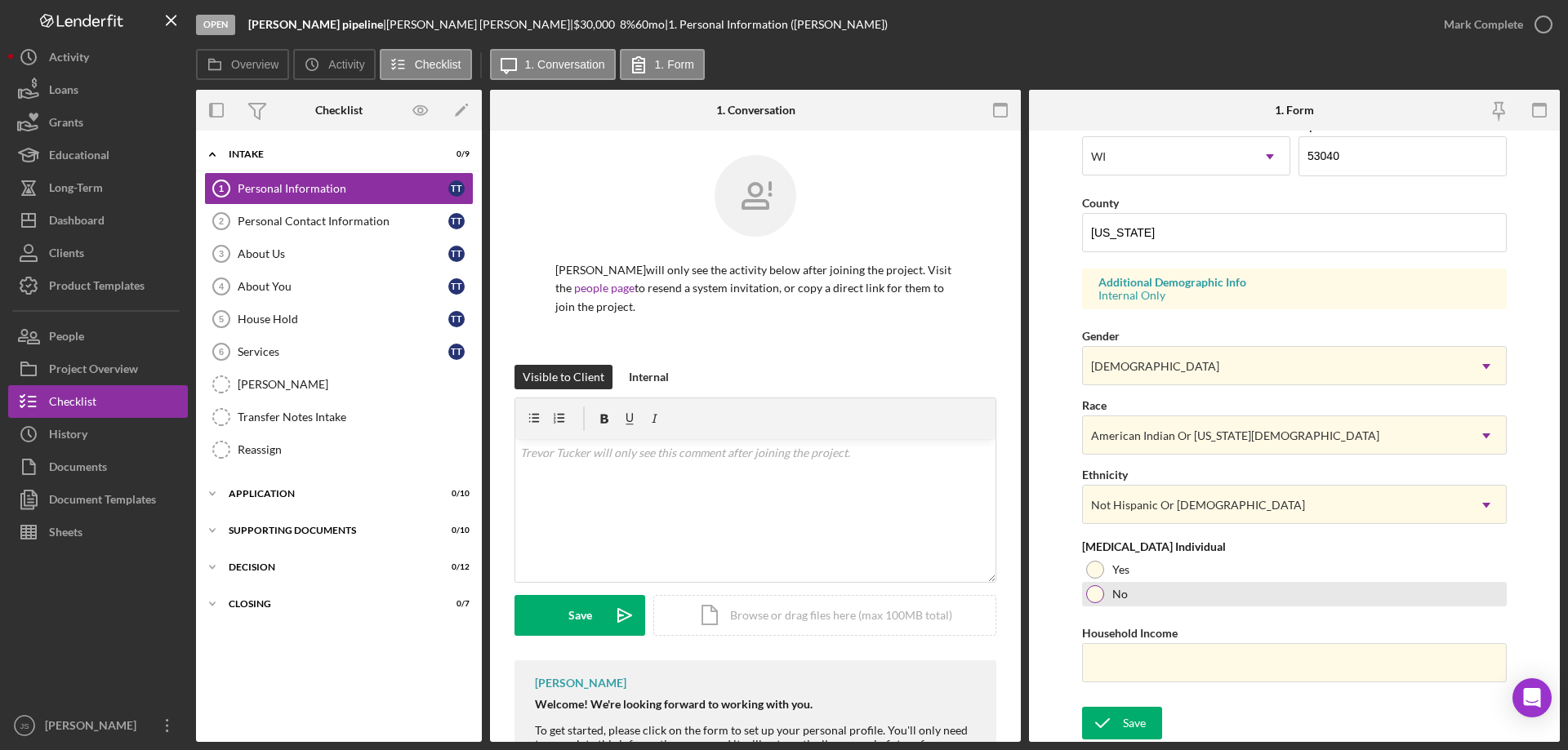
click at [1095, 595] on div at bounding box center [1095, 595] width 18 height 18
drag, startPoint x: 1106, startPoint y: 665, endPoint x: 1073, endPoint y: 646, distance: 38.1
click at [1106, 667] on input "Household Income" at bounding box center [1294, 663] width 424 height 40
type input "$60,000"
click at [1124, 726] on div "Save" at bounding box center [1134, 723] width 23 height 32
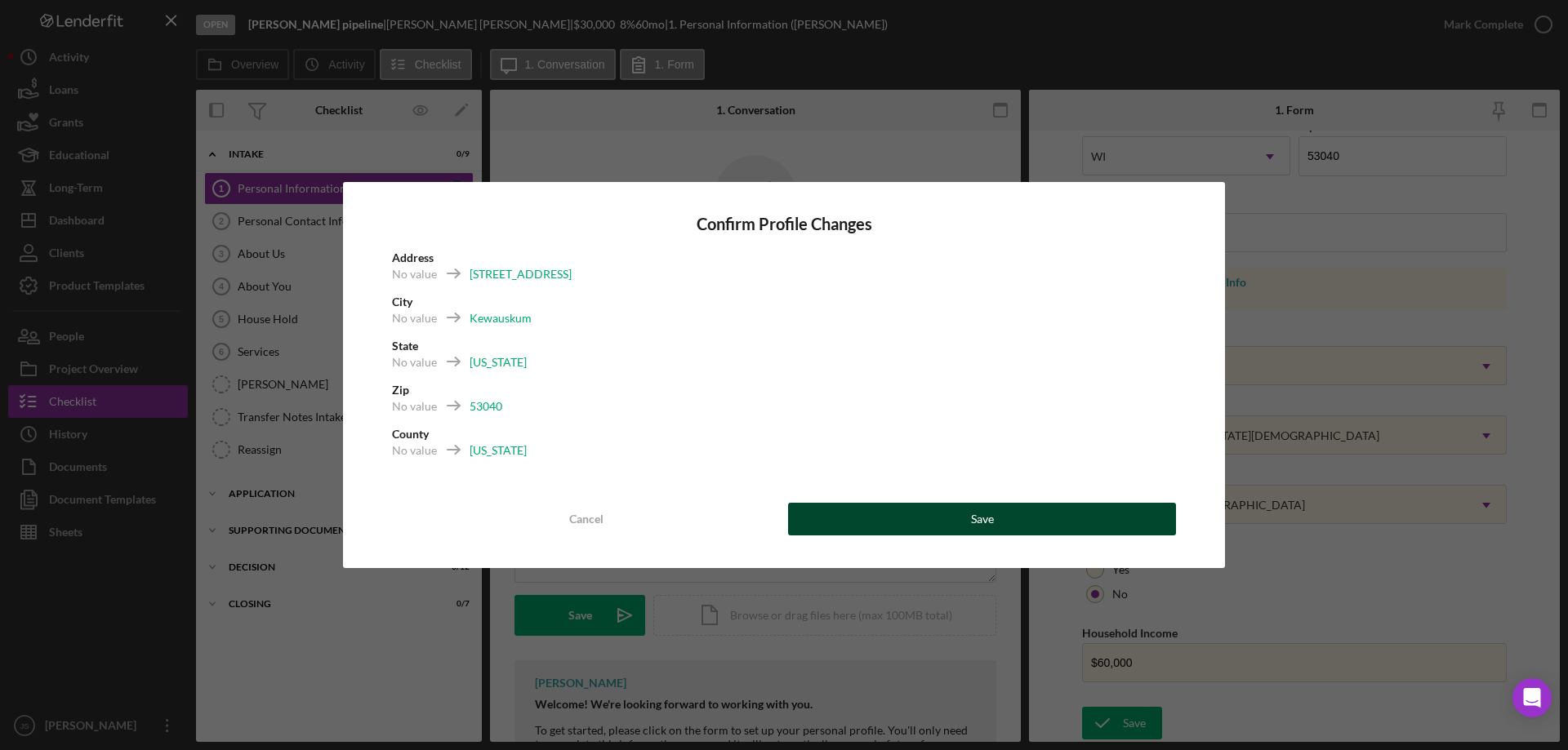
click at [946, 521] on button "Save" at bounding box center [982, 519] width 388 height 32
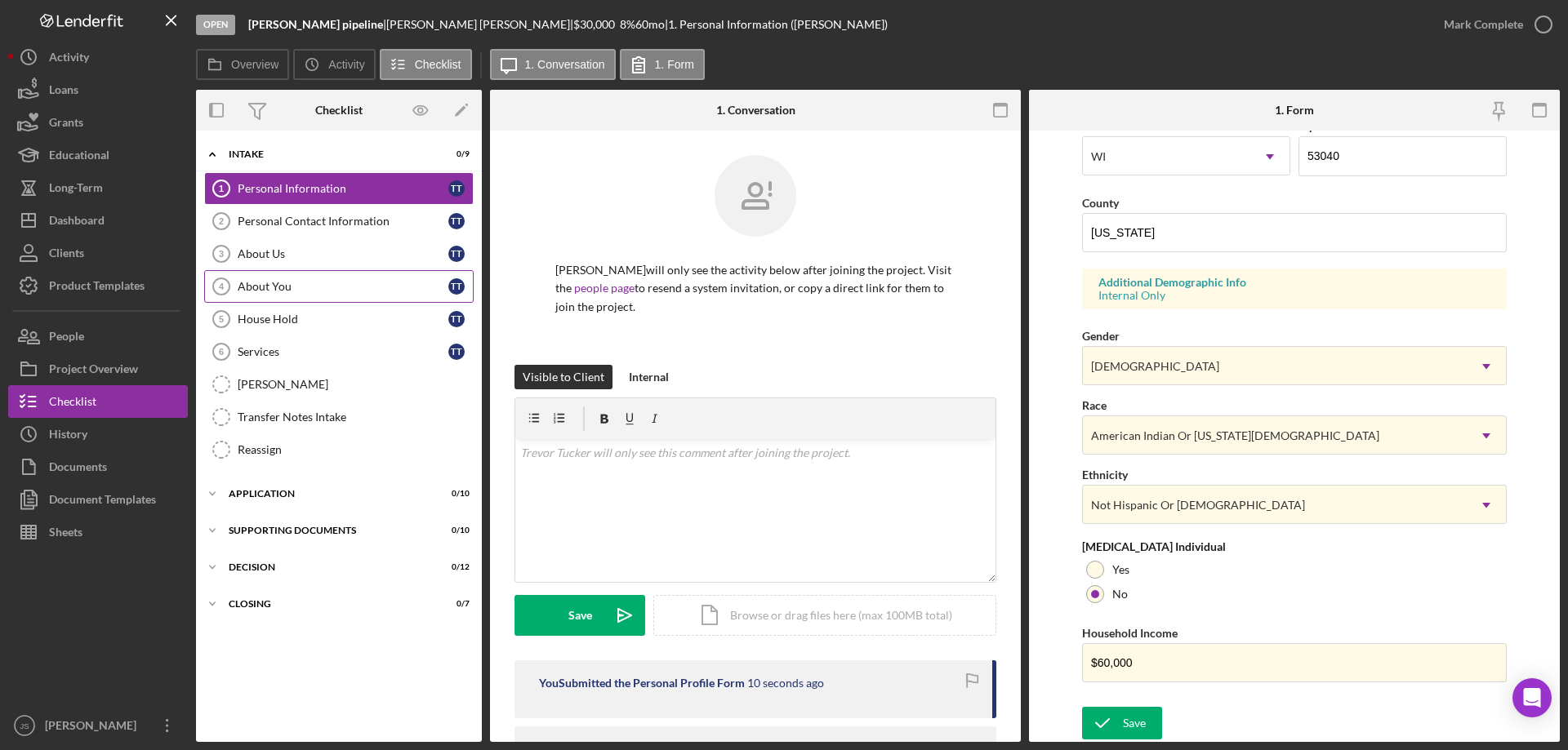
drag, startPoint x: 273, startPoint y: 249, endPoint x: 361, endPoint y: 275, distance: 91.8
click at [273, 249] on div "About Us" at bounding box center [343, 254] width 211 height 13
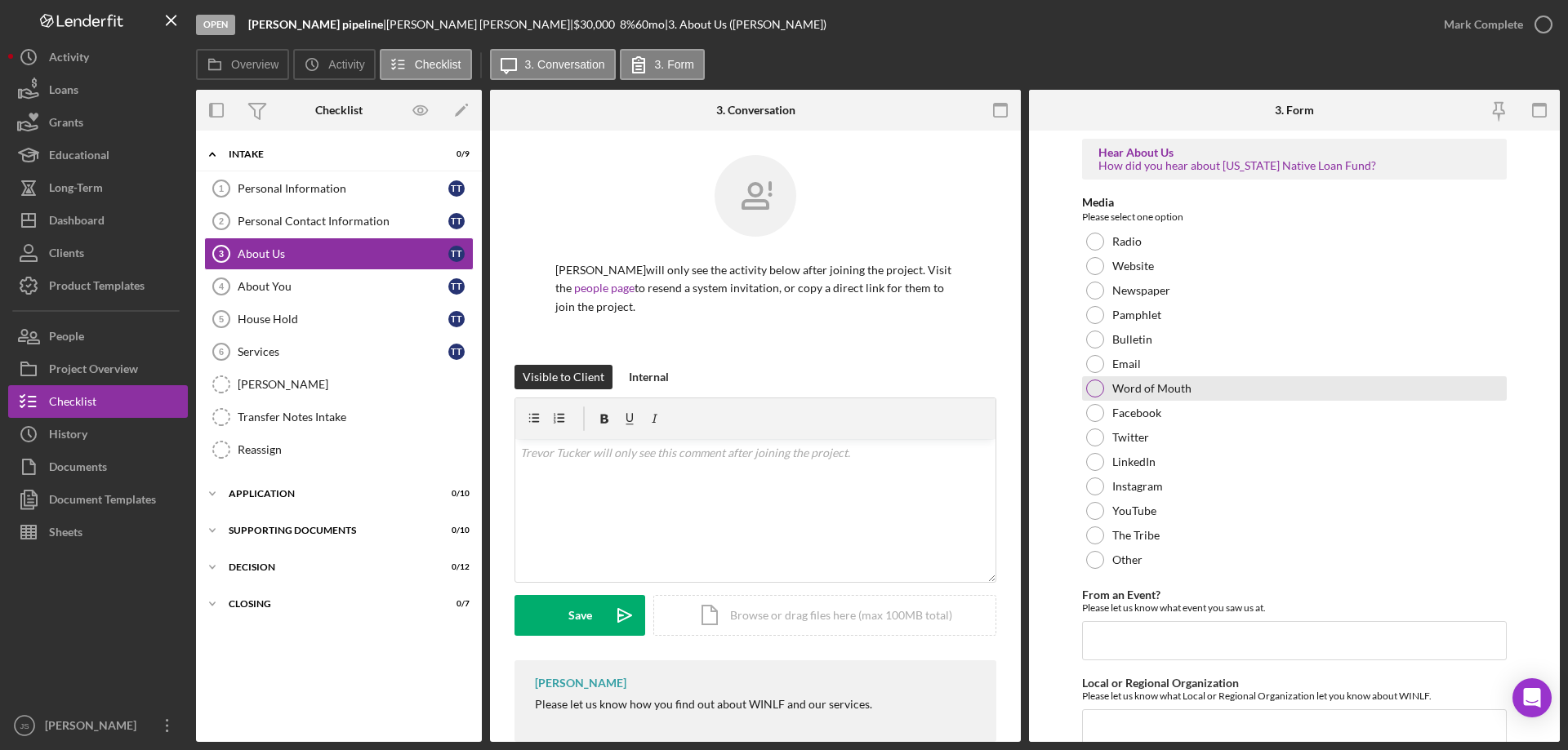
click at [1096, 386] on div at bounding box center [1095, 388] width 18 height 18
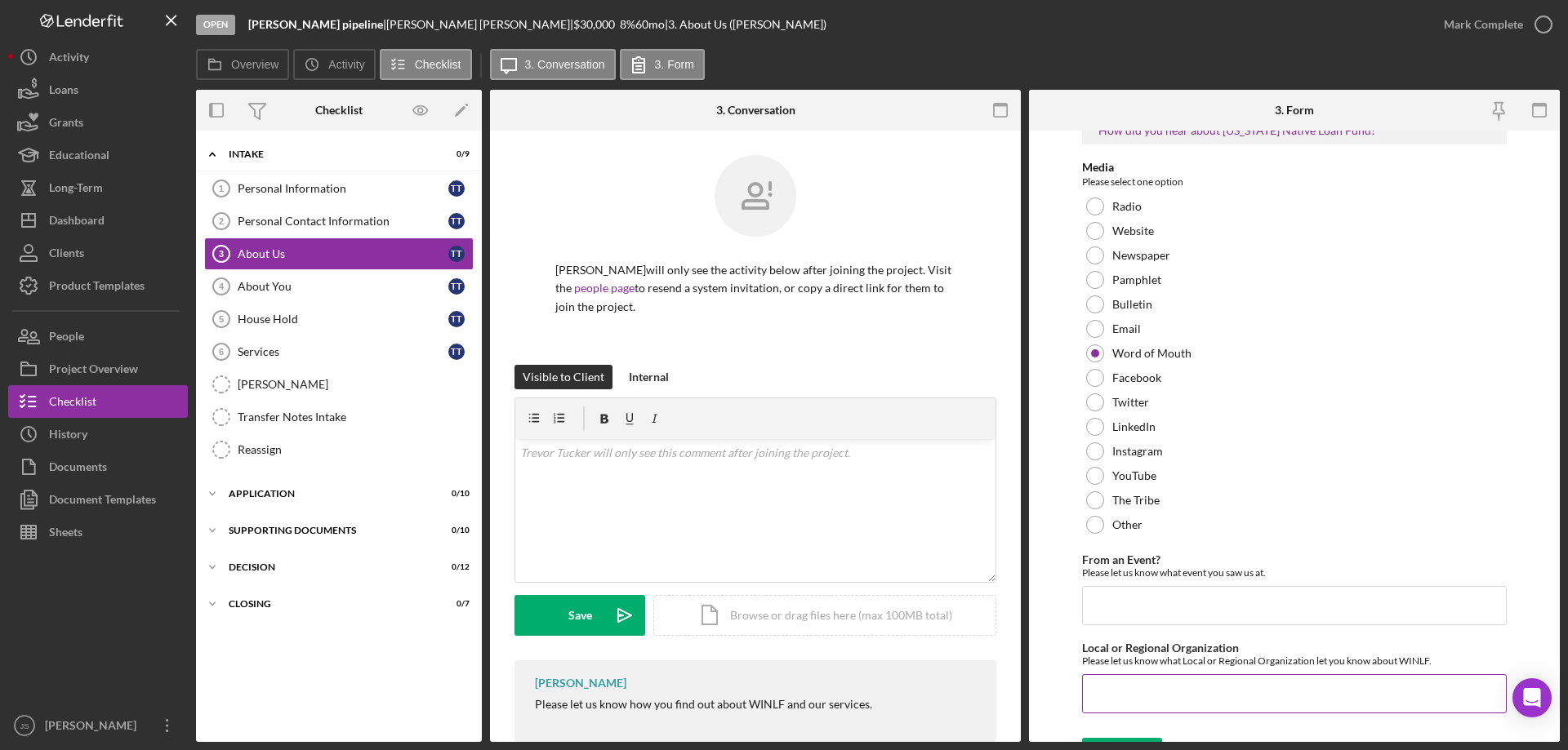
scroll to position [67, 0]
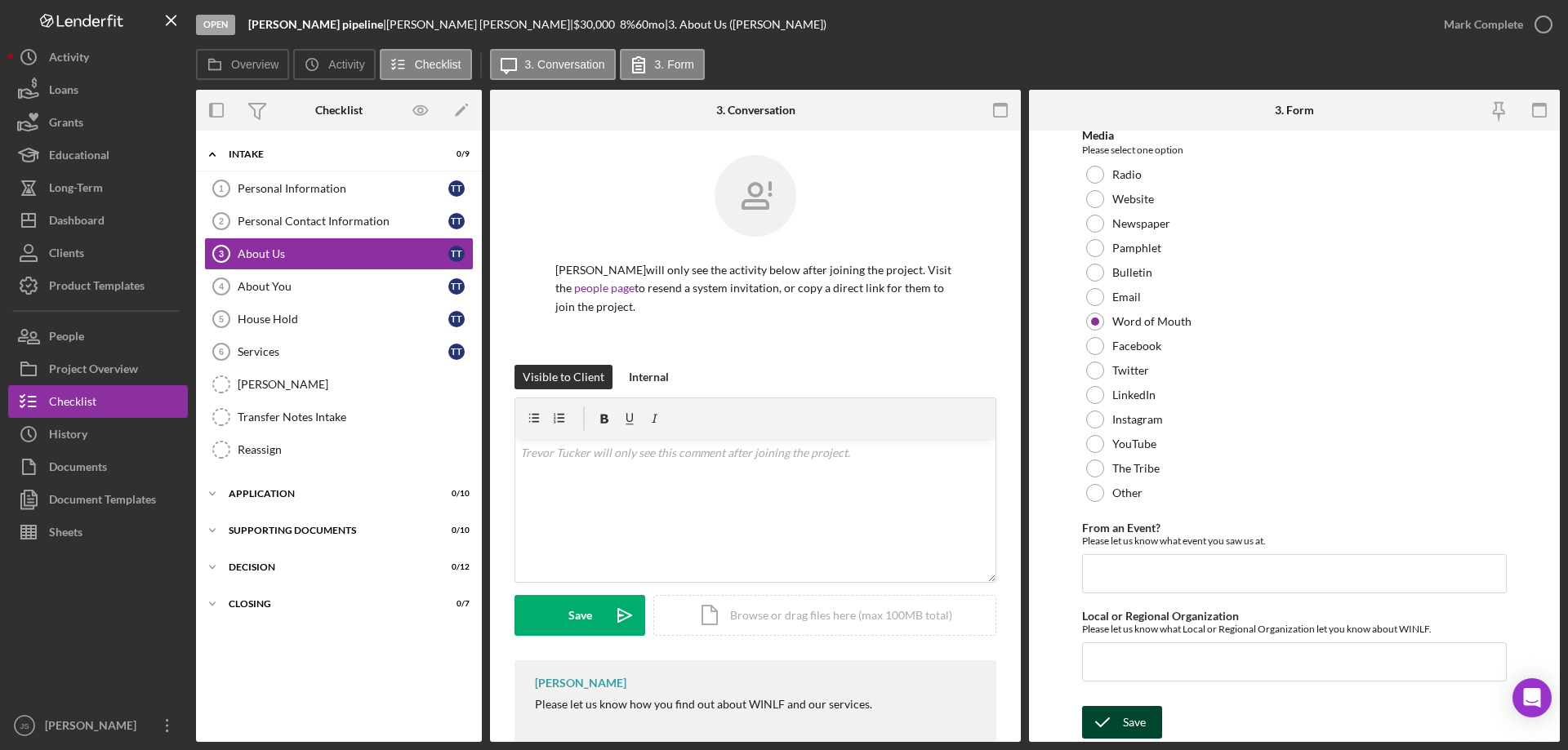
click at [1131, 719] on div "Save" at bounding box center [1134, 722] width 23 height 32
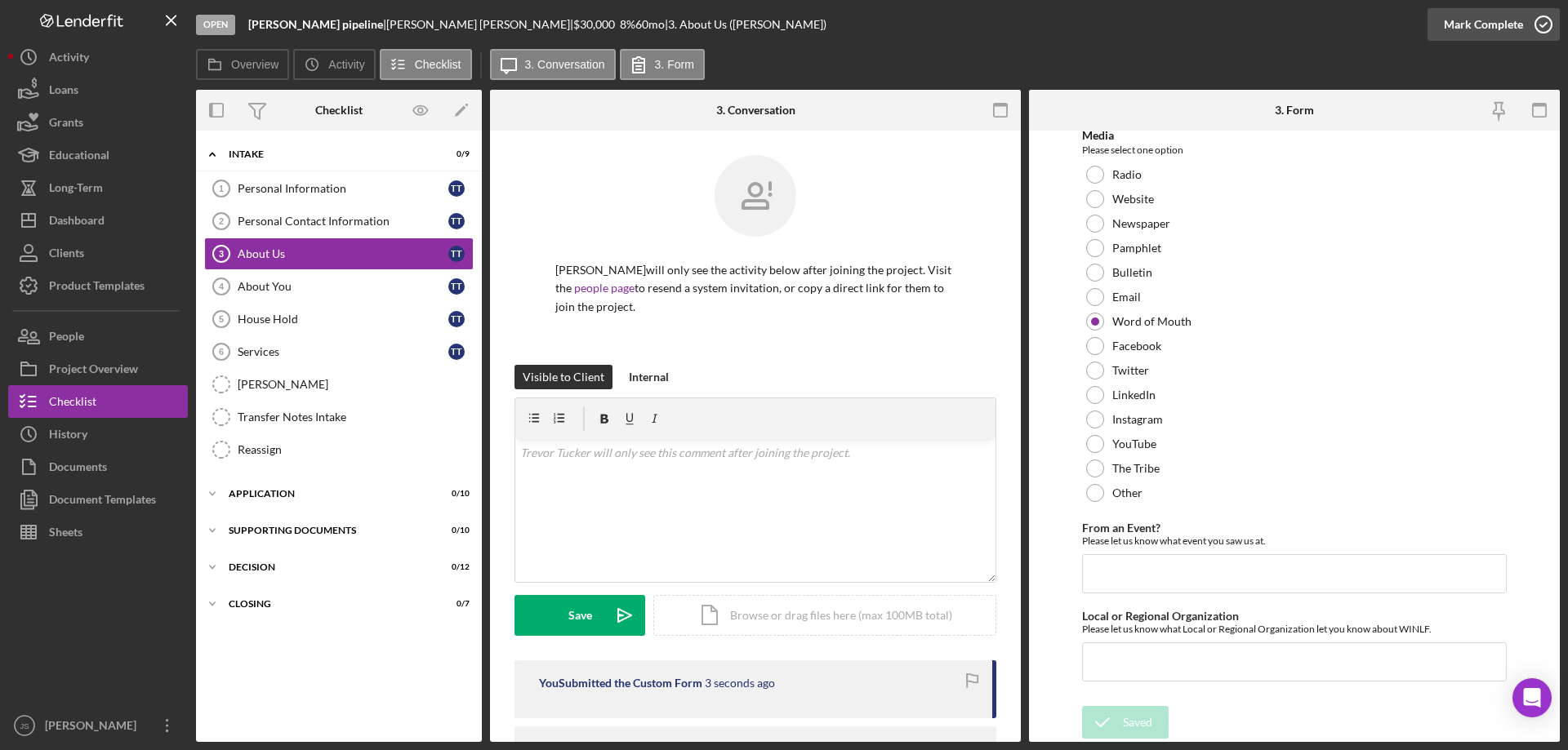
click at [1547, 22] on icon "button" at bounding box center [1543, 25] width 40 height 40
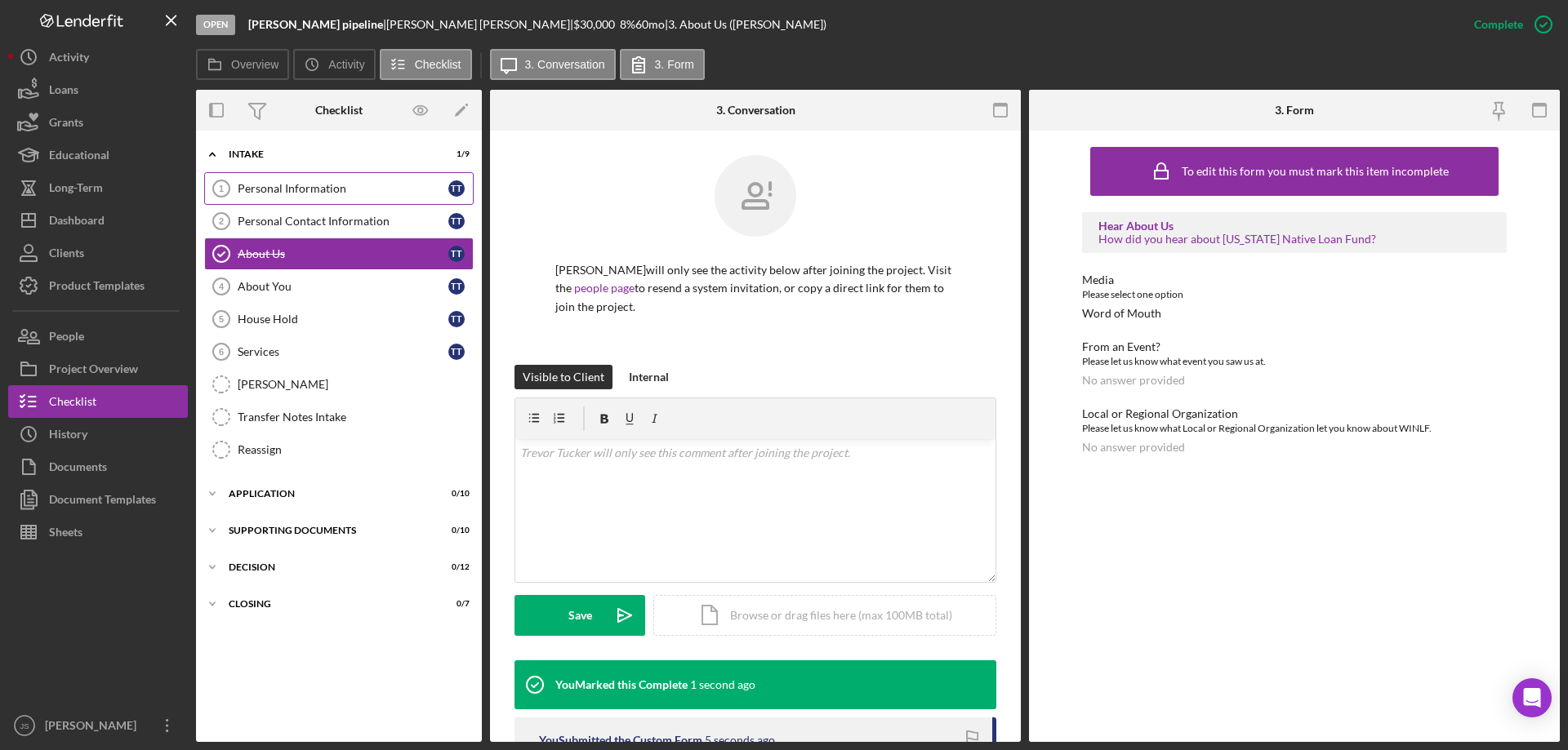
click at [320, 184] on div "Personal Information" at bounding box center [343, 188] width 211 height 13
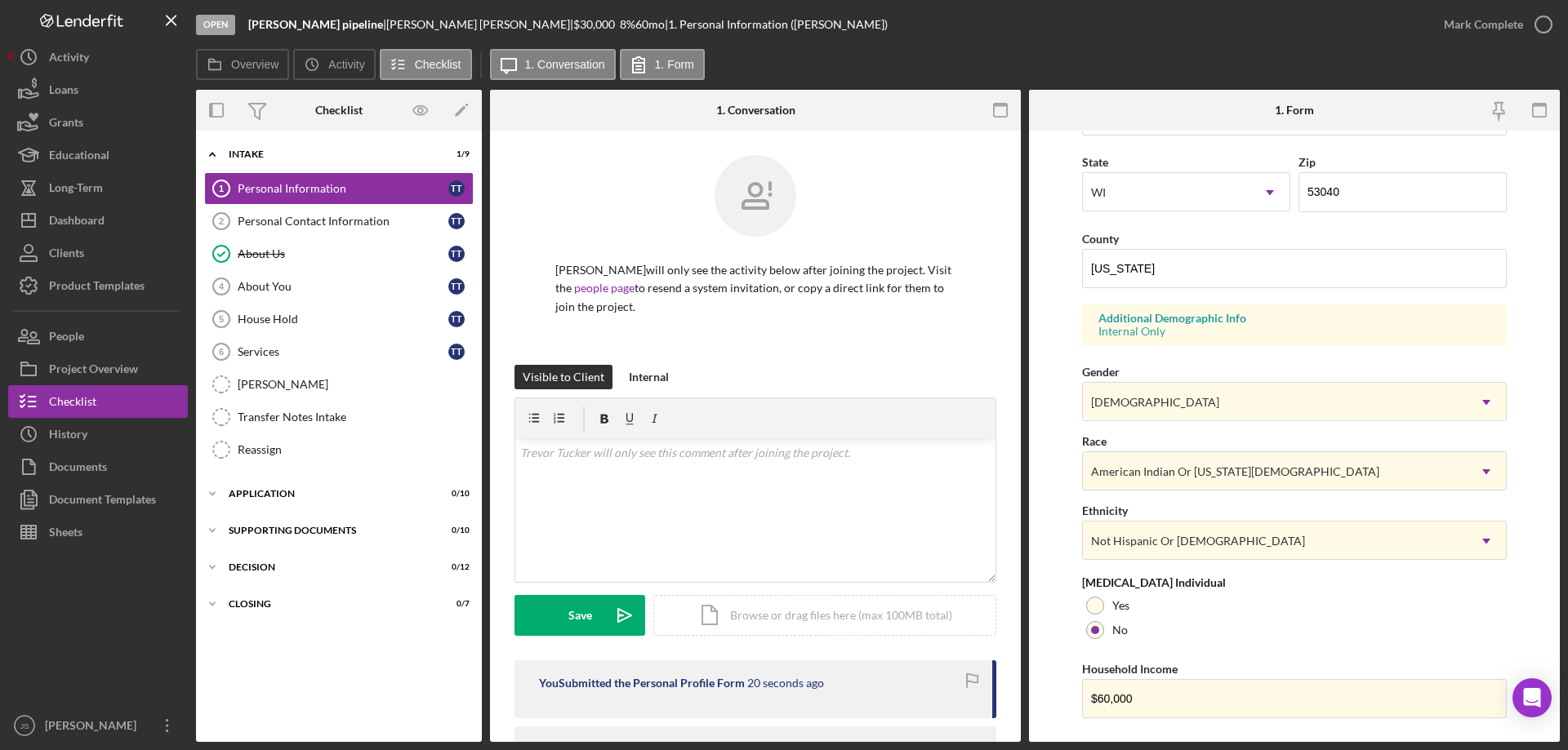
scroll to position [479, 0]
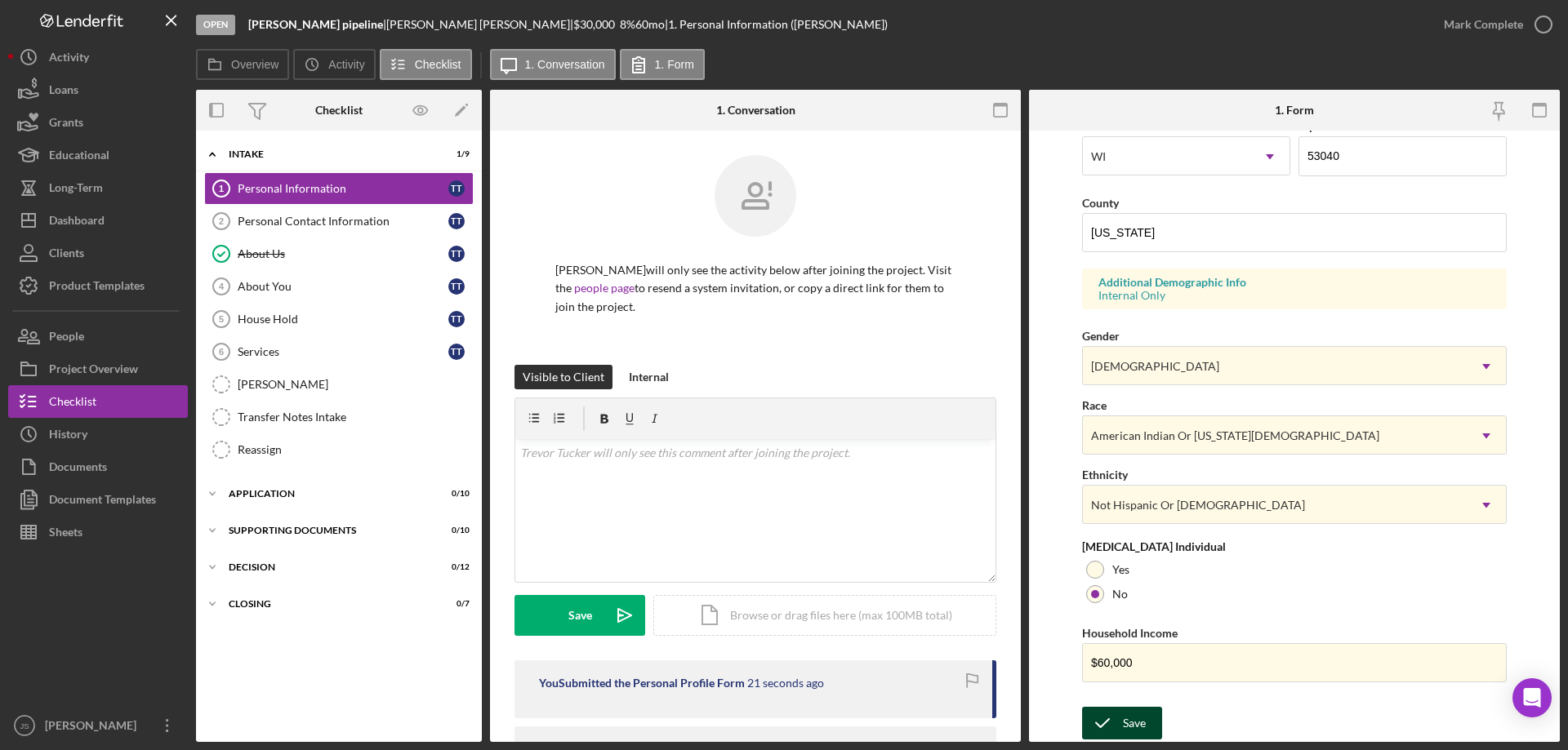
click at [1119, 724] on icon "submit" at bounding box center [1102, 723] width 40 height 40
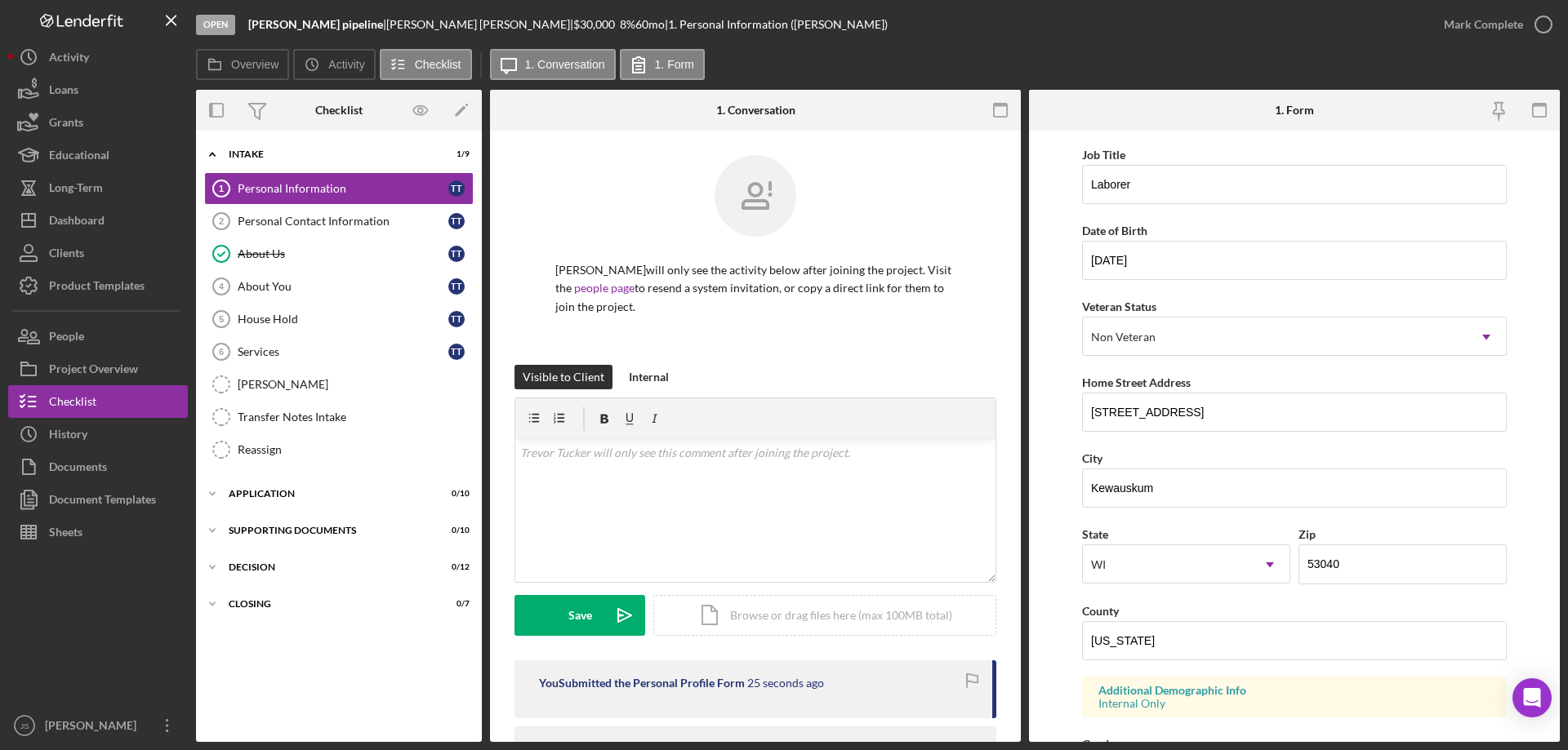
scroll to position [0, 0]
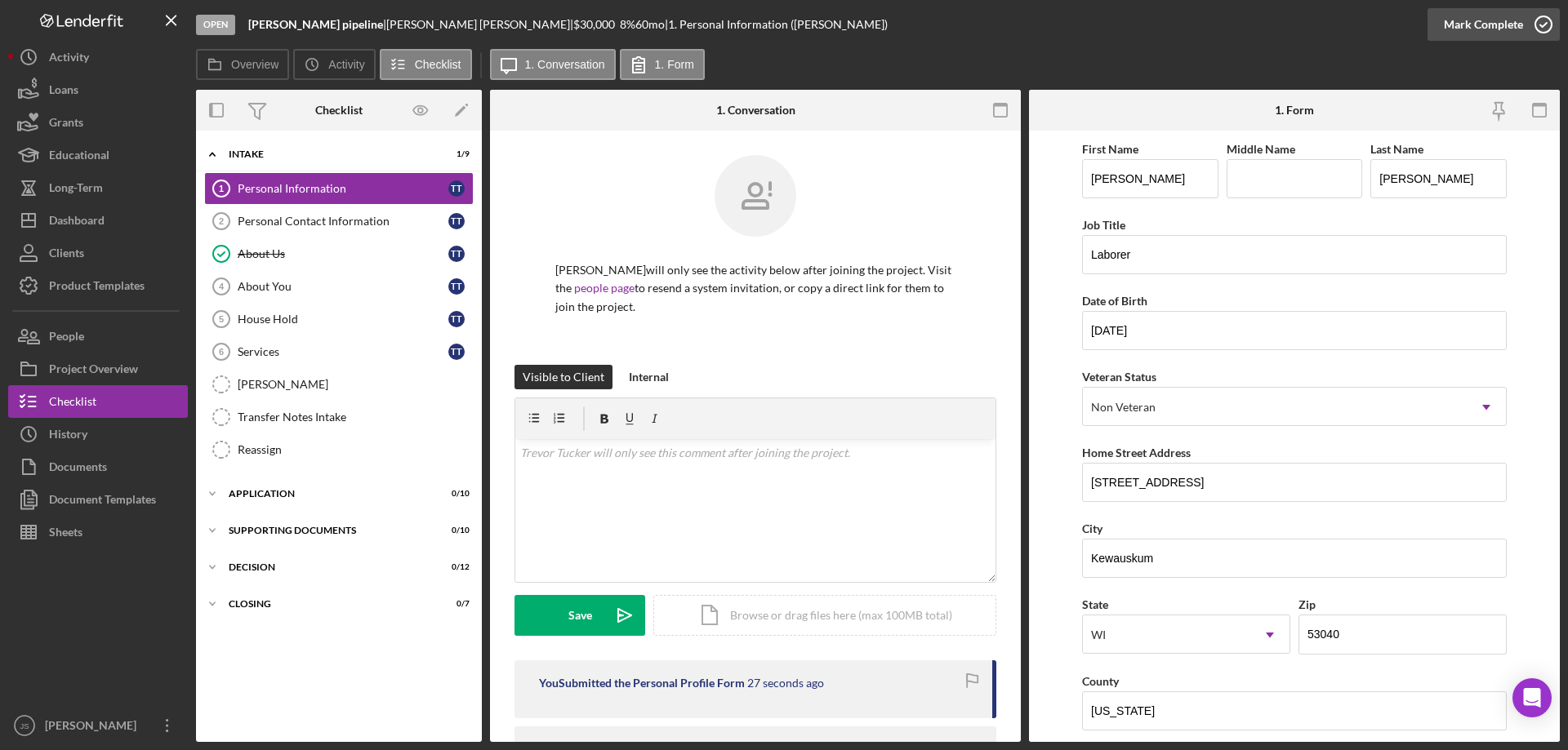
click at [1541, 18] on icon "button" at bounding box center [1543, 25] width 40 height 40
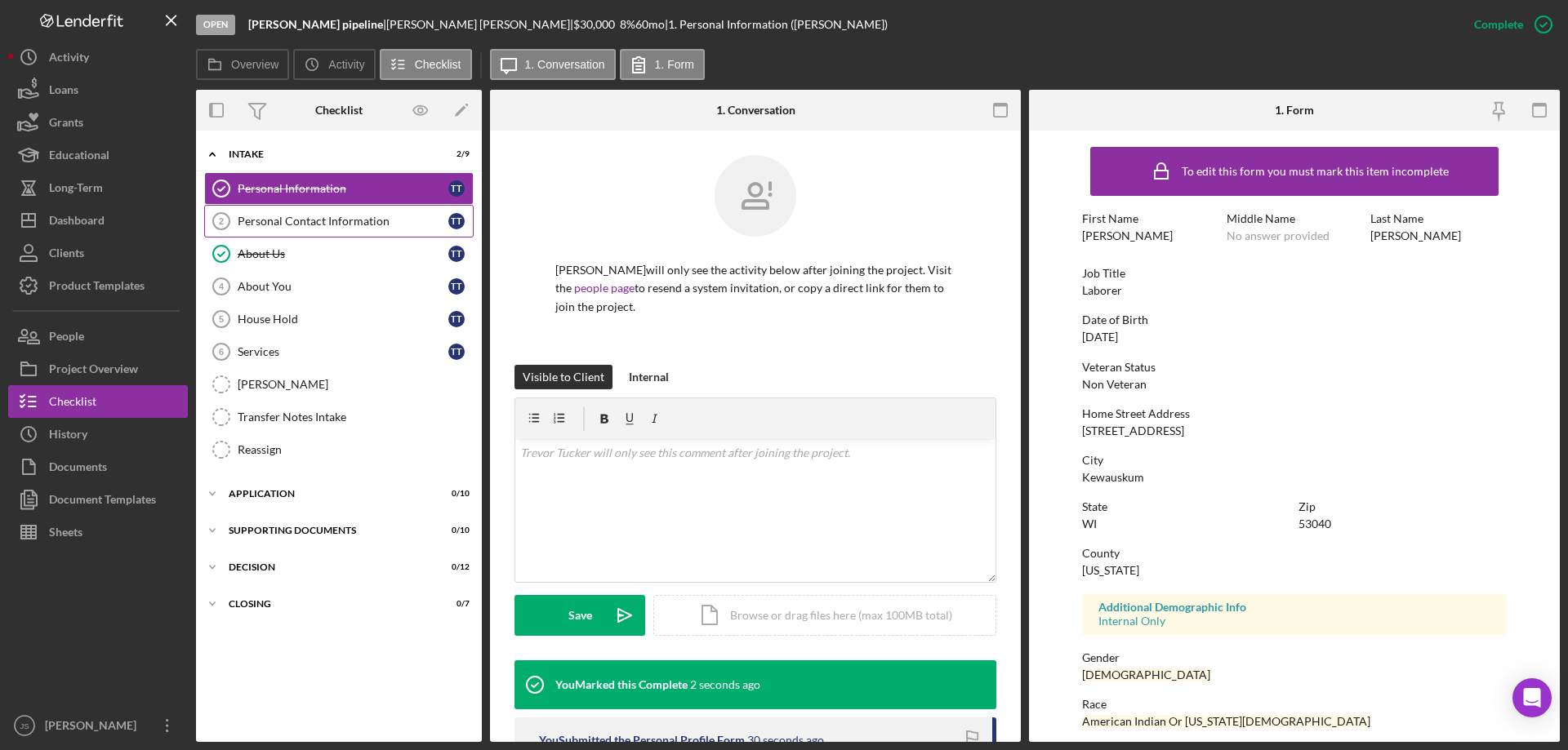
click at [309, 218] on div "Personal Contact Information" at bounding box center [343, 220] width 211 height 13
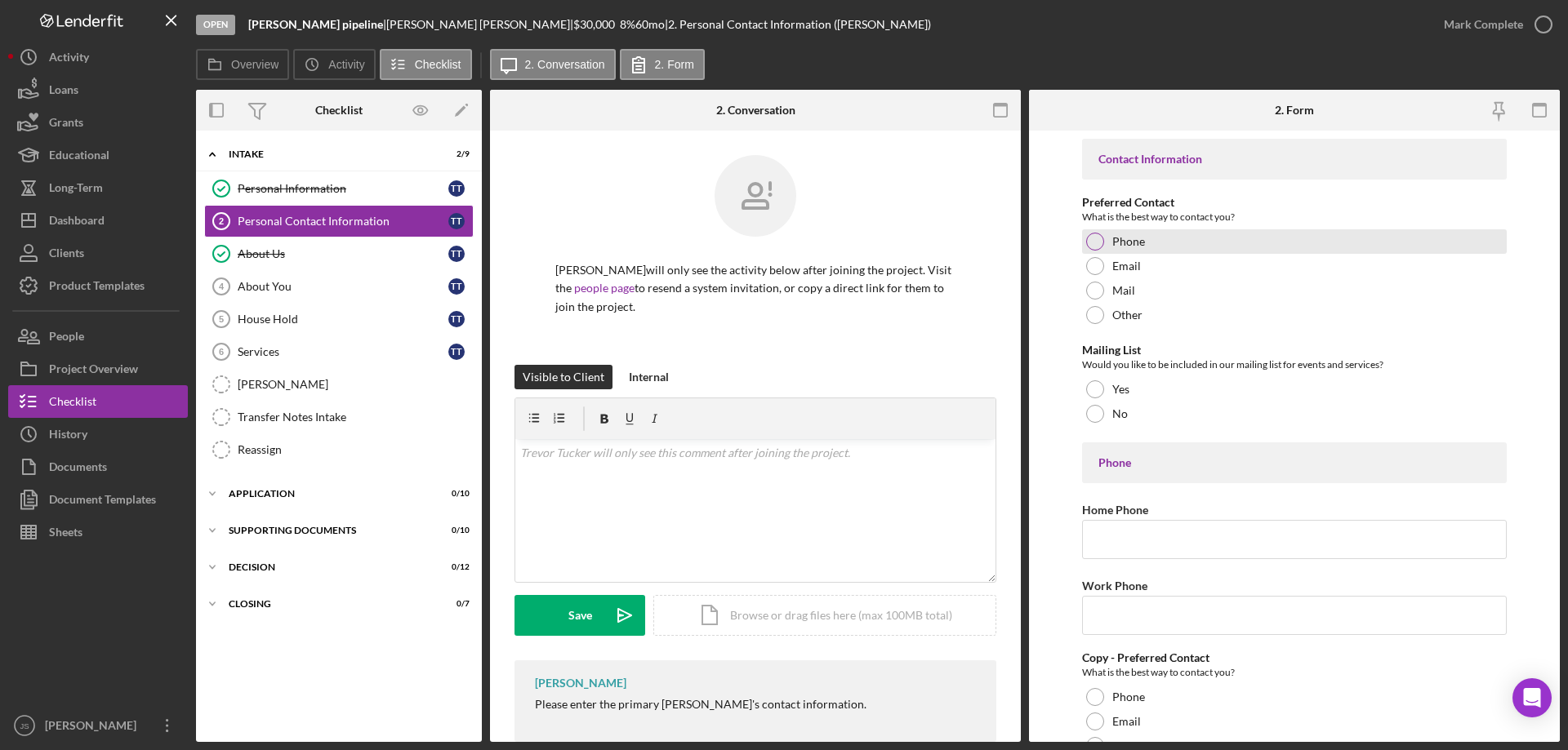
click at [1092, 240] on div at bounding box center [1095, 242] width 18 height 18
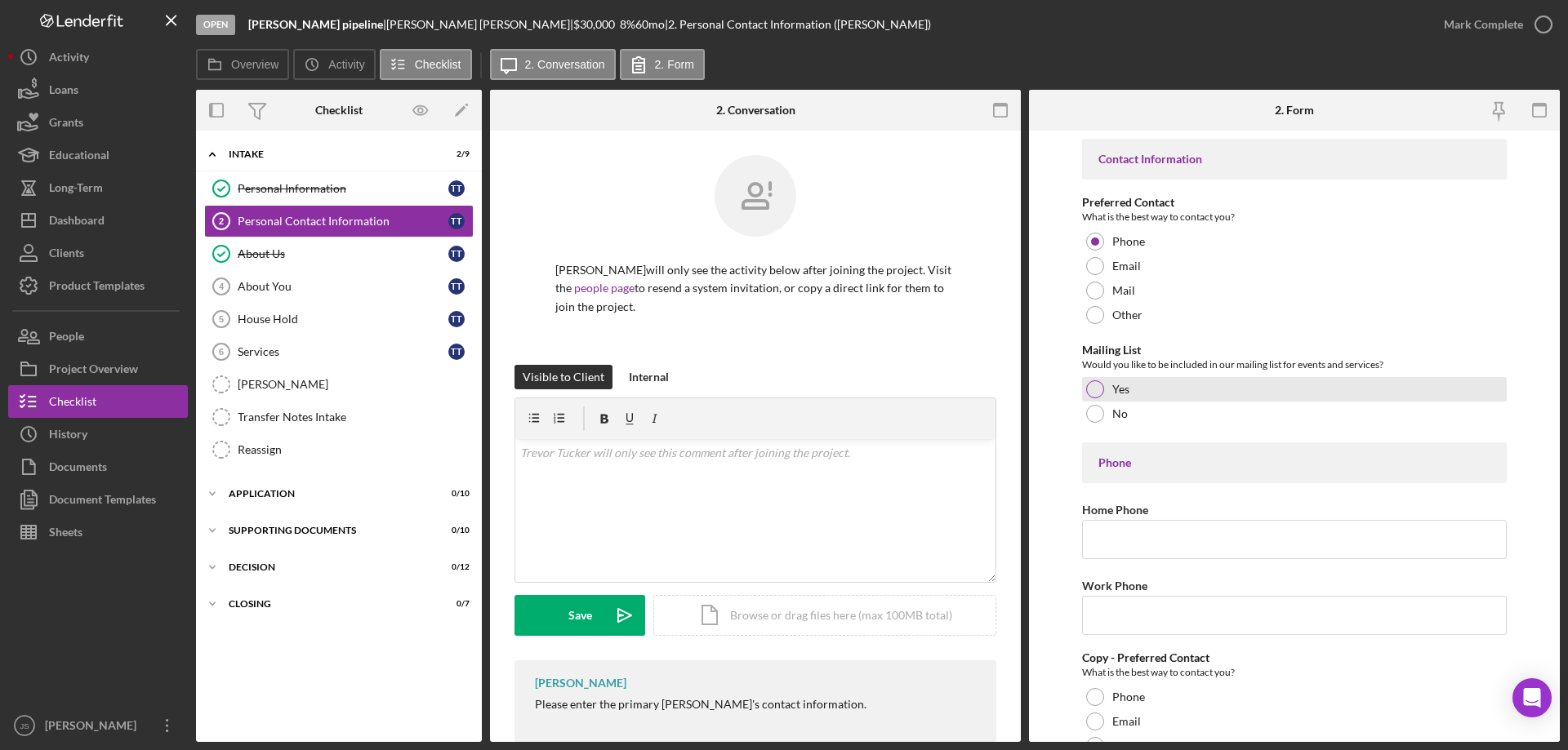
click at [1093, 388] on div at bounding box center [1095, 389] width 18 height 18
click at [1111, 540] on input "Home Phone" at bounding box center [1294, 539] width 424 height 40
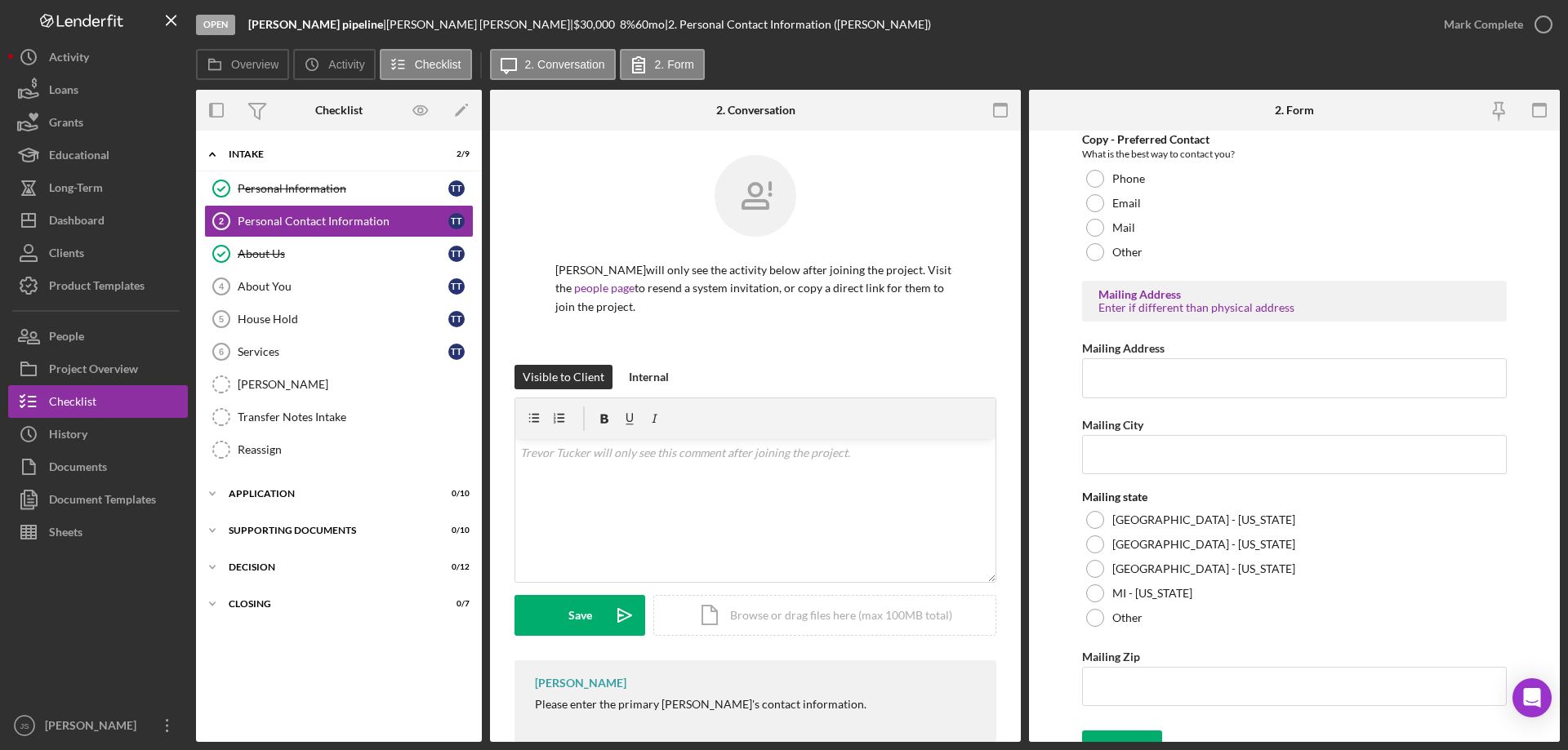
scroll to position [542, 0]
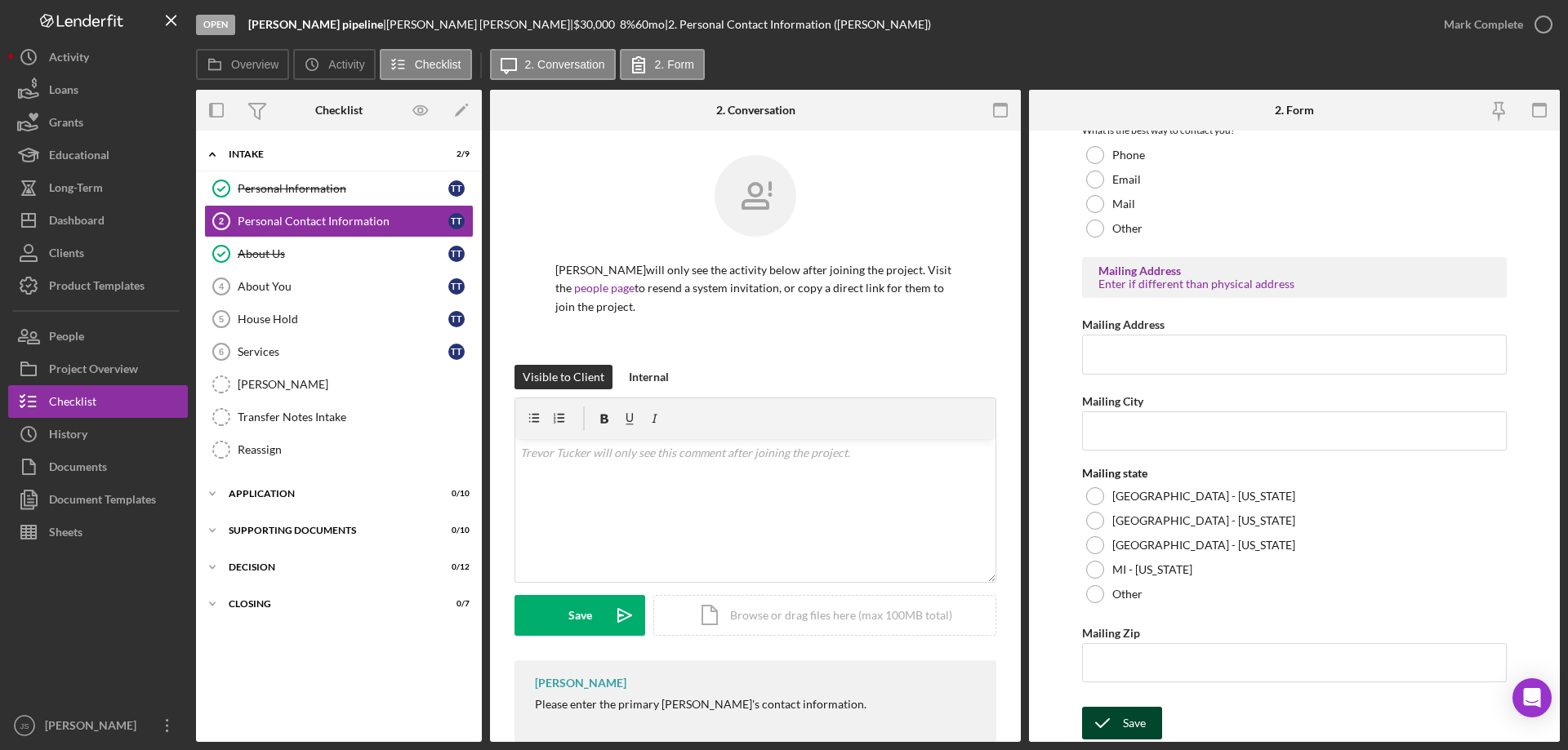
type input "[PHONE_NUMBER]"
click at [1136, 719] on div "Save" at bounding box center [1134, 723] width 23 height 32
click at [1105, 365] on input "Mailing Address" at bounding box center [1294, 354] width 424 height 40
click at [1126, 361] on input "Mailing Address" at bounding box center [1294, 354] width 424 height 40
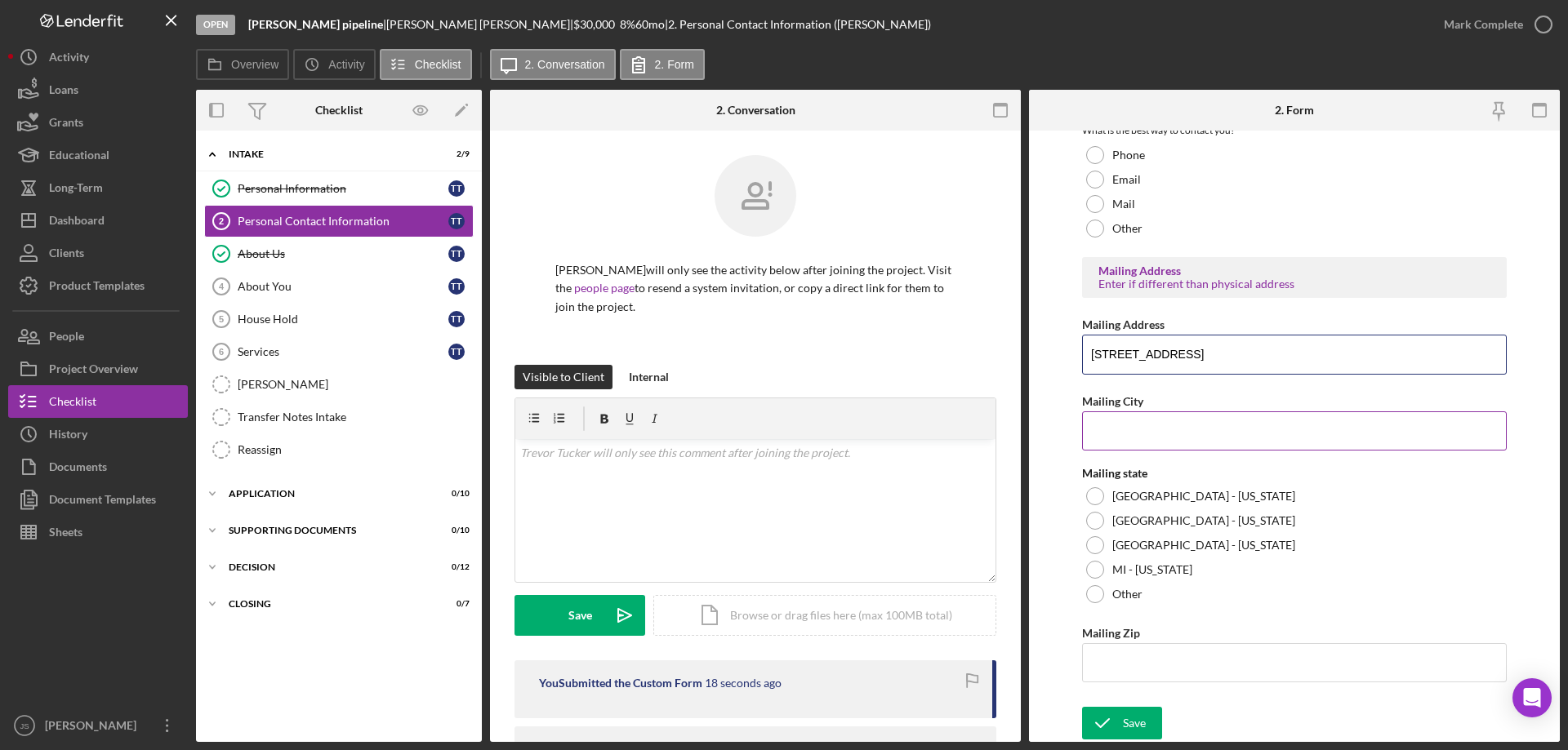
type input "1038 Fon du Lac Ave Apot 308"
click at [1118, 433] on input "Mailing City" at bounding box center [1294, 431] width 424 height 40
type input "Kewauskum"
drag, startPoint x: 1097, startPoint y: 488, endPoint x: 1090, endPoint y: 544, distance: 56.4
click at [1097, 489] on div at bounding box center [1095, 496] width 18 height 18
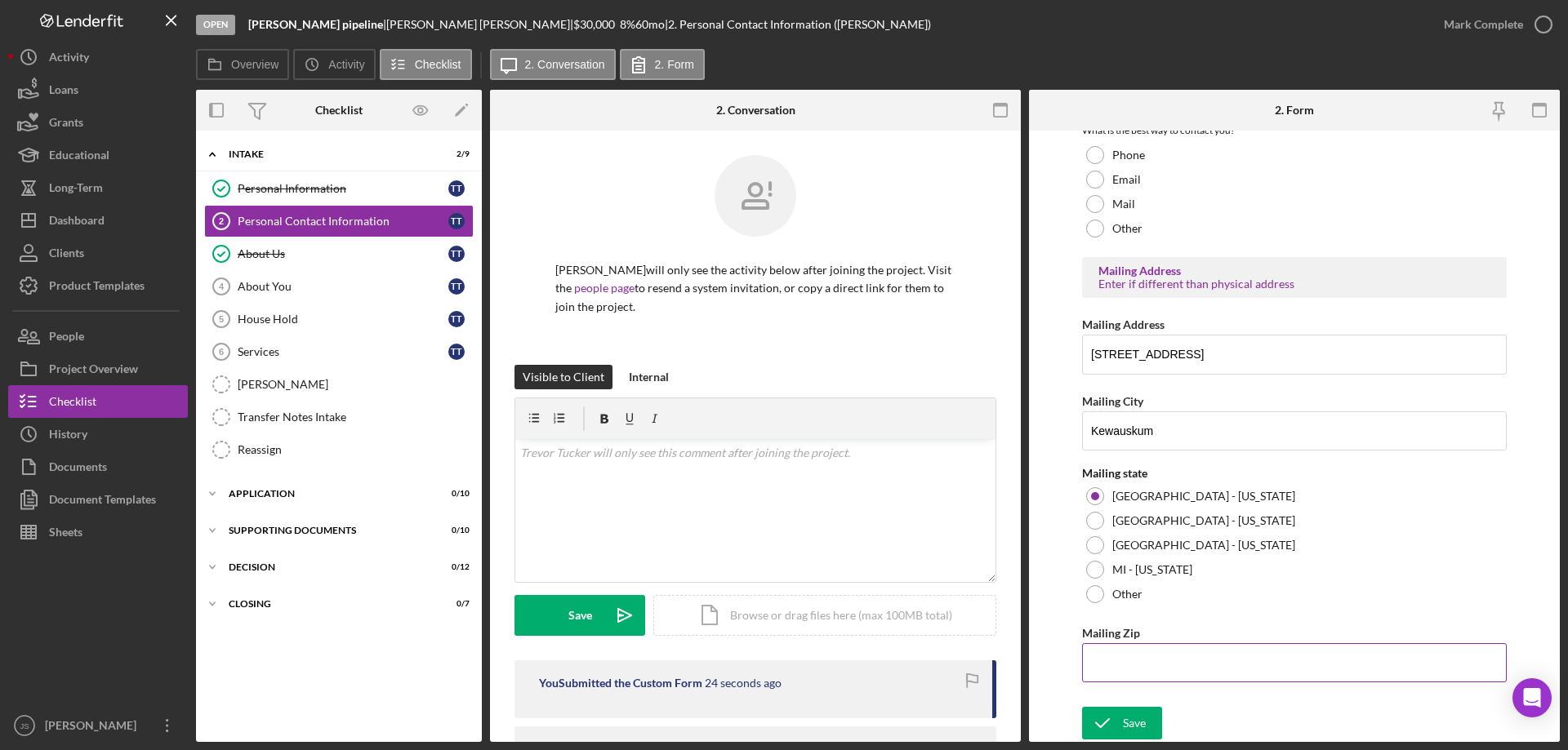
click at [1104, 668] on input "Mailing Zip" at bounding box center [1294, 663] width 424 height 40
type input "53,040"
click at [1134, 721] on div "Save" at bounding box center [1134, 723] width 23 height 32
click at [1541, 18] on icon "button" at bounding box center [1543, 25] width 40 height 40
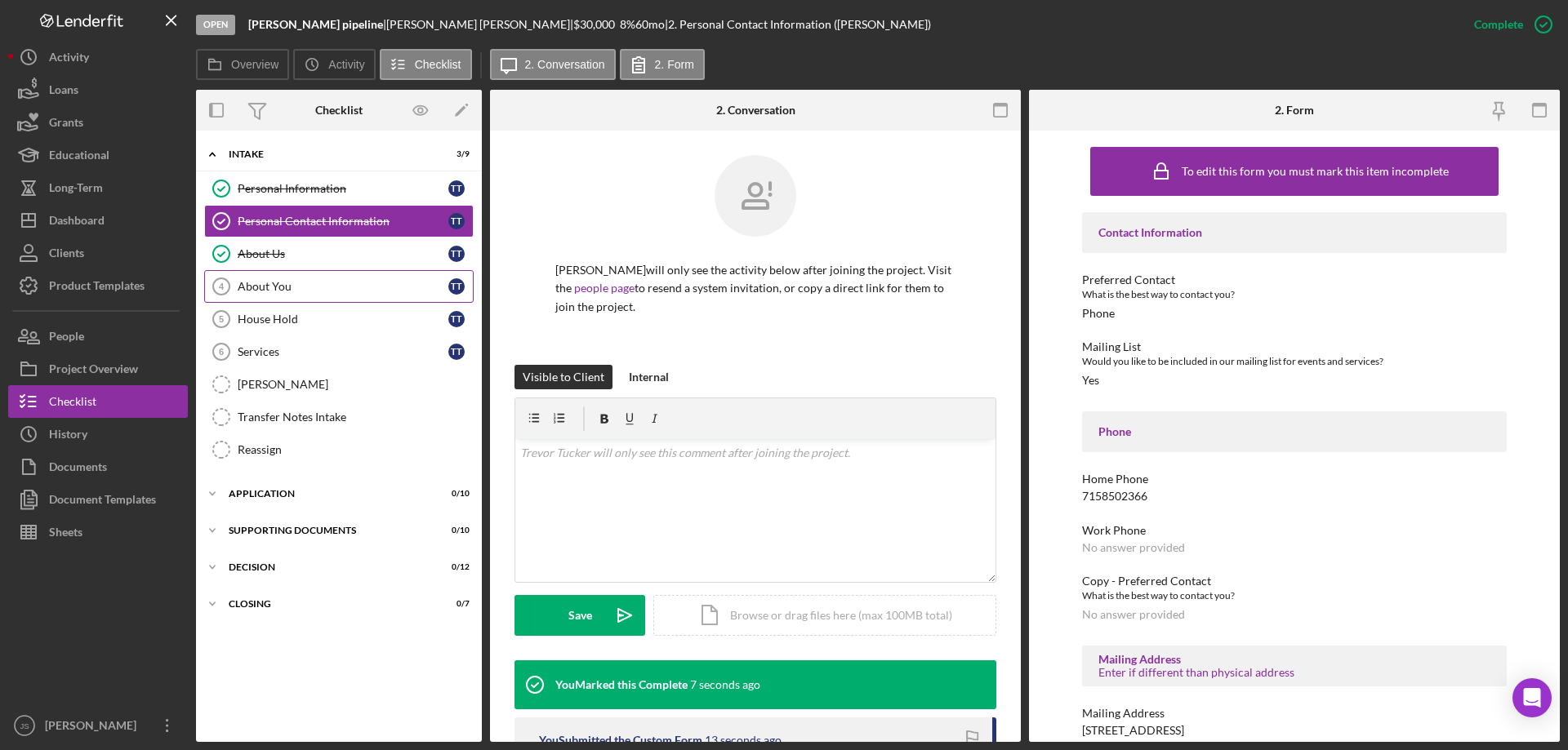
click at [317, 284] on div "About You" at bounding box center [343, 286] width 211 height 13
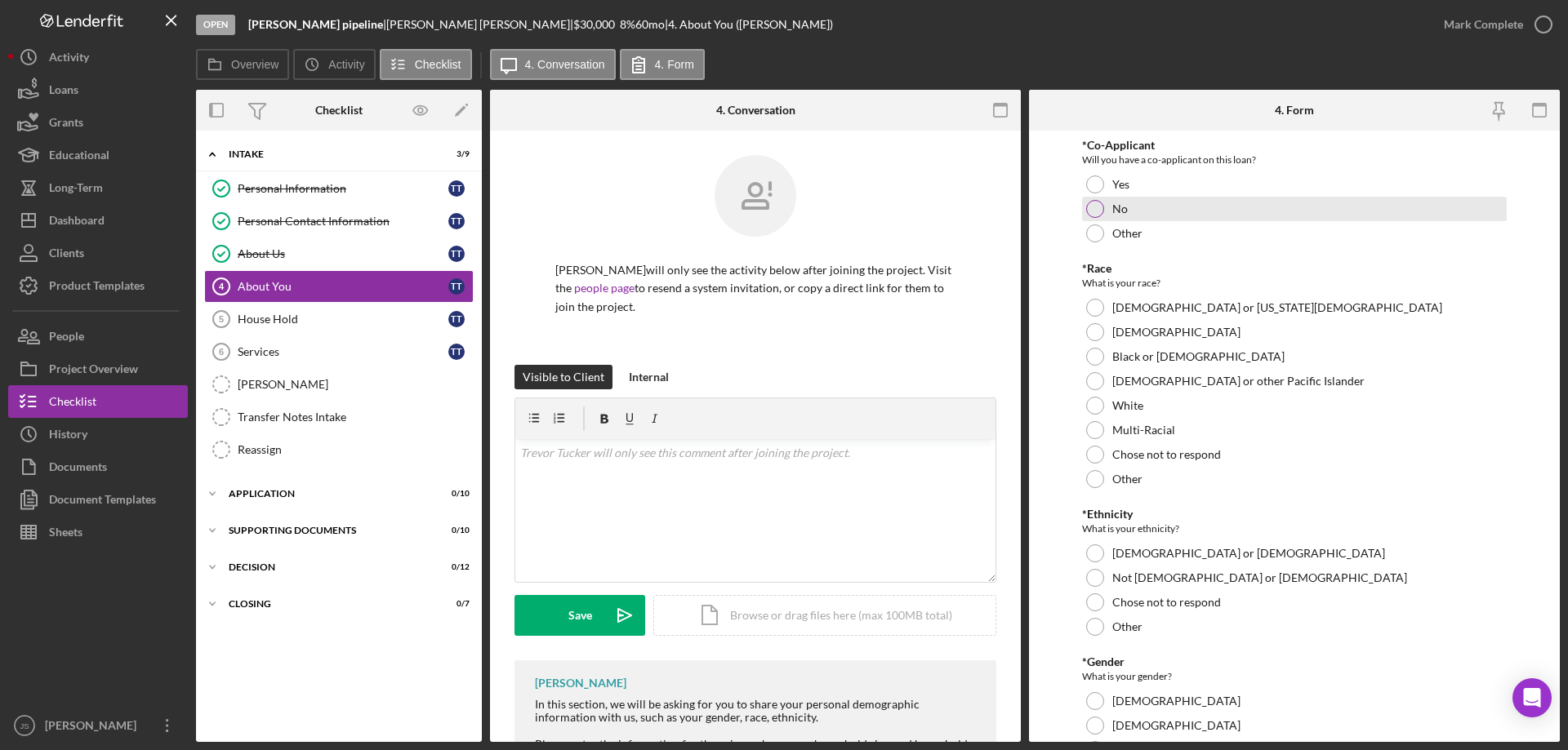
click at [1095, 208] on div at bounding box center [1095, 209] width 18 height 18
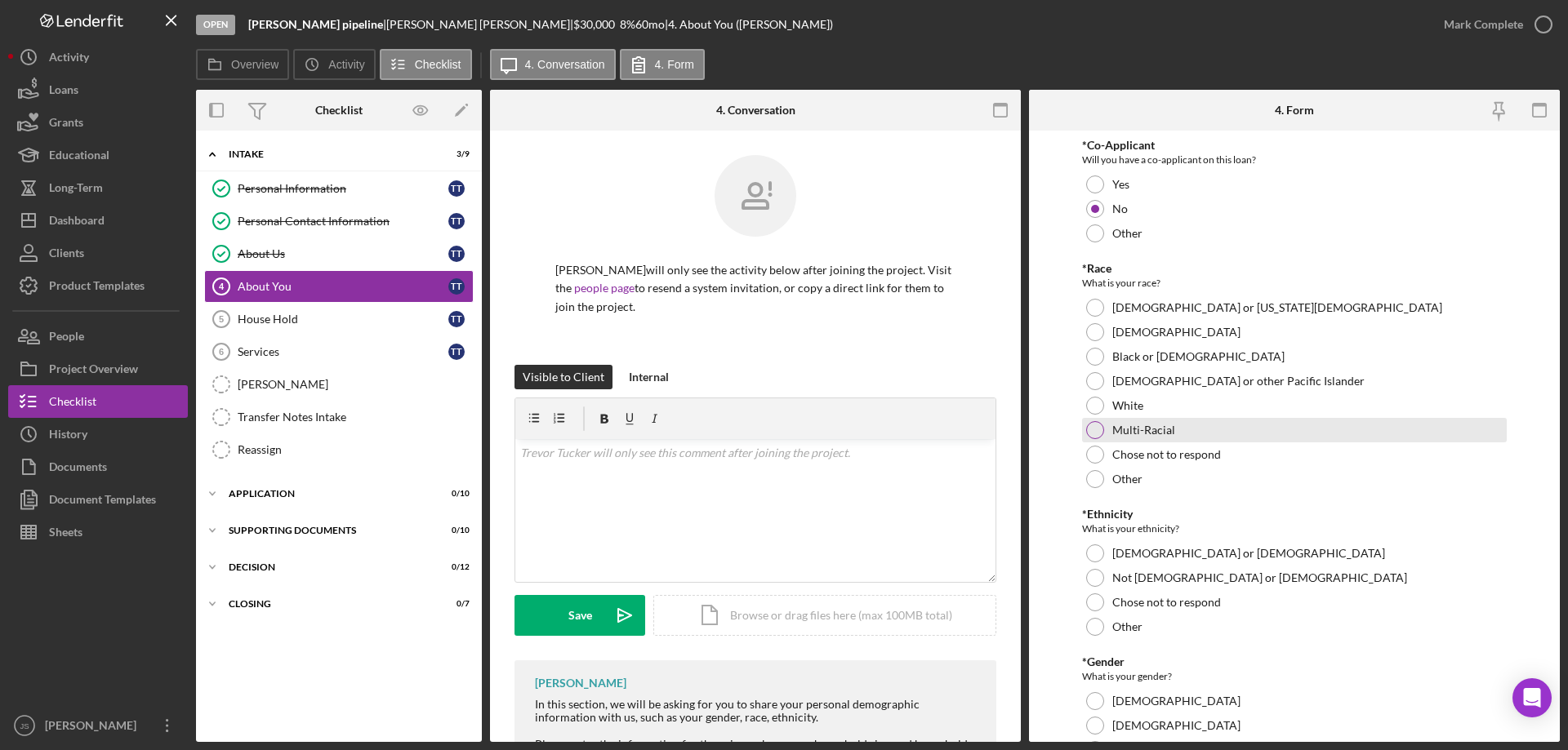
drag, startPoint x: 1092, startPoint y: 431, endPoint x: 1122, endPoint y: 430, distance: 30.0
click at [1093, 431] on div at bounding box center [1095, 430] width 18 height 18
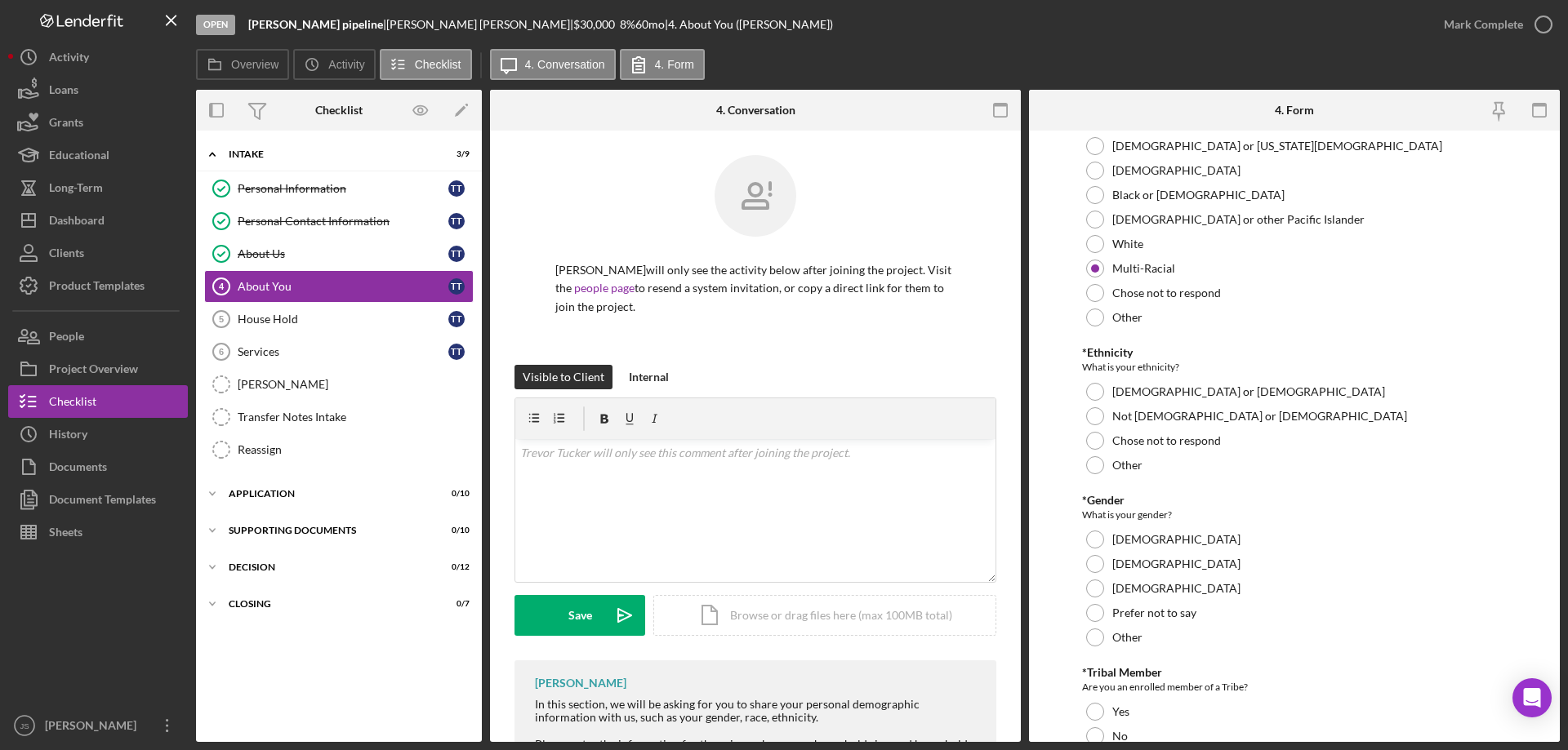
scroll to position [163, 0]
drag, startPoint x: 1092, startPoint y: 436, endPoint x: 1095, endPoint y: 451, distance: 15.3
click at [1093, 436] on div at bounding box center [1095, 439] width 18 height 18
click at [1095, 559] on div at bounding box center [1095, 562] width 18 height 18
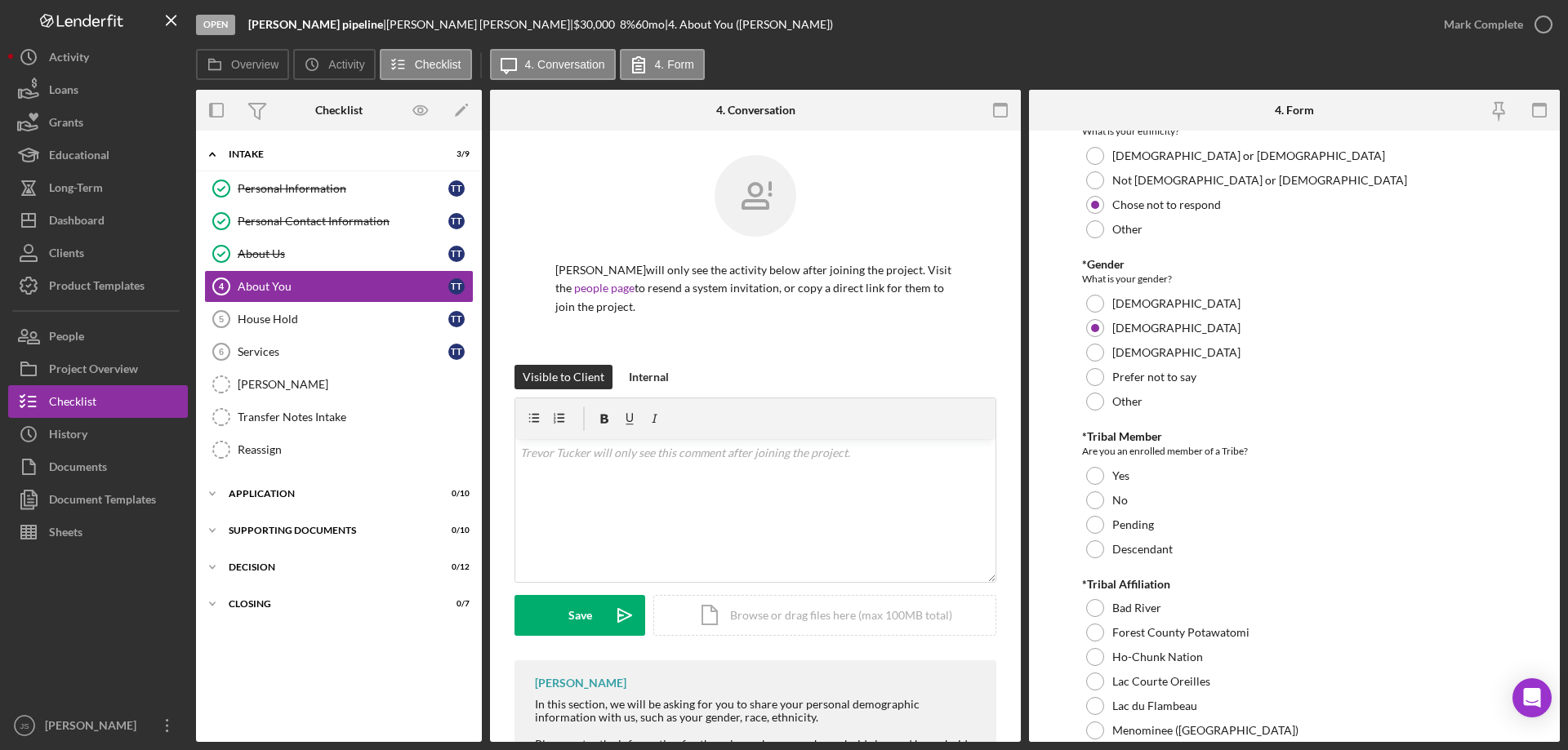
scroll to position [490, 0]
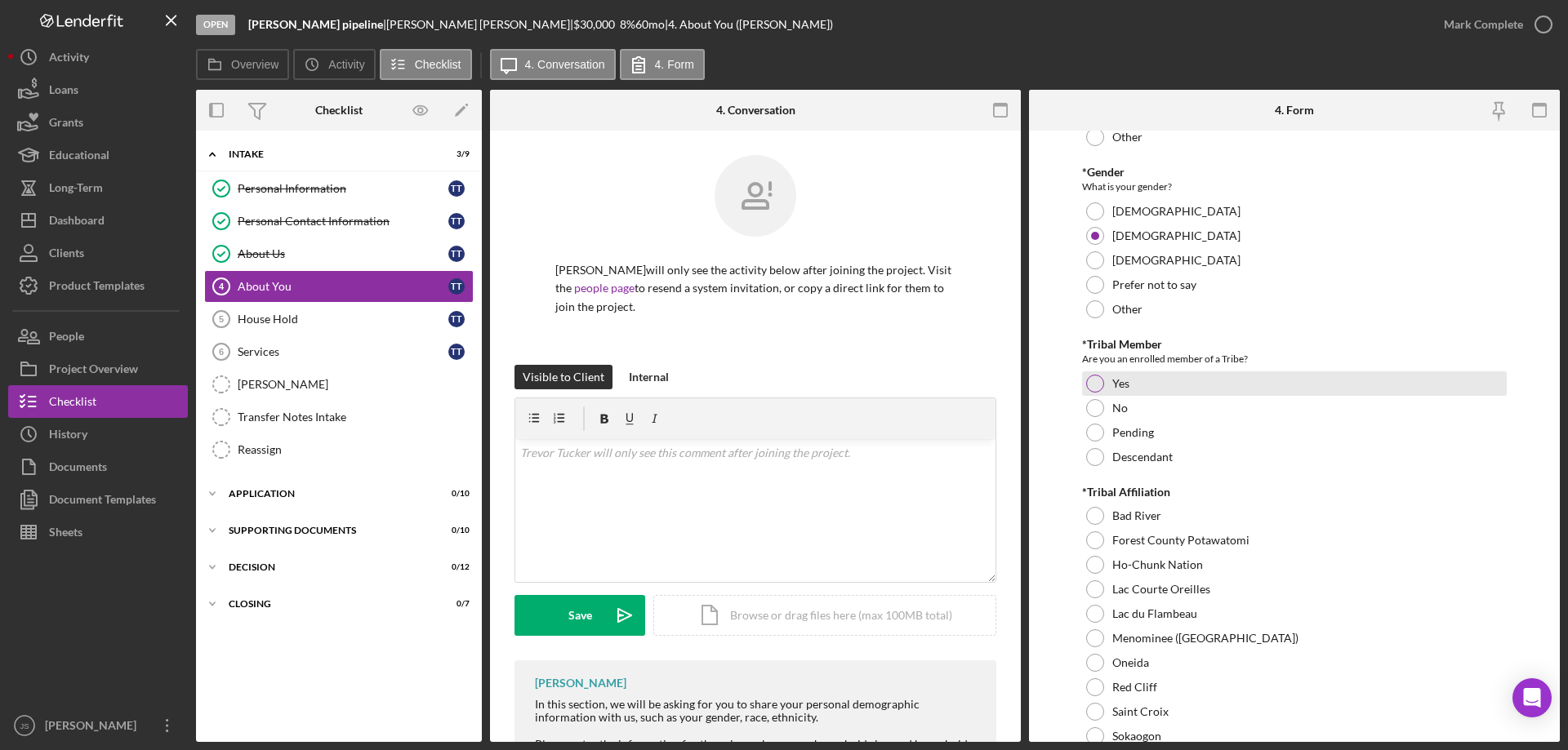
click at [1093, 380] on div at bounding box center [1095, 384] width 18 height 18
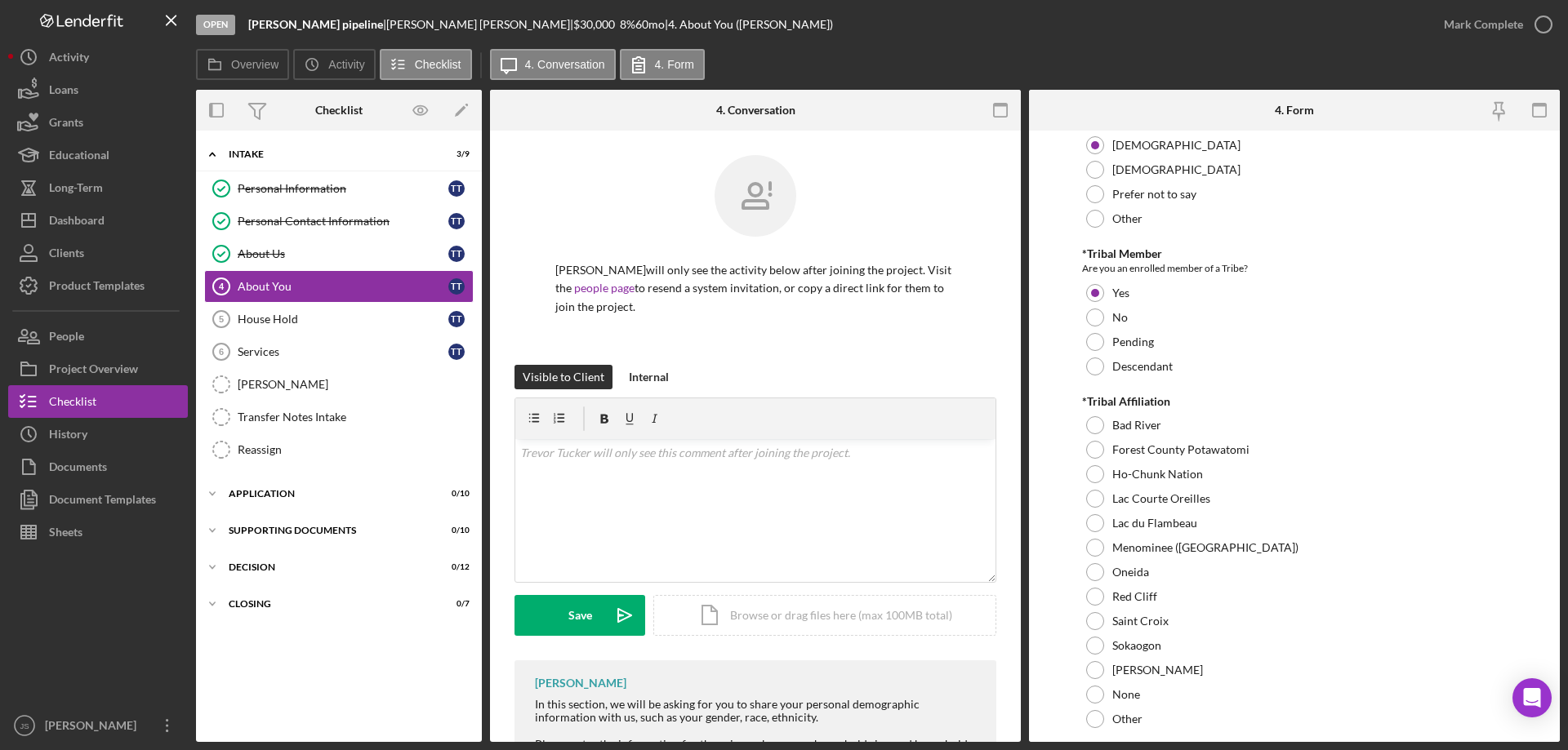
scroll to position [735, 0]
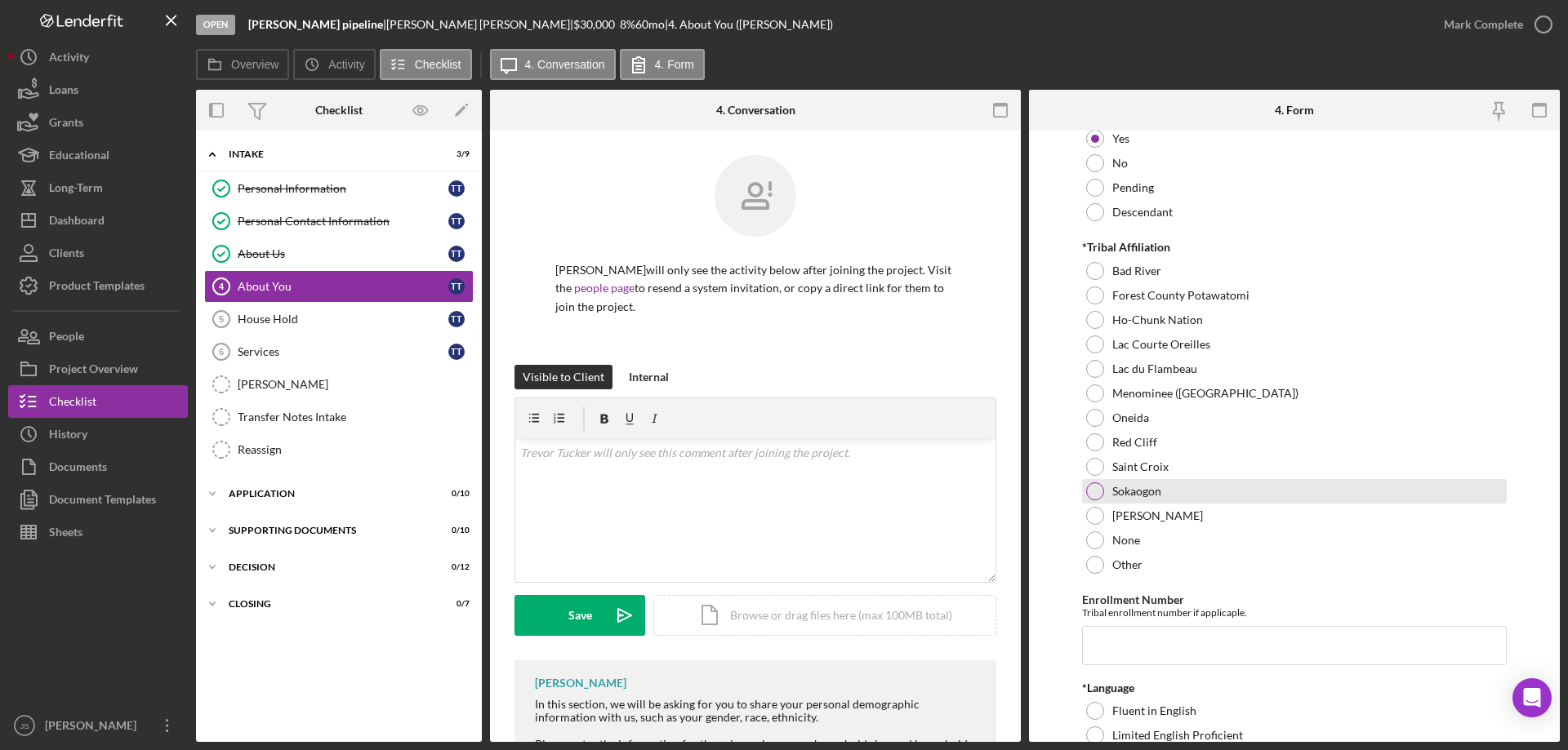
click at [1093, 489] on div at bounding box center [1095, 491] width 18 height 18
click at [1121, 653] on input "Enrollment Number" at bounding box center [1294, 645] width 424 height 40
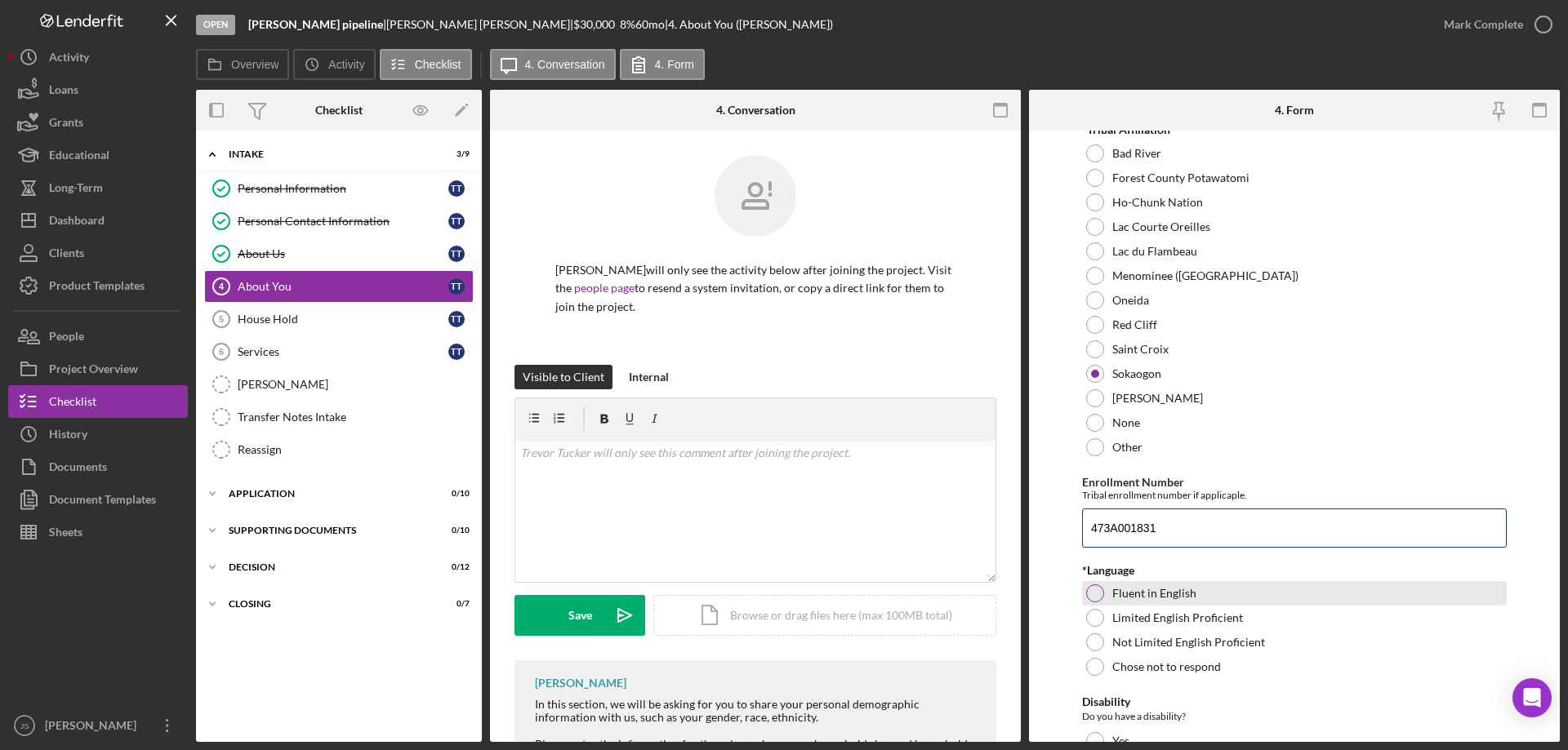
scroll to position [979, 0]
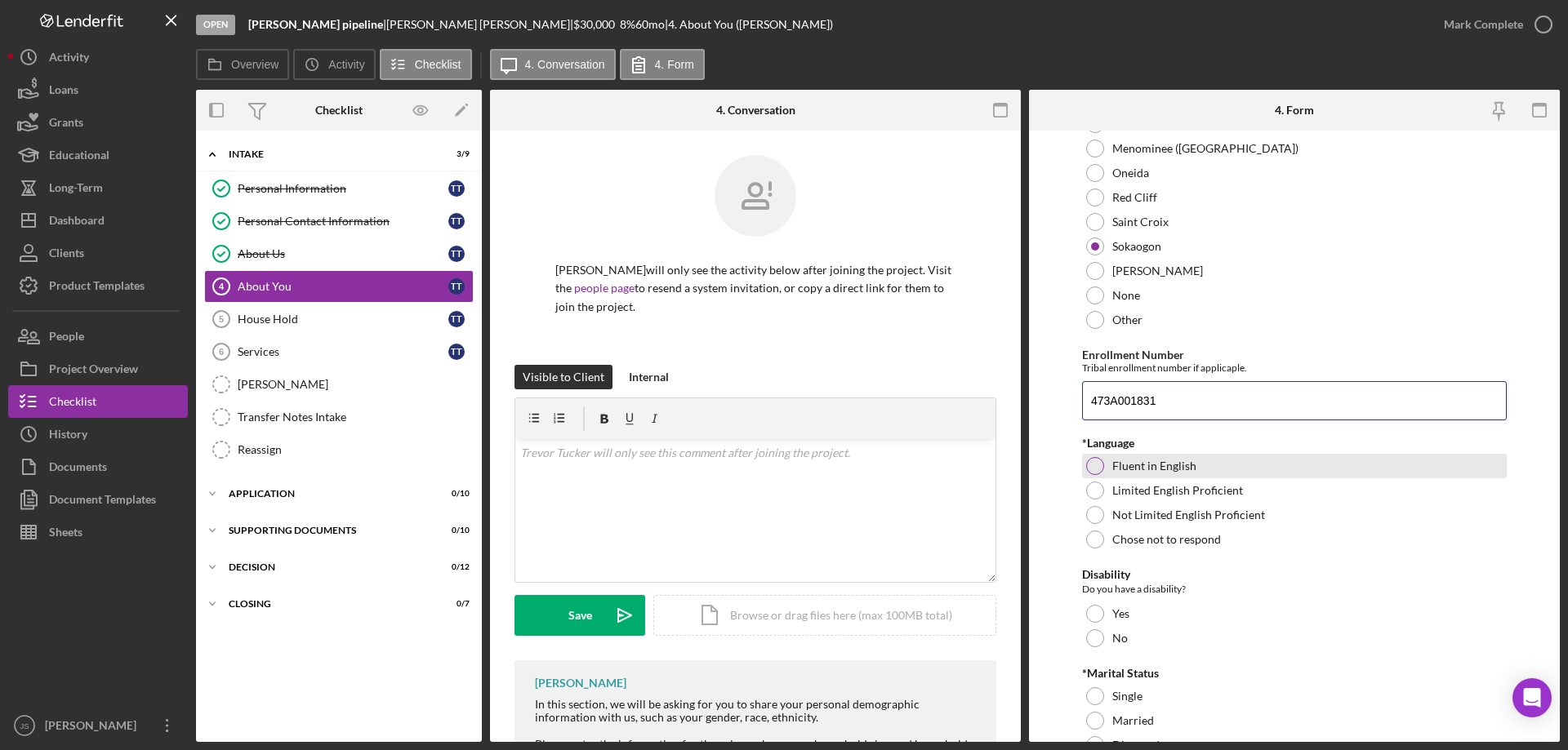
type input "473A001831"
click at [1090, 469] on div at bounding box center [1095, 466] width 18 height 18
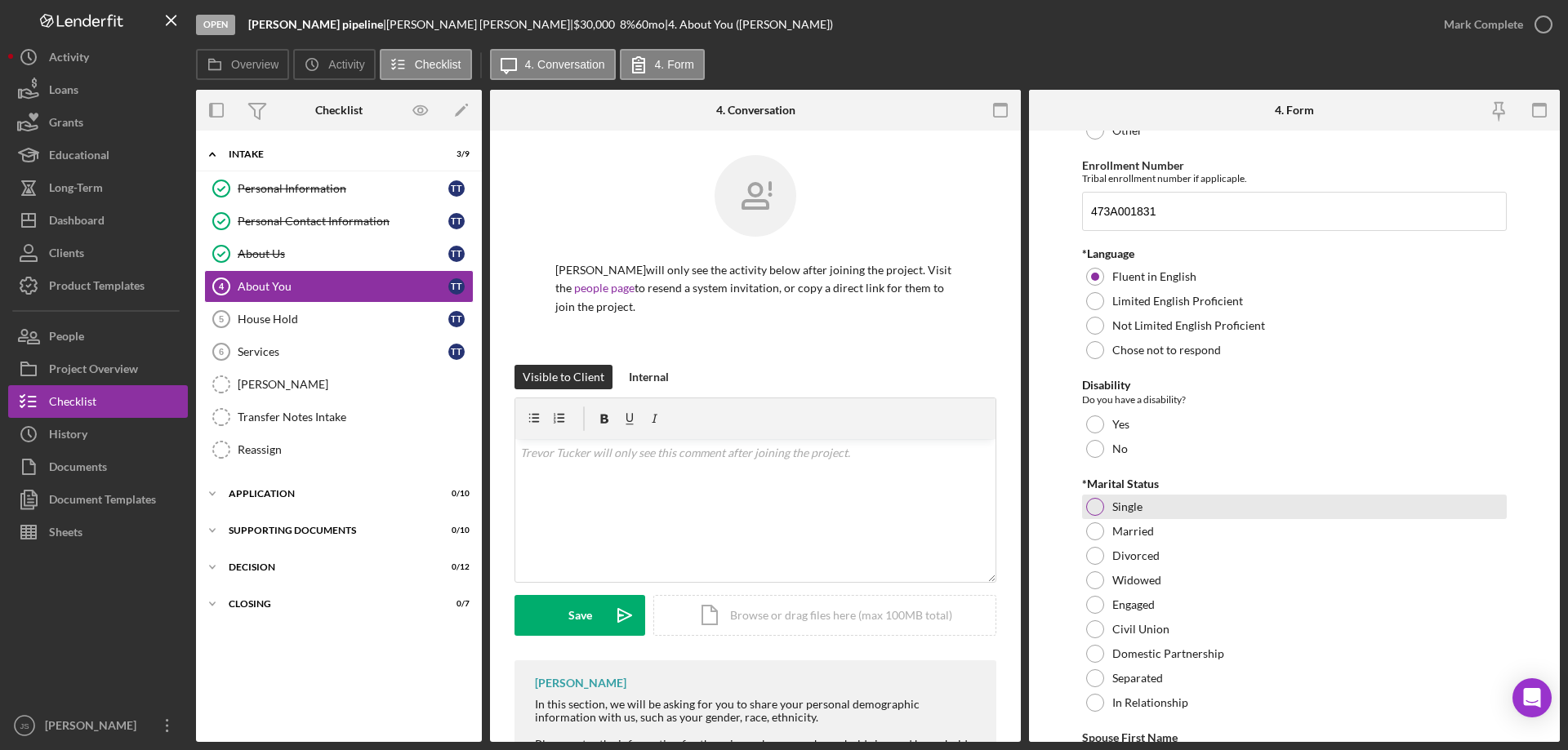
scroll to position [1224, 0]
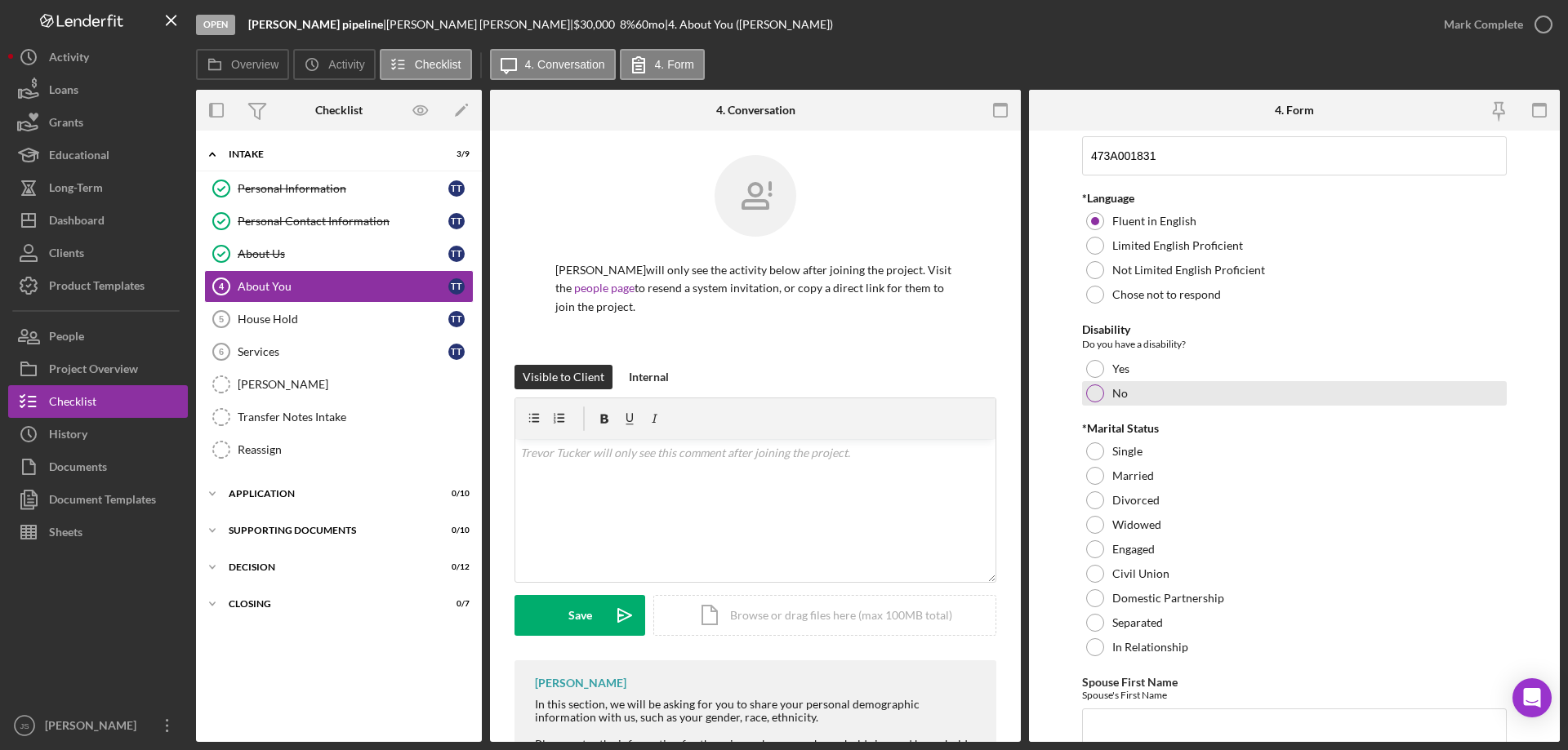
click at [1093, 393] on div at bounding box center [1095, 393] width 18 height 18
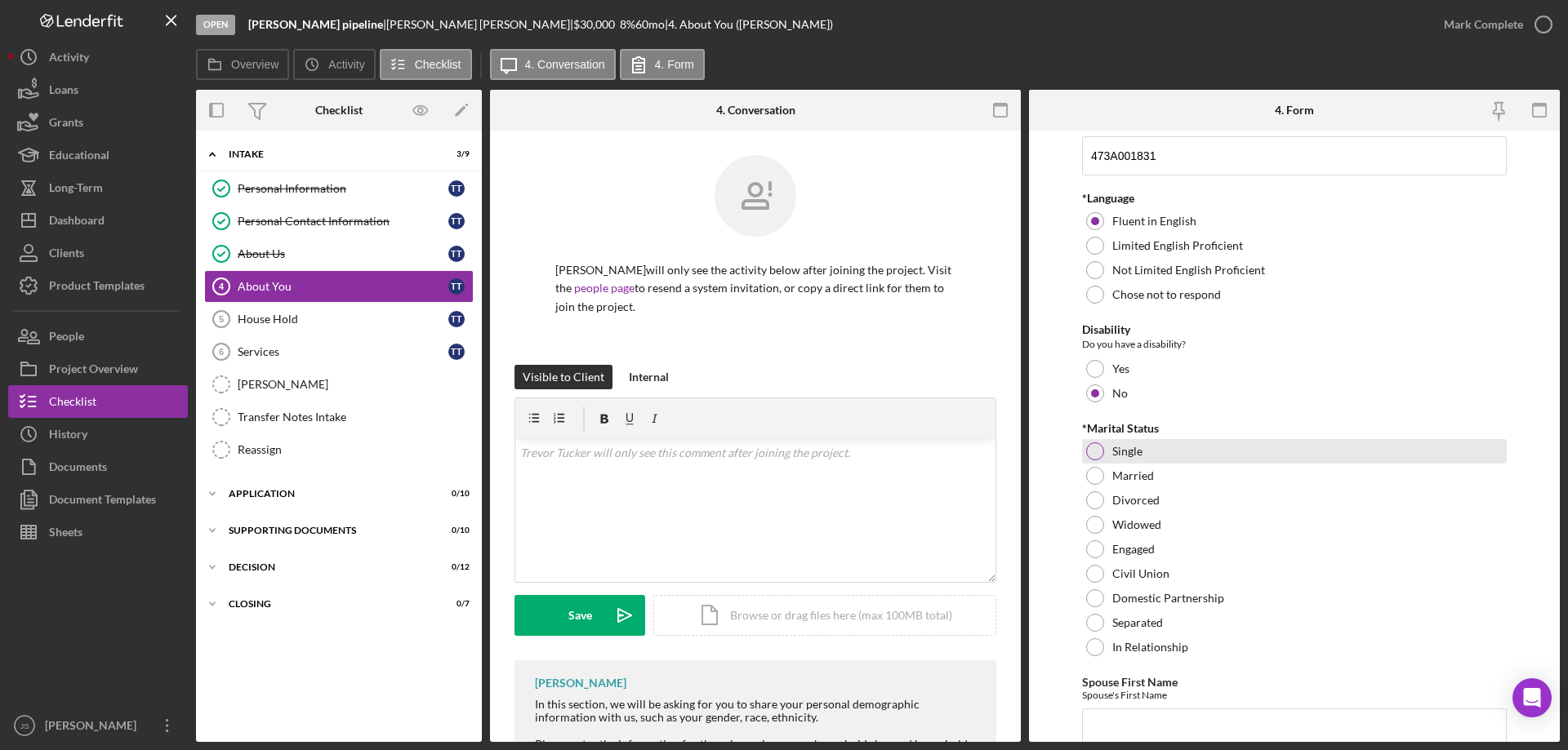
click at [1090, 446] on div at bounding box center [1095, 451] width 18 height 18
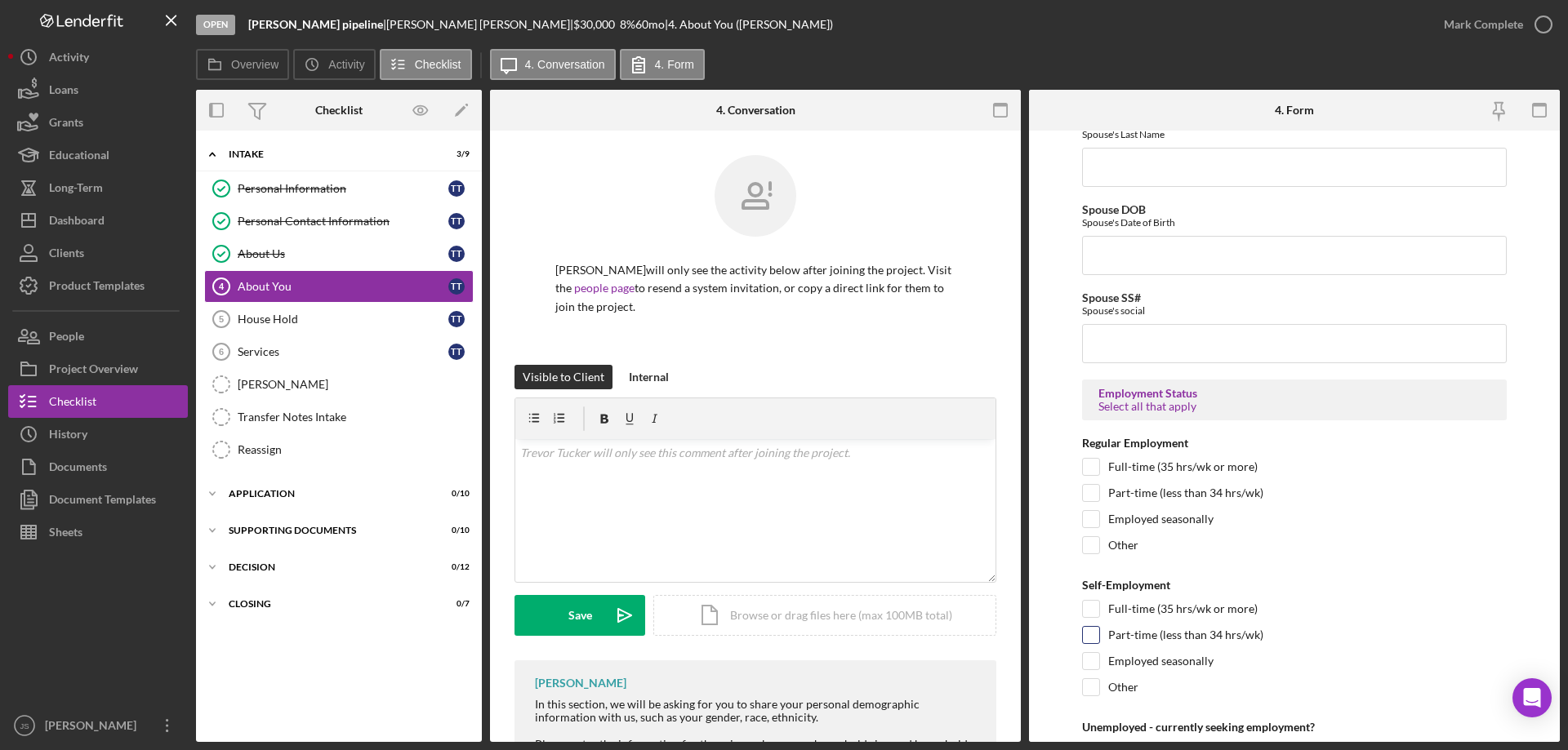
scroll to position [2123, 0]
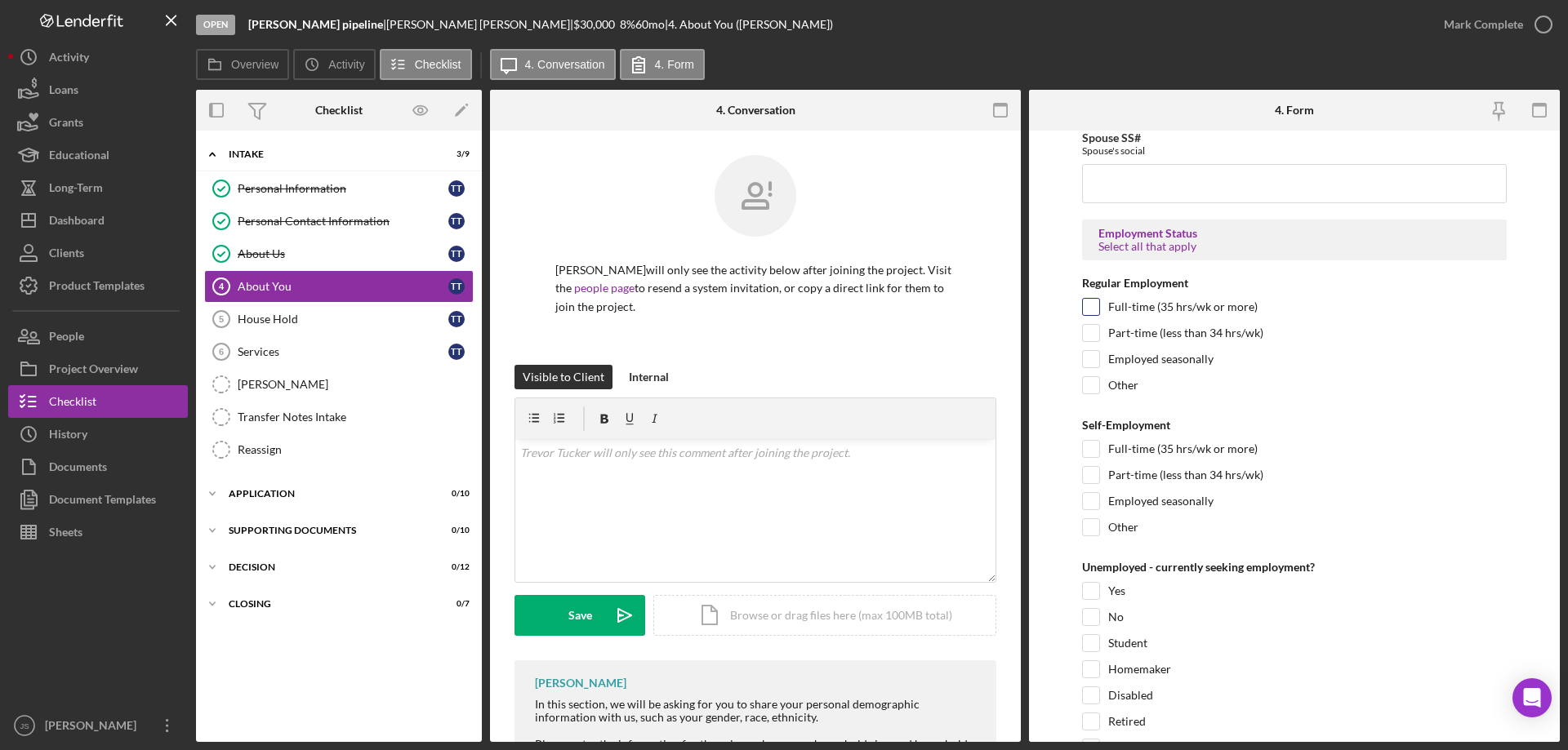
click at [1095, 307] on input "Full-time (35 hrs/wk or more)" at bounding box center [1091, 306] width 17 height 17
checkbox input "true"
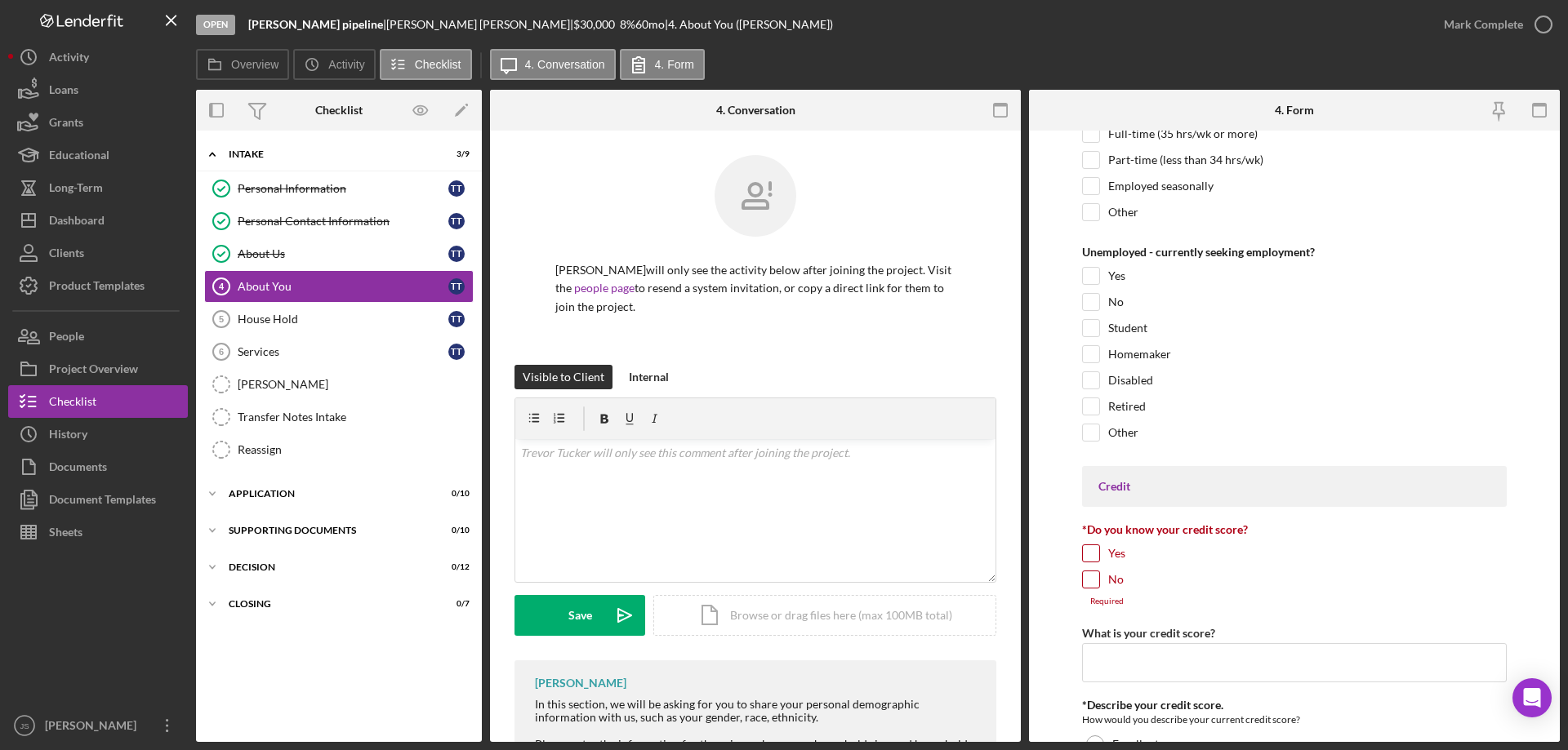
scroll to position [2531, 0]
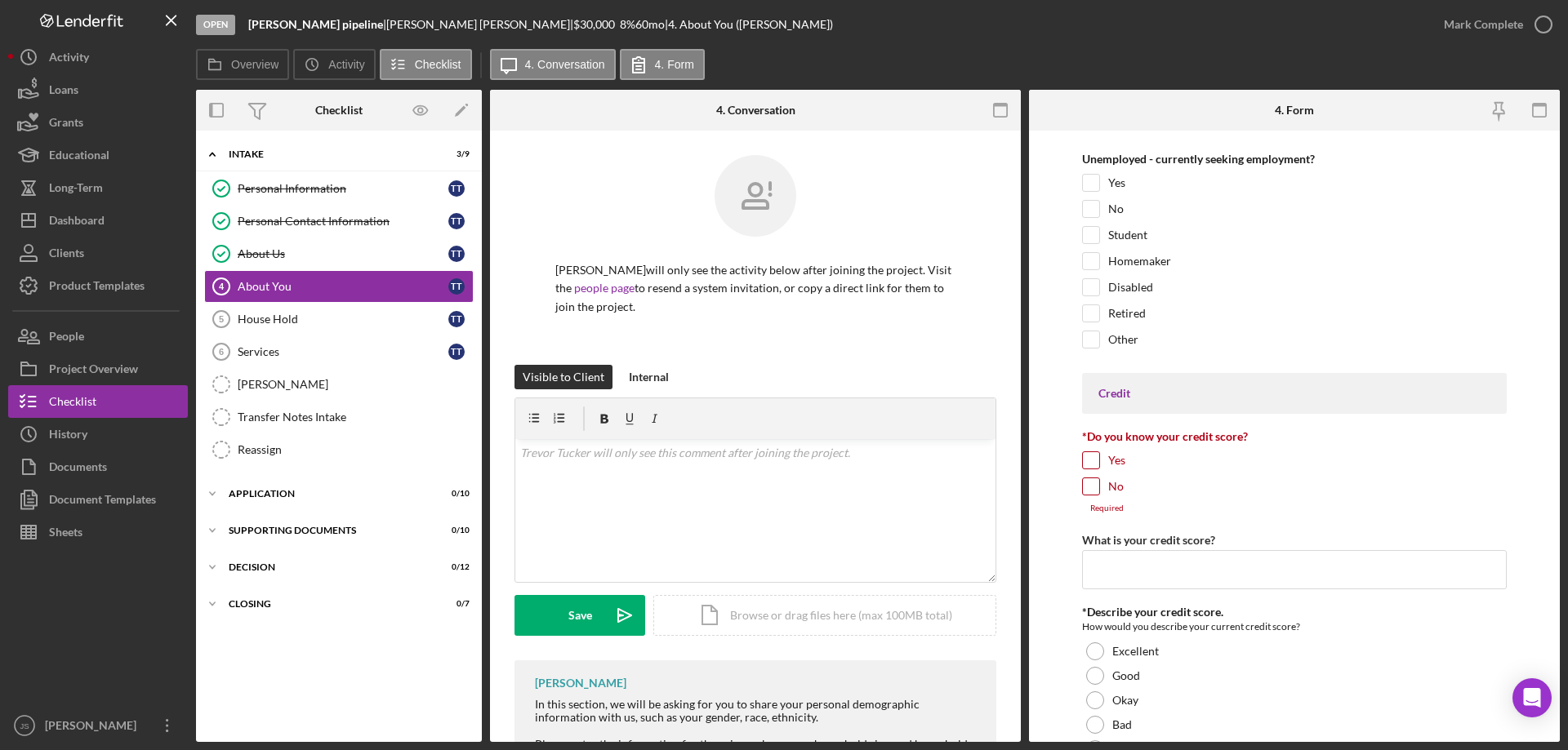
drag, startPoint x: 1084, startPoint y: 460, endPoint x: 1102, endPoint y: 477, distance: 24.8
click at [1084, 461] on input "Yes" at bounding box center [1091, 460] width 17 height 17
checkbox input "true"
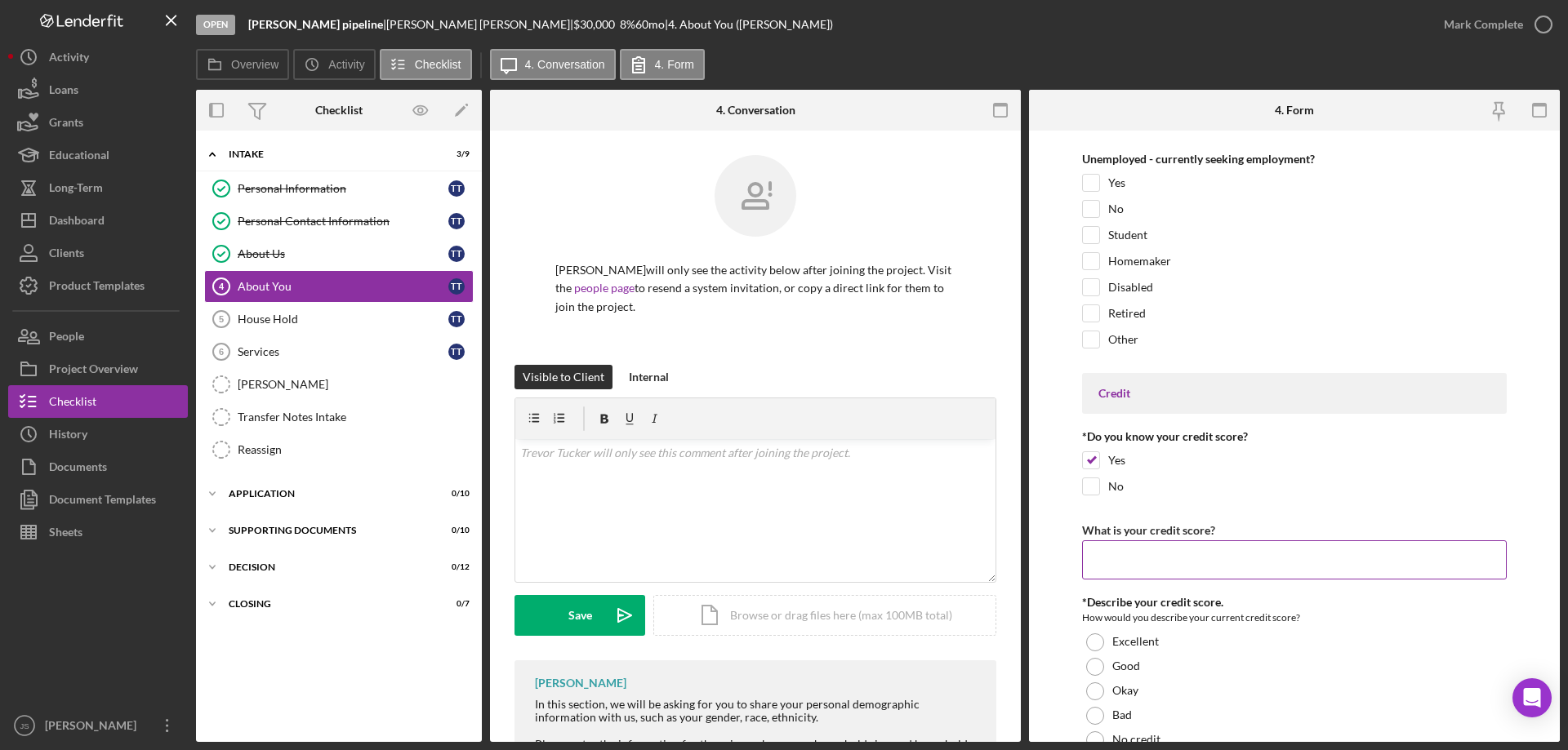
drag, startPoint x: 1113, startPoint y: 566, endPoint x: 1089, endPoint y: 563, distance: 24.2
click at [1114, 566] on input "What is your credit score?" at bounding box center [1294, 559] width 424 height 40
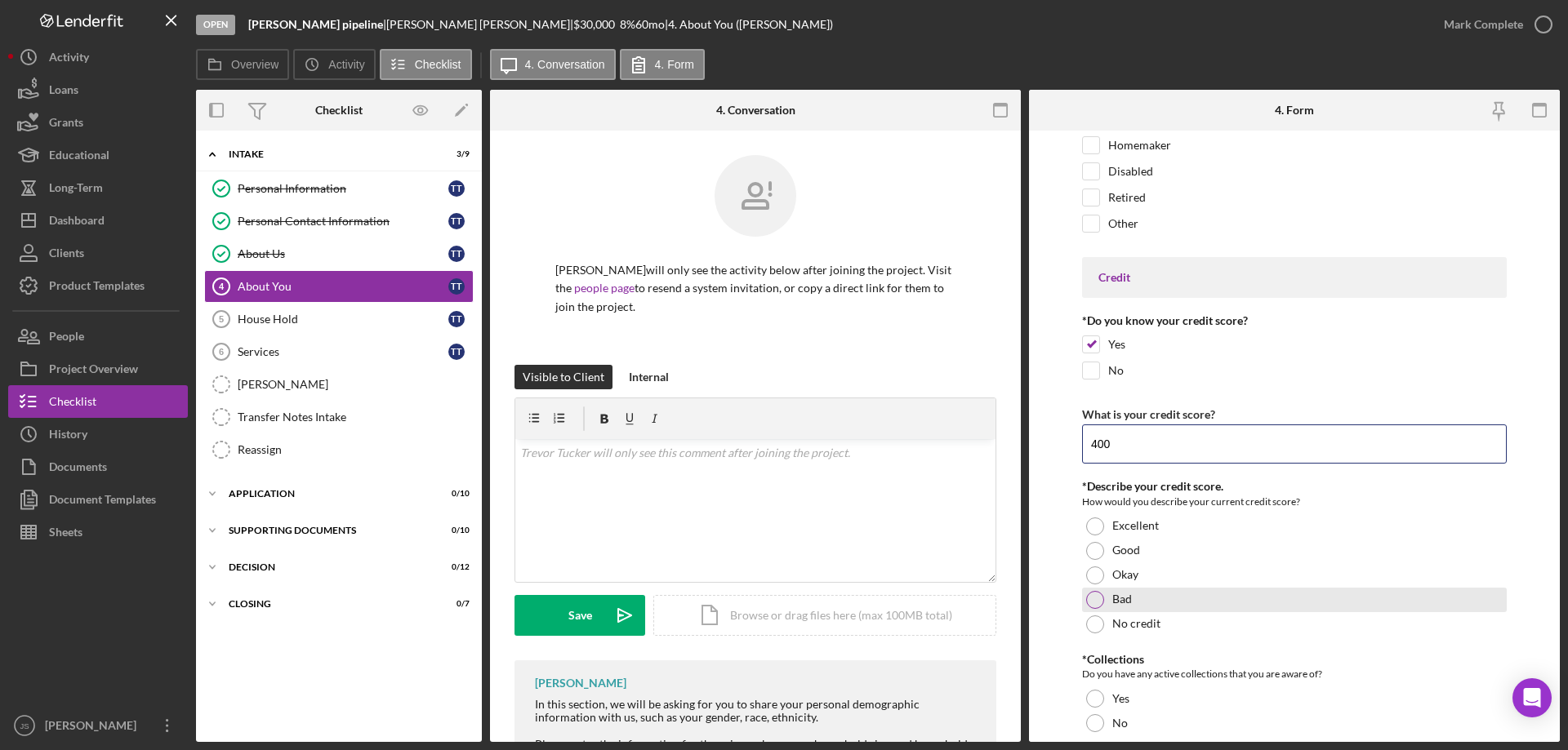
scroll to position [2776, 0]
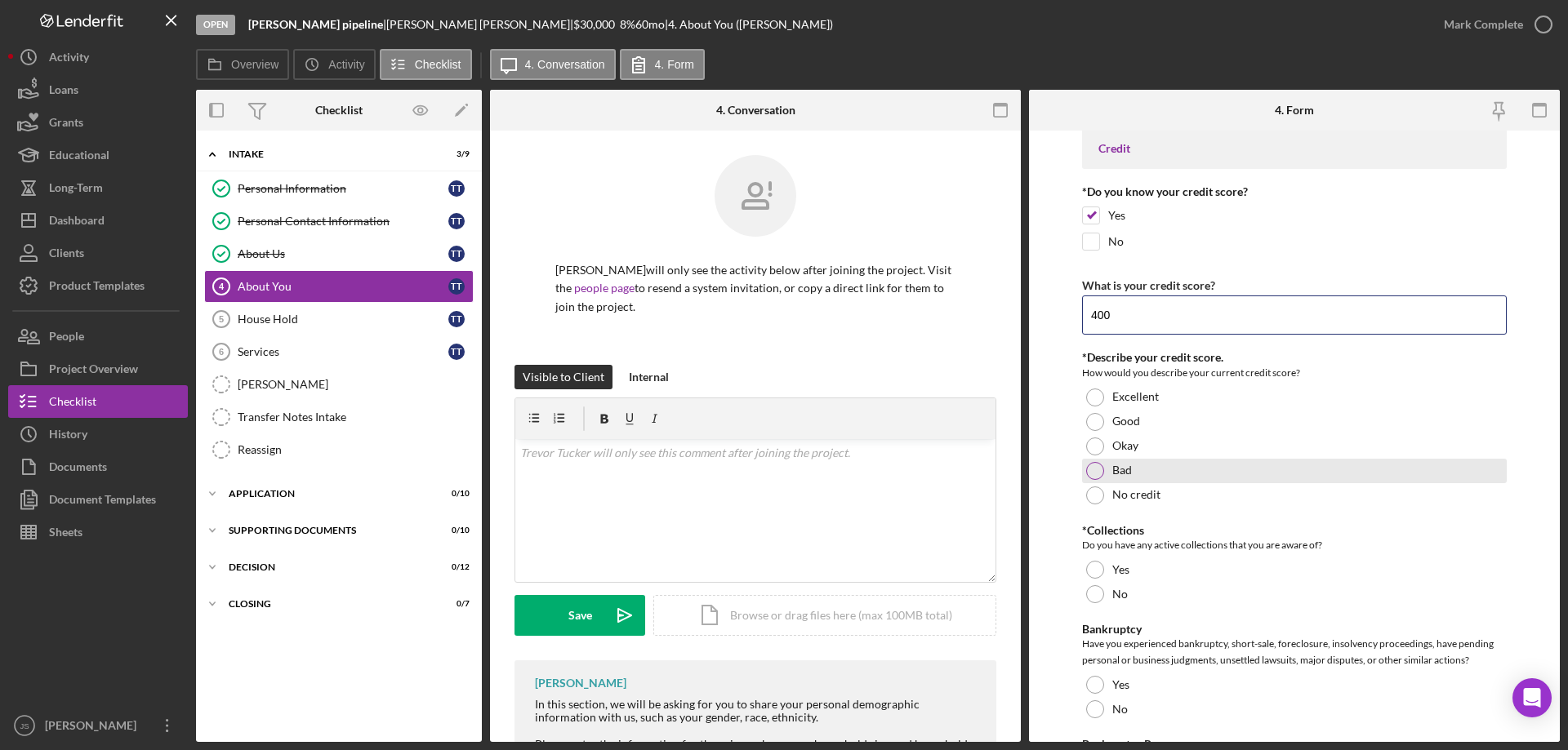
type input "400"
click at [1093, 472] on div at bounding box center [1095, 471] width 18 height 18
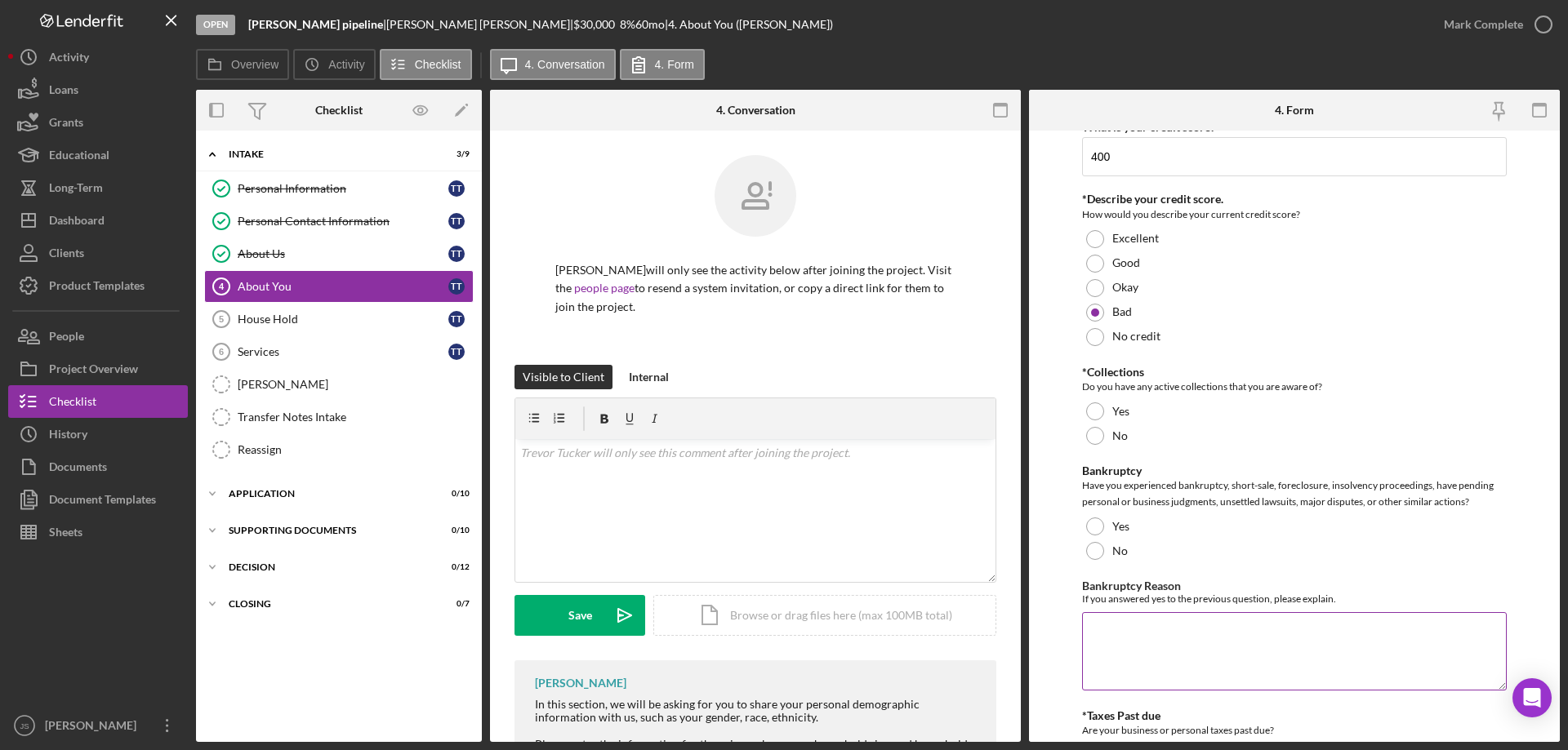
scroll to position [2939, 0]
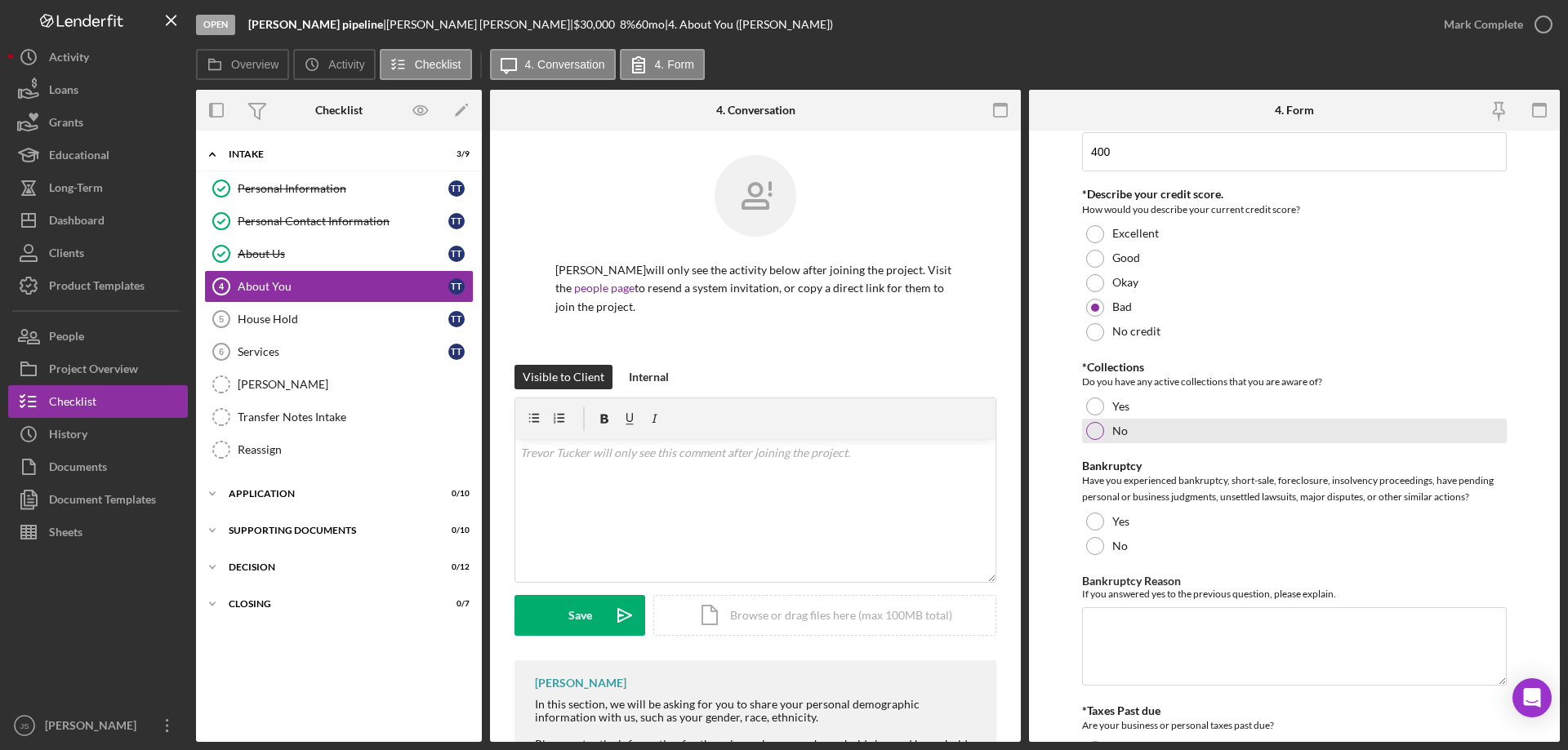
click at [1095, 431] on div at bounding box center [1095, 431] width 18 height 18
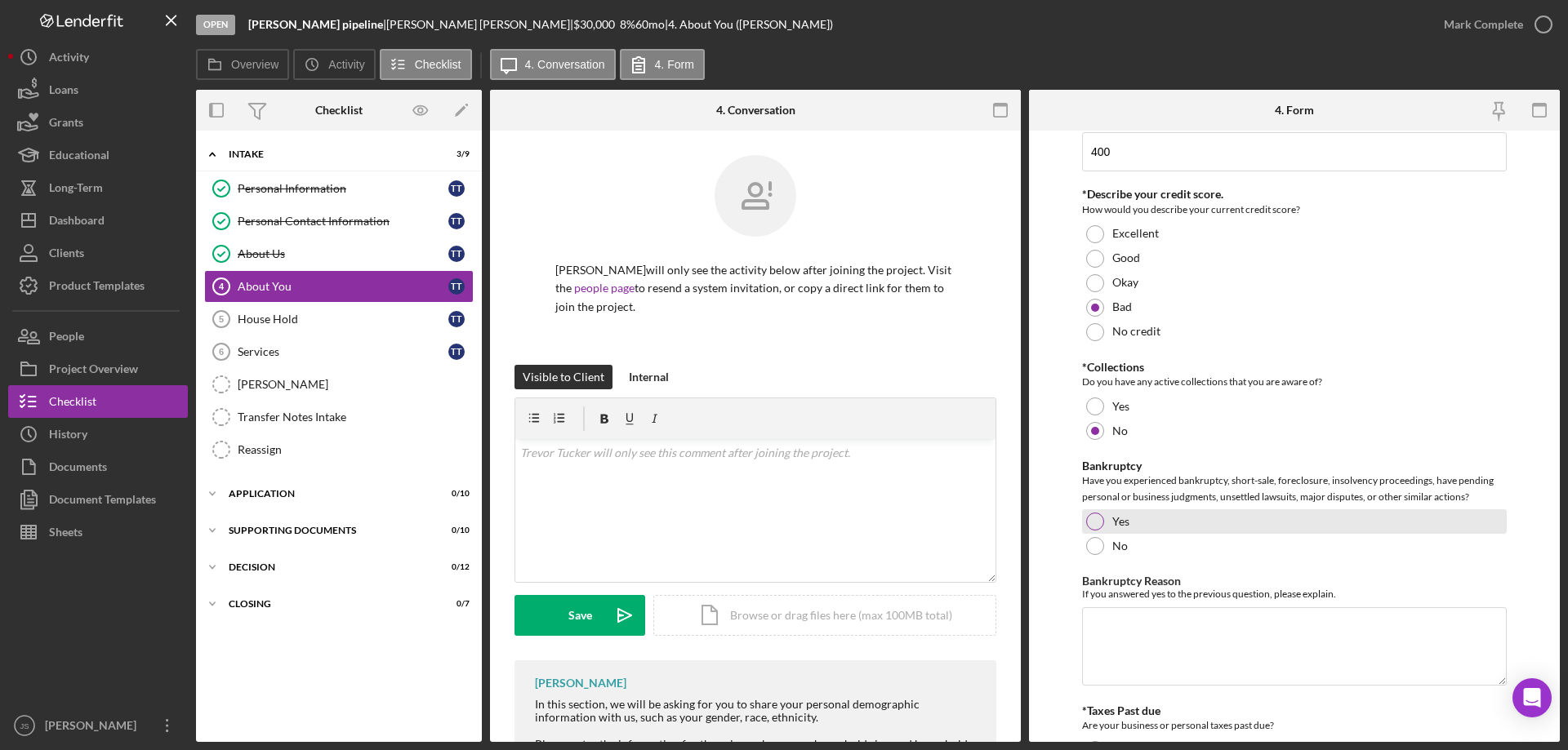
click at [1096, 524] on div at bounding box center [1095, 522] width 18 height 18
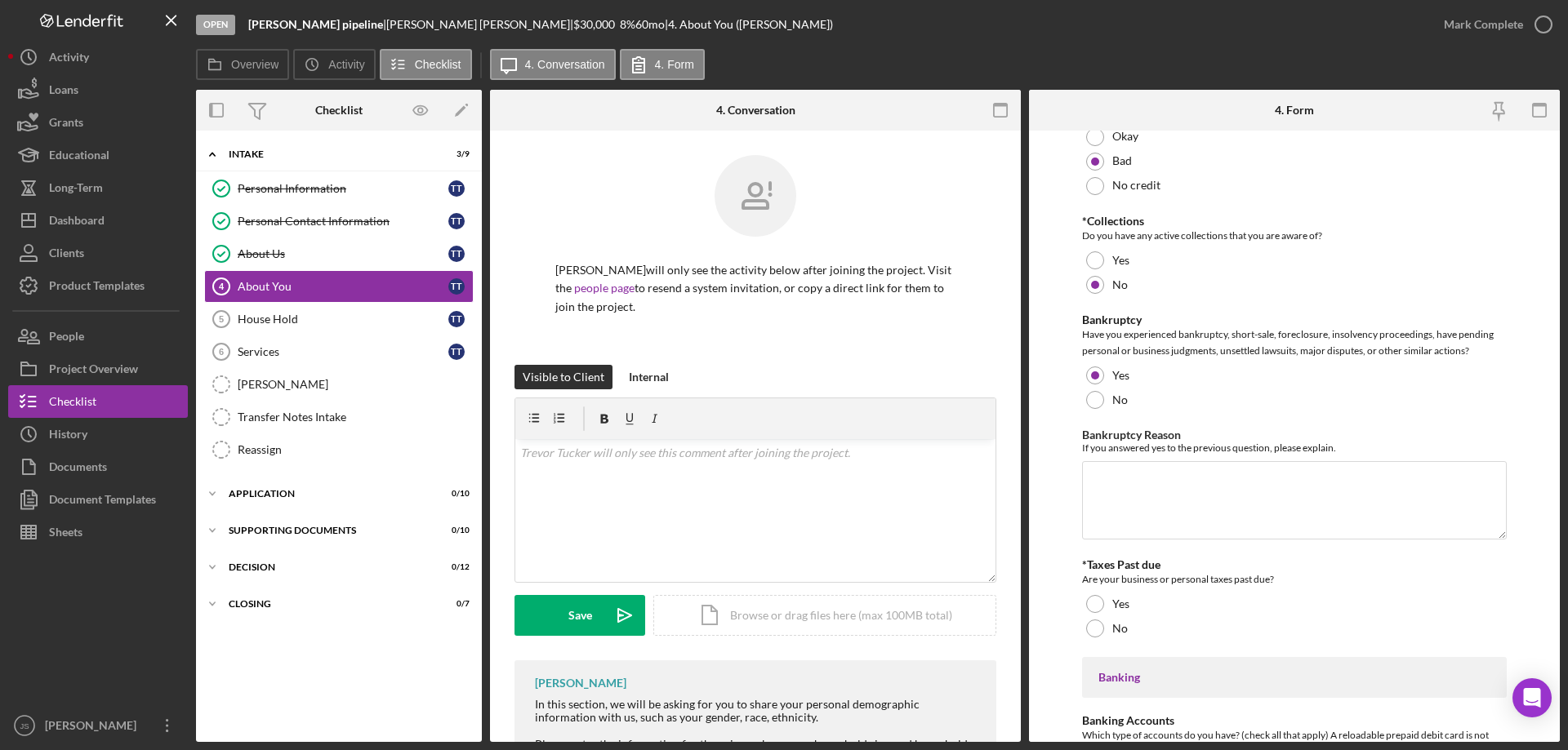
scroll to position [3102, 0]
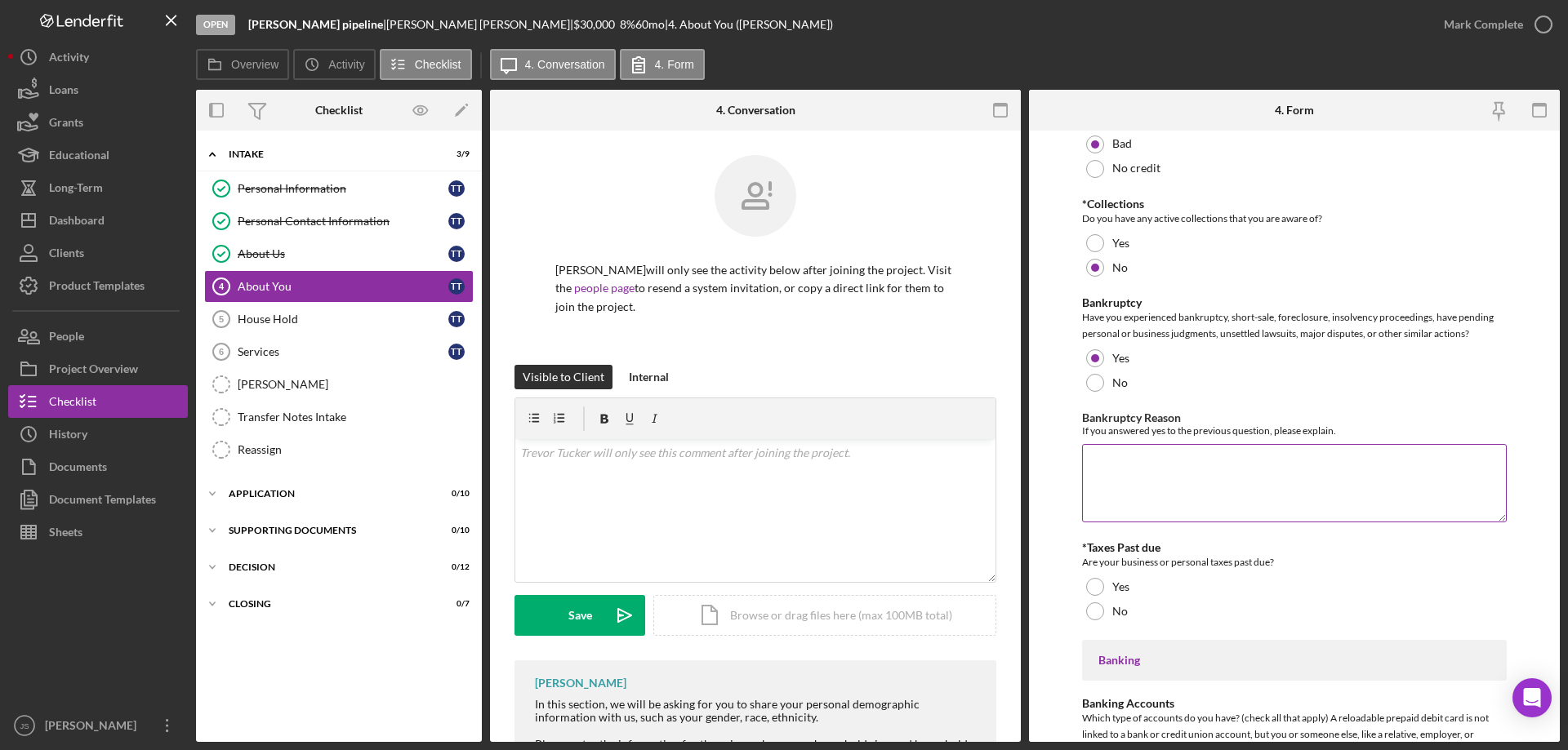
click at [1160, 472] on textarea "Bankruptcy Reason" at bounding box center [1294, 483] width 424 height 78
type textarea "Went to school in Arizona and worked part time, had to sell my truck and still …"
drag, startPoint x: 1095, startPoint y: 610, endPoint x: 1138, endPoint y: 602, distance: 43.7
click at [1095, 611] on div at bounding box center [1095, 611] width 18 height 18
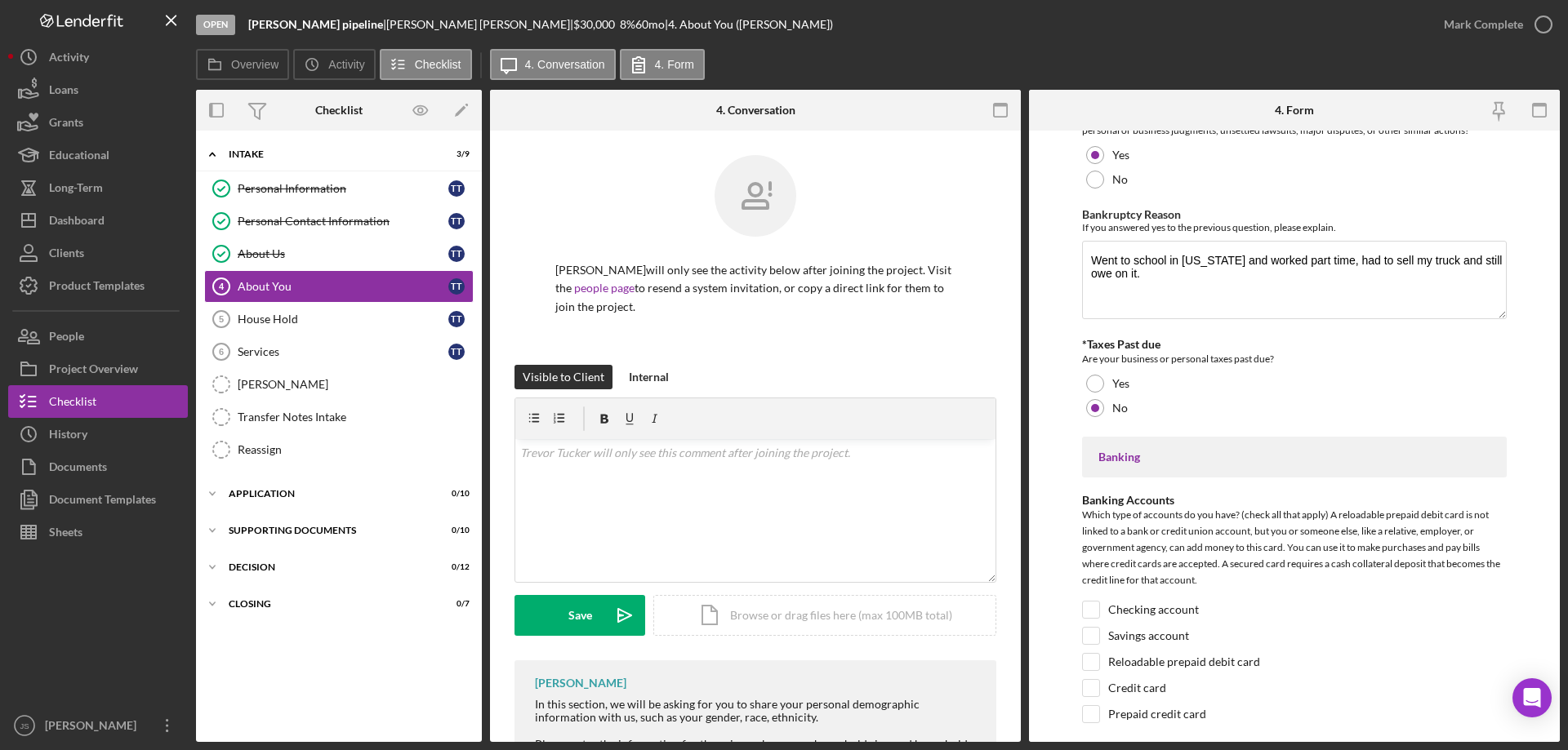
scroll to position [3510, 0]
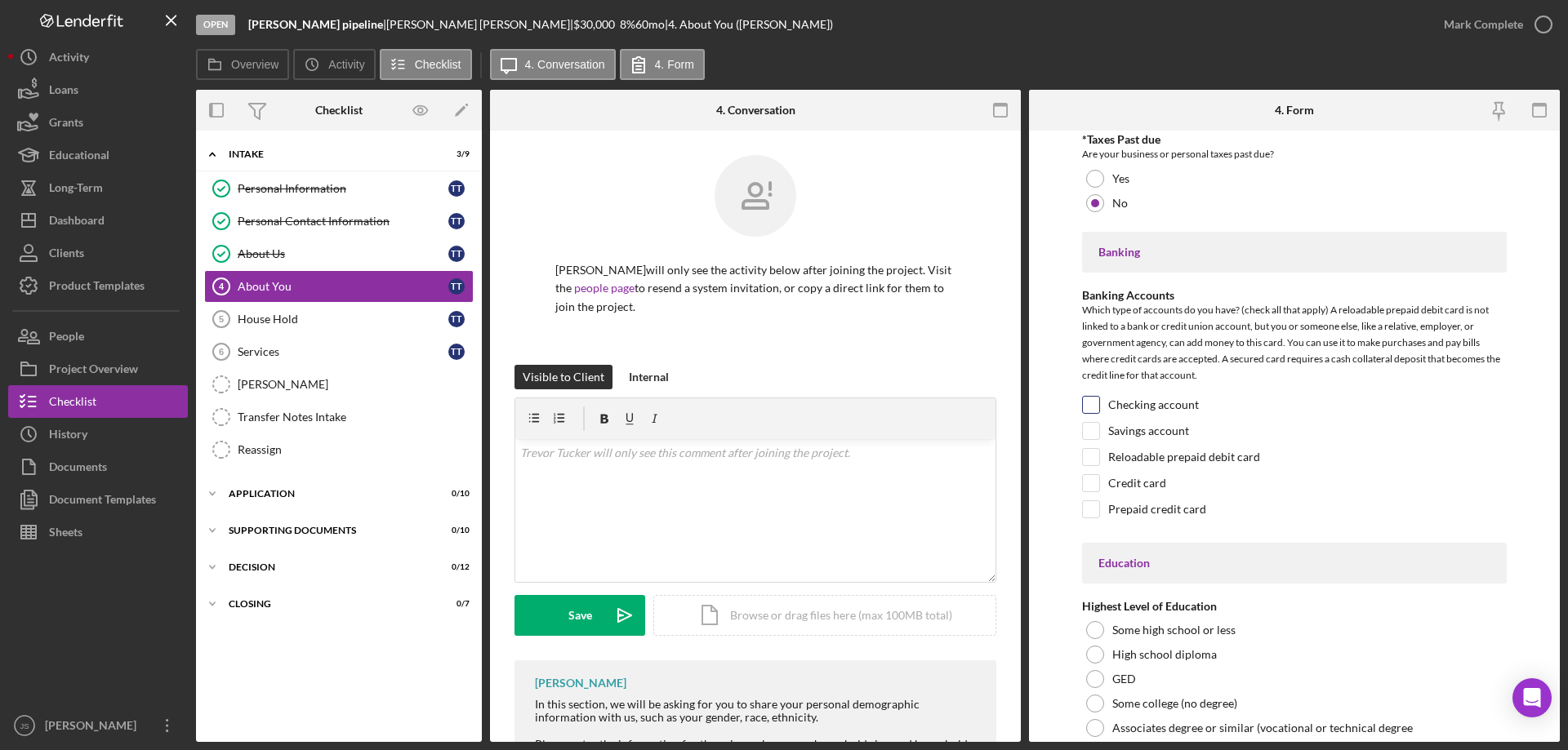
click at [1097, 406] on input "Checking account" at bounding box center [1091, 405] width 17 height 17
checkbox input "true"
click at [1094, 435] on input "Savings account" at bounding box center [1091, 431] width 17 height 17
checkbox input "true"
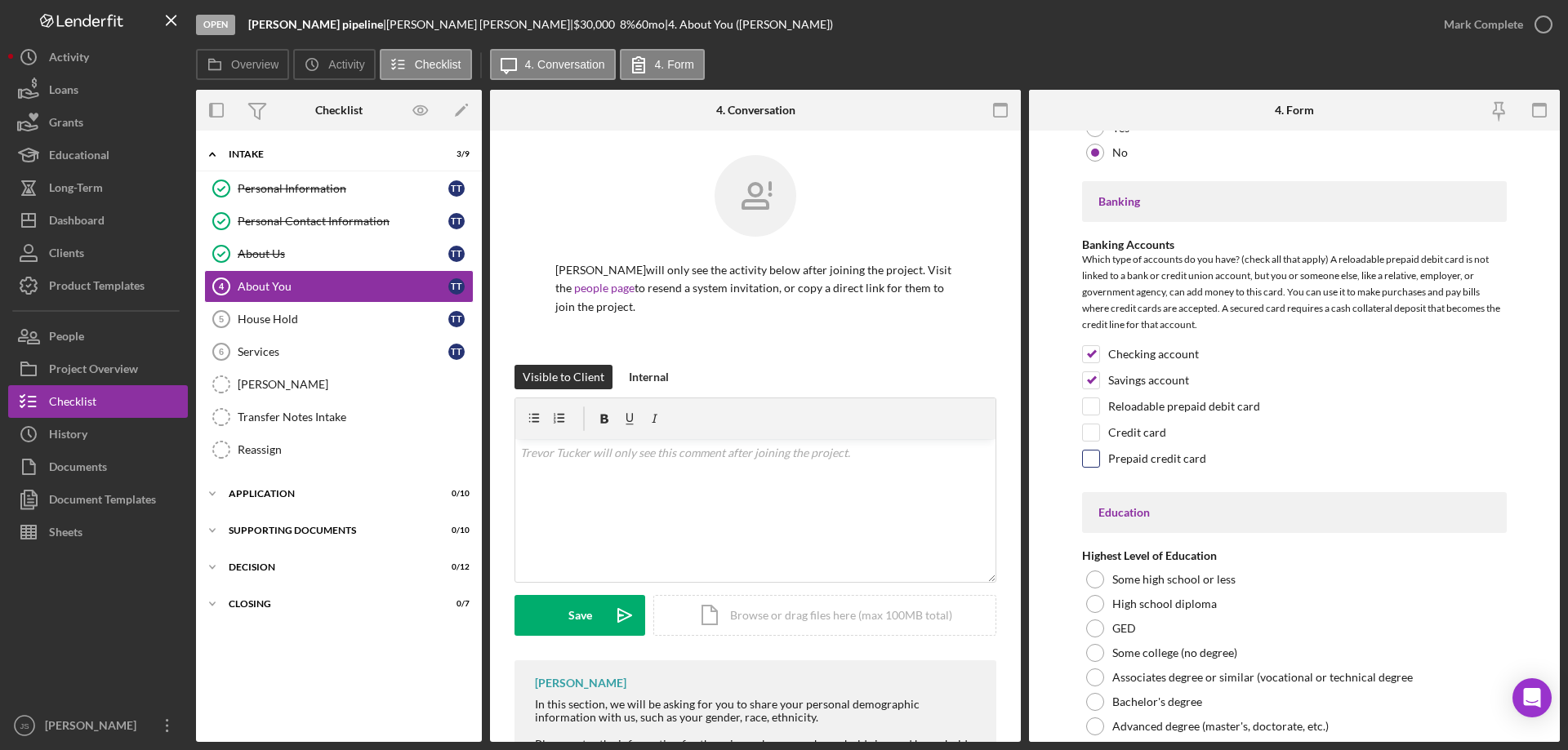
scroll to position [3617, 0]
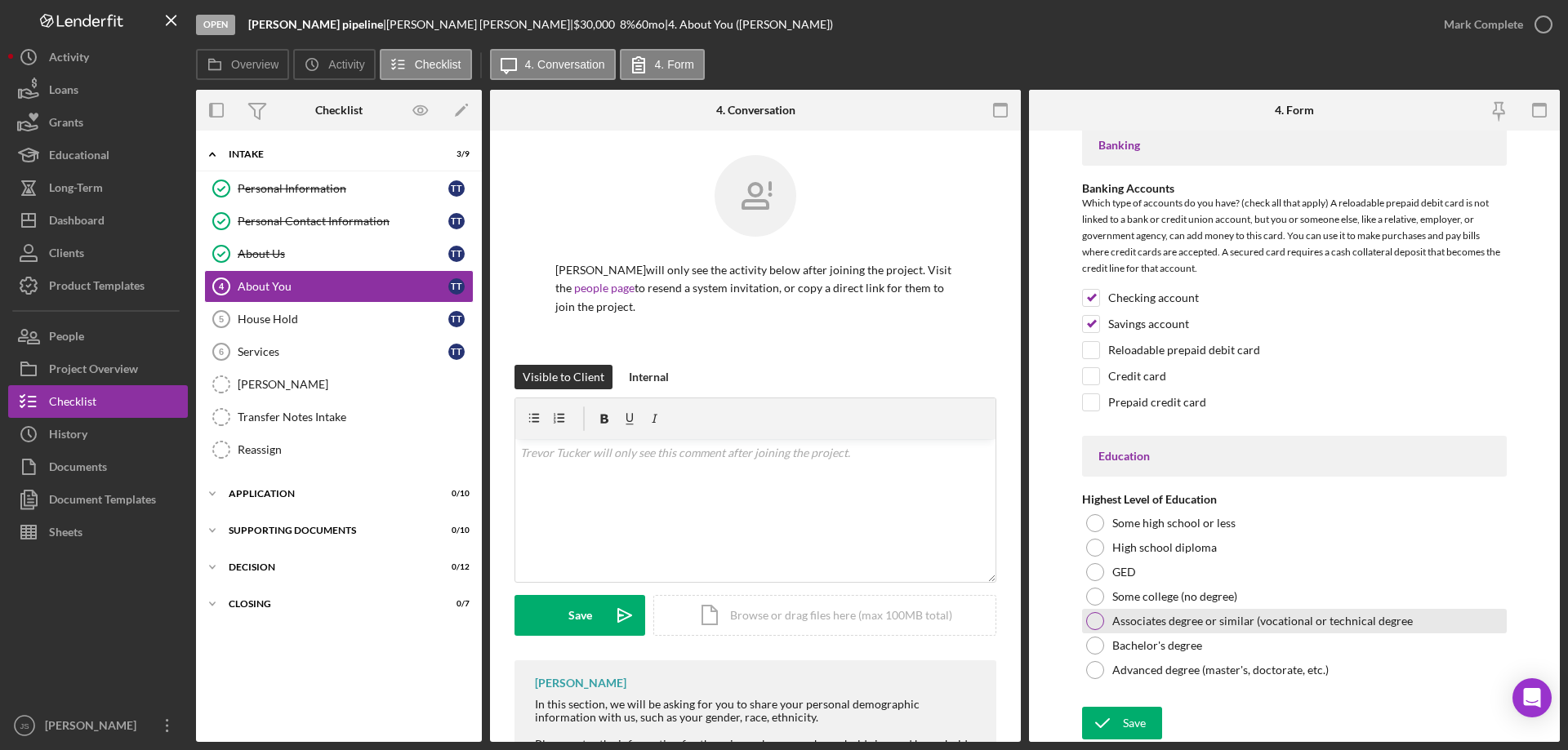
click at [1095, 620] on div at bounding box center [1095, 621] width 18 height 18
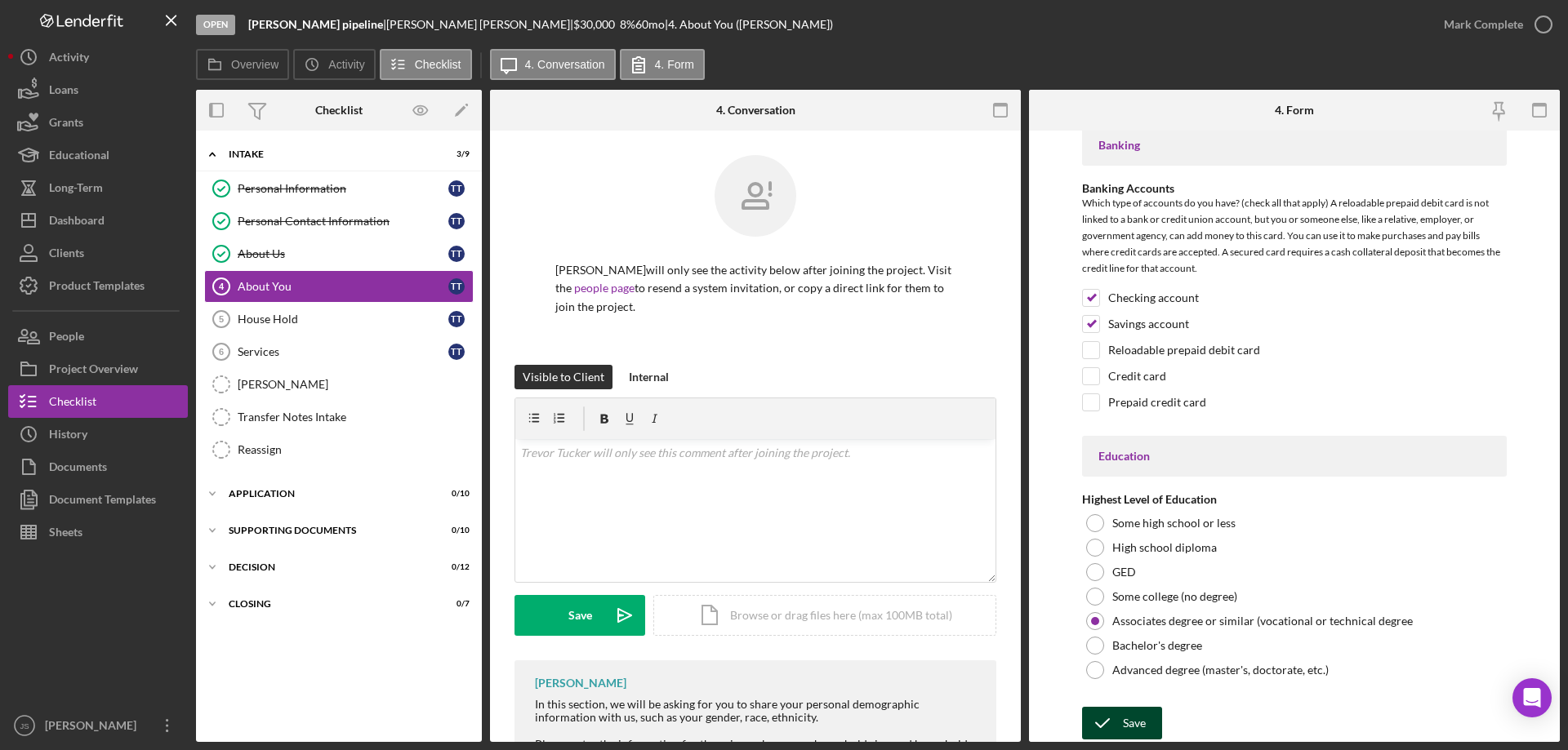
click at [1111, 723] on icon "submit" at bounding box center [1102, 723] width 40 height 40
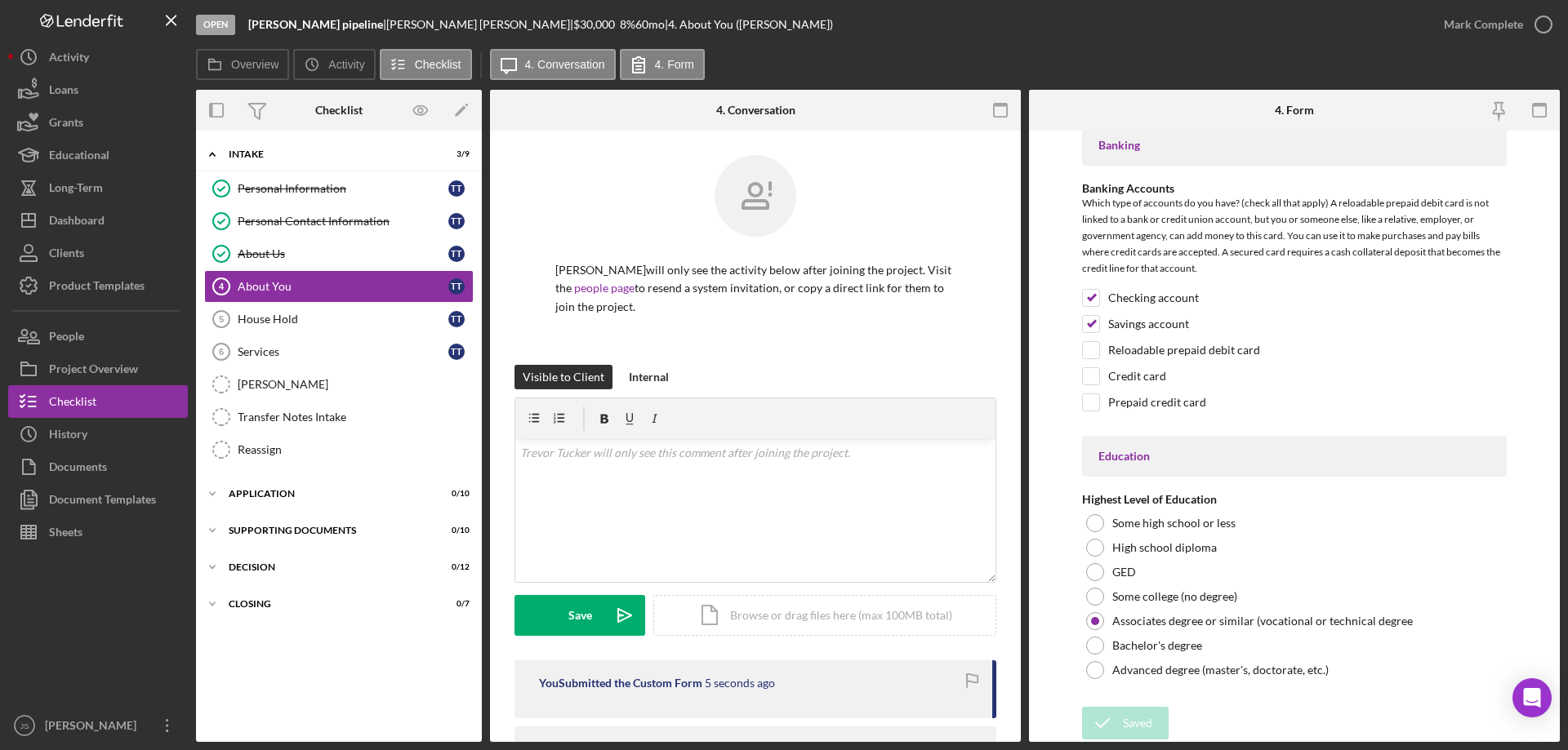
click at [0, 0] on icon "button" at bounding box center [0, 0] width 0 height 0
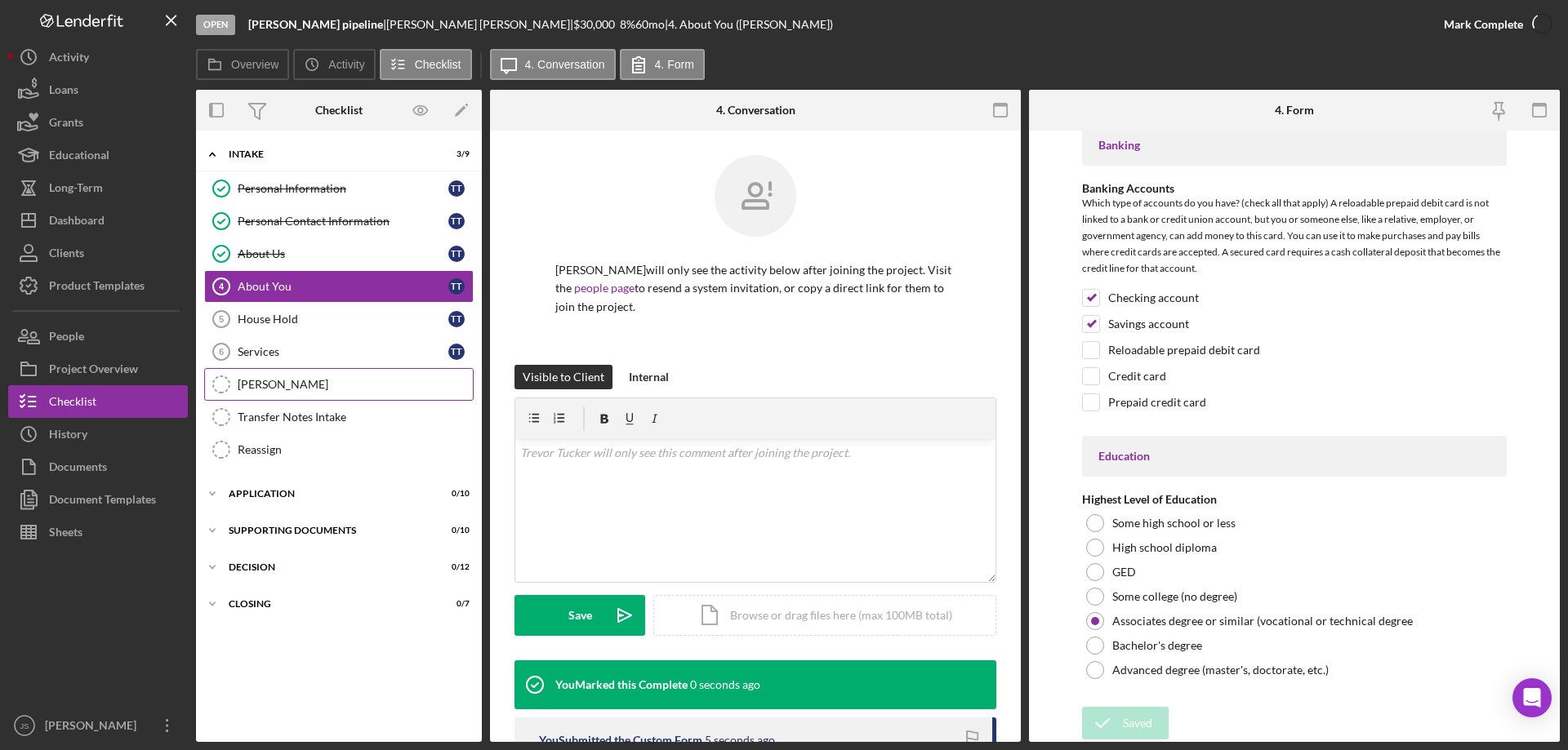
scroll to position [3682, 0]
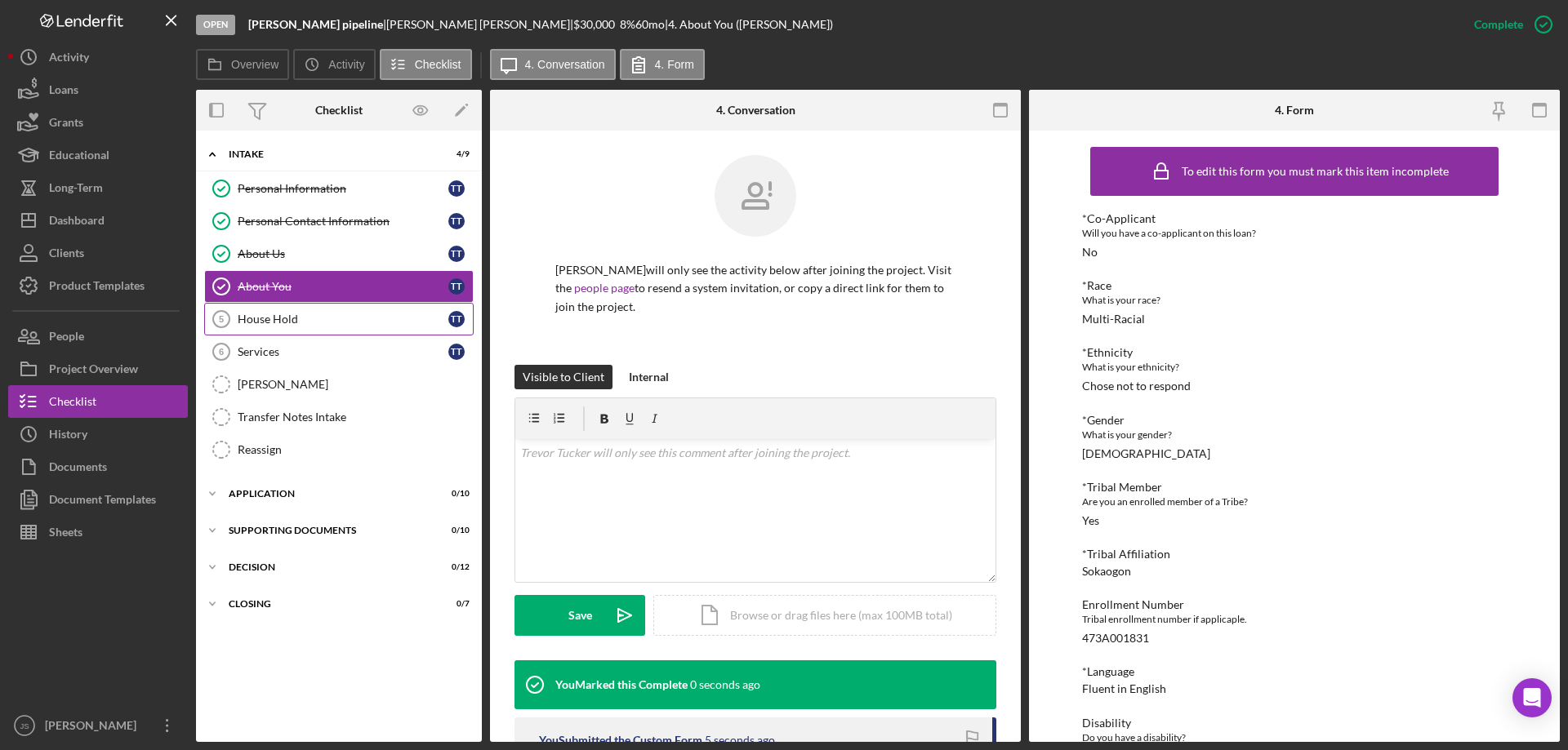
click at [324, 325] on div "House Hold" at bounding box center [343, 319] width 211 height 13
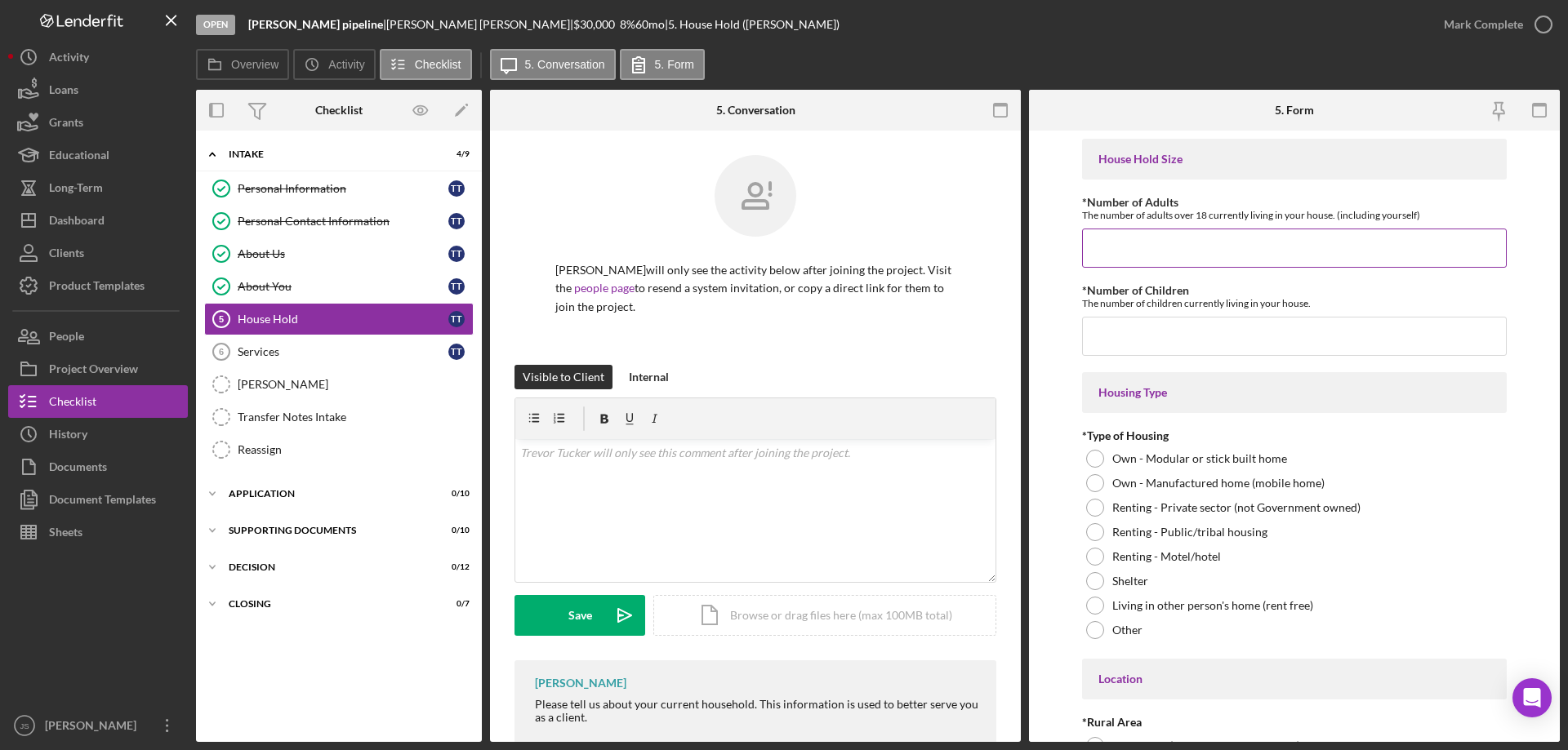
click at [1126, 249] on input "*Number of Adults" at bounding box center [1294, 248] width 424 height 40
type input "1"
click at [1105, 346] on input "*Number of Children" at bounding box center [1294, 336] width 424 height 40
type input "0"
click at [1095, 509] on div at bounding box center [1095, 508] width 18 height 18
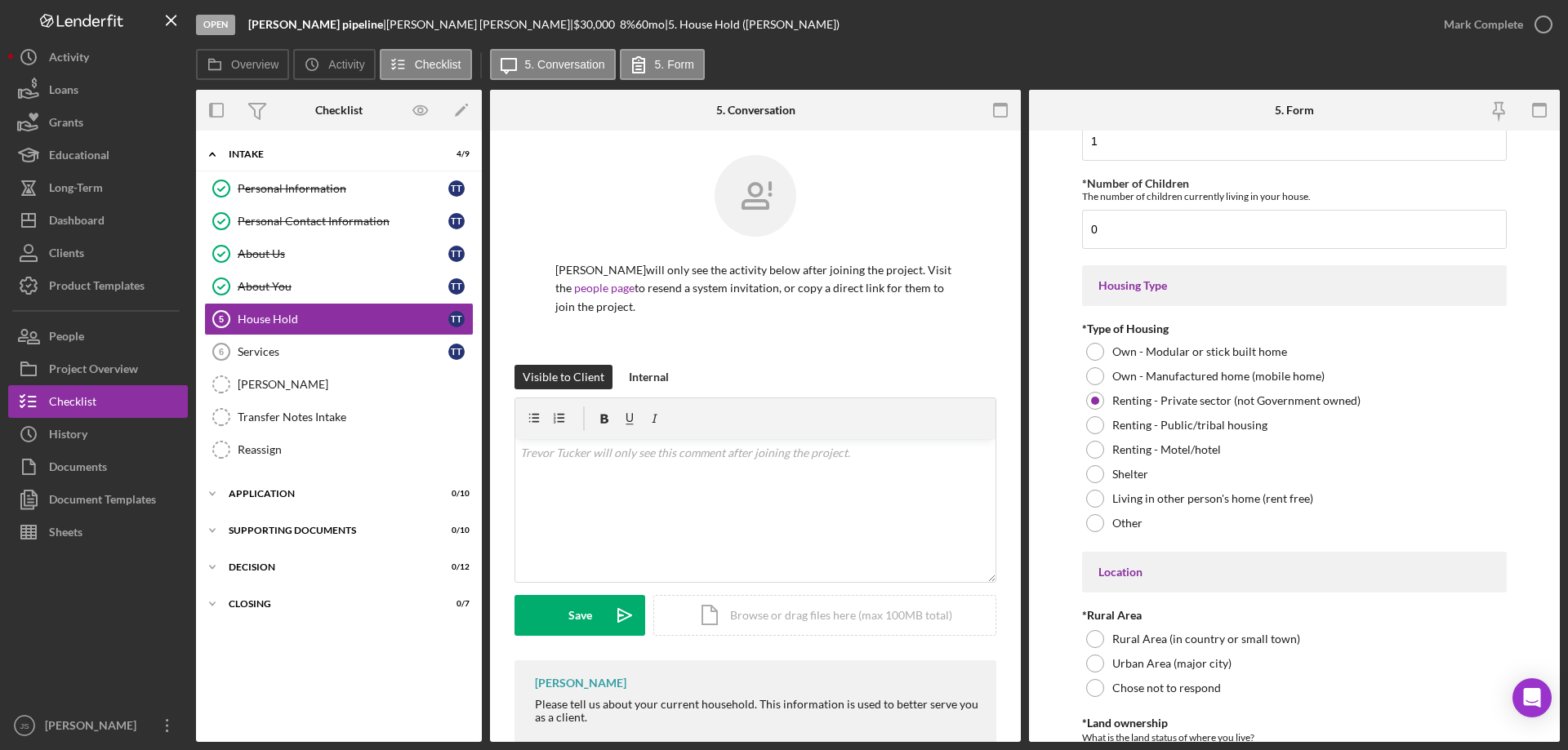
scroll to position [245, 0]
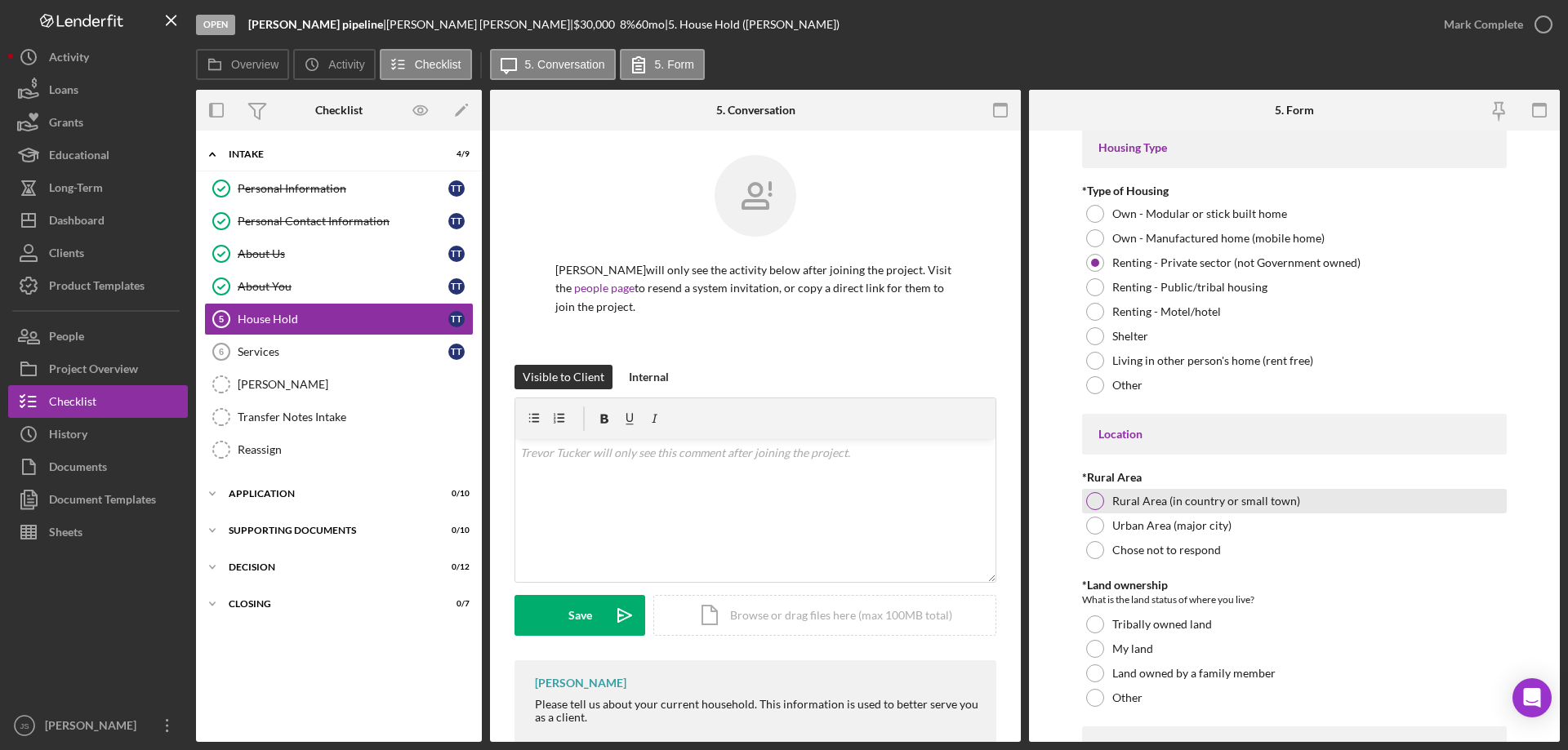
click at [1092, 504] on div at bounding box center [1095, 501] width 18 height 18
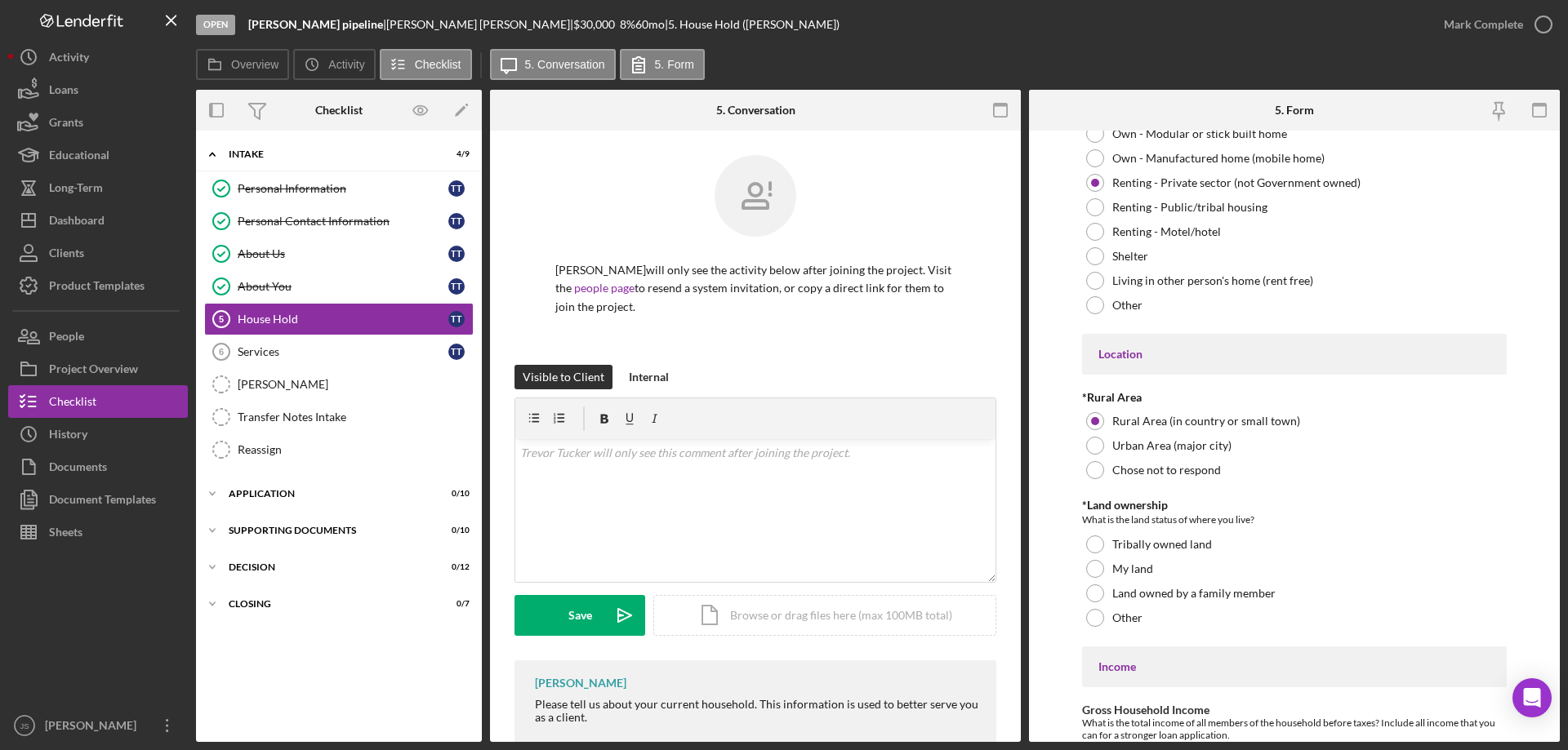
scroll to position [430, 0]
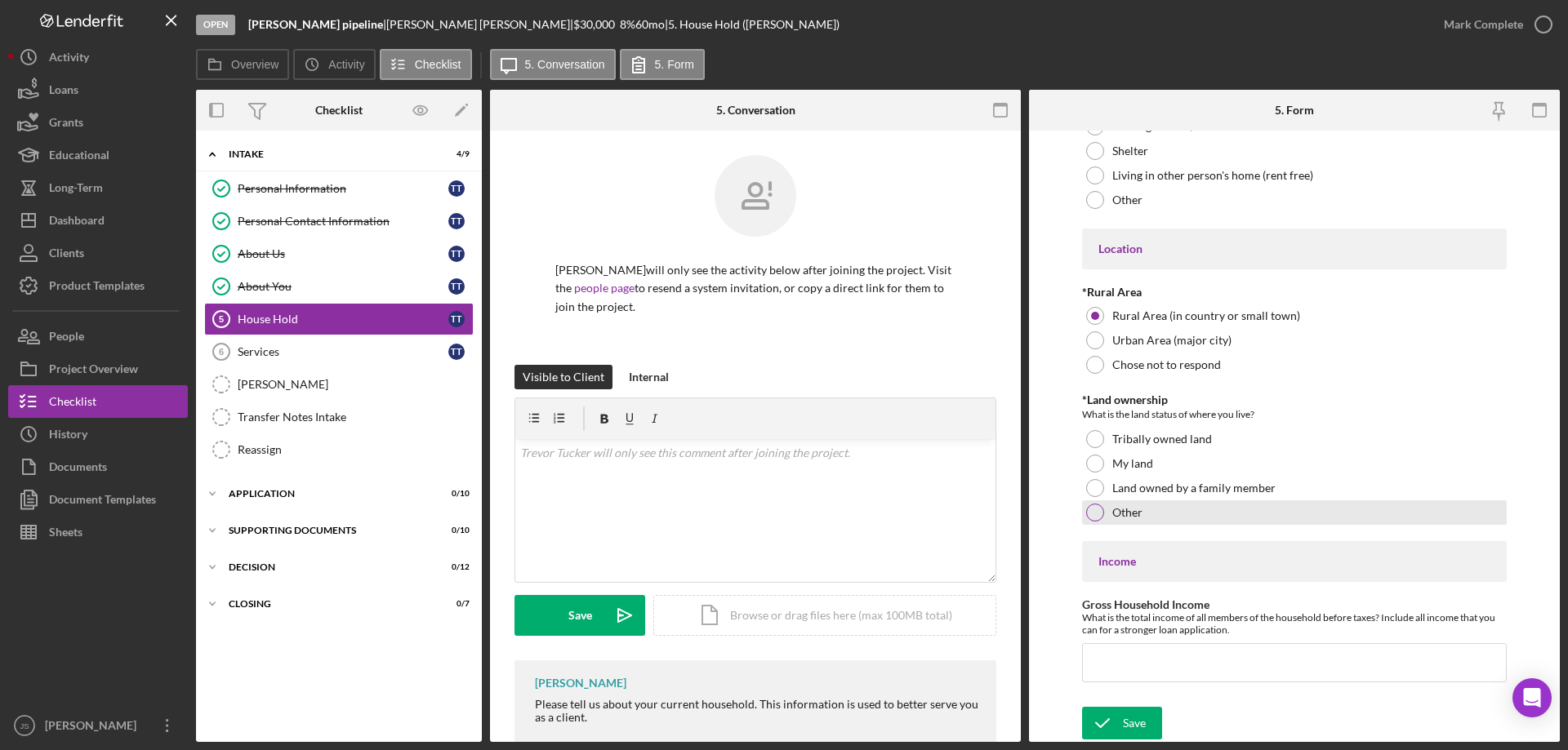
click at [1096, 510] on div at bounding box center [1095, 513] width 18 height 18
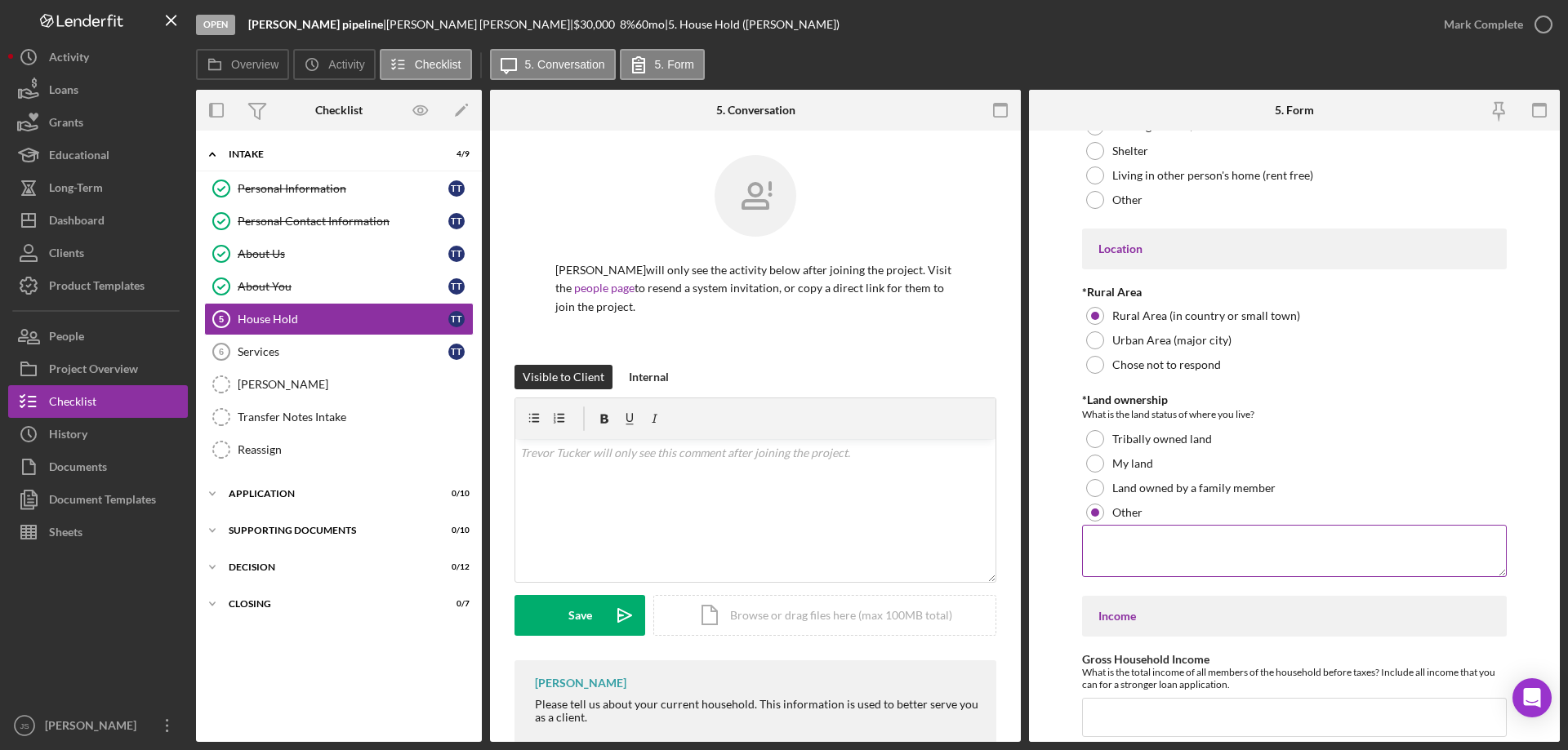
click at [1186, 548] on textarea at bounding box center [1294, 551] width 424 height 52
type textarea "p"
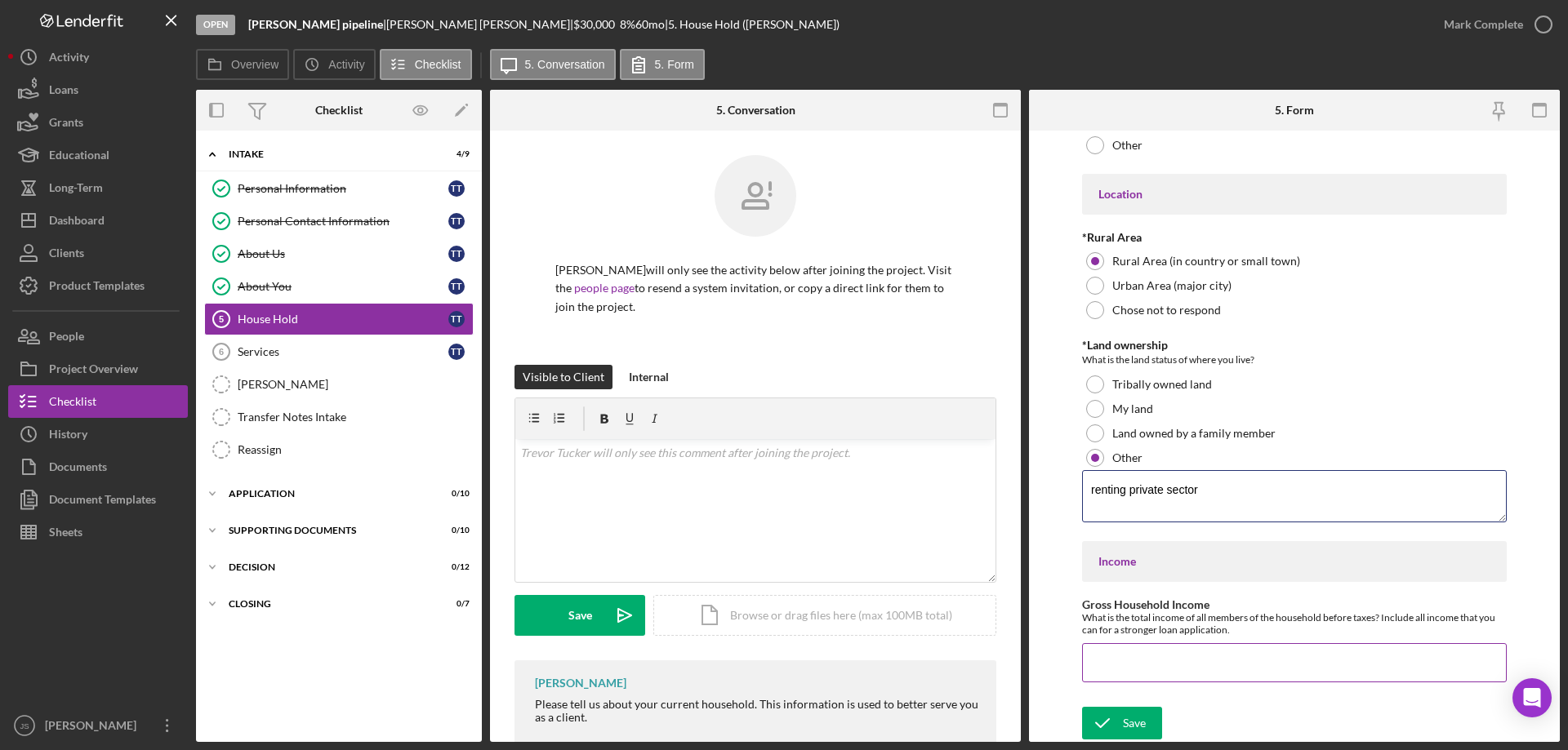
type textarea "renting private sector"
click at [1103, 670] on input "Gross Household Income" at bounding box center [1294, 663] width 424 height 40
type input "$59,520"
click at [1123, 727] on div "Save" at bounding box center [1134, 723] width 23 height 32
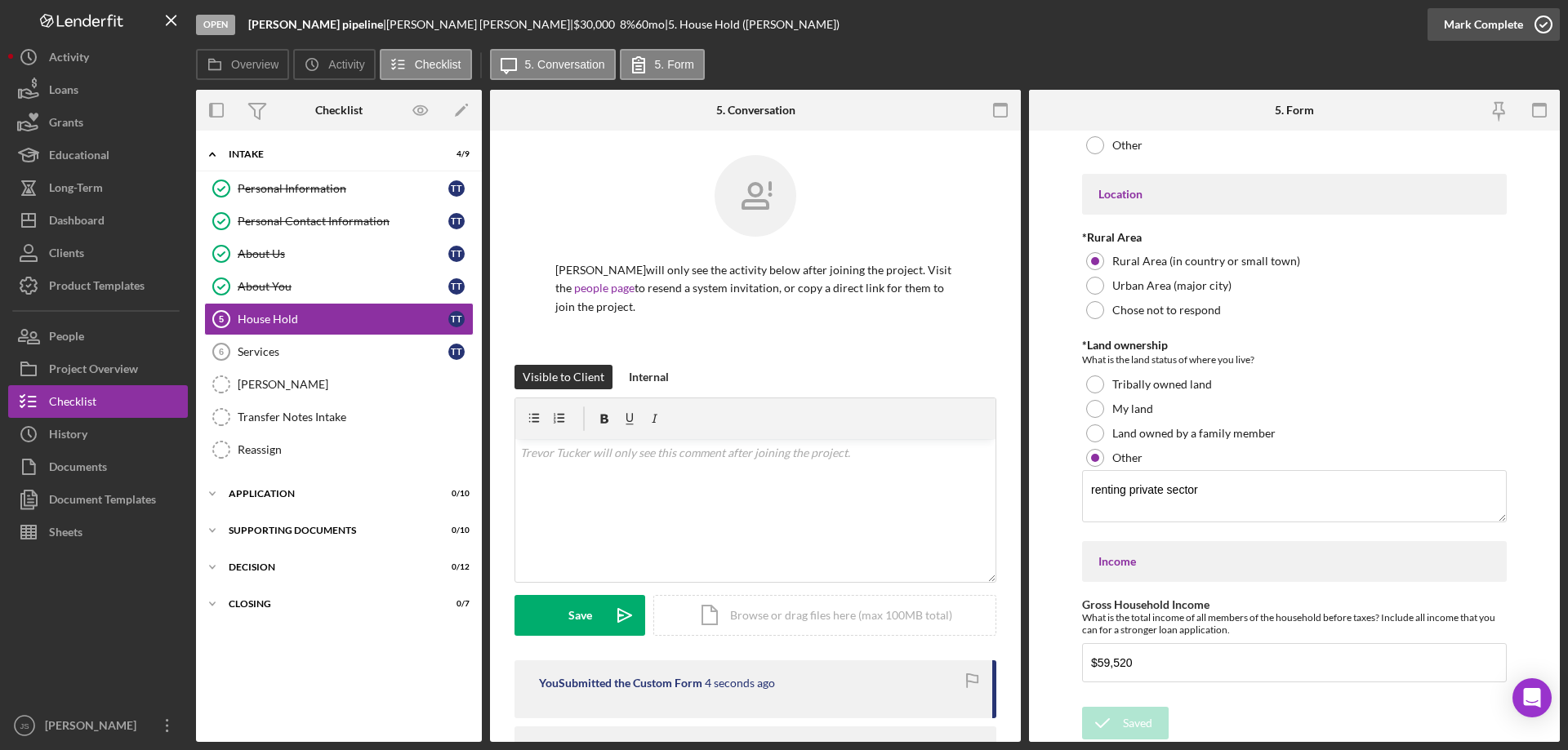
click at [1540, 22] on icon "button" at bounding box center [1543, 25] width 40 height 40
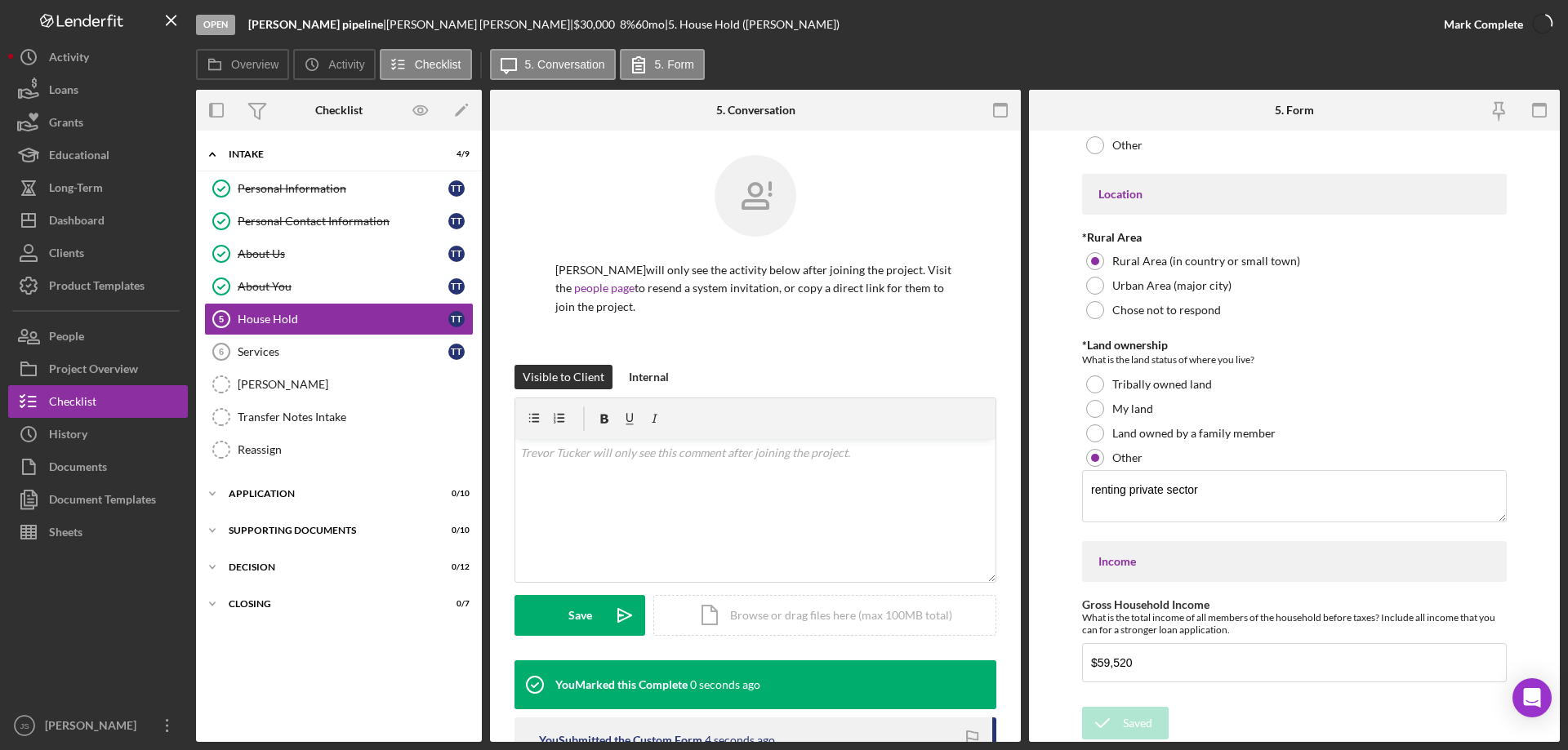
scroll to position [0, 0]
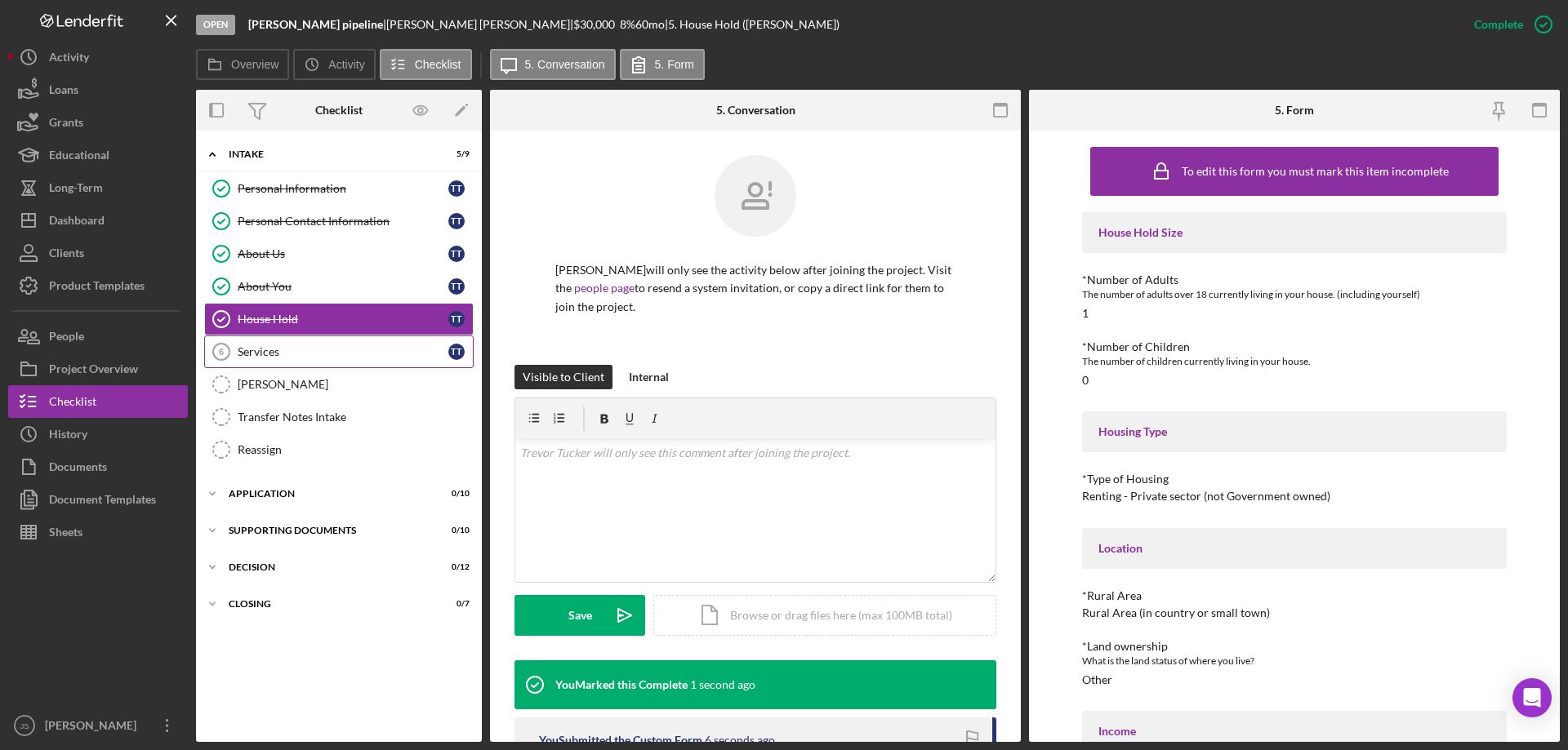
click at [311, 353] on div "Services" at bounding box center [343, 351] width 211 height 13
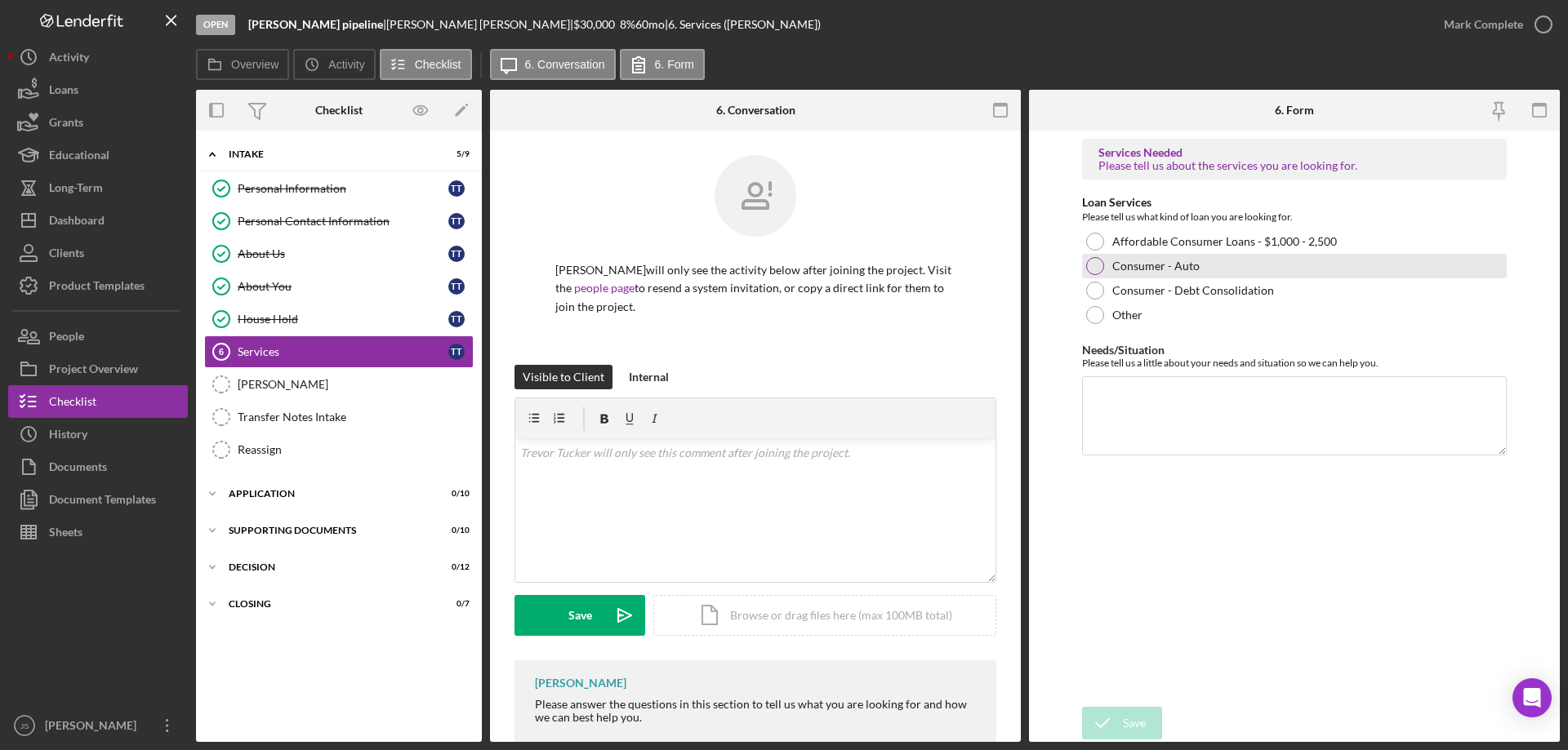
click at [1097, 259] on div at bounding box center [1095, 266] width 18 height 18
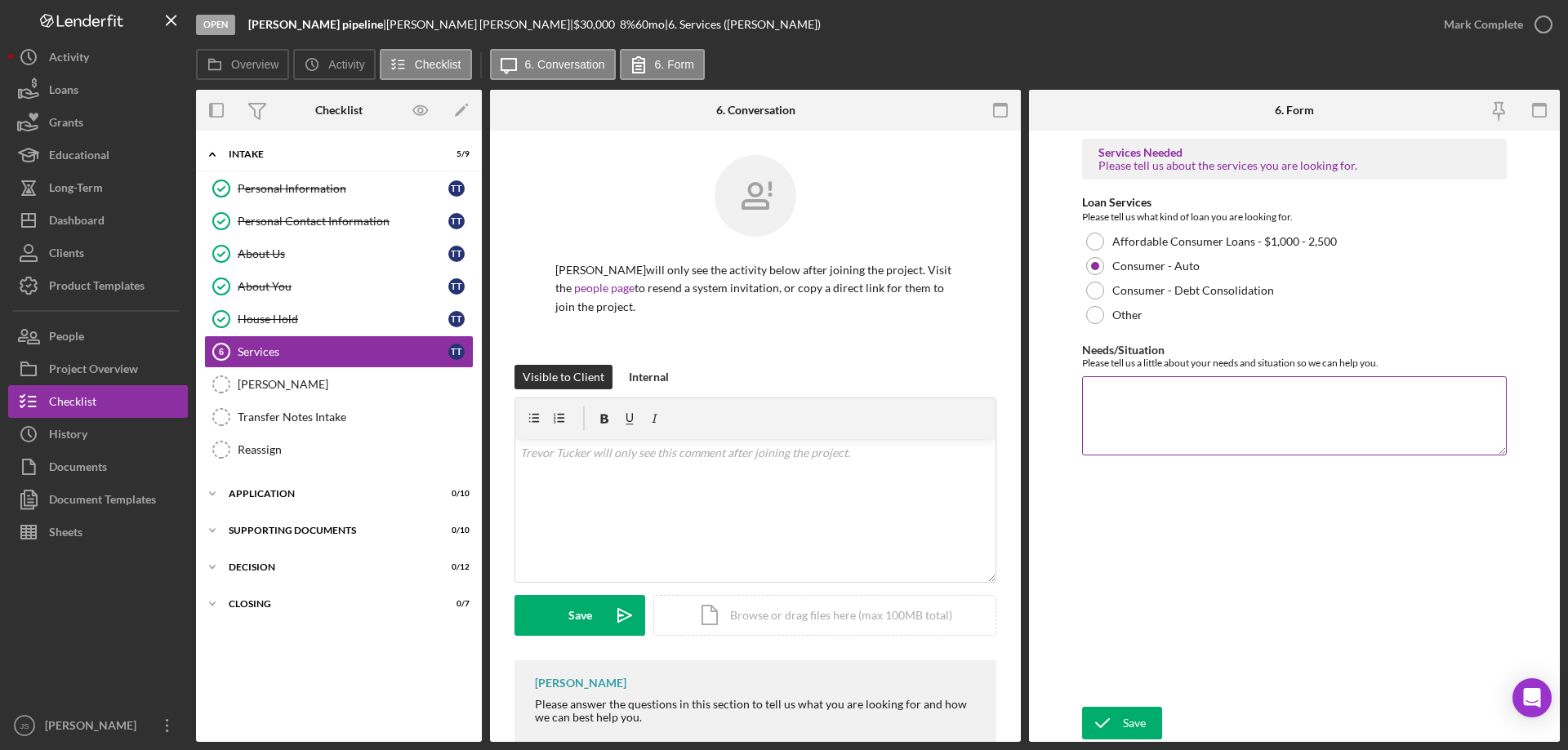
click at [1151, 412] on textarea "Needs/Situation" at bounding box center [1294, 415] width 424 height 78
type textarea "needs to address poor credit and bankruptcy"
click at [1130, 725] on div "Save" at bounding box center [1134, 723] width 23 height 32
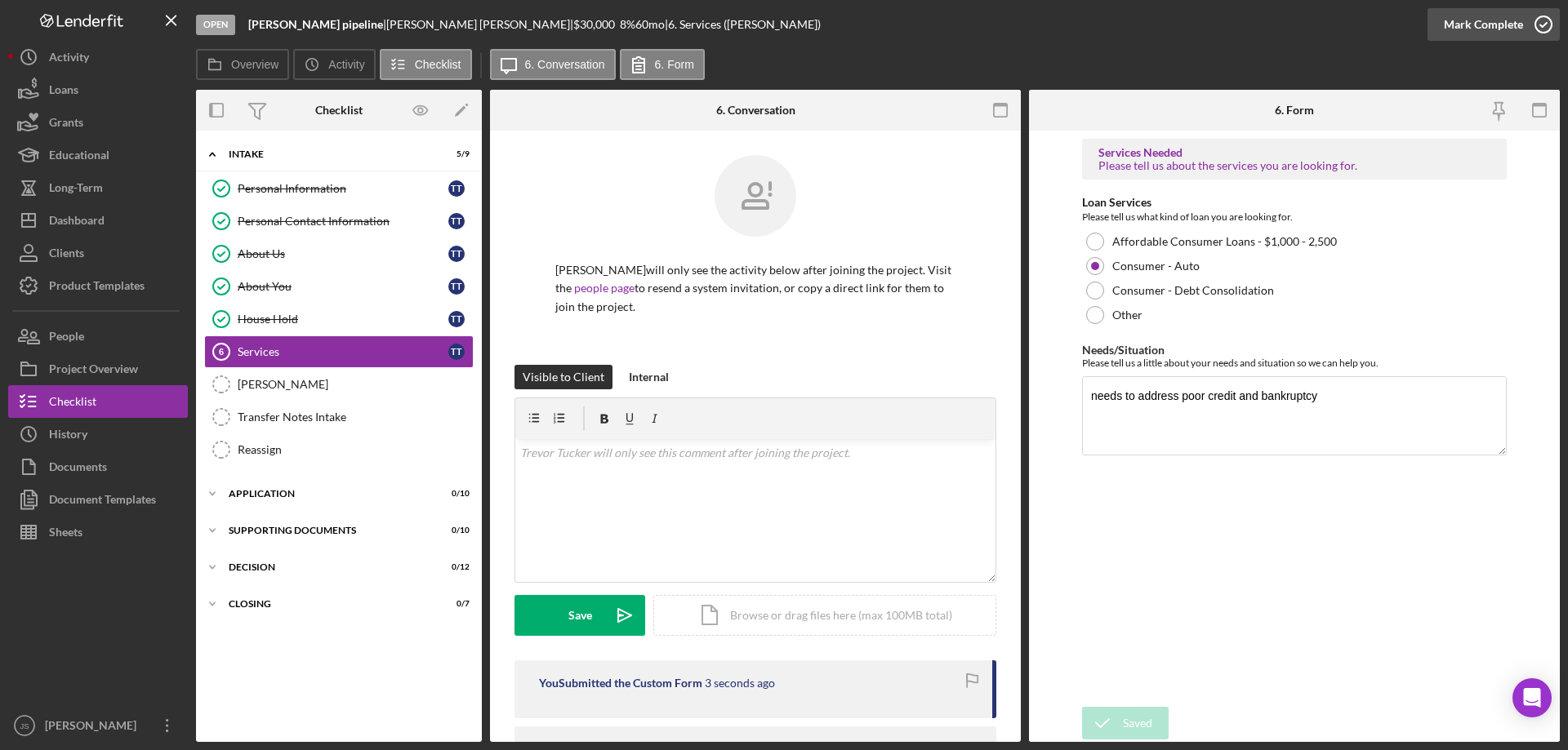
click at [1543, 22] on icon "button" at bounding box center [1543, 25] width 40 height 40
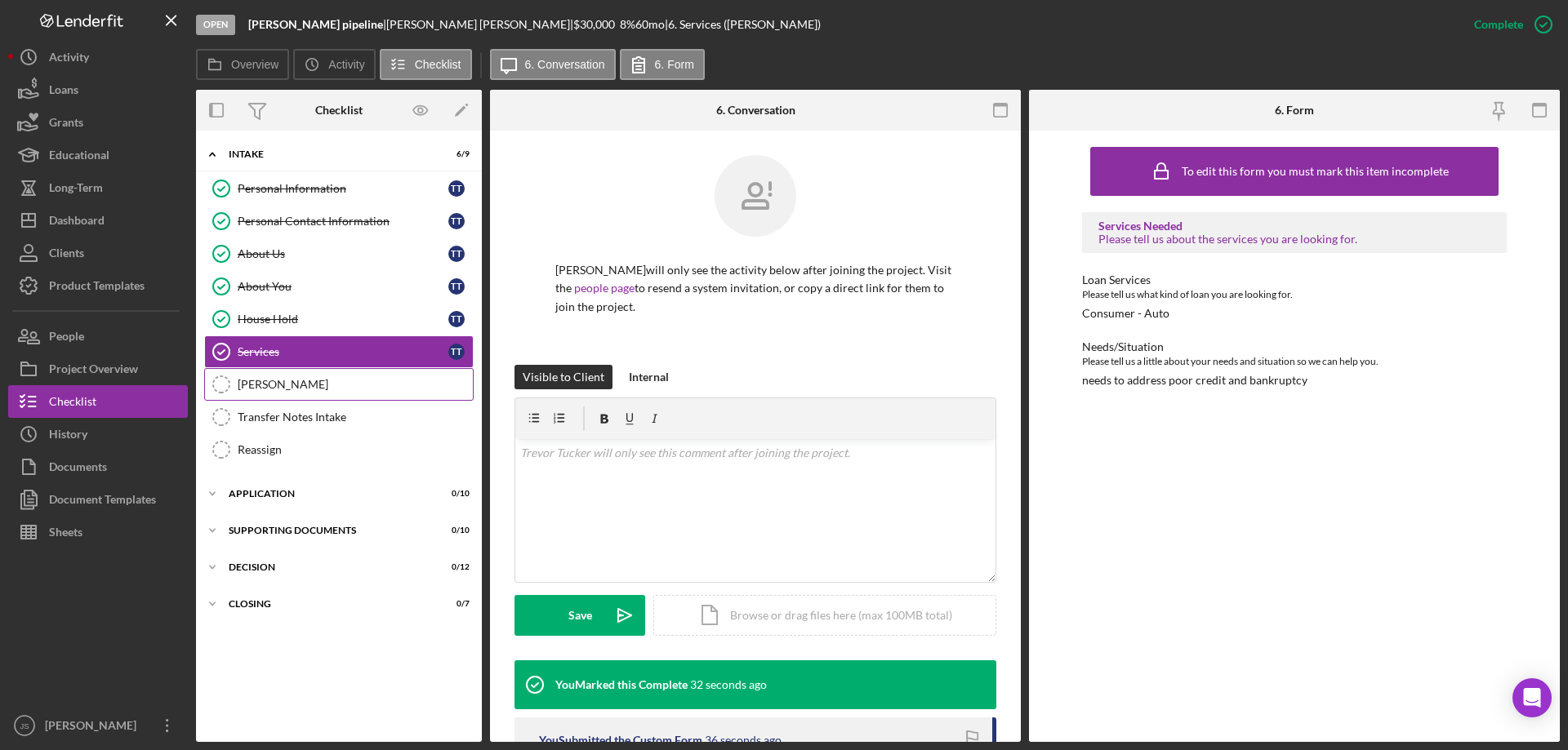
click at [300, 380] on div "OTIS" at bounding box center [356, 384] width 235 height 13
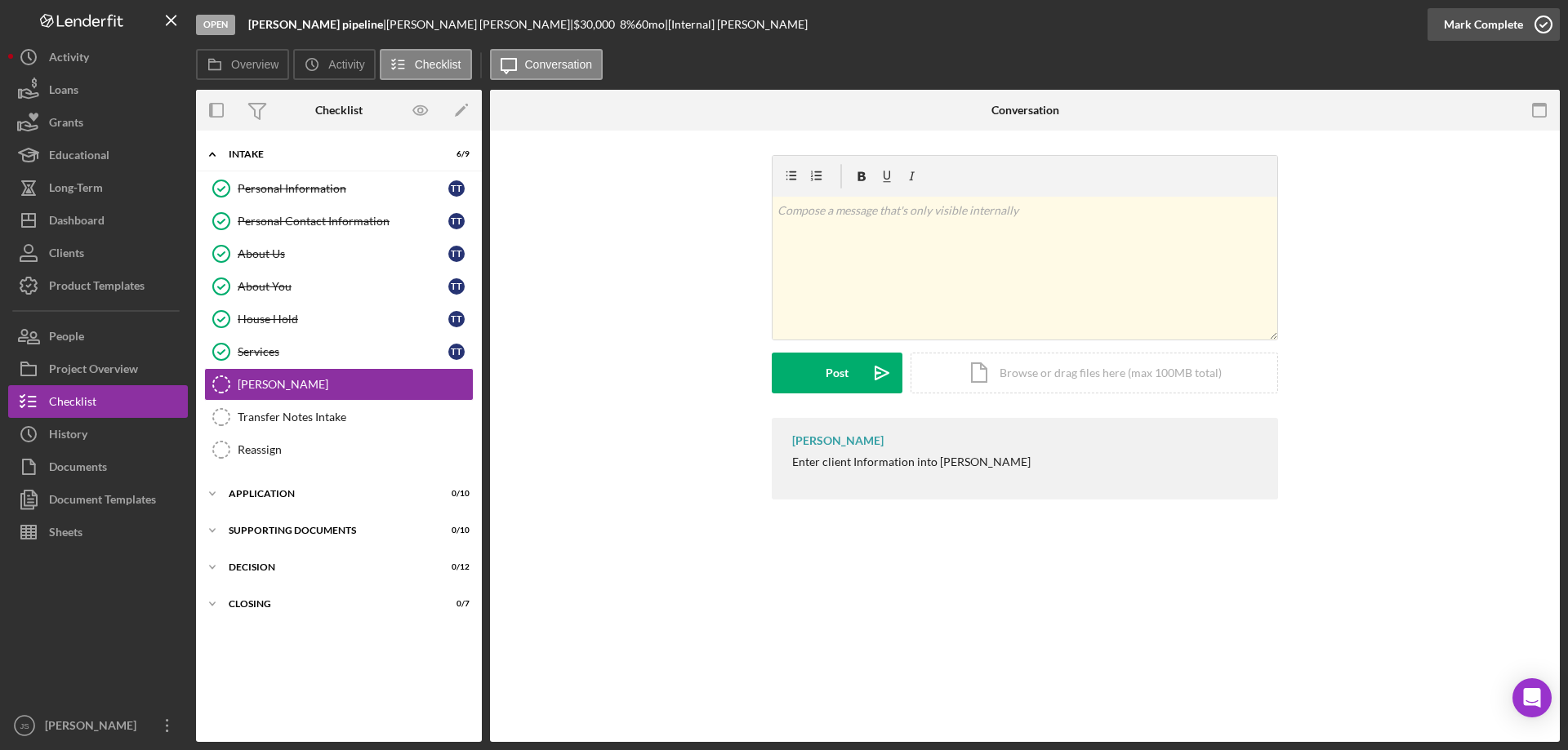
click at [1549, 25] on icon "button" at bounding box center [1543, 25] width 40 height 40
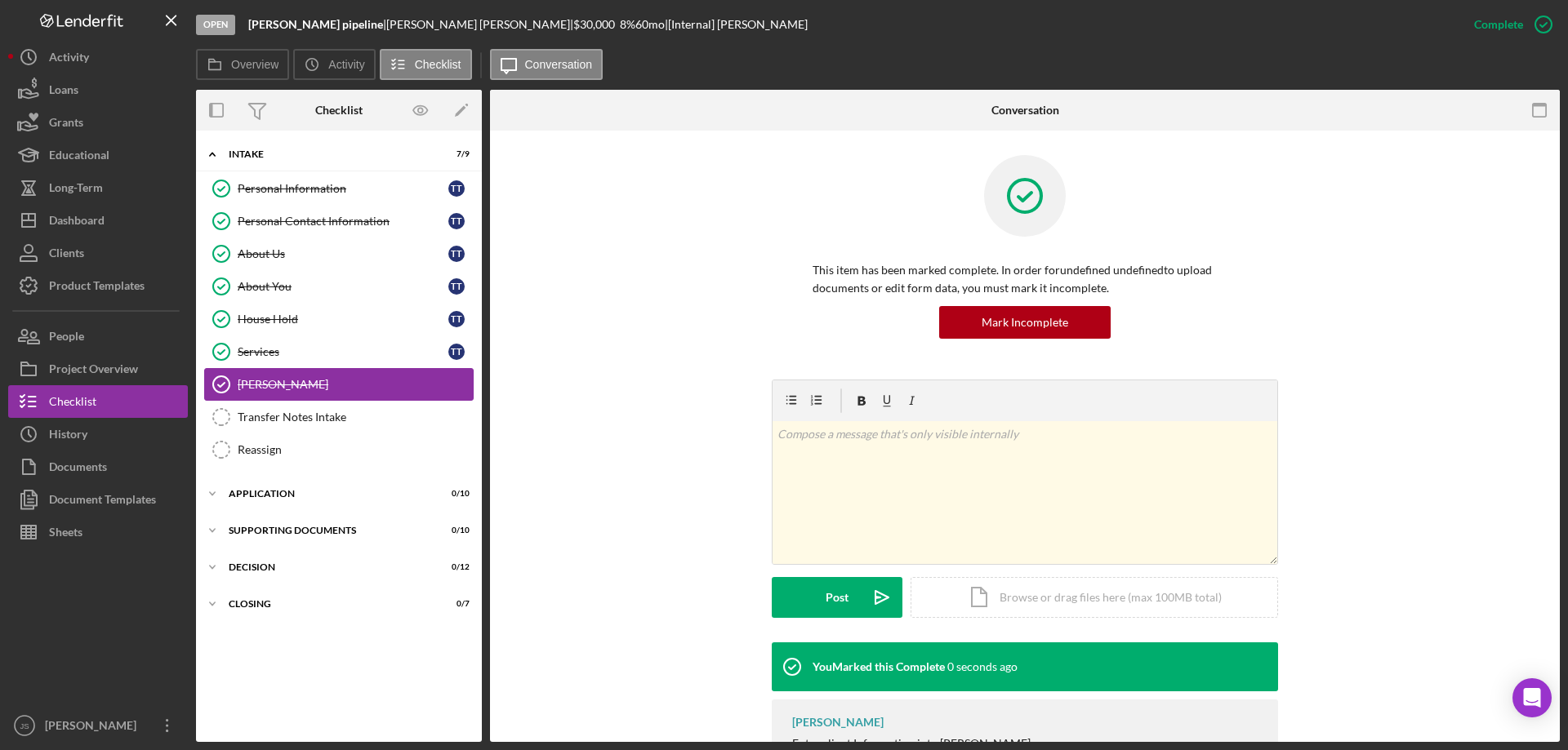
drag, startPoint x: 342, startPoint y: 414, endPoint x: 406, endPoint y: 379, distance: 72.9
click at [342, 414] on div "Transfer Notes Intake" at bounding box center [356, 417] width 235 height 13
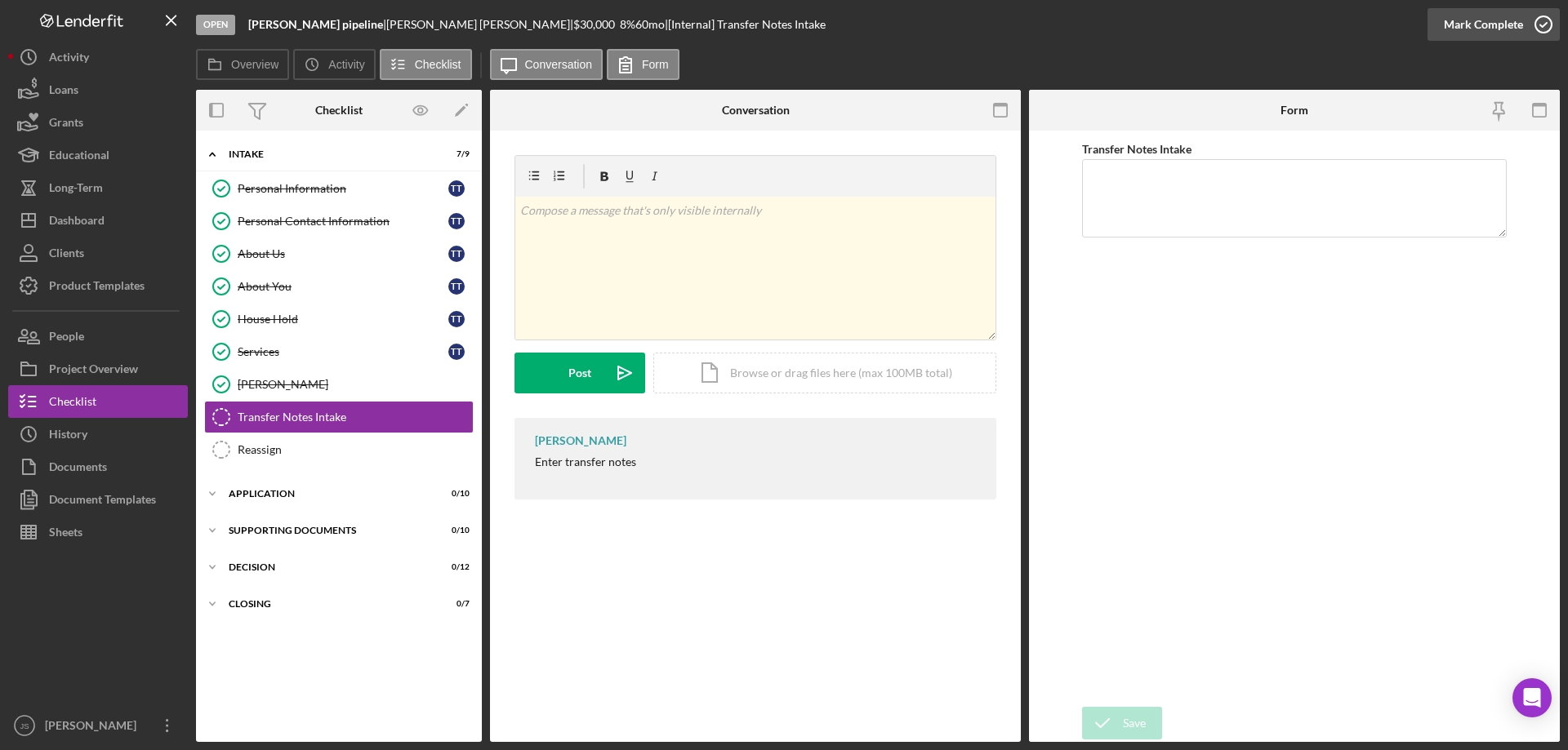
click at [1547, 24] on icon "button" at bounding box center [1543, 25] width 40 height 40
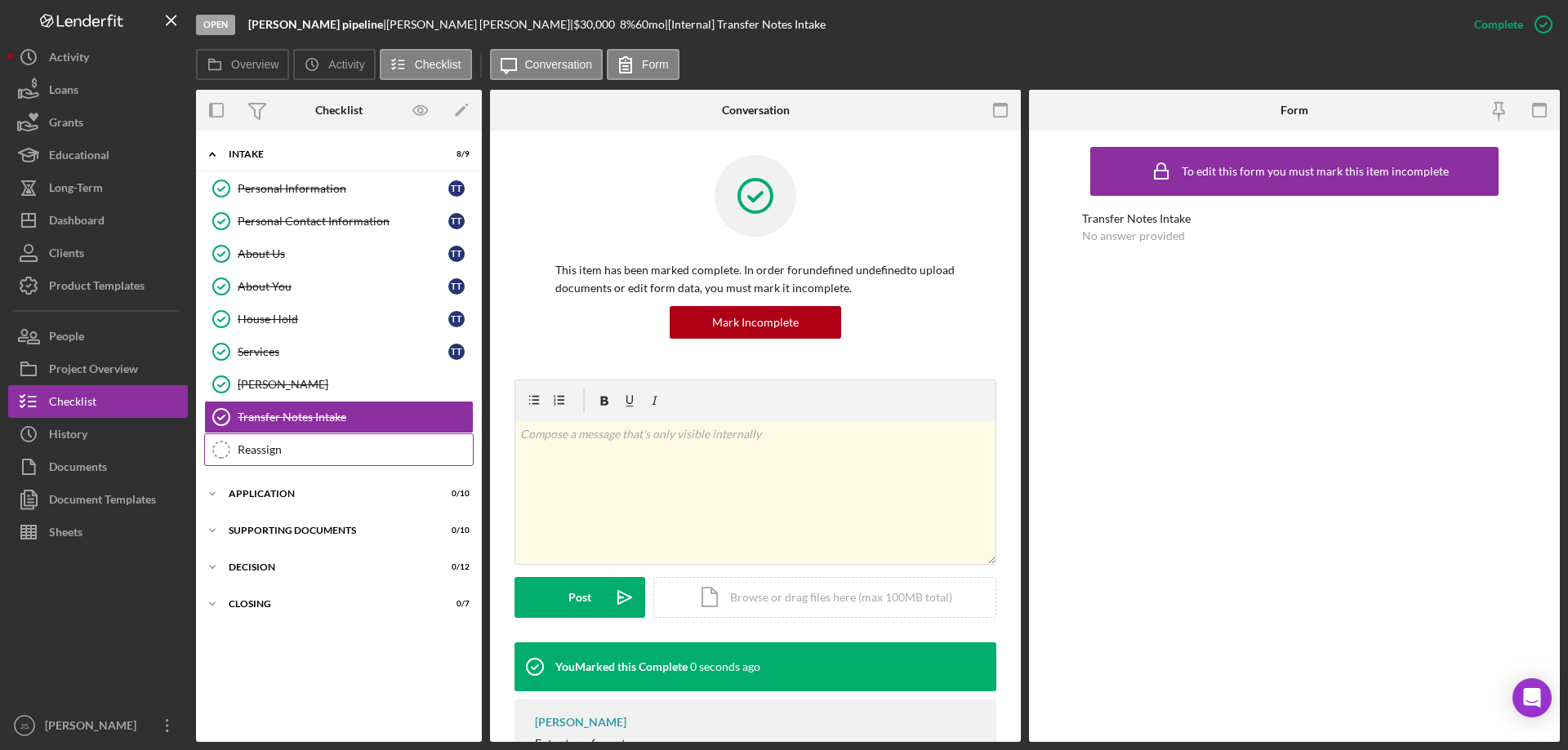
click at [319, 446] on div "Reassign" at bounding box center [356, 450] width 235 height 13
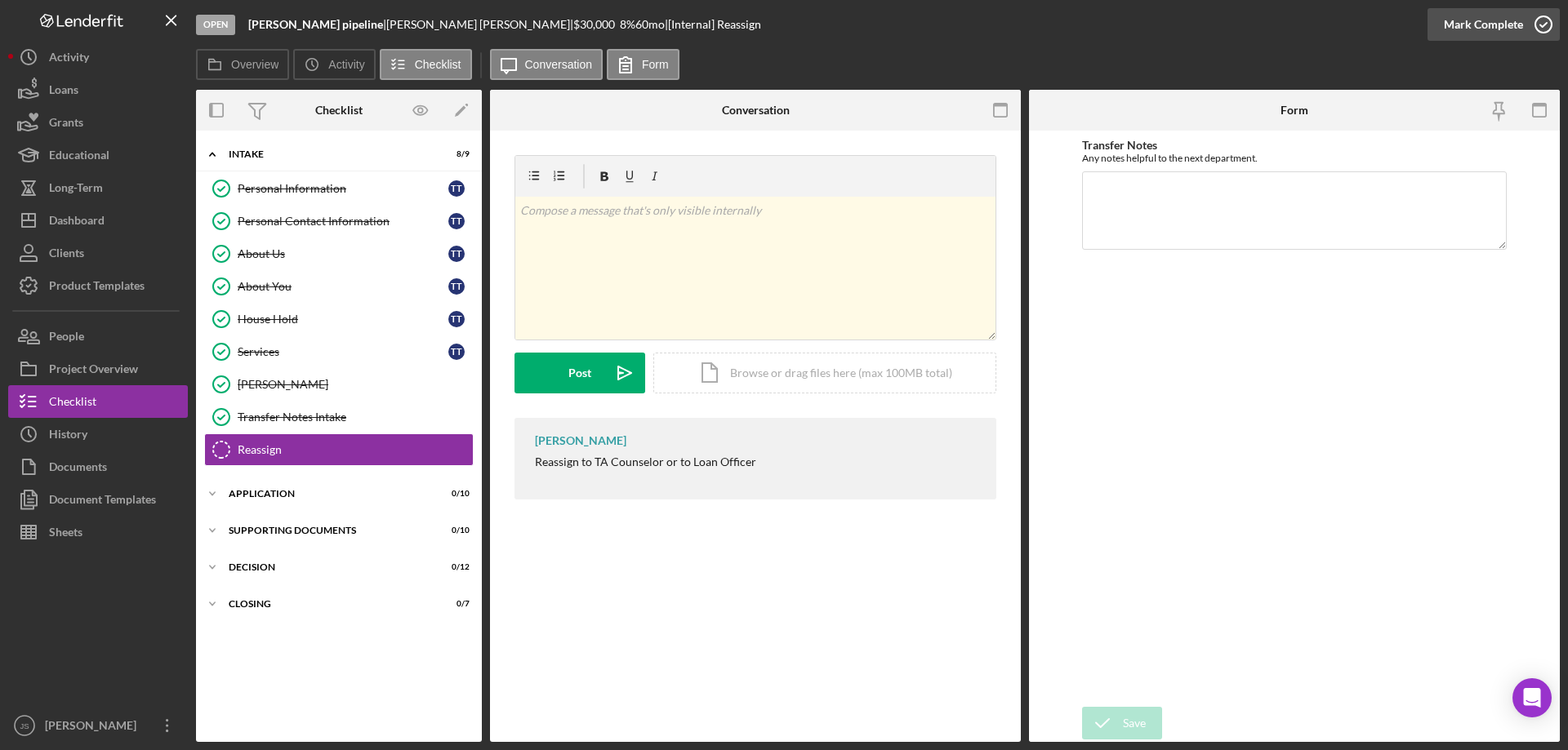
click at [1538, 22] on icon "button" at bounding box center [1543, 25] width 40 height 40
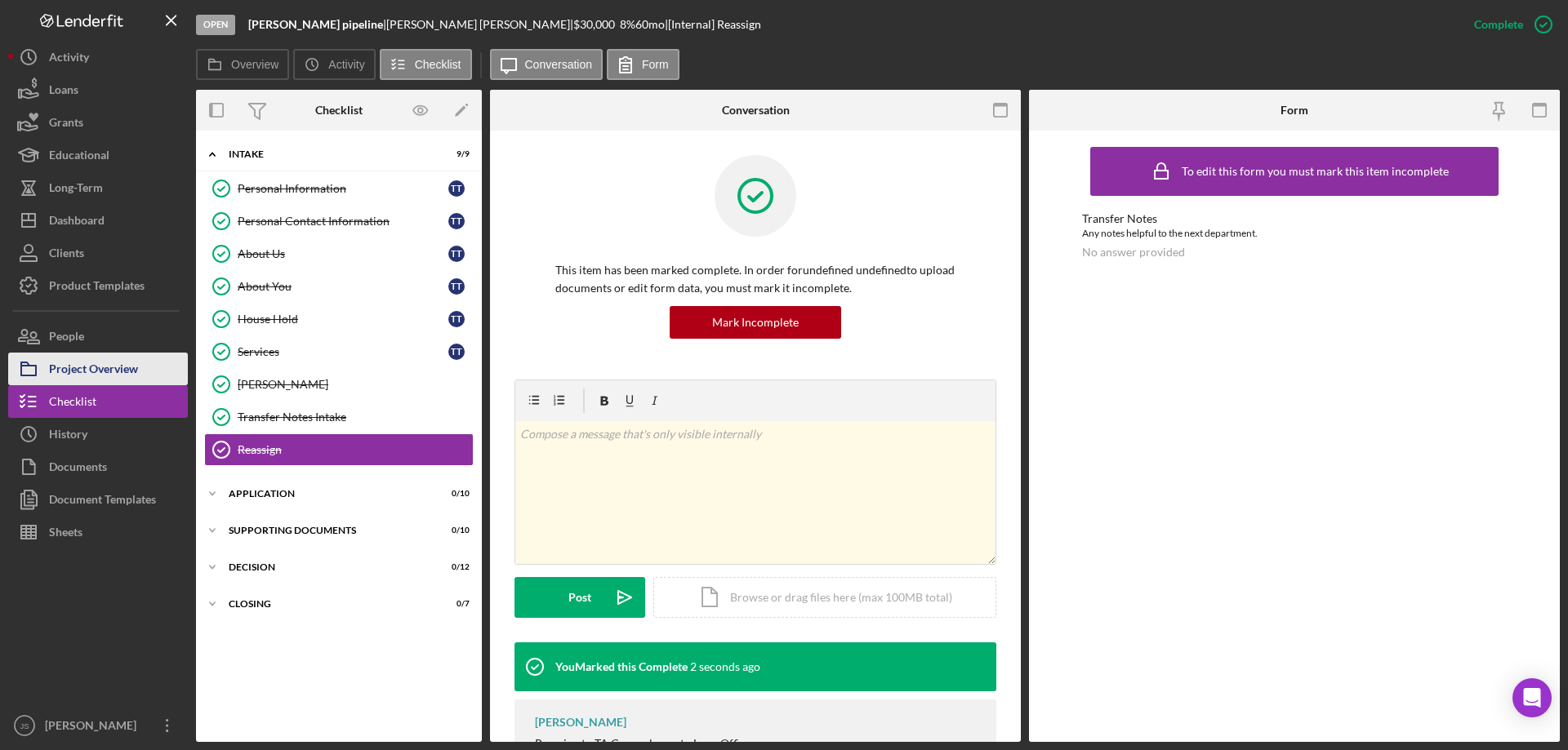
click at [105, 367] on div "Project Overview" at bounding box center [93, 371] width 89 height 37
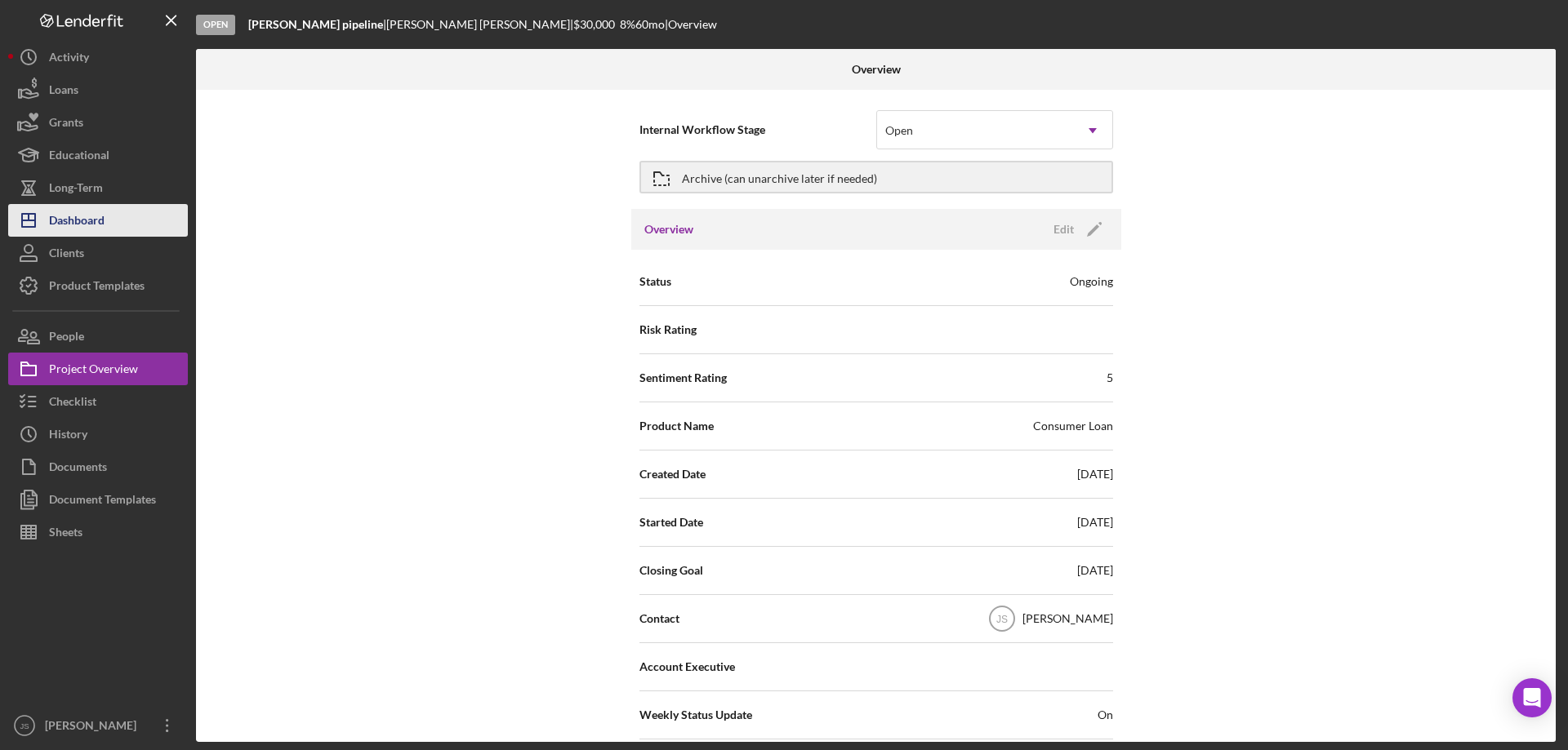
click at [80, 220] on div "Dashboard" at bounding box center [76, 222] width 55 height 37
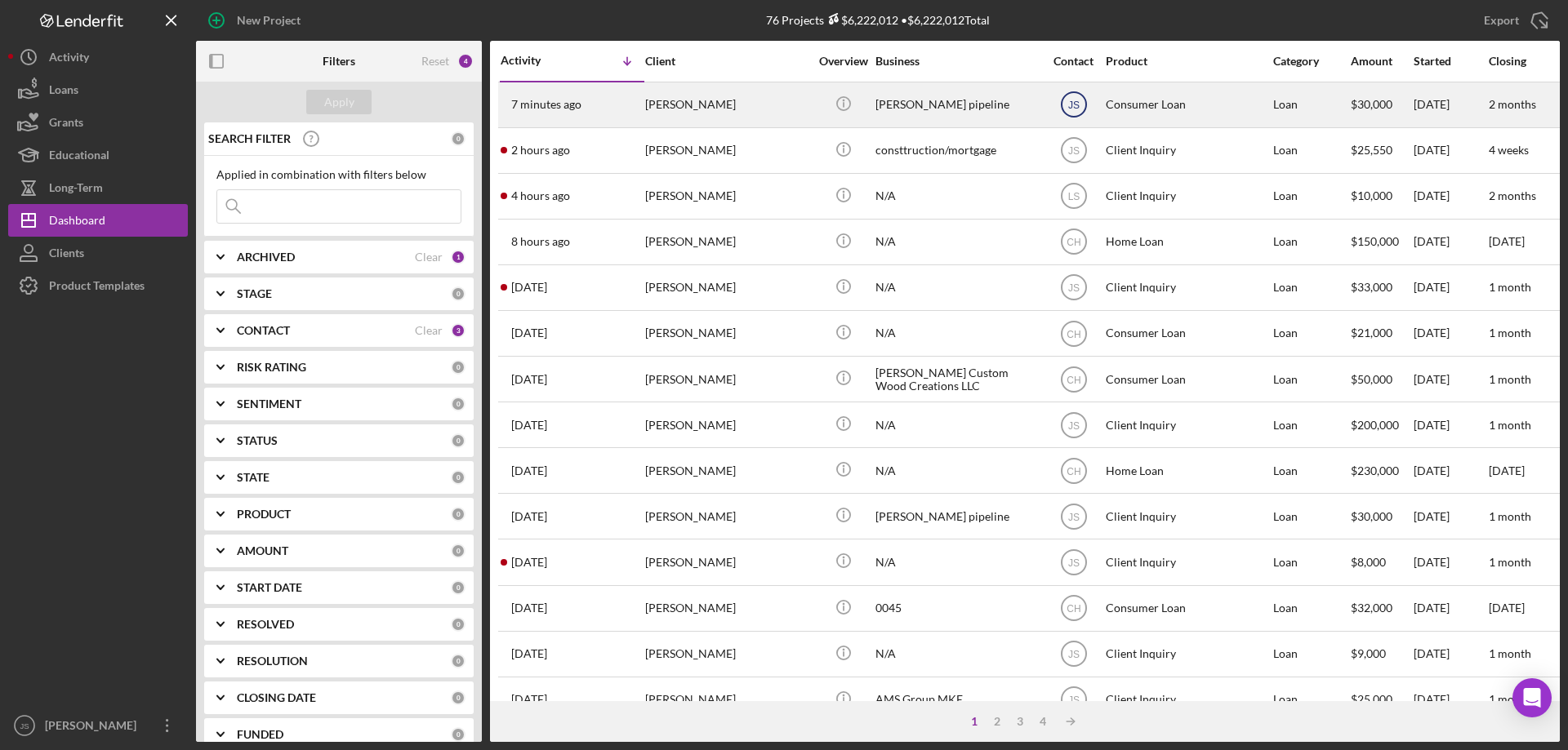
click at [1073, 100] on text "JS" at bounding box center [1073, 105] width 11 height 11
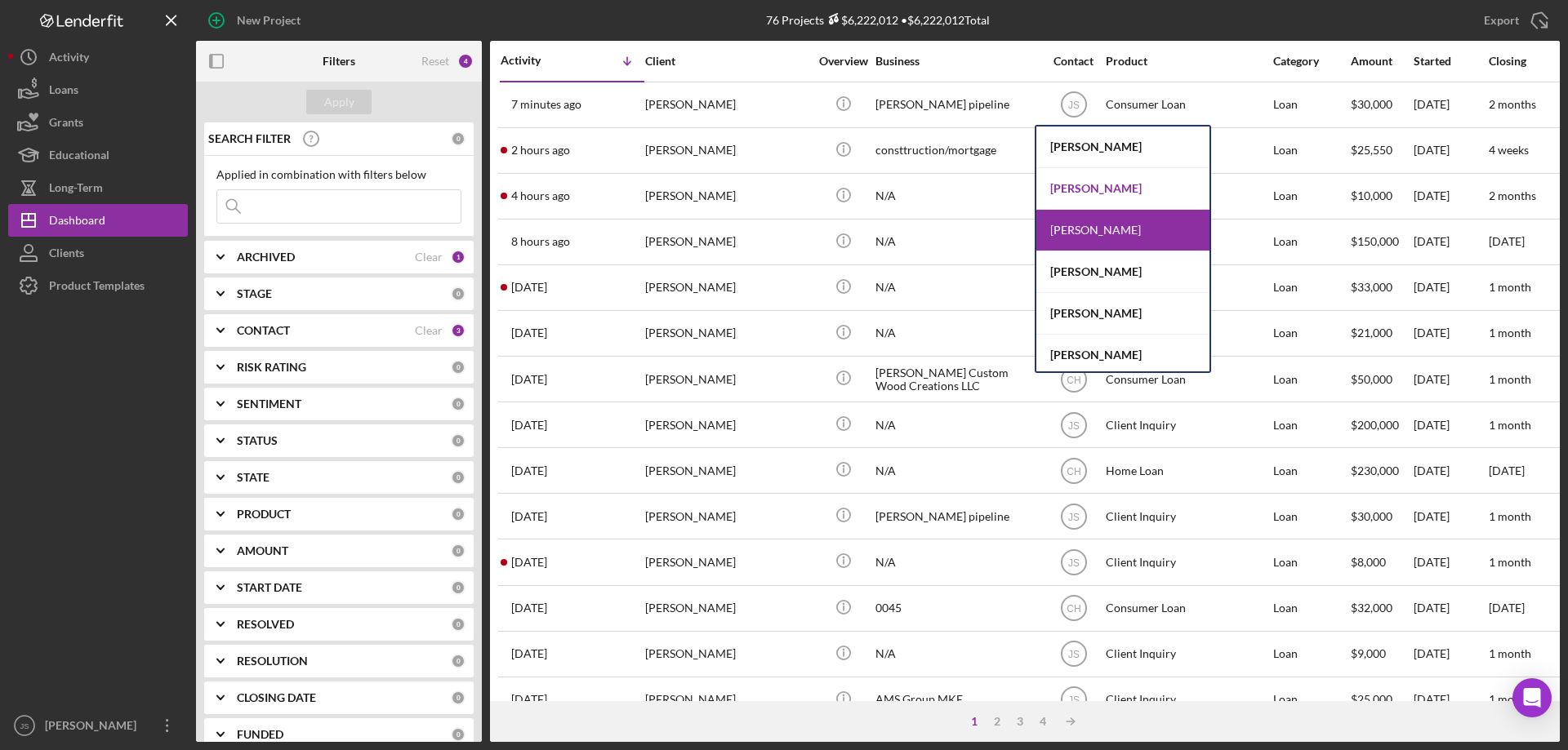
click at [1070, 190] on div "[PERSON_NAME]" at bounding box center [1123, 188] width 173 height 41
